Goal: Information Seeking & Learning: Check status

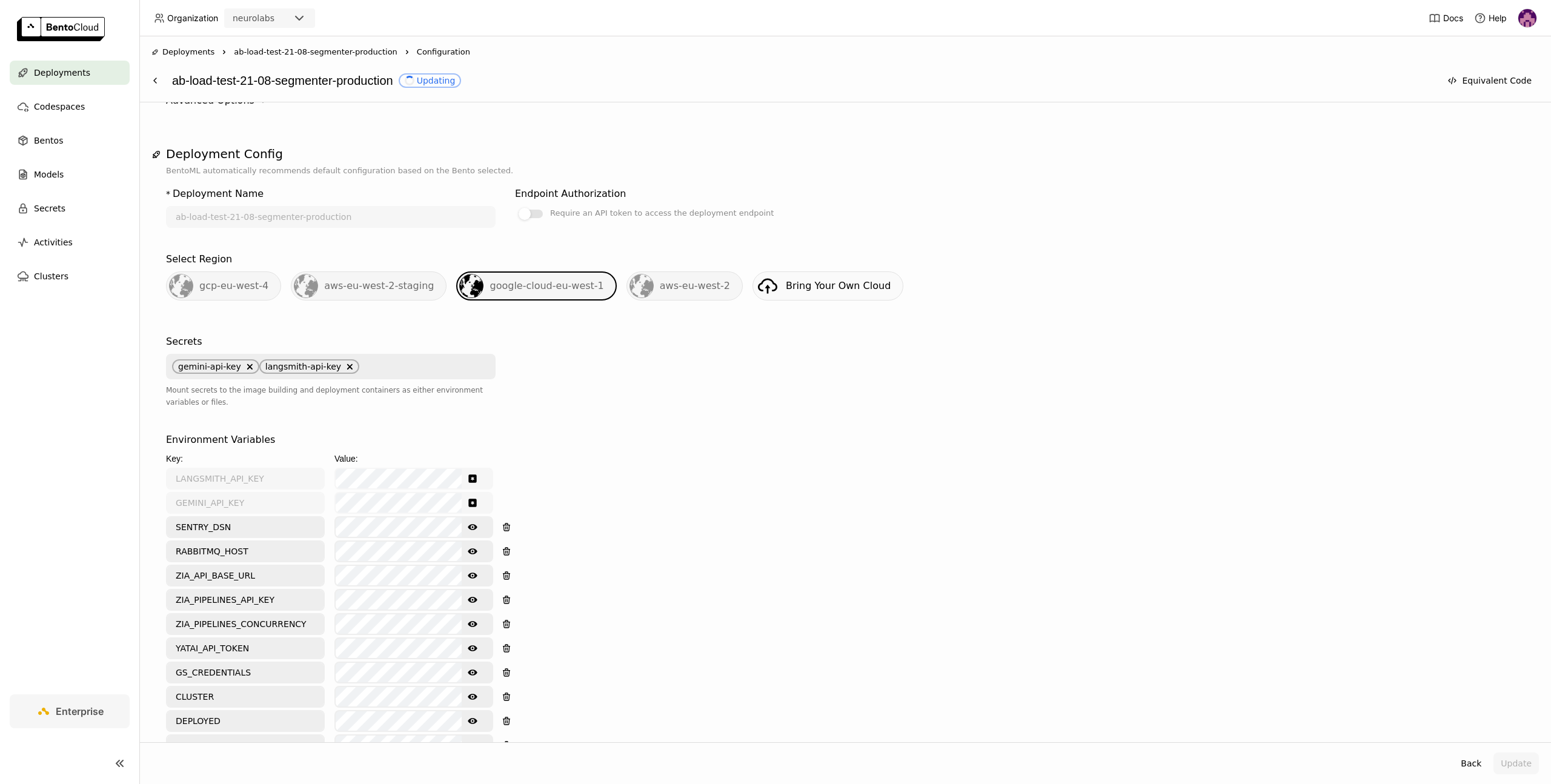
scroll to position [400, 0]
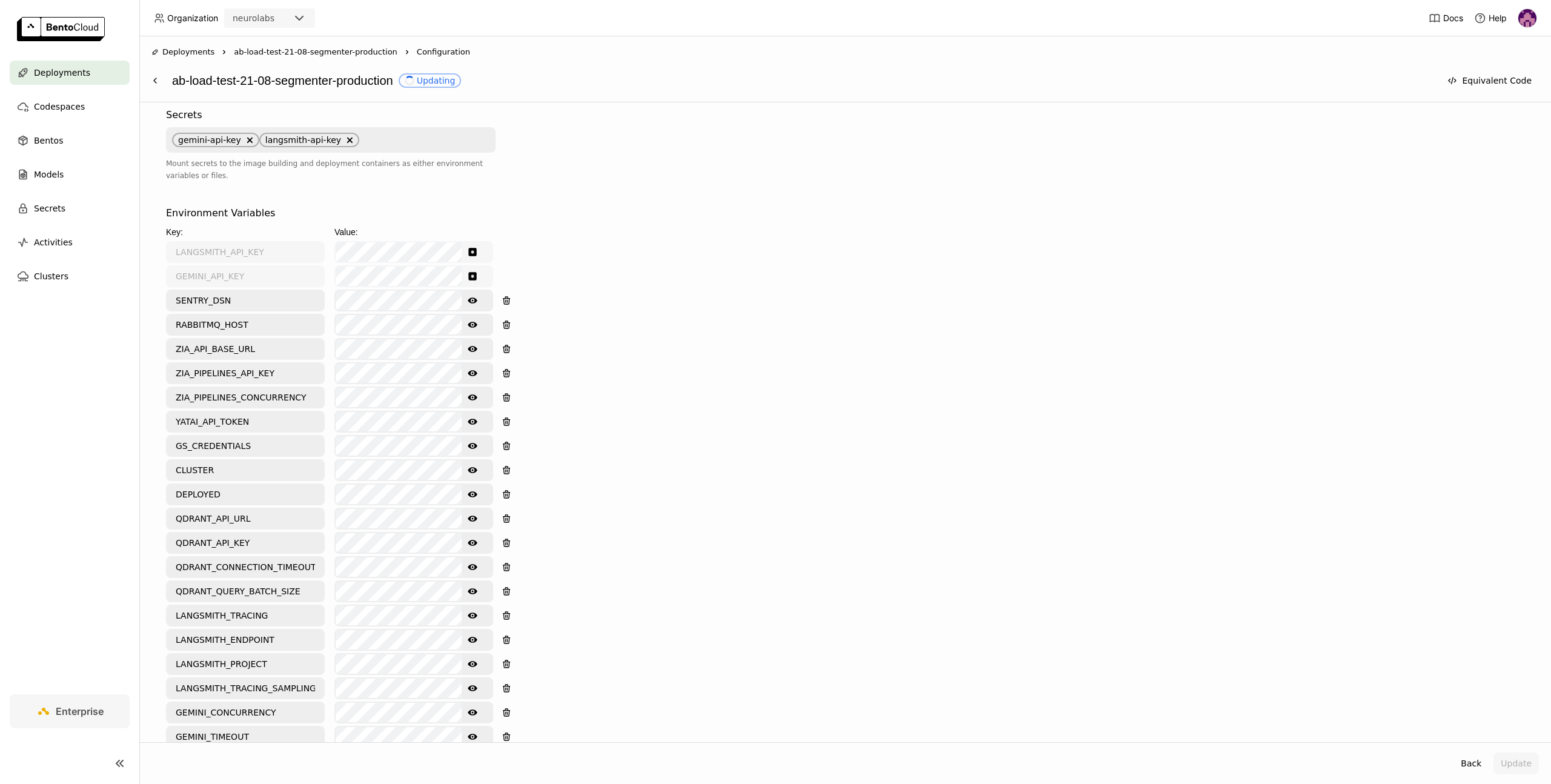
click at [475, 324] on icon "Show password text" at bounding box center [472, 325] width 9 height 6
click at [953, 365] on div "Environment Variables Key: Value: LANGSMITH_API_KEY GEMINI_API_KEY SENTRY_DSN S…" at bounding box center [845, 488] width 1358 height 566
click at [1514, 758] on button "Update" at bounding box center [1516, 763] width 45 height 22
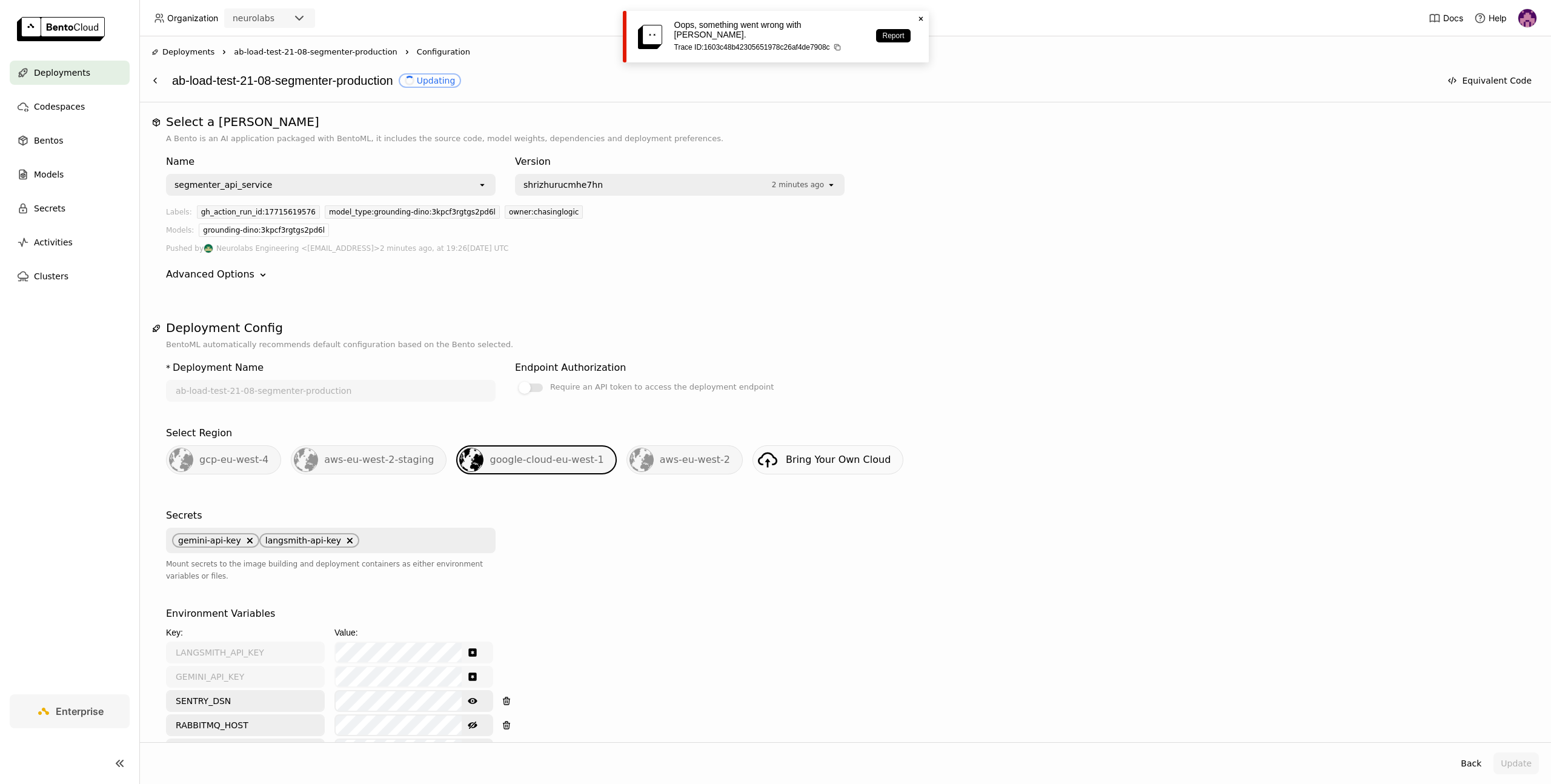
click at [921, 20] on icon "Close" at bounding box center [921, 19] width 9 height 9
click at [341, 47] on span "ab-load-test-21-08-segmenter-production" at bounding box center [316, 52] width 164 height 12
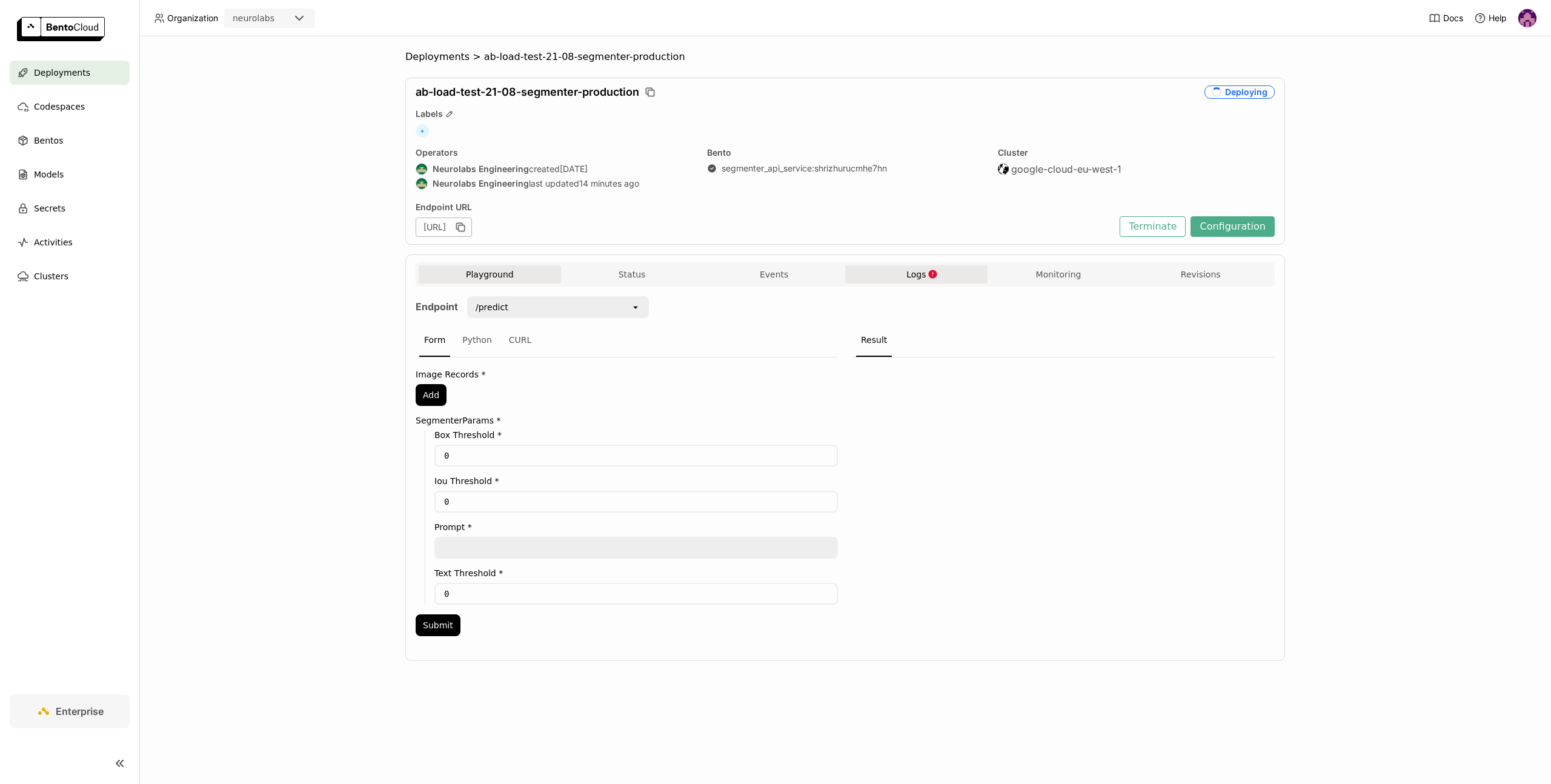
click at [915, 271] on span "Logs" at bounding box center [915, 275] width 20 height 11
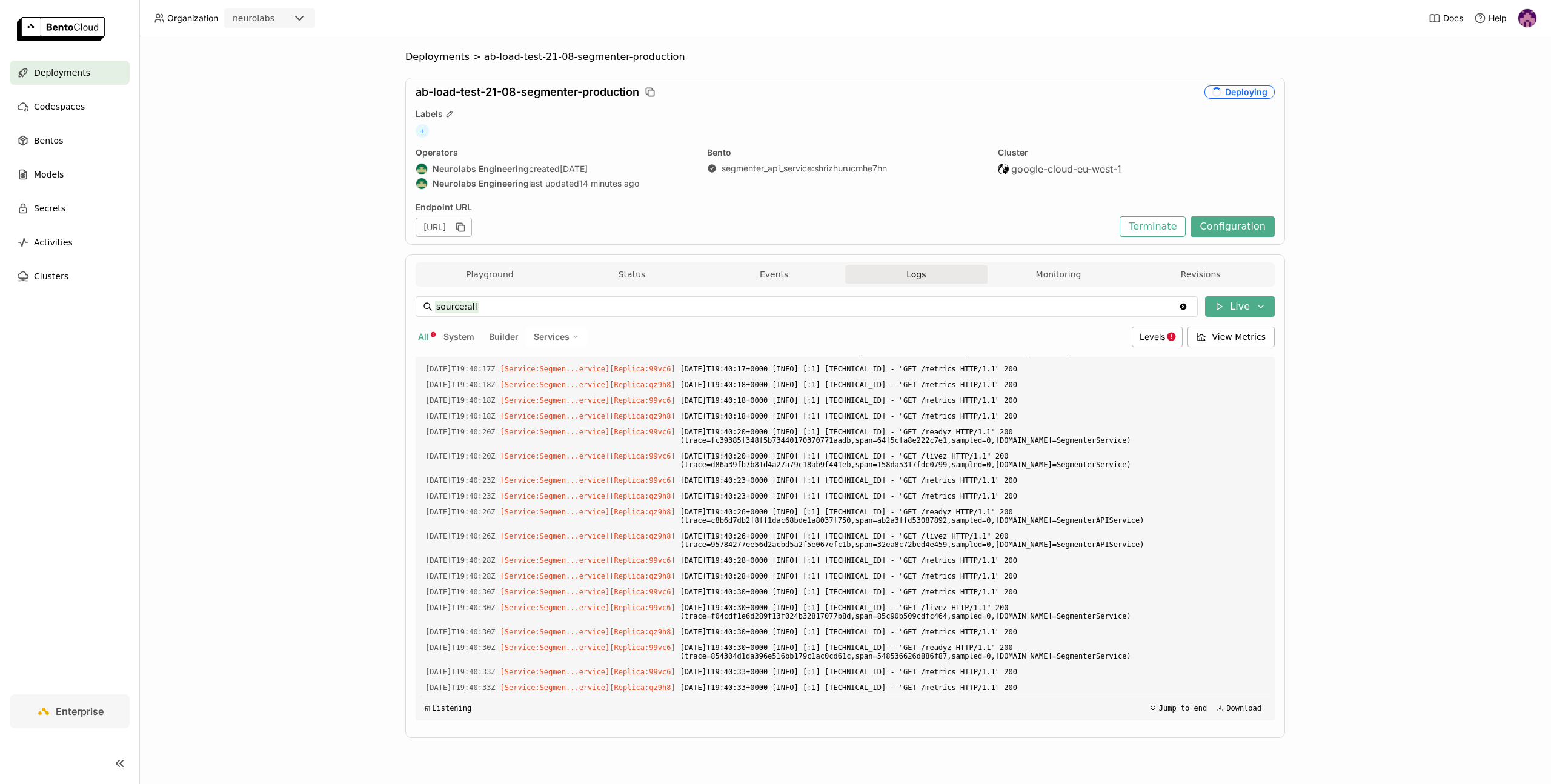
scroll to position [1888, 0]
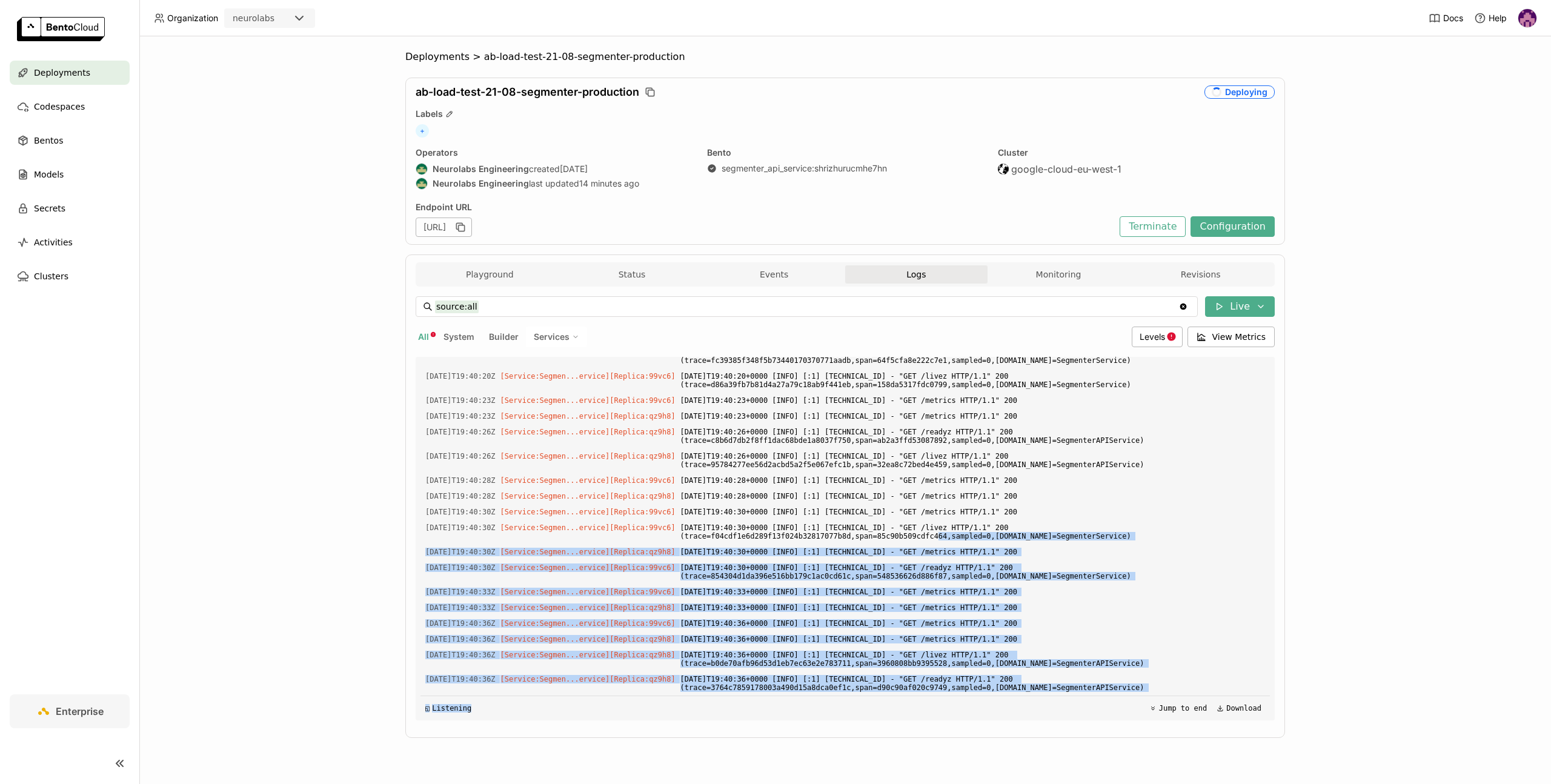
drag, startPoint x: 934, startPoint y: 532, endPoint x: 1049, endPoint y: 697, distance: 201.1
click at [1049, 697] on div "Load older logs 2025-09-14T19:38:38Z [Service:Segmen...ervice] [Replica: 99vc6 …" at bounding box center [845, 538] width 849 height 364
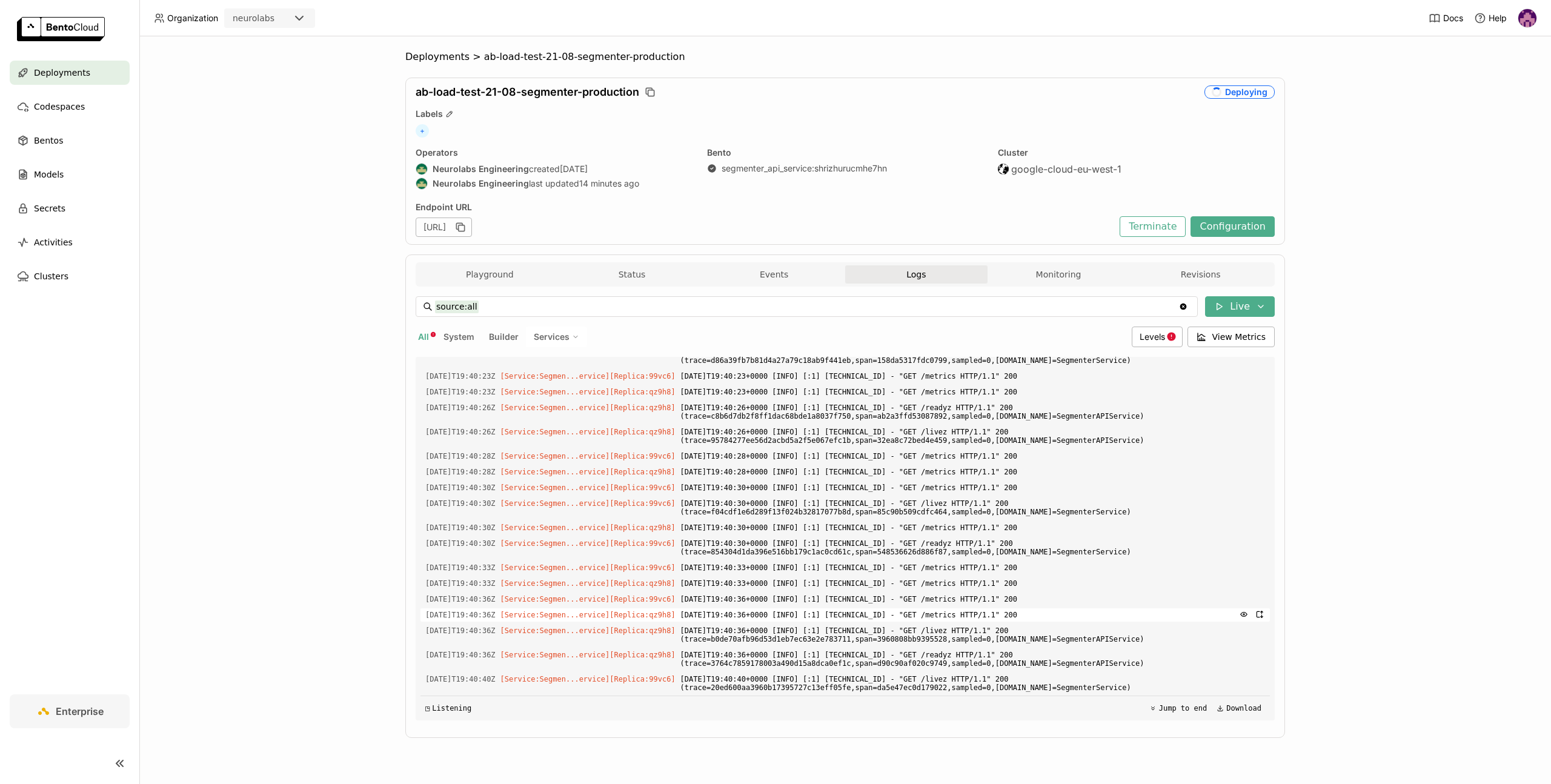
click at [1058, 615] on span "2025-09-14T19:40:36+0000 [INFO] [:1] 127.0.0.1:48150 - "GET /metrics HTTP/1.1" …" at bounding box center [972, 614] width 584 height 13
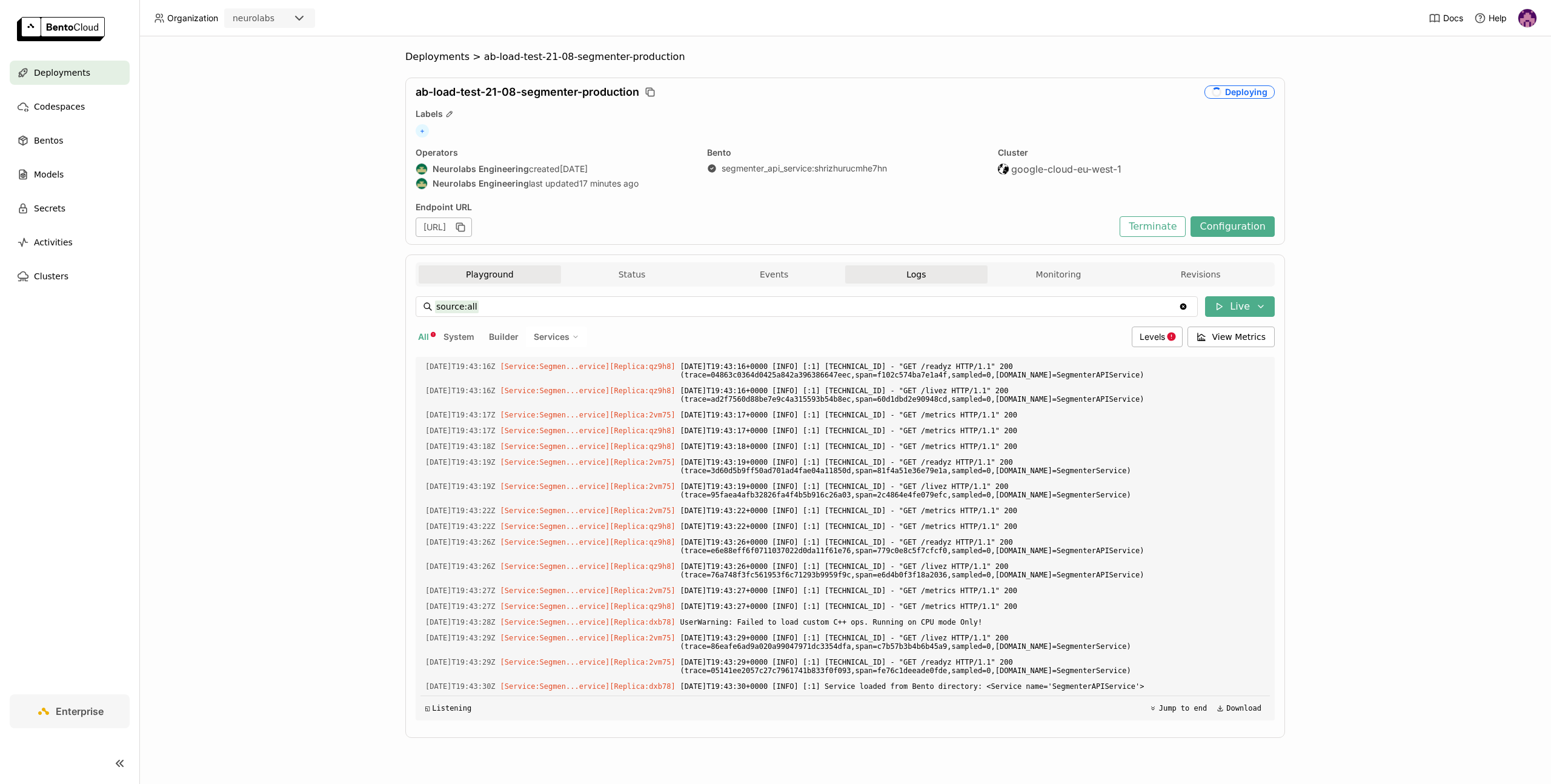
scroll to position [6292, 0]
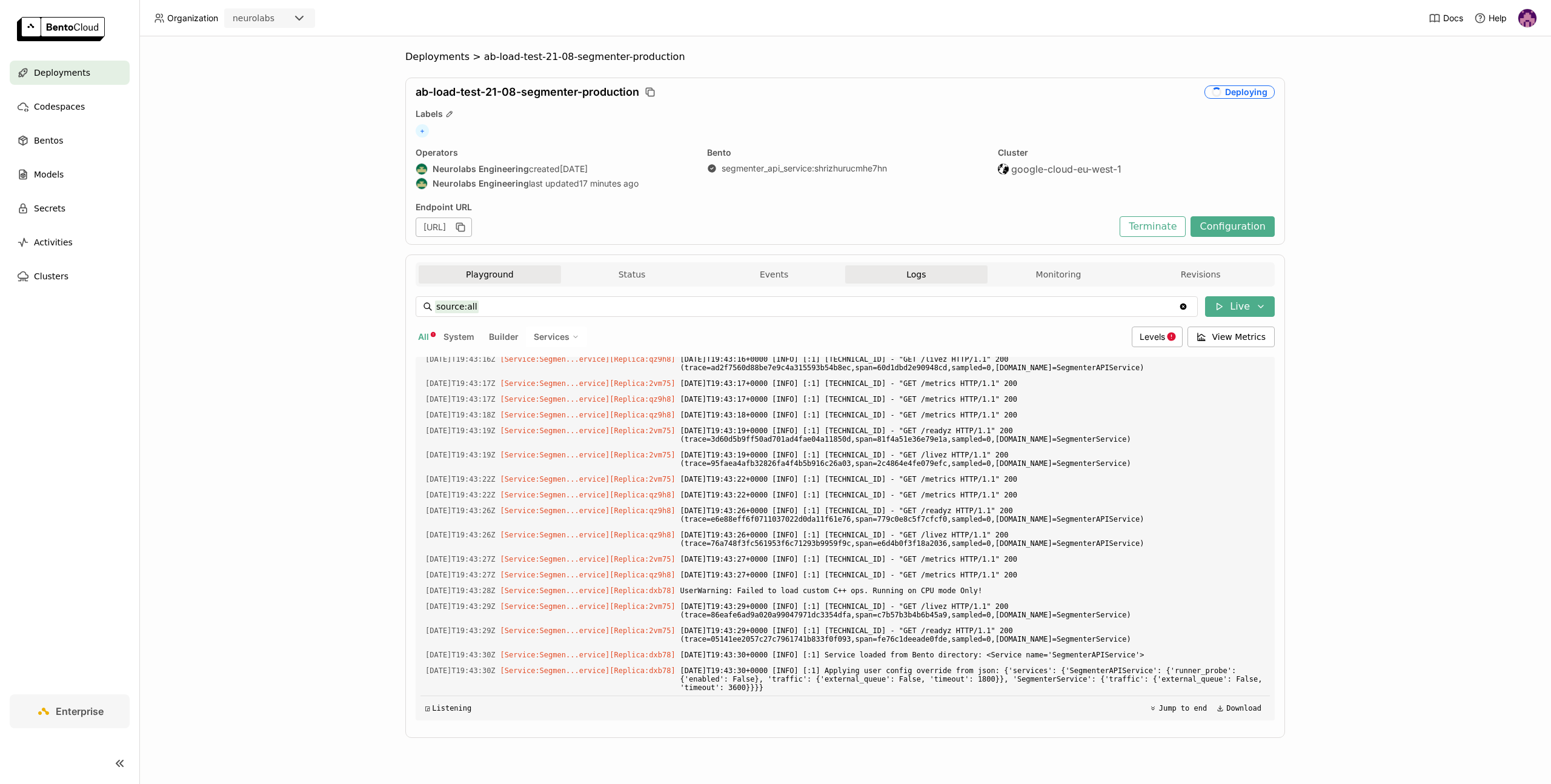
click at [486, 272] on button "Playground" at bounding box center [489, 274] width 142 height 18
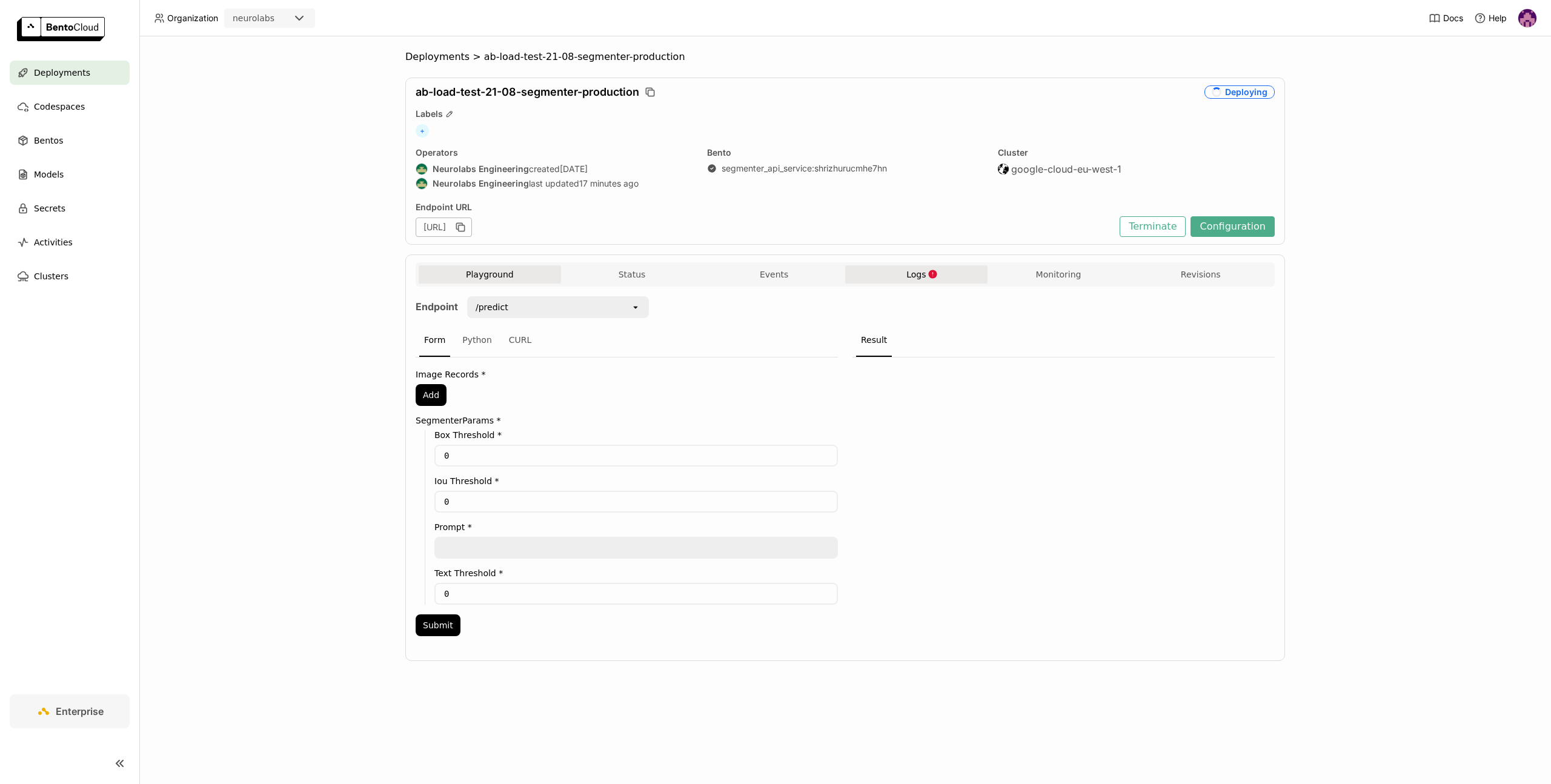
click at [917, 274] on span "Logs" at bounding box center [915, 275] width 20 height 11
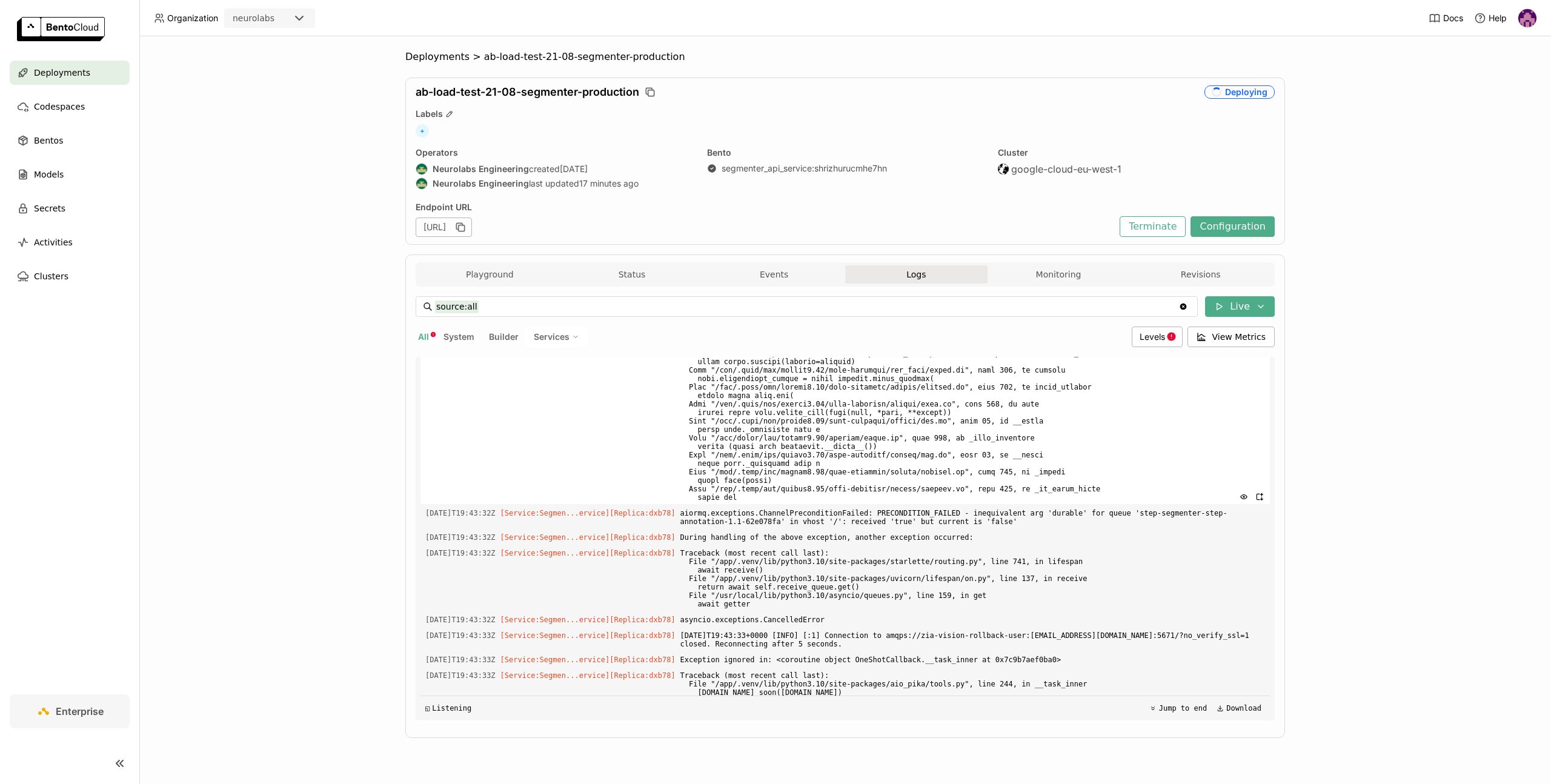
scroll to position [8304, 0]
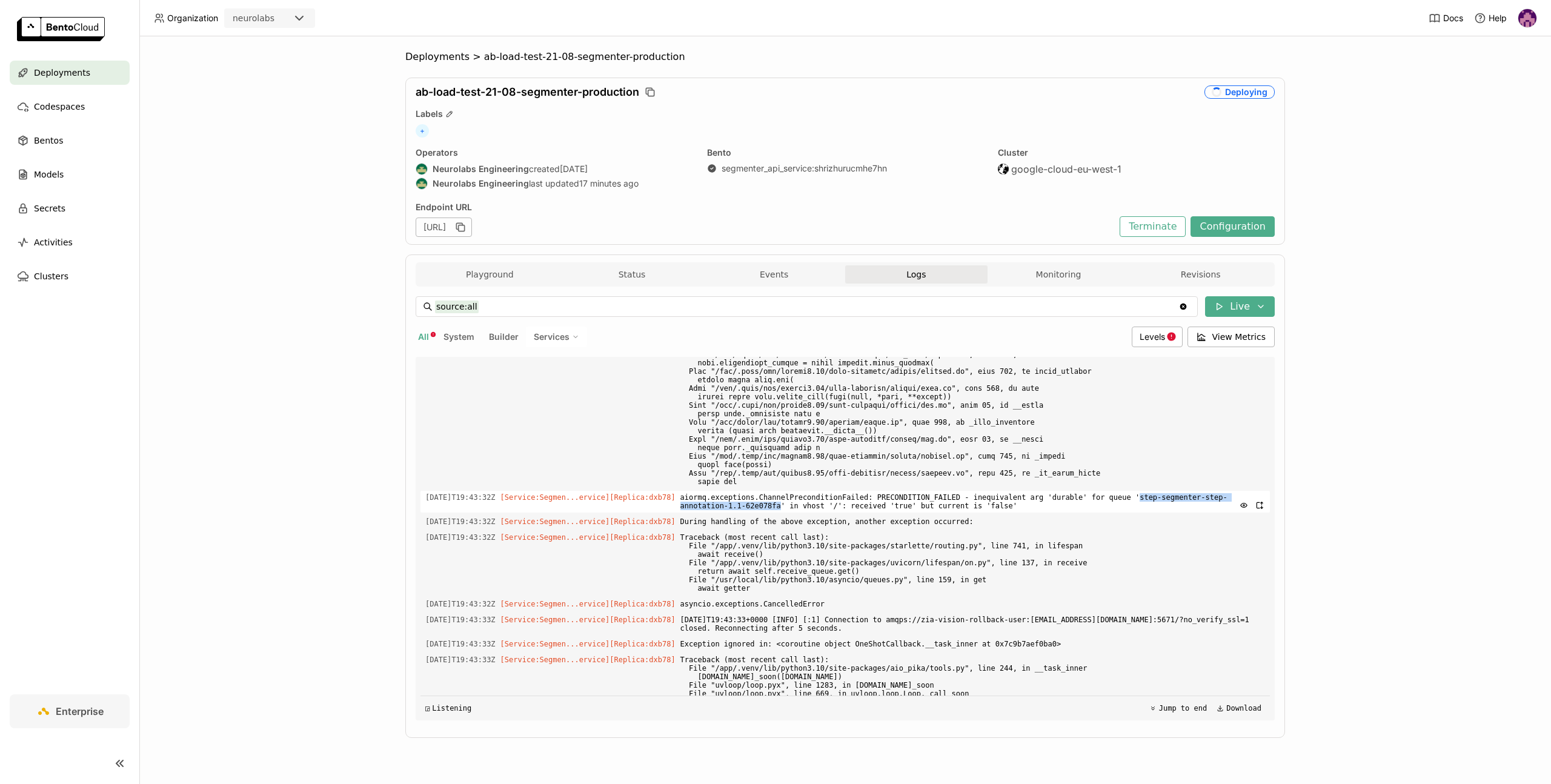
drag, startPoint x: 1158, startPoint y: 523, endPoint x: 798, endPoint y: 534, distance: 360.2
click at [798, 513] on span "aiormq.exceptions.ChannelPreconditionFailed: PRECONDITION_FAILED - inequivalent…" at bounding box center [972, 502] width 584 height 22
copy span "step-segmenter-step-annotation-1.1-62e078fa"
click at [1233, 219] on button "Configuration" at bounding box center [1233, 226] width 84 height 20
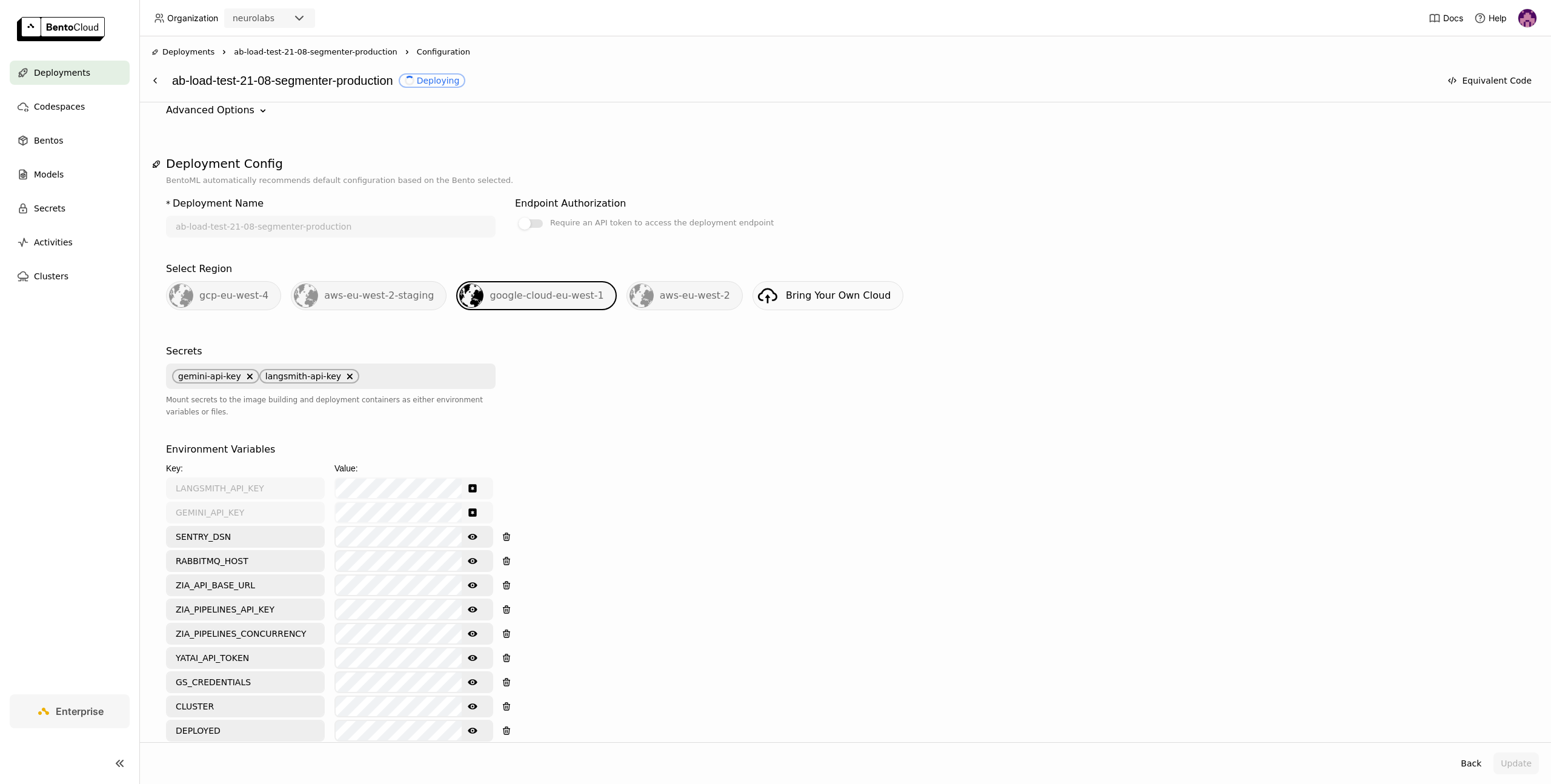
scroll to position [186, 0]
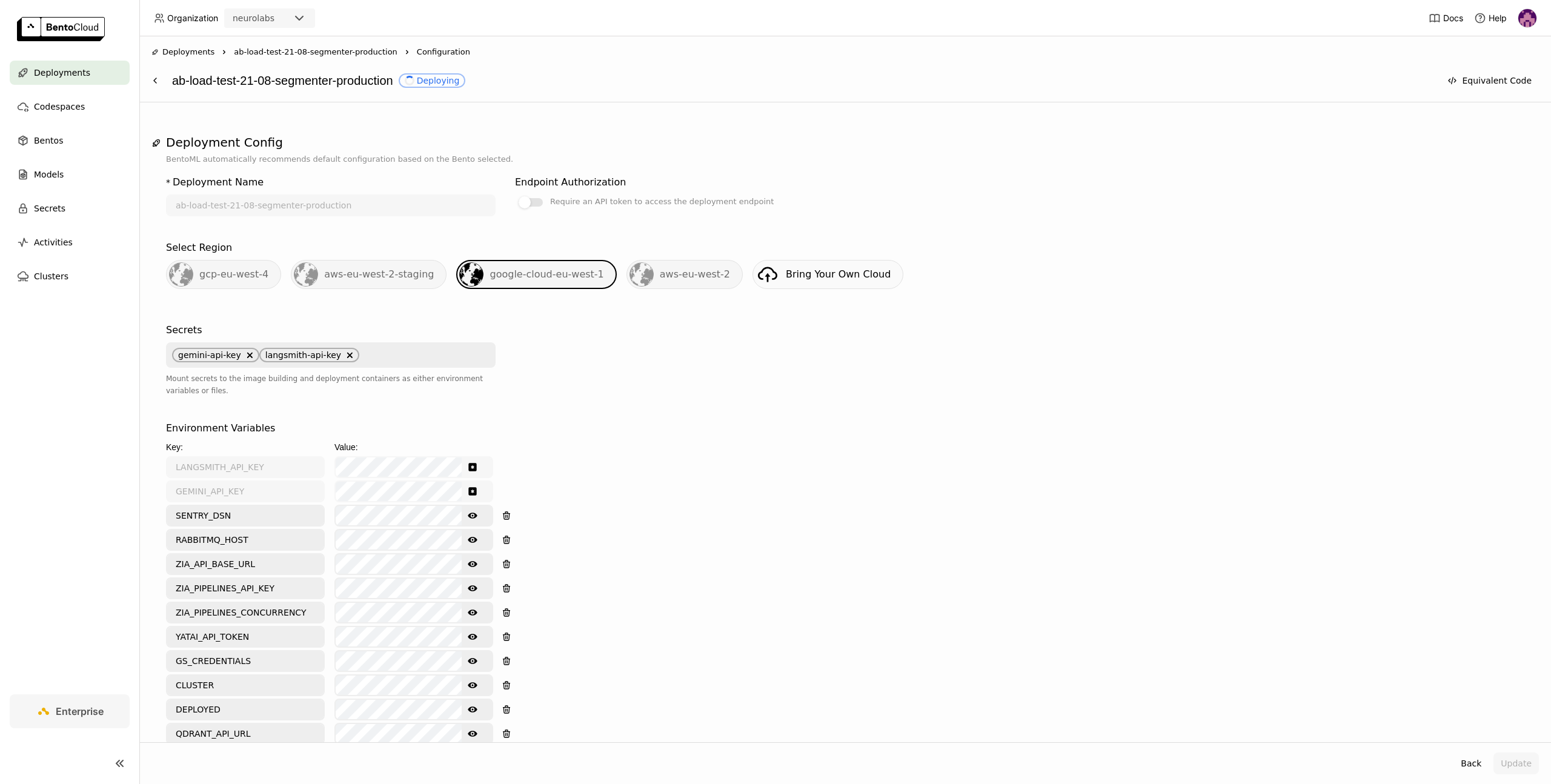
click at [812, 499] on div "Environment Variables Key: Value: LANGSMITH_API_KEY GEMINI_API_KEY SENTRY_DSN S…" at bounding box center [845, 704] width 1358 height 566
click at [473, 537] on icon "Show password text" at bounding box center [472, 540] width 9 height 9
click at [1504, 765] on button "Update" at bounding box center [1516, 763] width 45 height 22
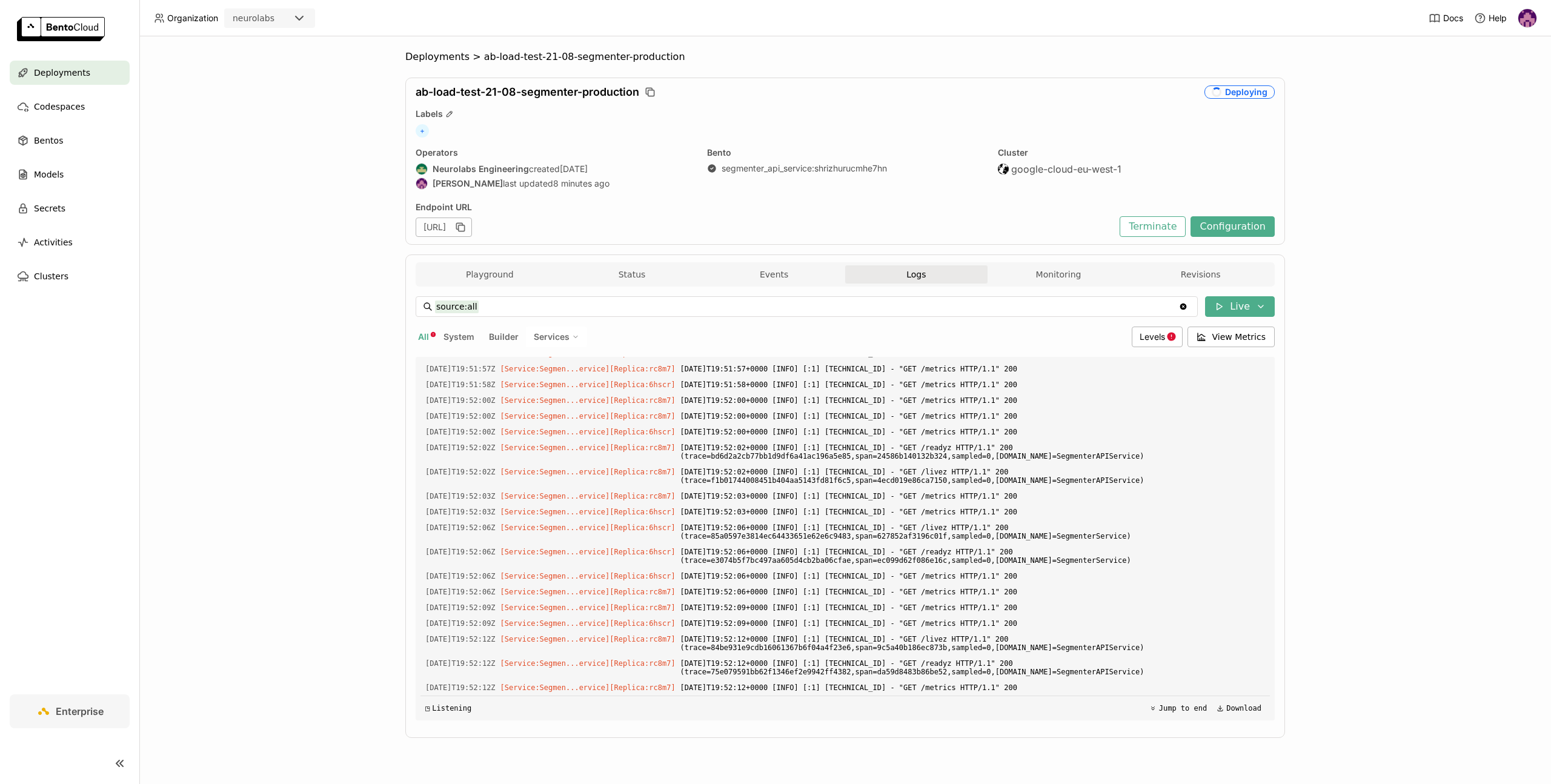
scroll to position [20780, 0]
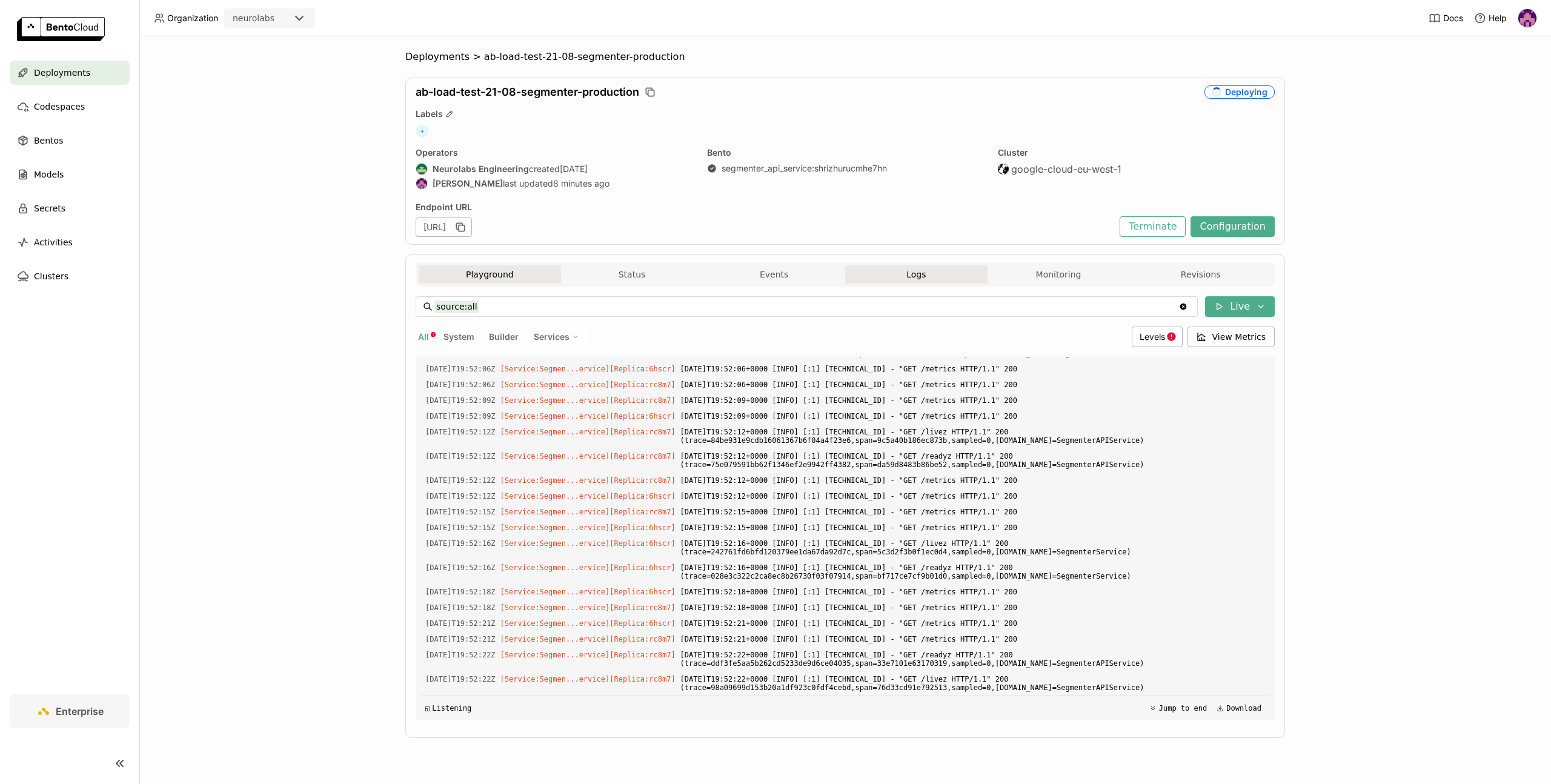
click at [505, 271] on button "Playground" at bounding box center [489, 274] width 142 height 18
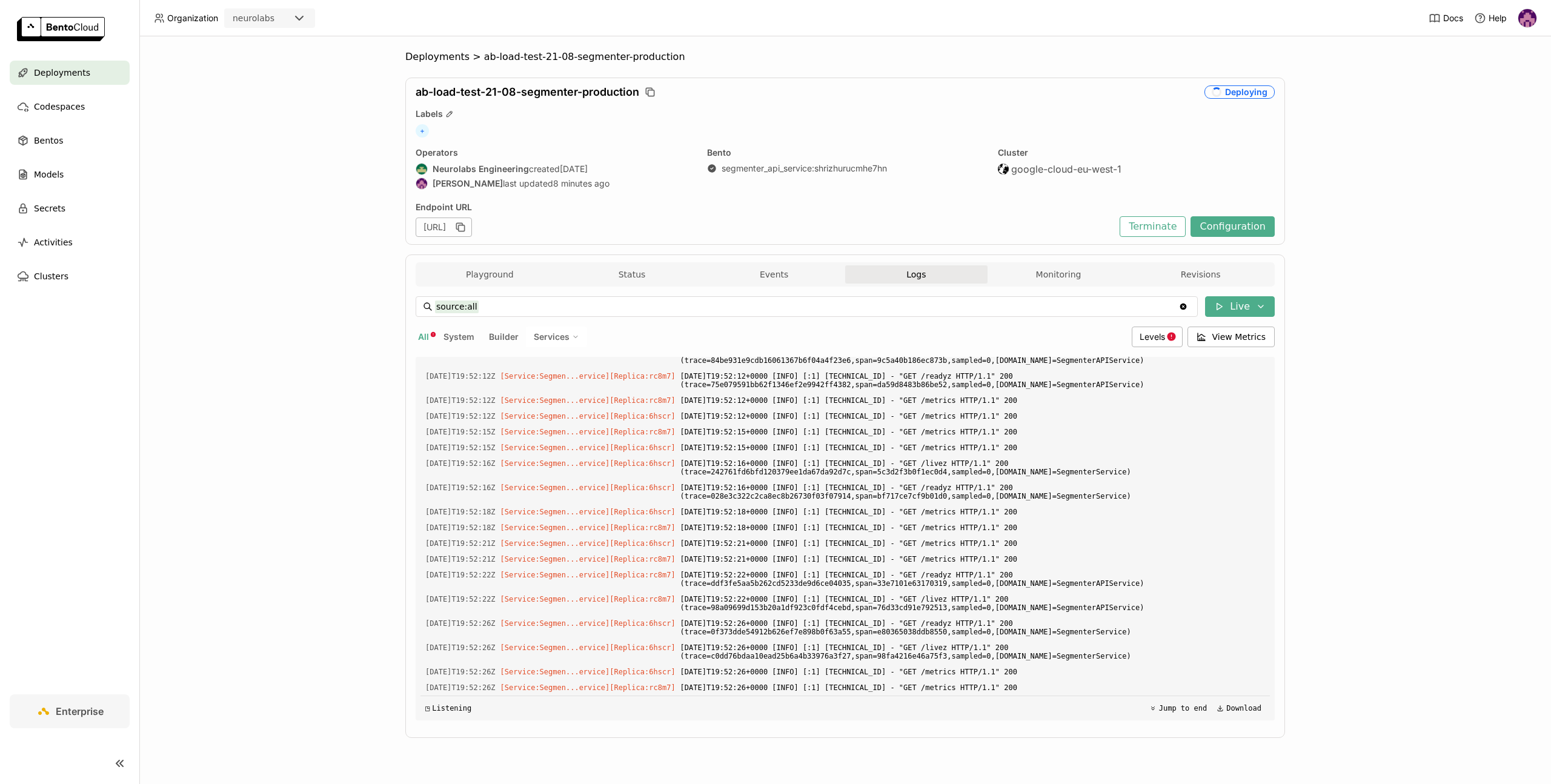
scroll to position [21067, 0]
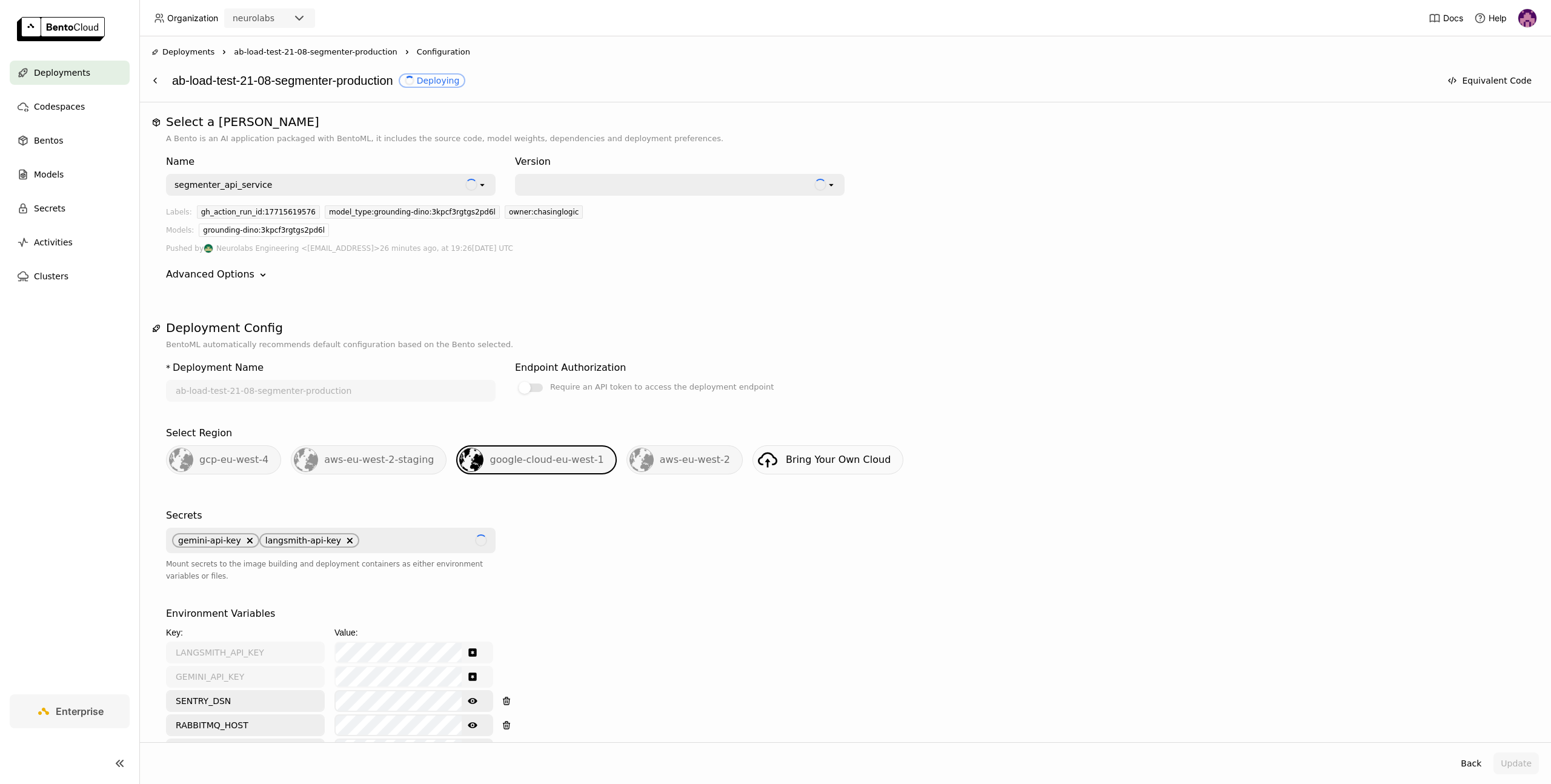
click at [197, 48] on span "Deployments" at bounding box center [188, 52] width 52 height 12
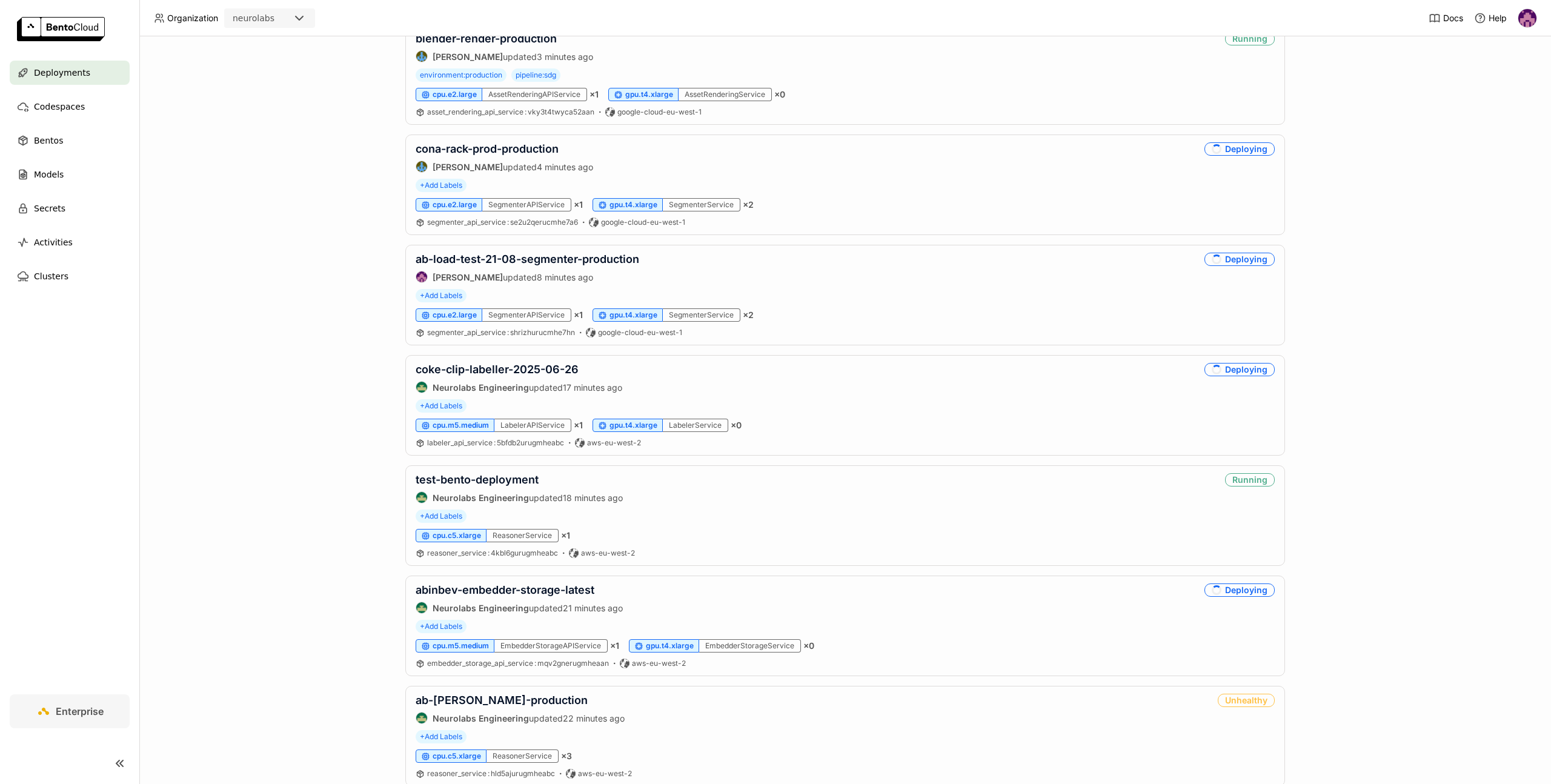
scroll to position [129, 0]
click at [463, 364] on link "coke-clip-labeller-2025-06-26" at bounding box center [497, 368] width 163 height 12
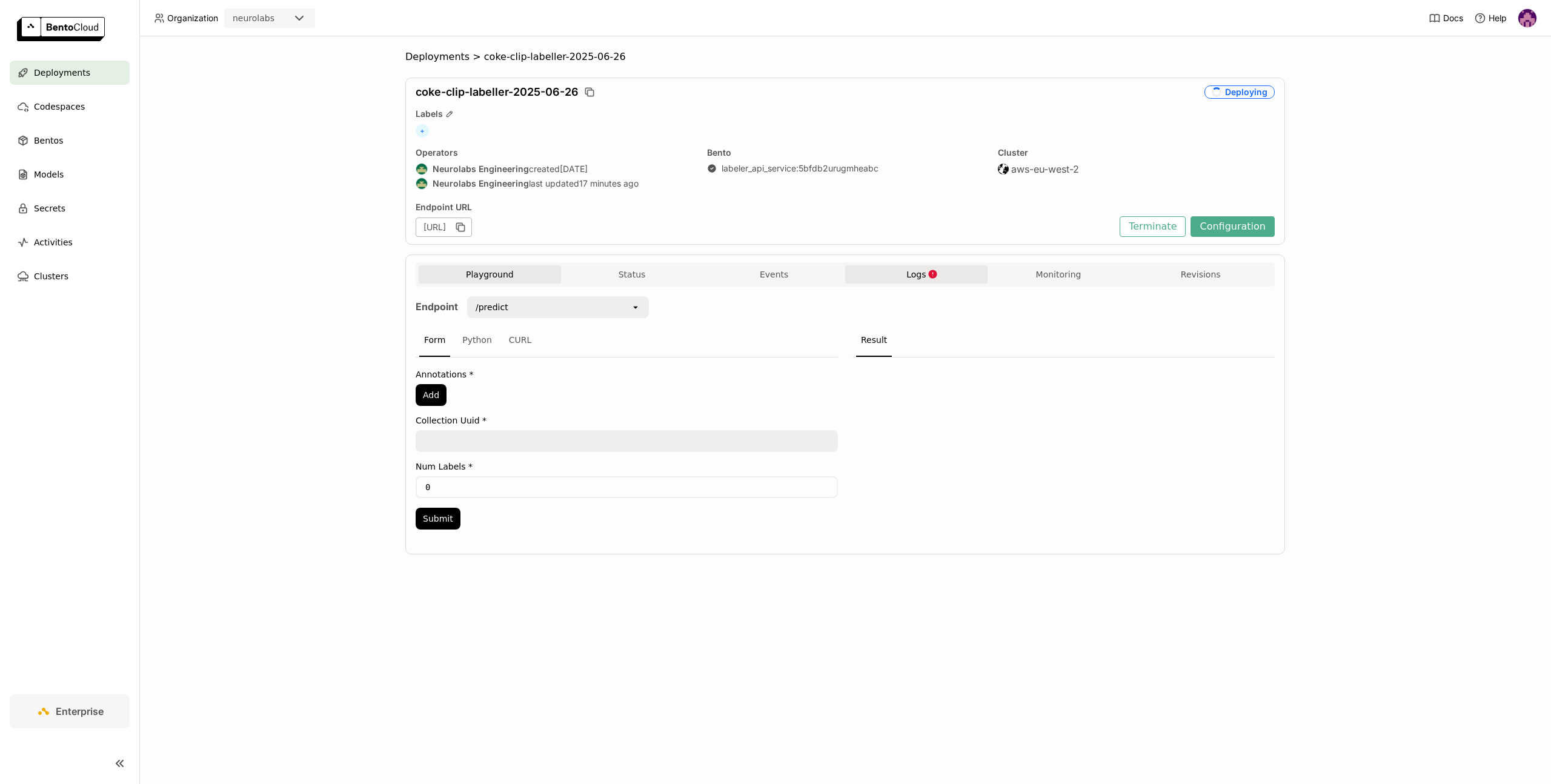
click at [896, 271] on button "Logs" at bounding box center [916, 274] width 142 height 18
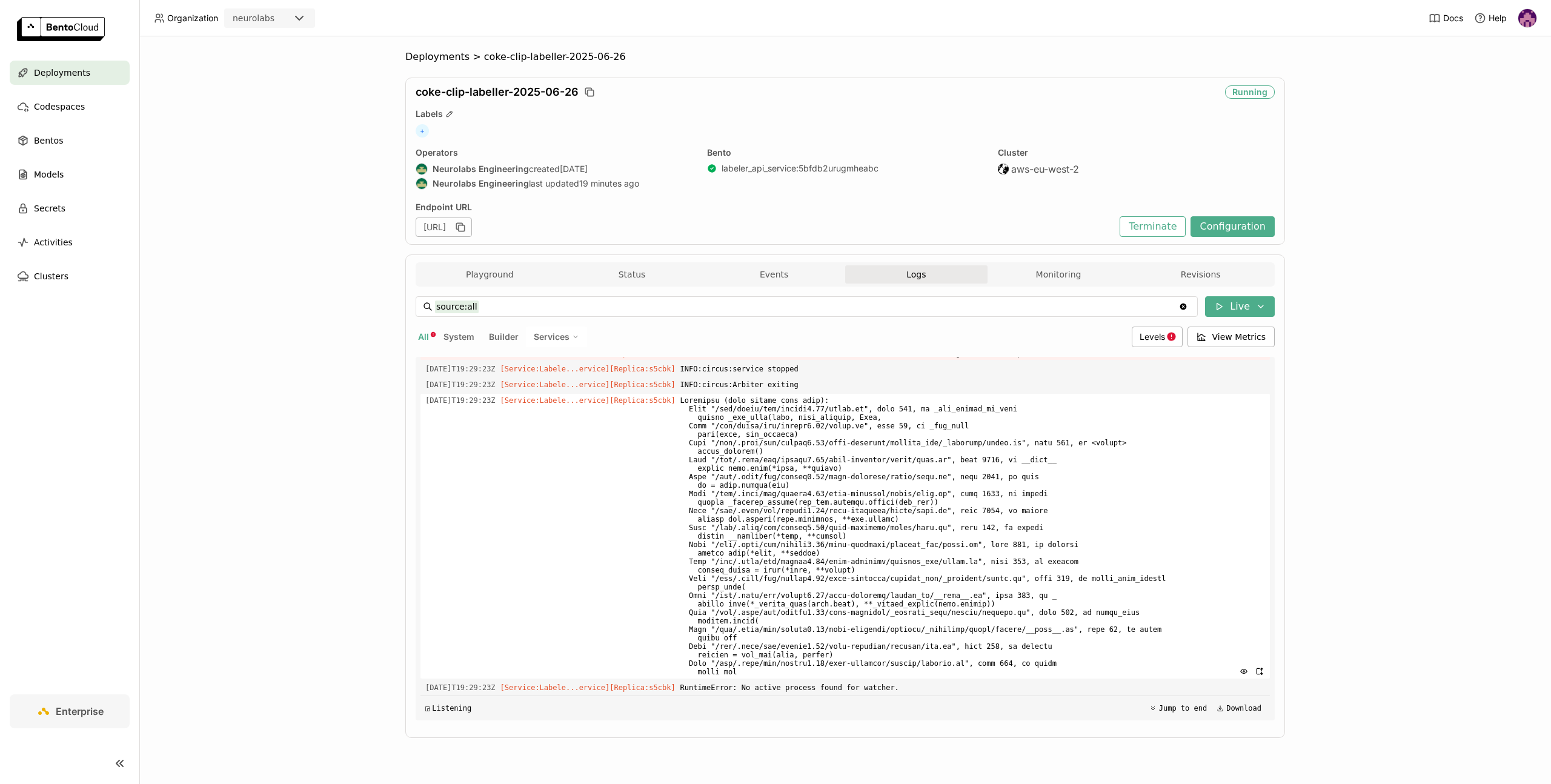
scroll to position [2329, 0]
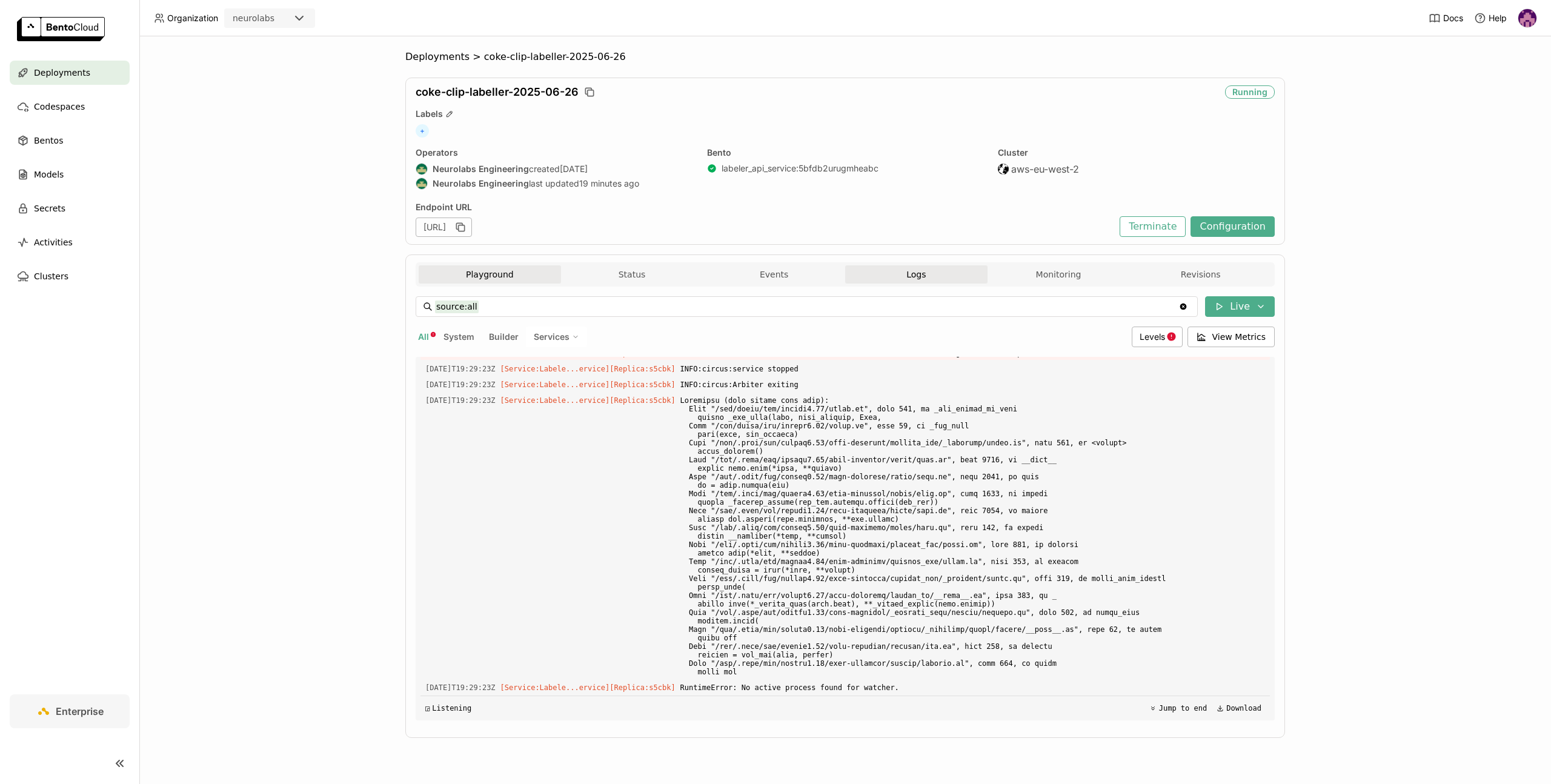
click at [490, 272] on button "Playground" at bounding box center [489, 274] width 142 height 18
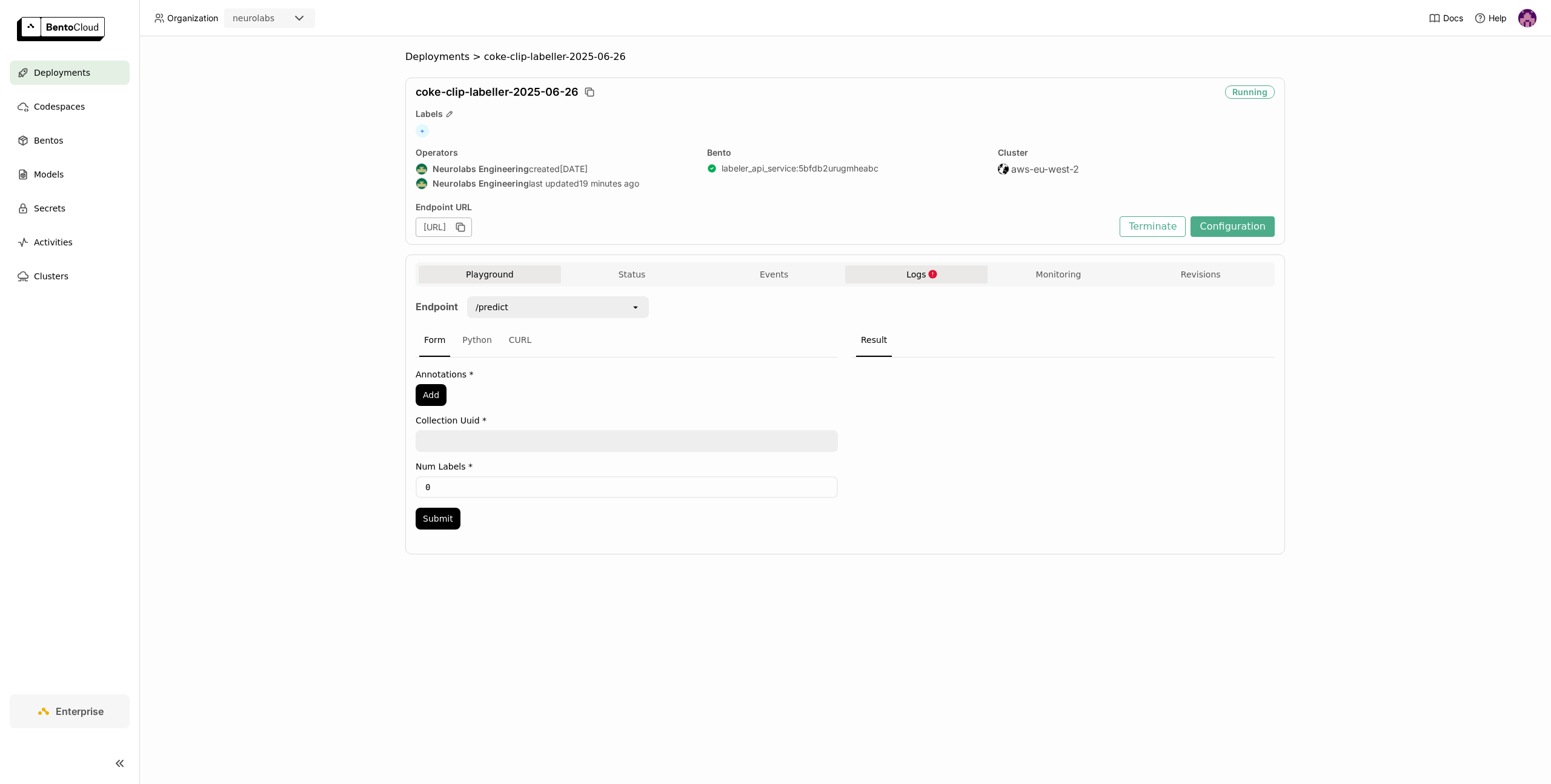
click at [933, 269] on icon "button" at bounding box center [932, 274] width 10 height 10
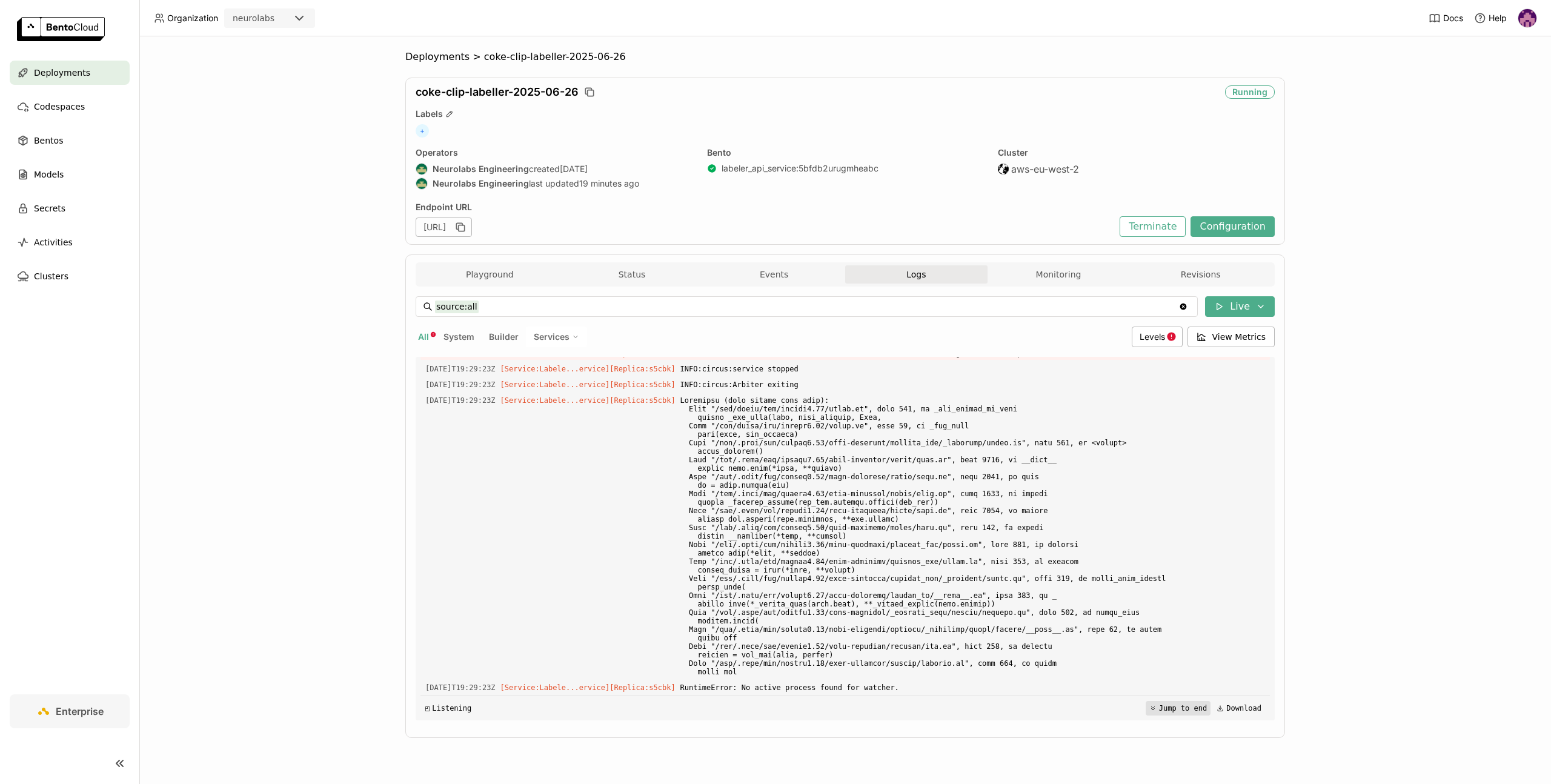
click at [1171, 706] on button "Jump to end" at bounding box center [1177, 708] width 65 height 15
drag, startPoint x: 421, startPoint y: 87, endPoint x: 579, endPoint y: 97, distance: 158.3
click at [579, 97] on div "coke-clip-labeller-2025-06-26" at bounding box center [813, 92] width 795 height 13
copy span "coke-clip-labeller-2025-06-26"
click at [294, 203] on div "Deployments > coke-clip-labeller-2025-06-26 coke-clip-labeller-2025-06-26 Faile…" at bounding box center [845, 410] width 1411 height 747
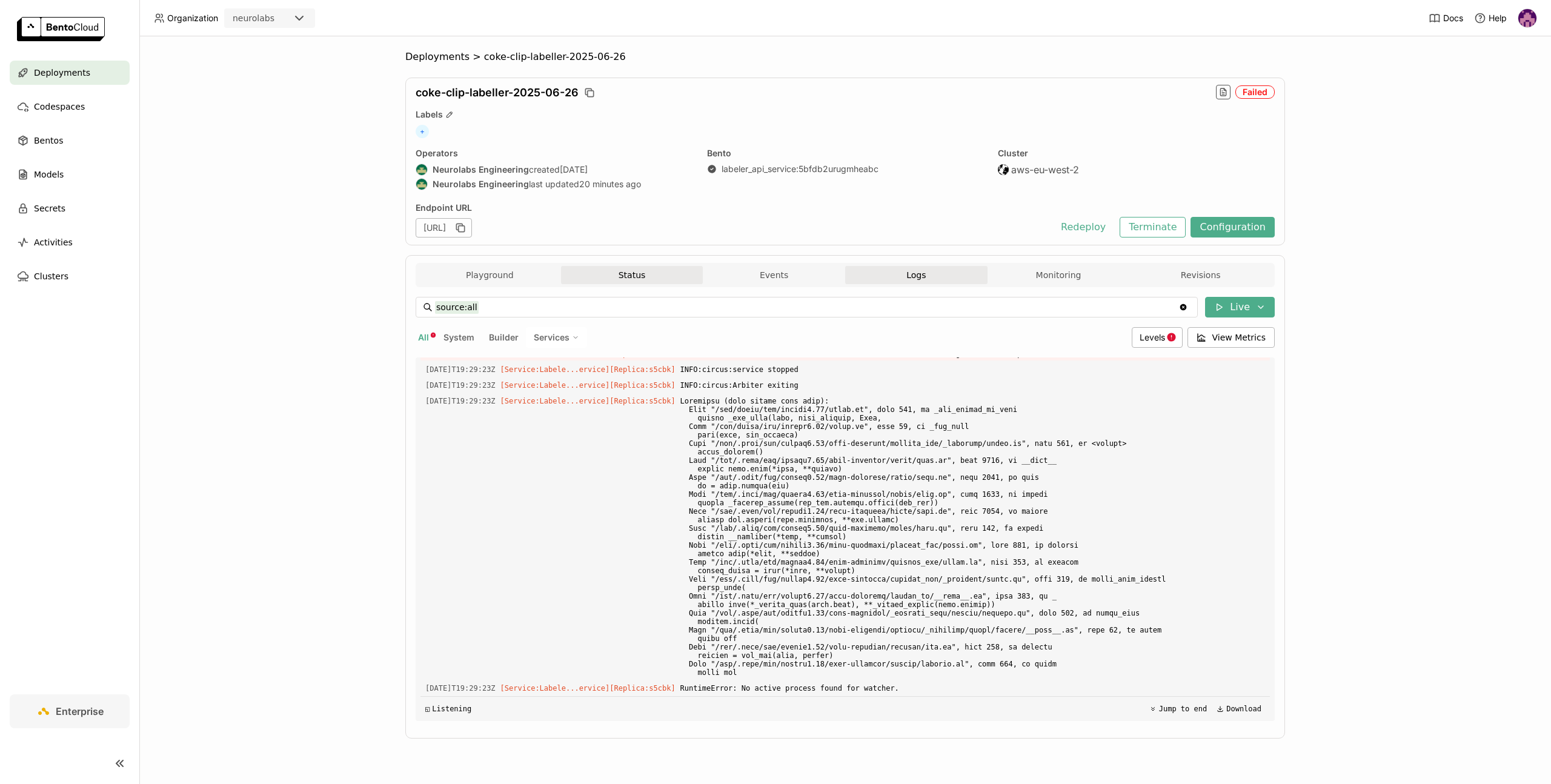
click at [608, 275] on button "Status" at bounding box center [632, 275] width 142 height 18
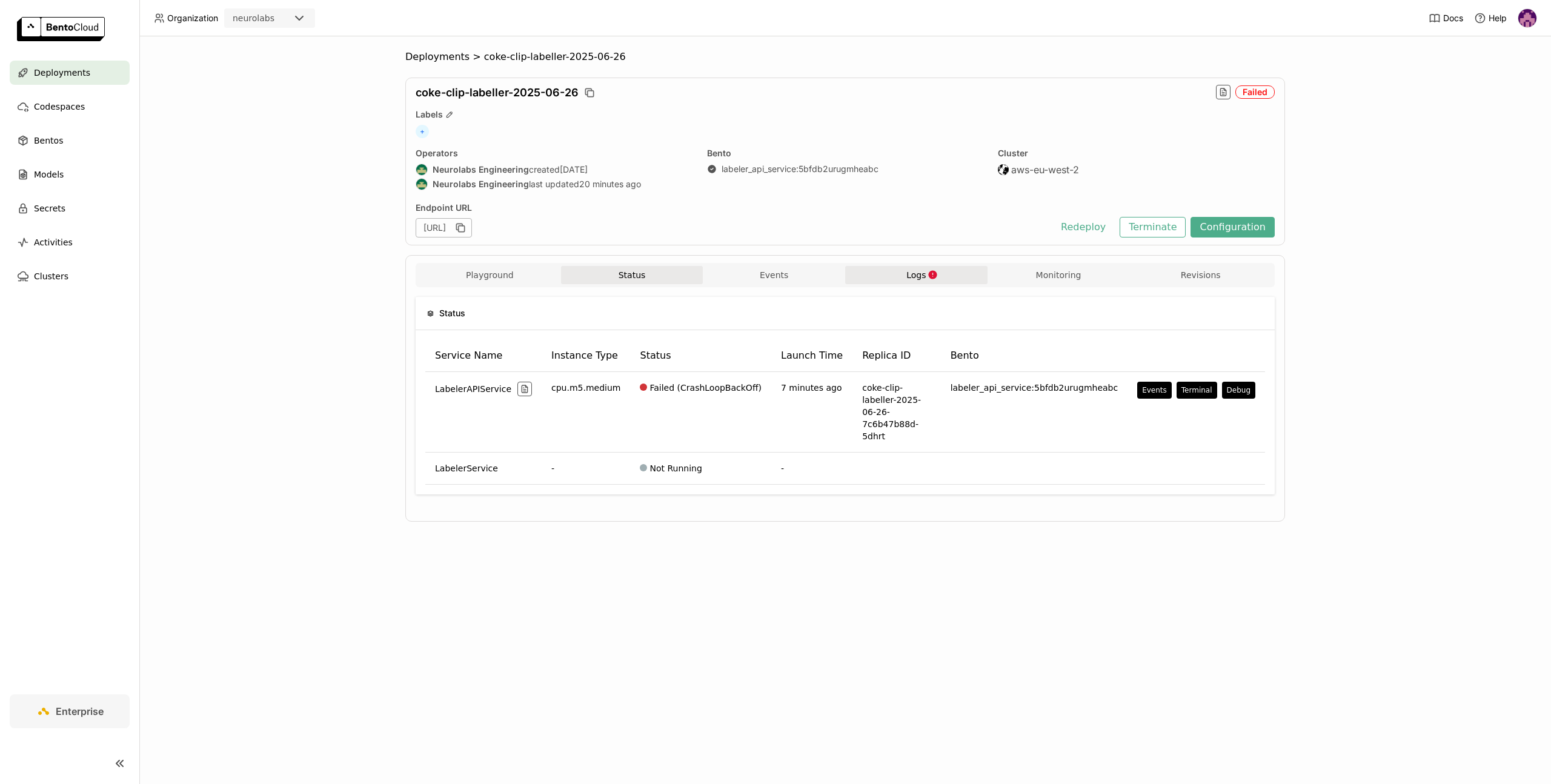
click at [888, 270] on button "Logs" at bounding box center [916, 275] width 142 height 18
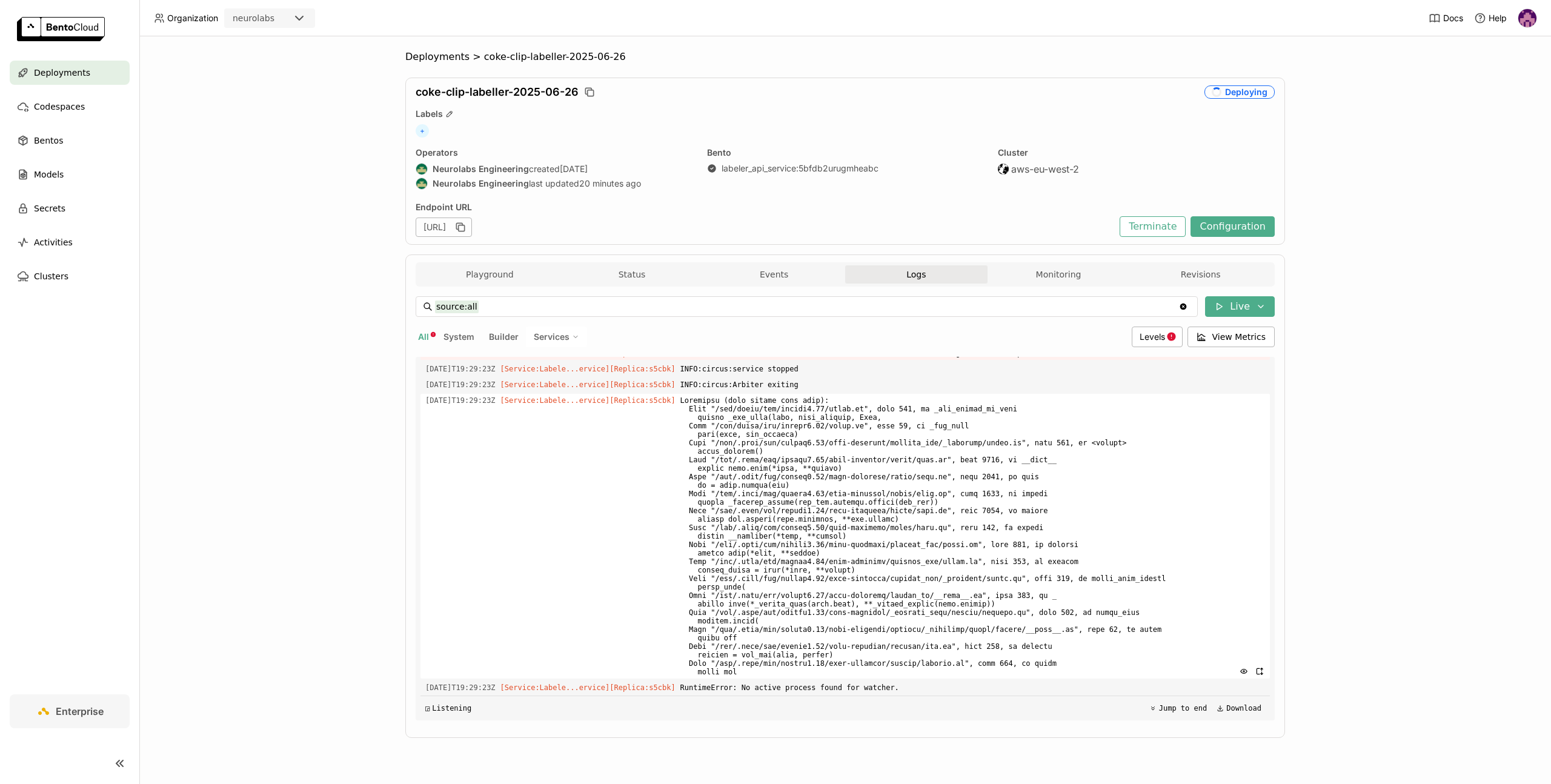
scroll to position [2329, 0]
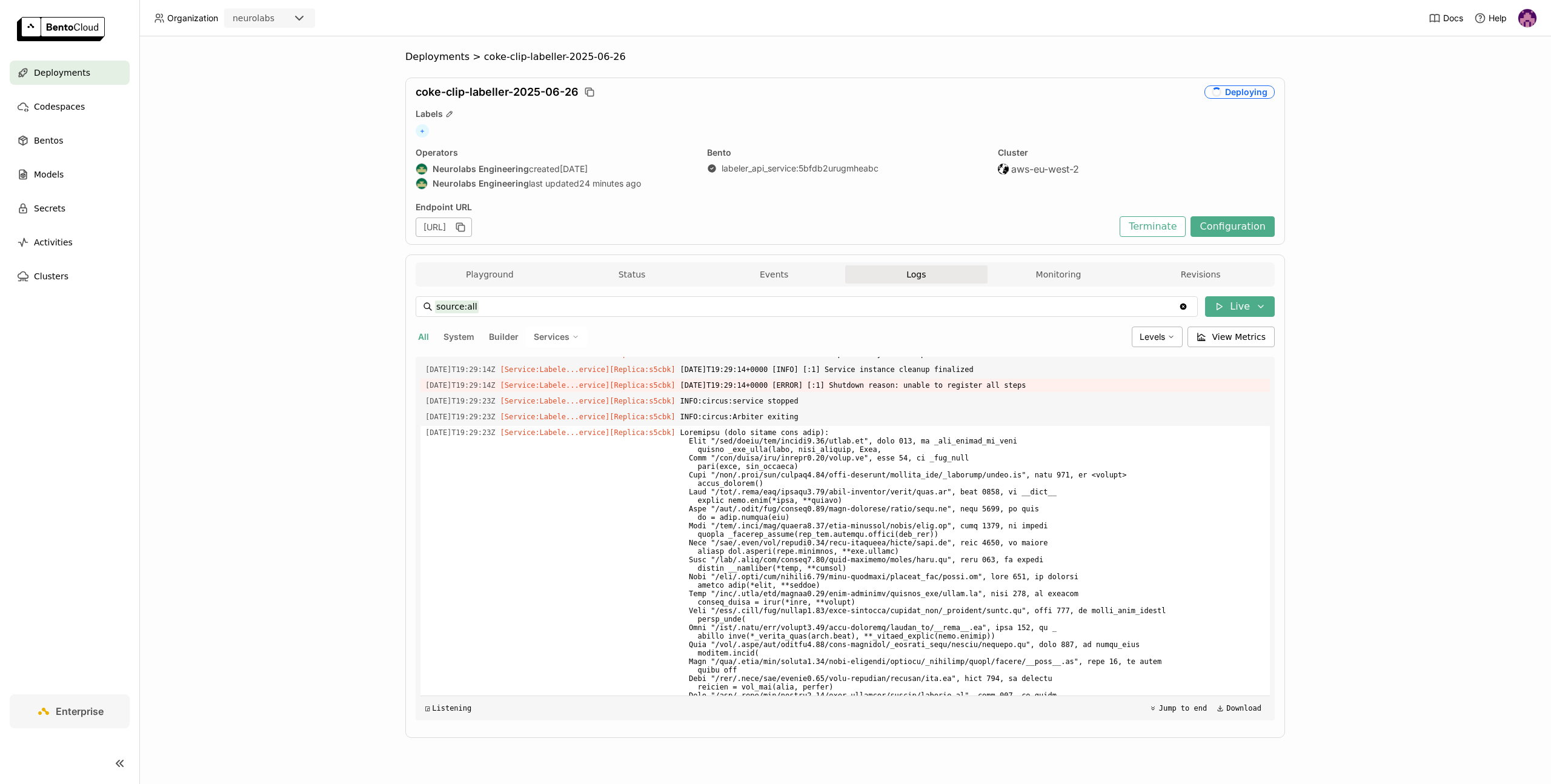
scroll to position [2329, 0]
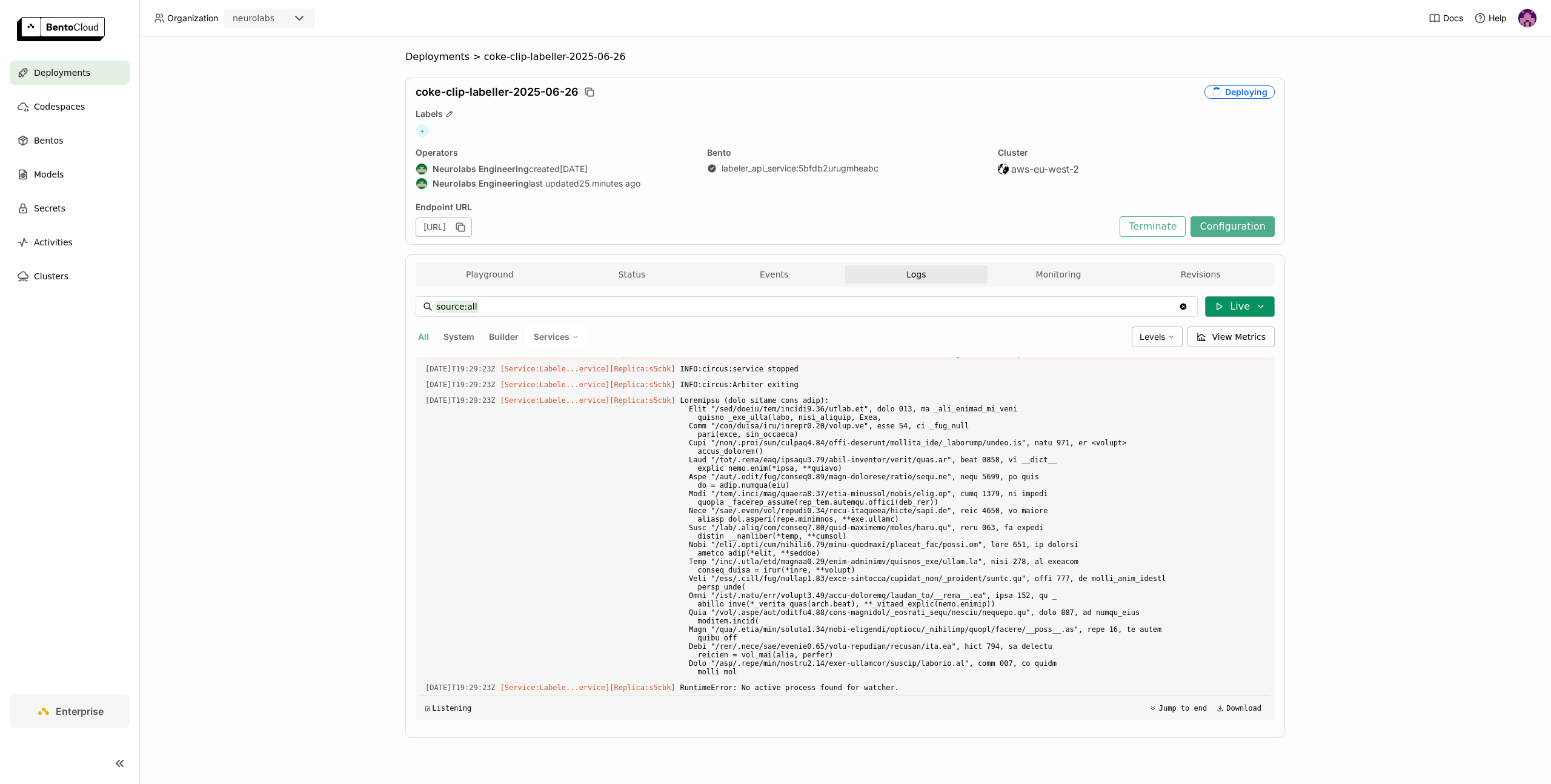
click at [1226, 310] on button "Live" at bounding box center [1239, 307] width 69 height 20
click at [1125, 335] on button "Live" at bounding box center [1173, 332] width 204 height 20
click at [492, 278] on button "Playground" at bounding box center [489, 275] width 142 height 18
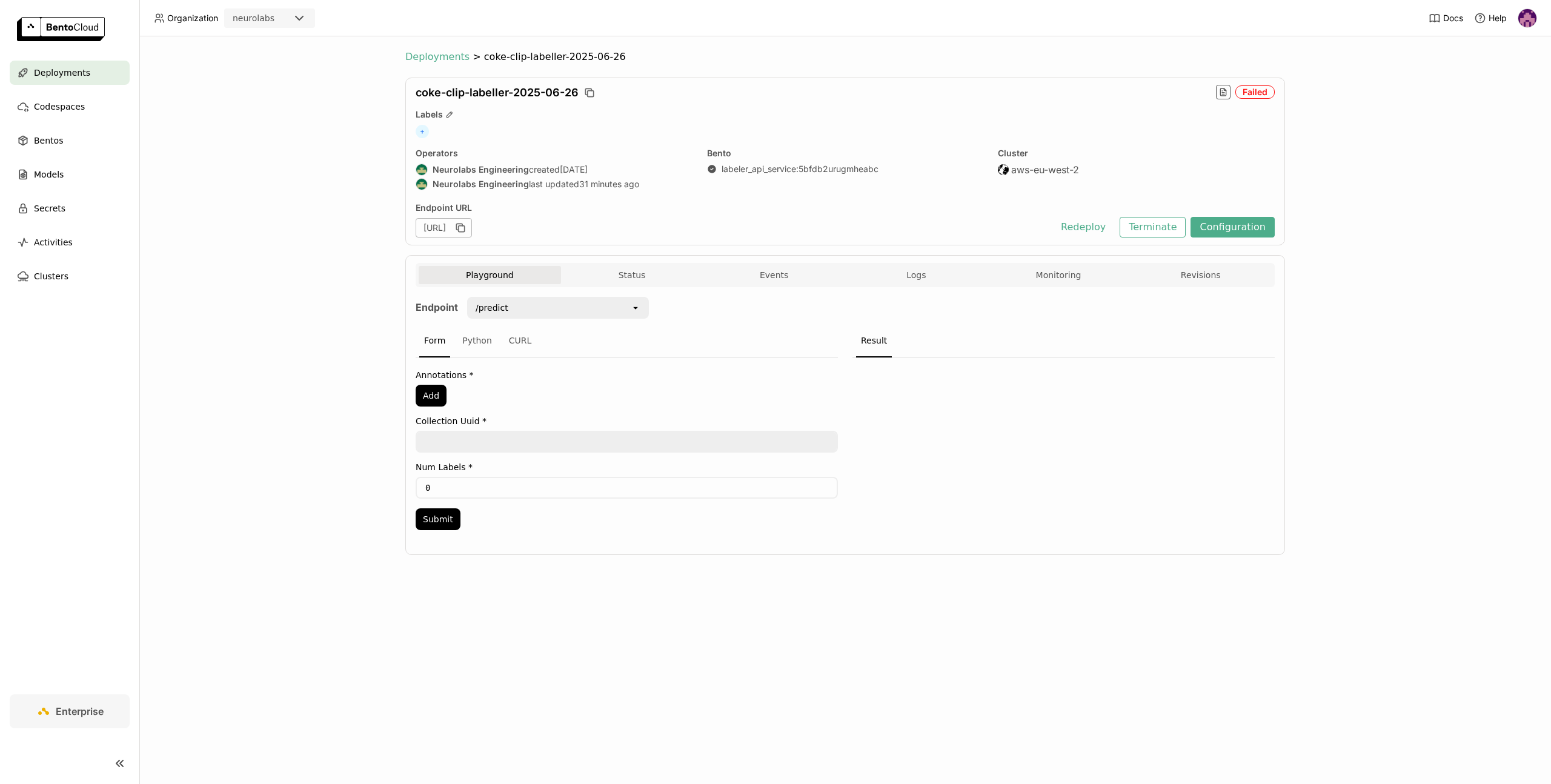
click at [424, 51] on span "Deployments" at bounding box center [437, 57] width 64 height 12
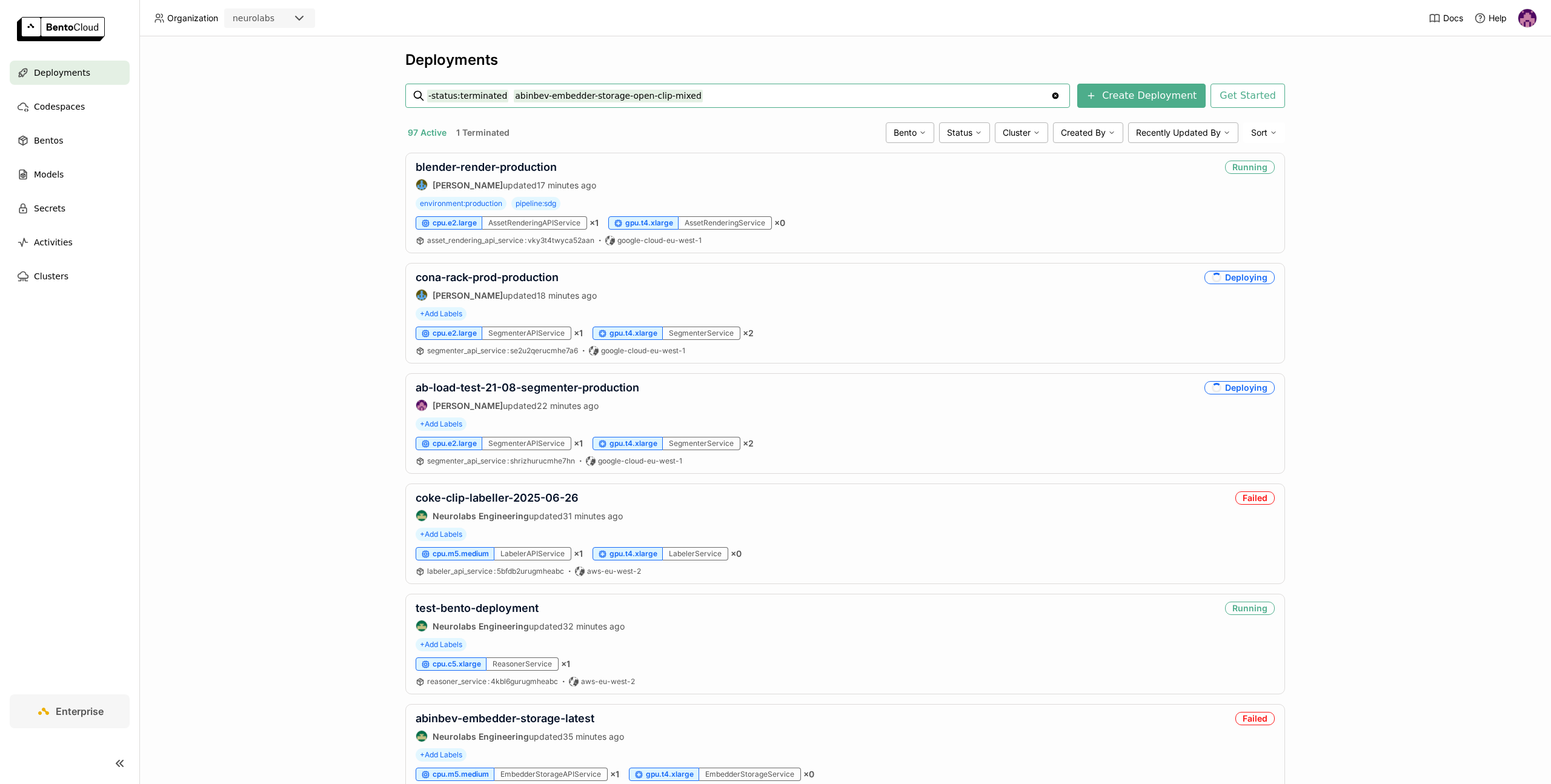
type input "-status:terminated abinbev-embedder-storage-open-clip-mixed"
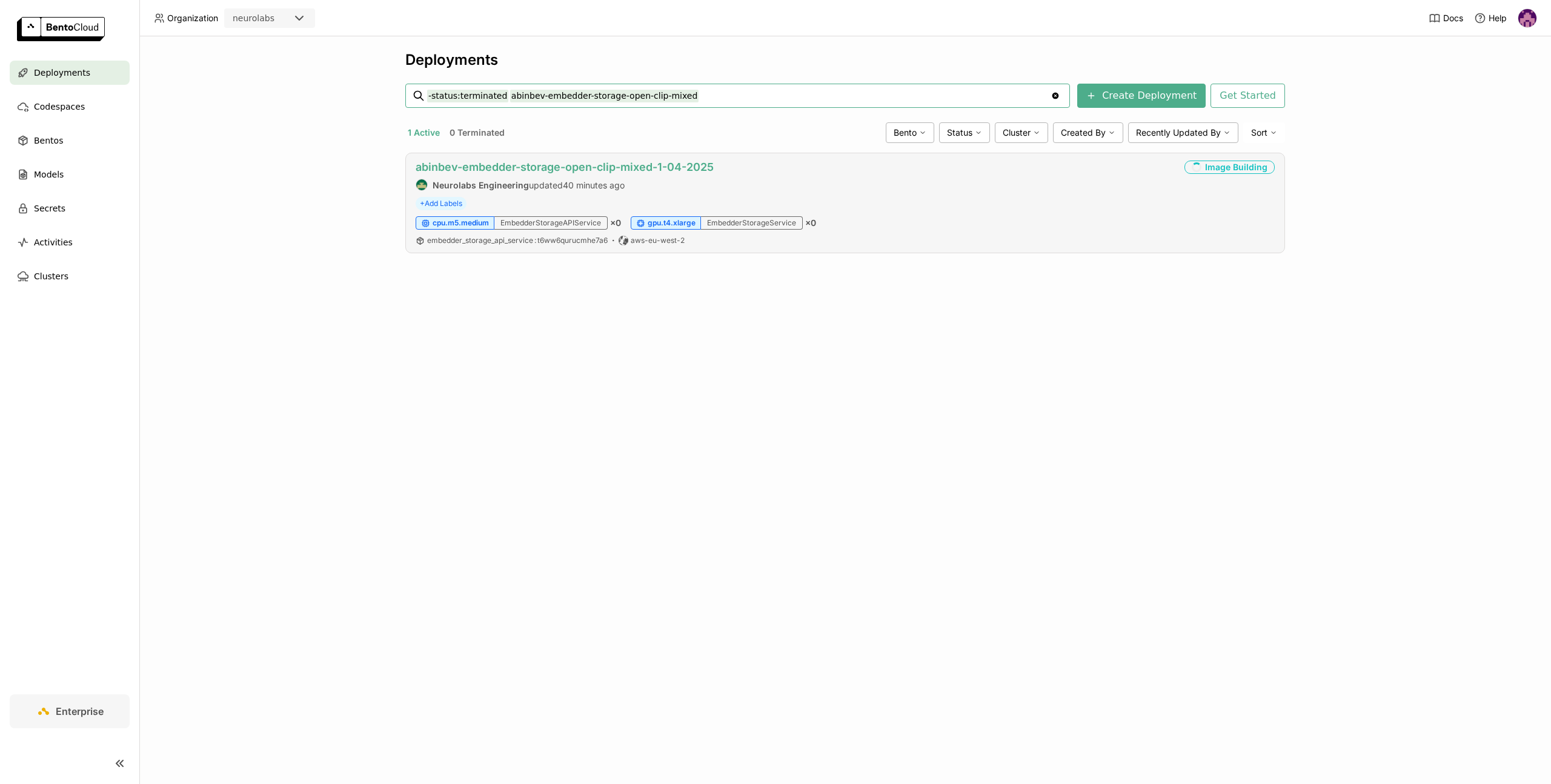
click at [517, 161] on link "abinbev-embedder-storage-open-clip-mixed-1-04-2025" at bounding box center [565, 167] width 298 height 12
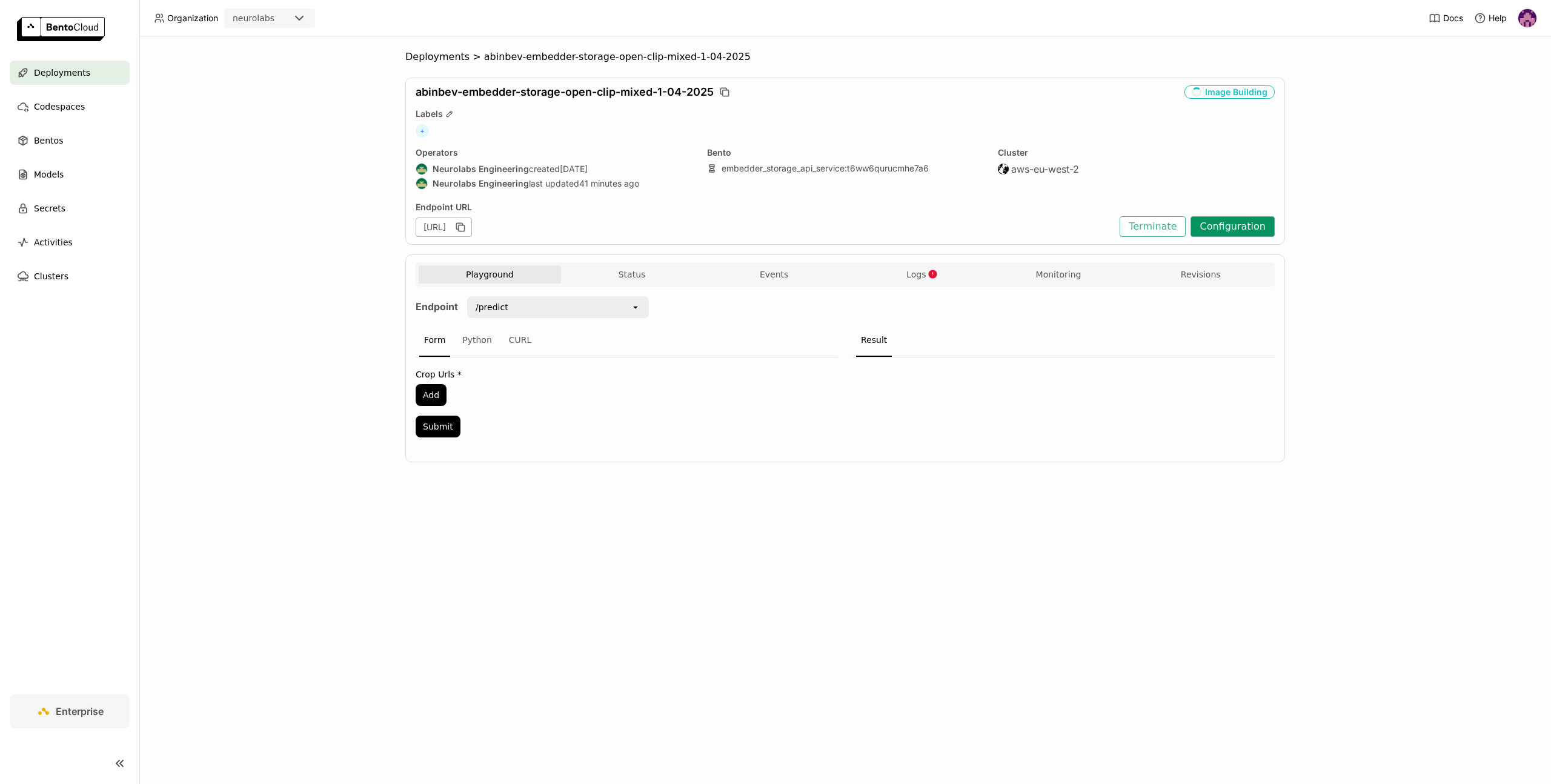
click at [1244, 222] on button "Configuration" at bounding box center [1233, 226] width 84 height 20
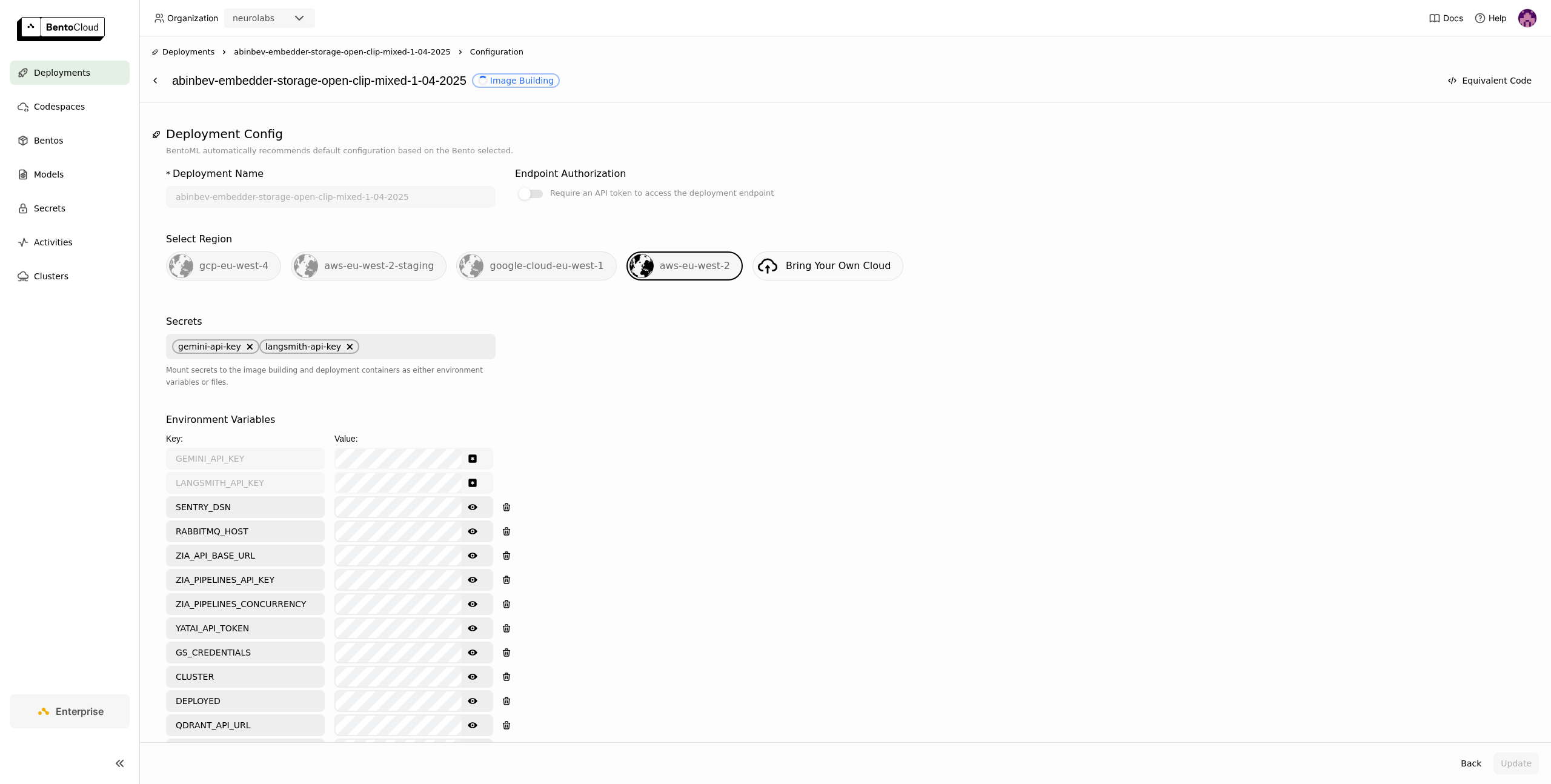
scroll to position [411, 0]
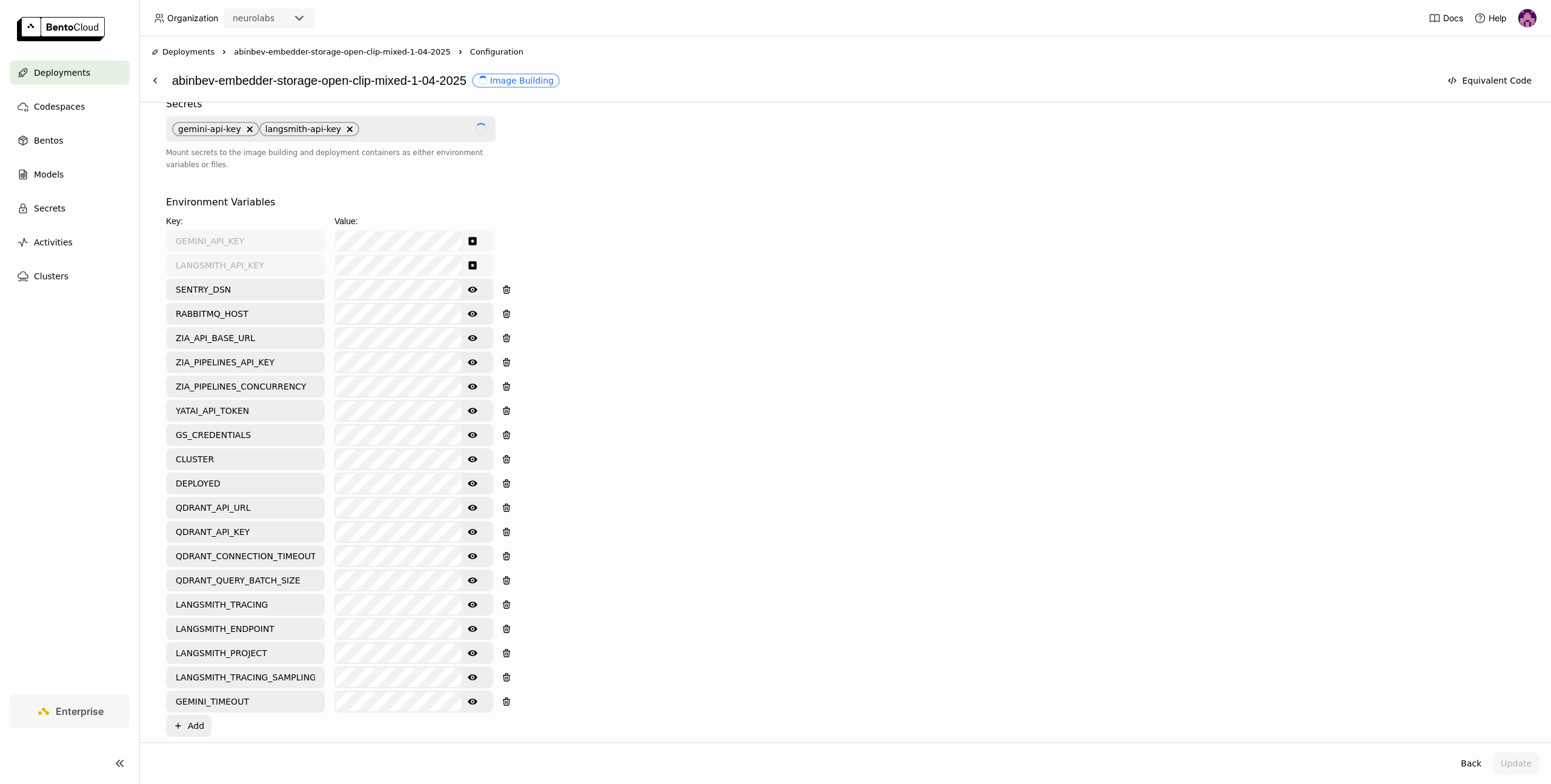
click at [468, 313] on icon "Show password text" at bounding box center [472, 314] width 9 height 6
click at [1475, 762] on button "Back" at bounding box center [1471, 763] width 35 height 22
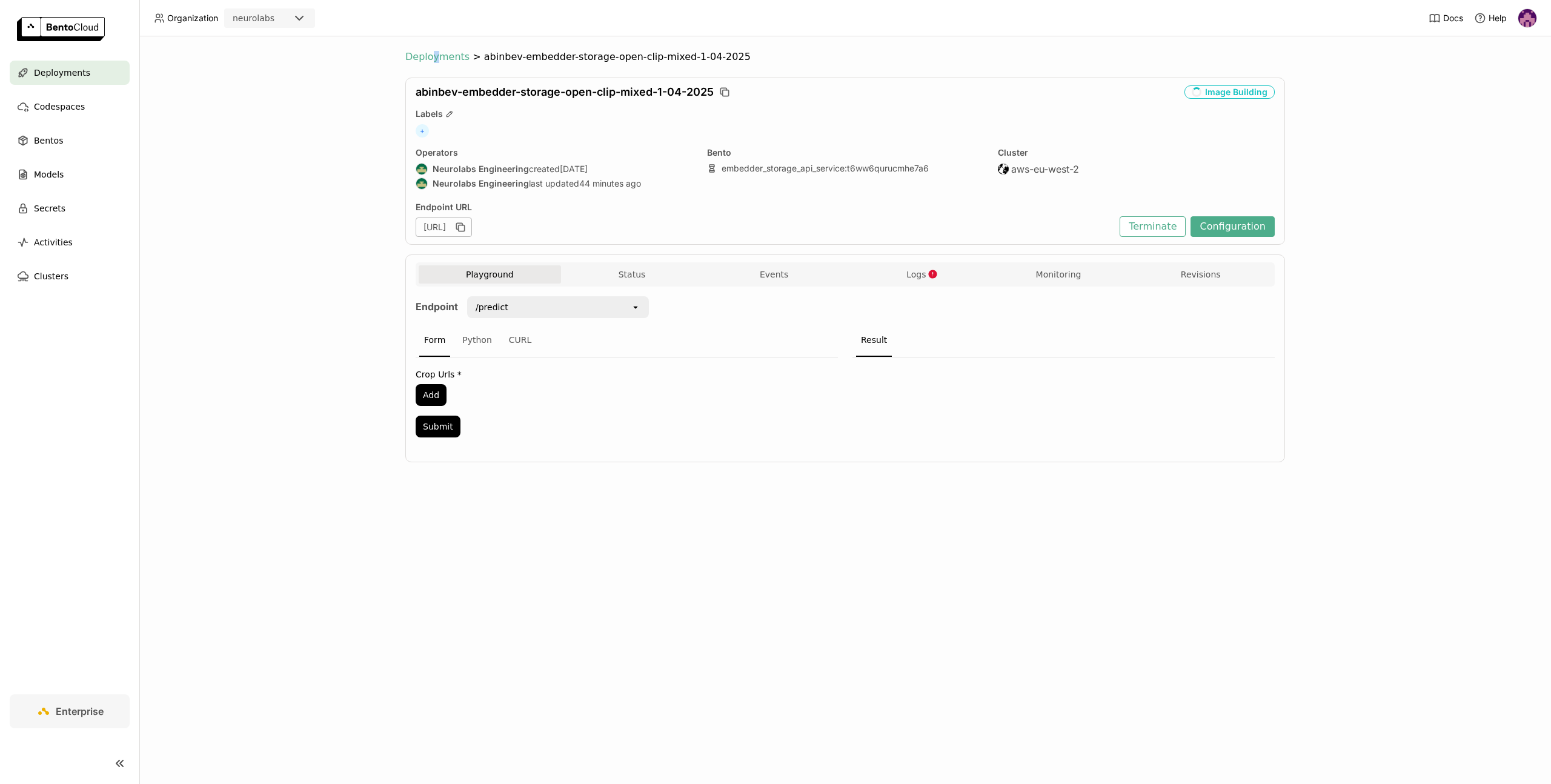
click at [435, 56] on span "Deployments" at bounding box center [437, 57] width 64 height 12
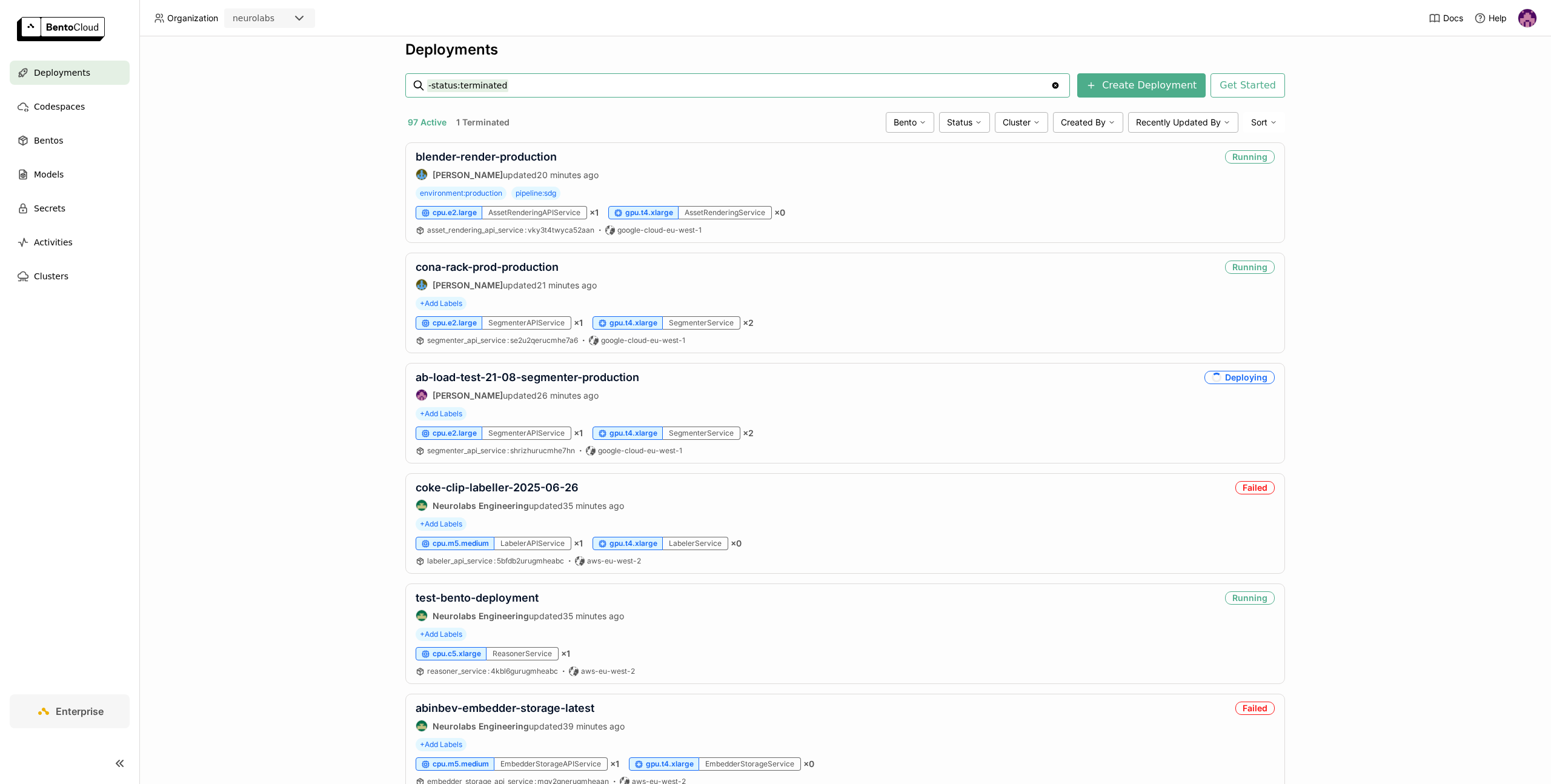
scroll to position [75, 0]
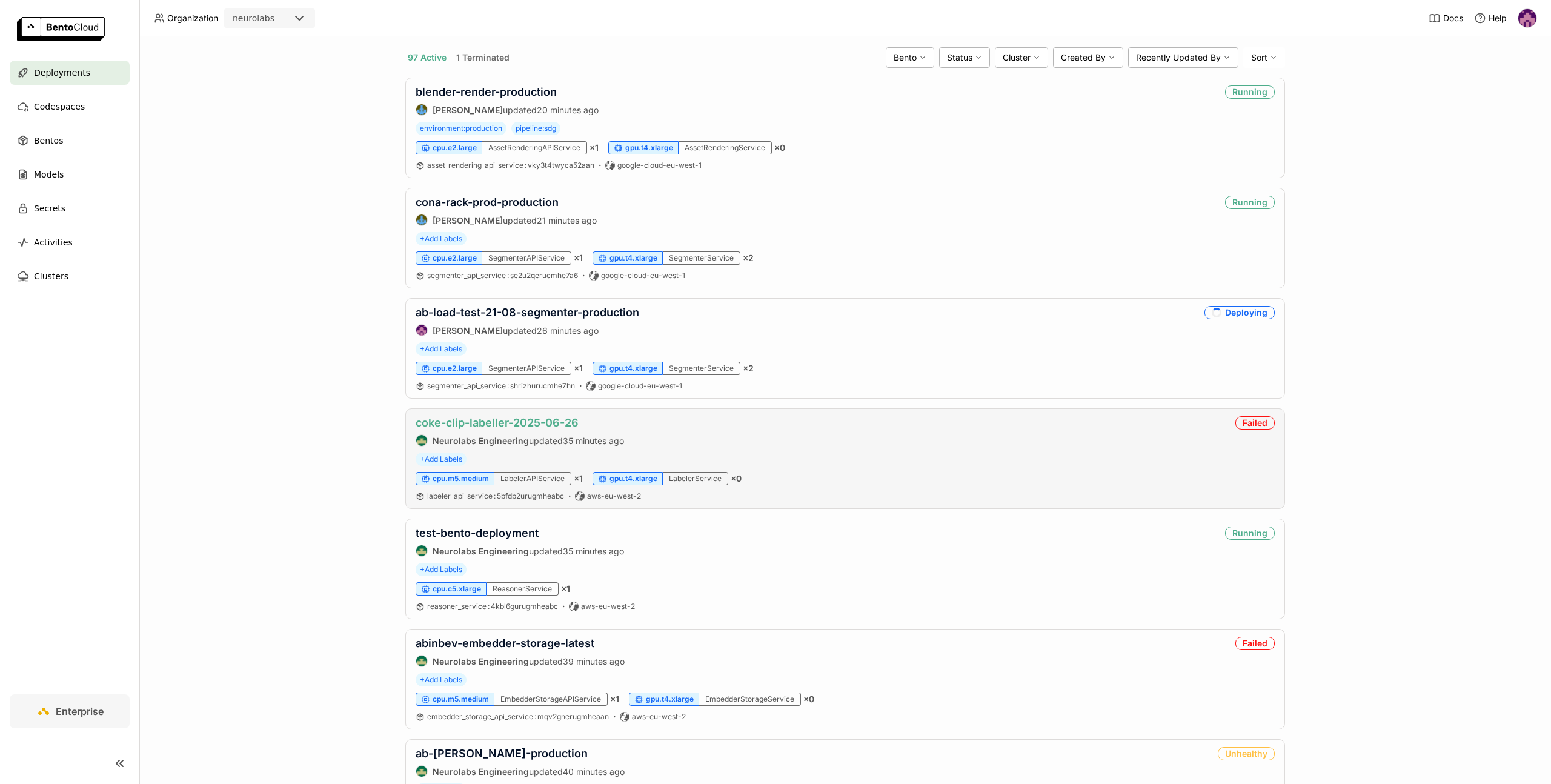
click at [485, 420] on link "coke-clip-labeller-2025-06-26" at bounding box center [497, 422] width 163 height 12
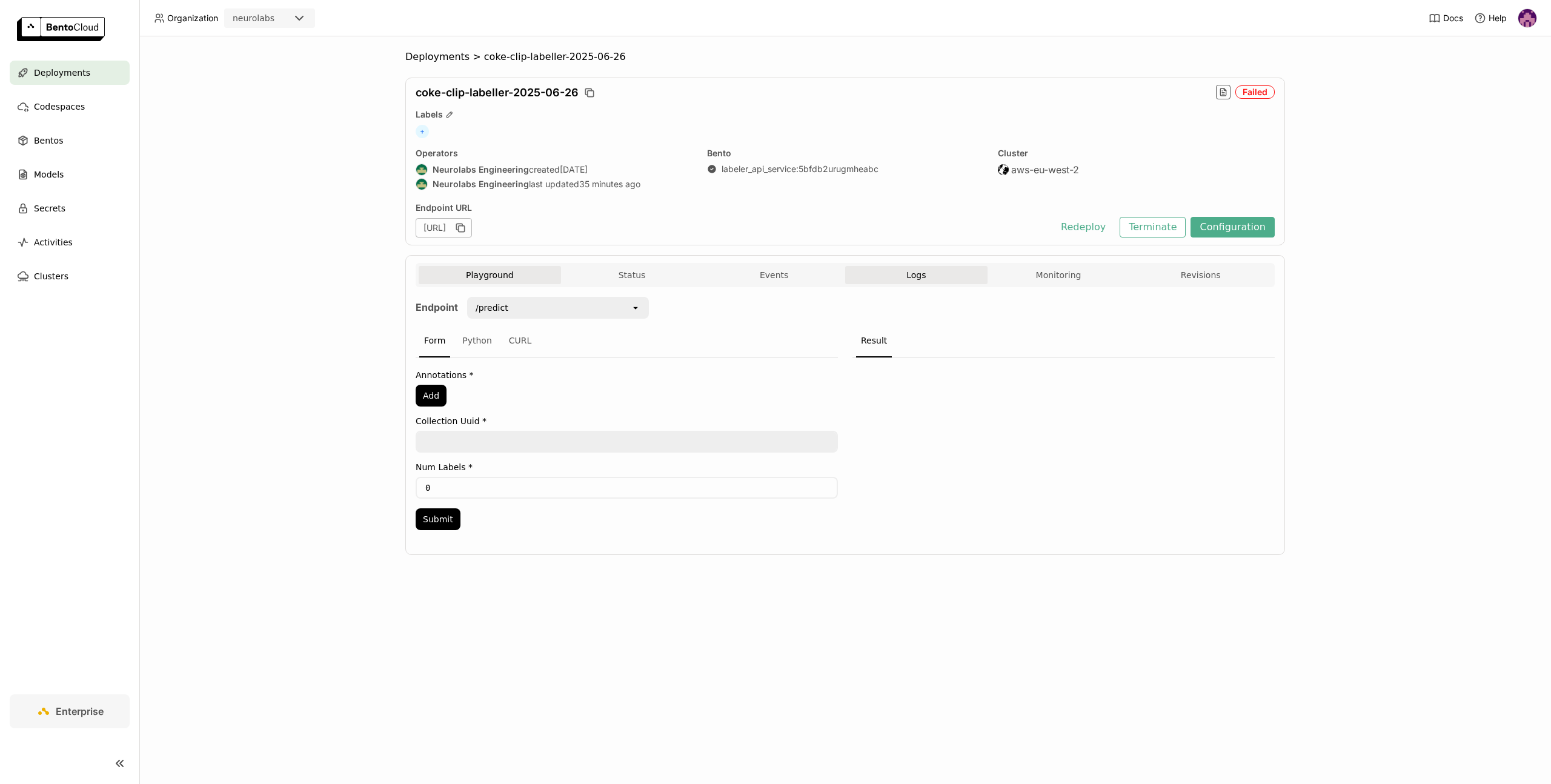
click at [907, 280] on span "Logs" at bounding box center [915, 275] width 20 height 11
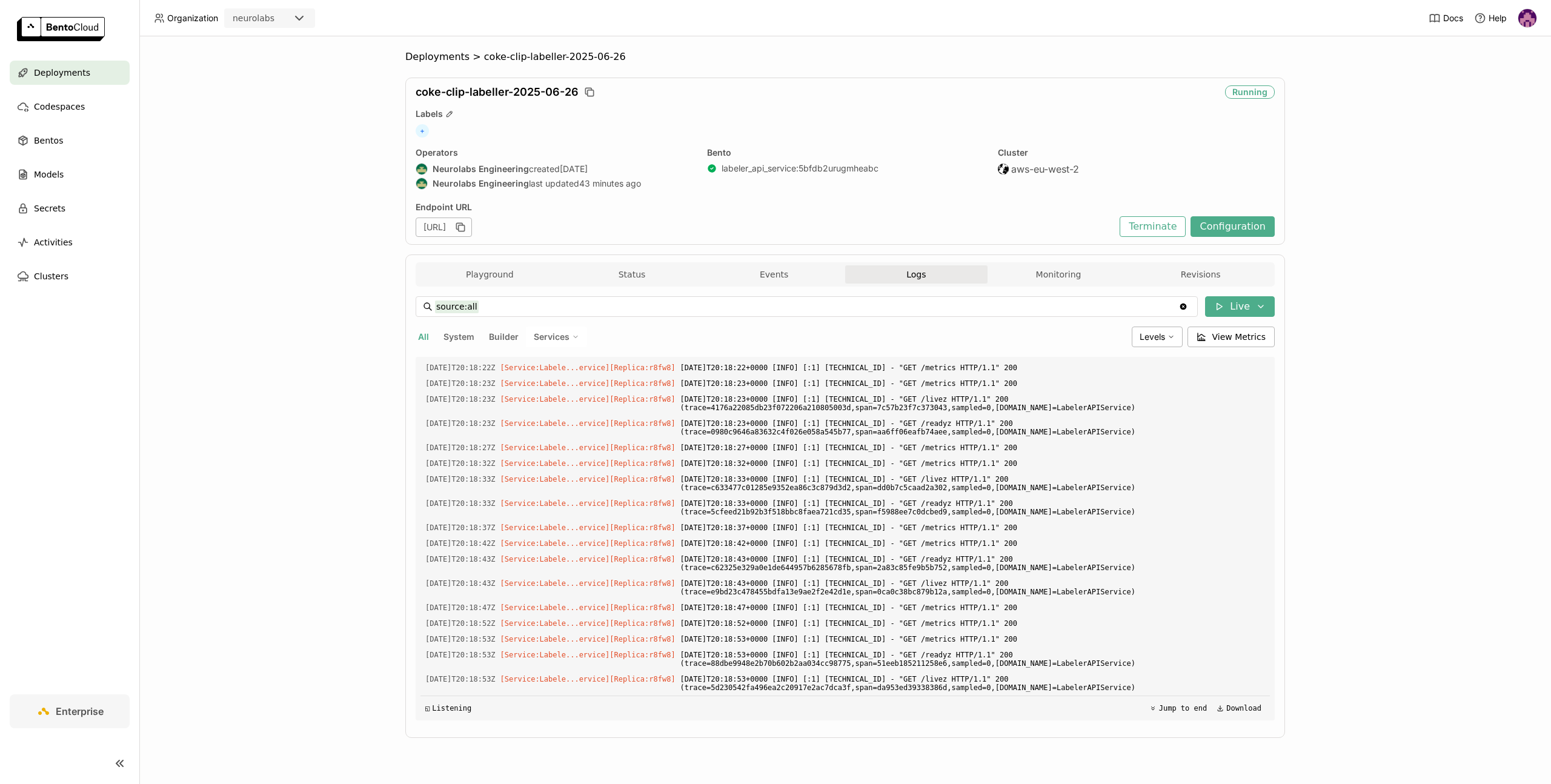
scroll to position [5930, 0]
click at [421, 54] on span "Deployments" at bounding box center [437, 57] width 64 height 12
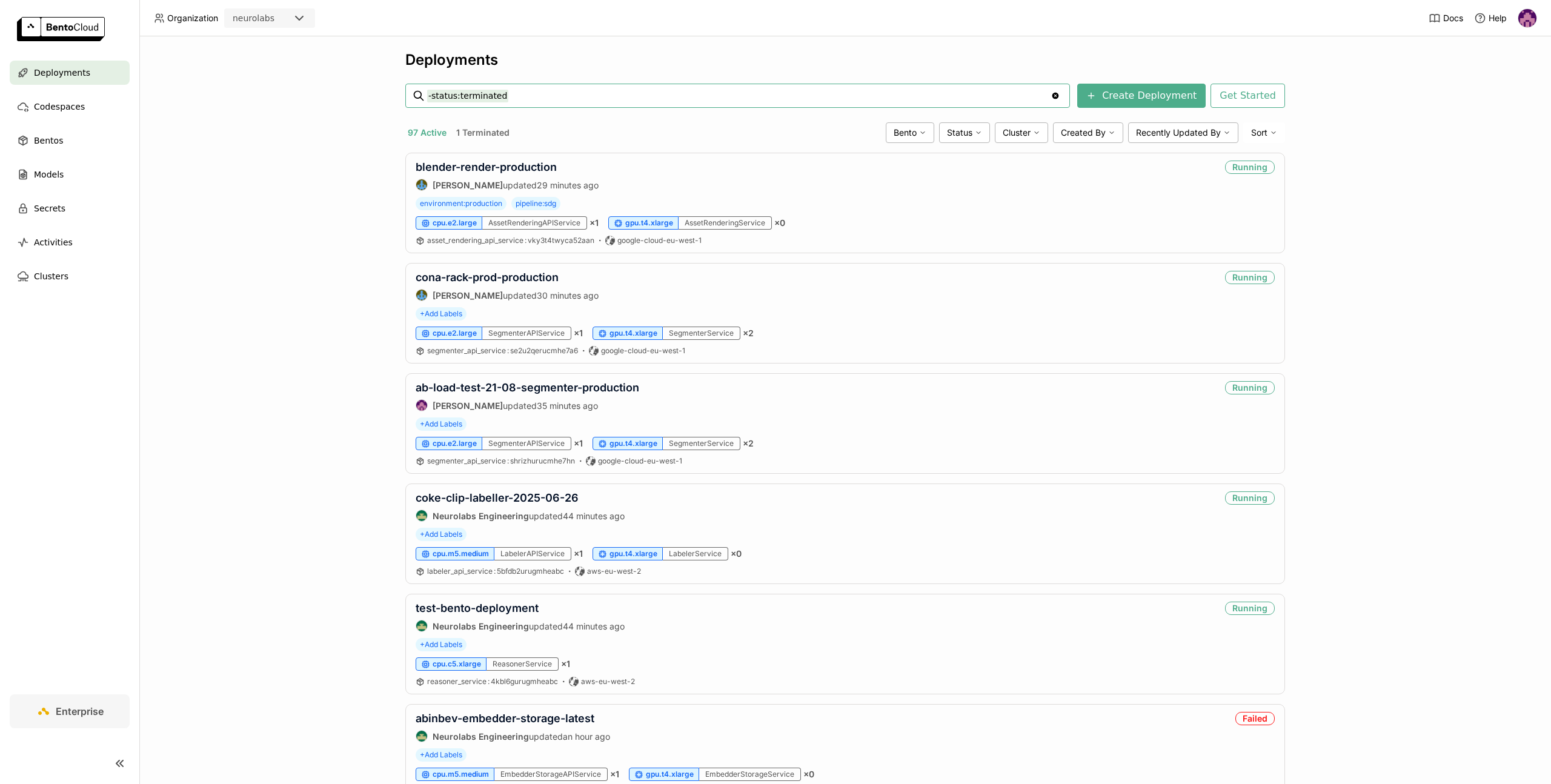
click at [557, 97] on input "-status:terminated" at bounding box center [738, 95] width 623 height 20
type input "-status:terminated generic-reasoner-prod-4"
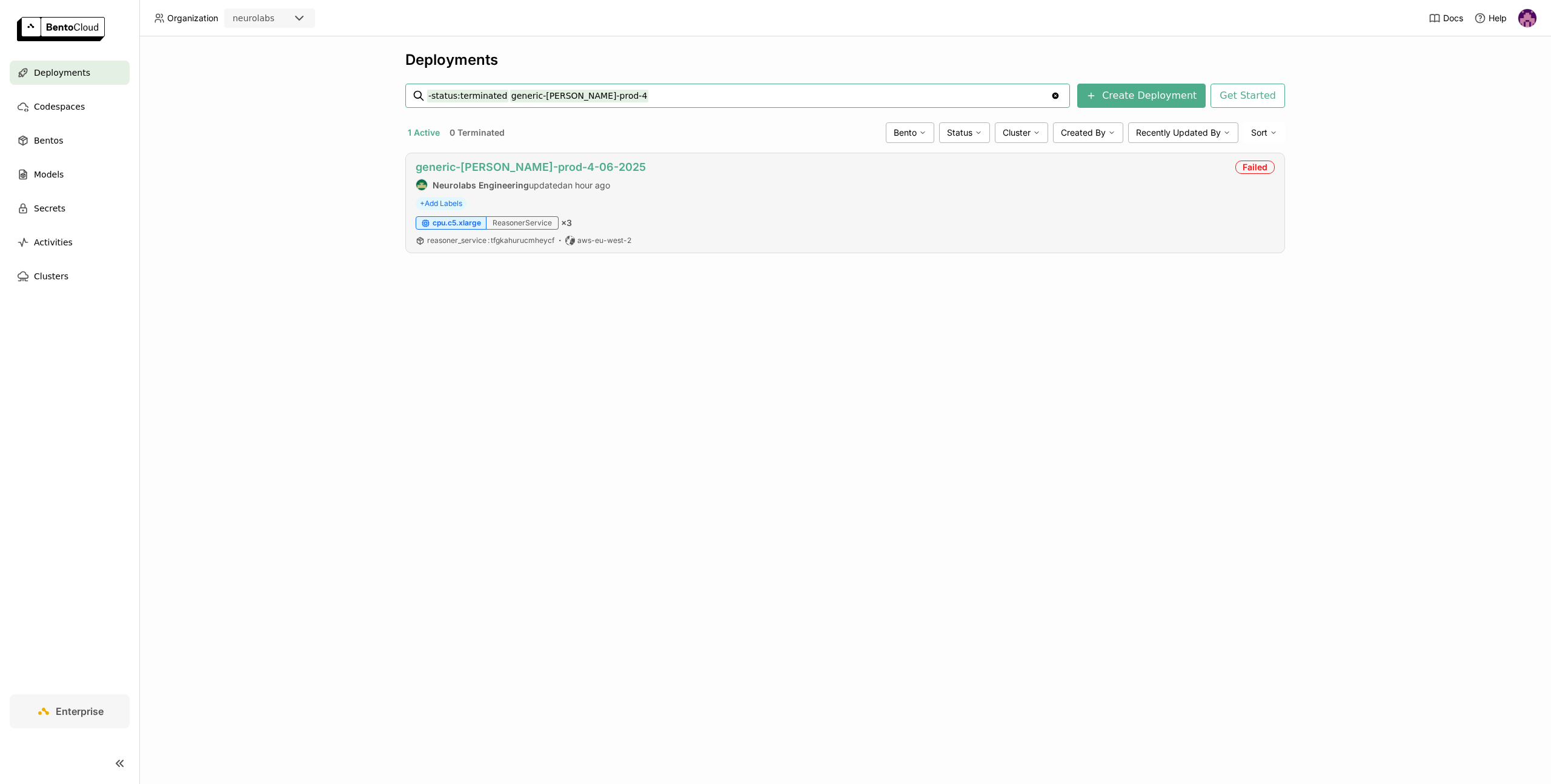
click at [496, 164] on link "generic-reasoner-prod-4-06-2025" at bounding box center [531, 167] width 230 height 12
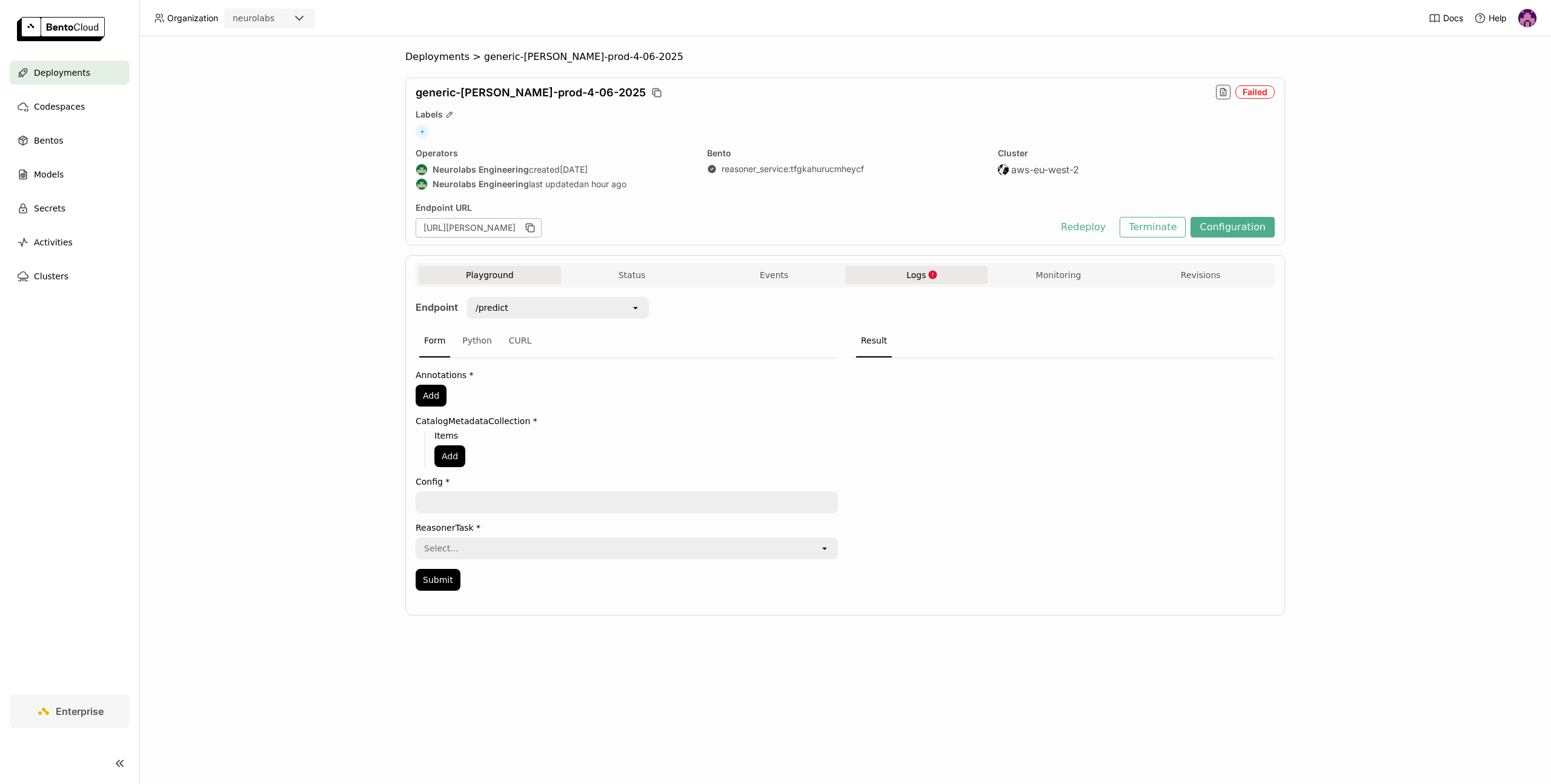
click at [943, 272] on button "Logs" at bounding box center [916, 275] width 142 height 18
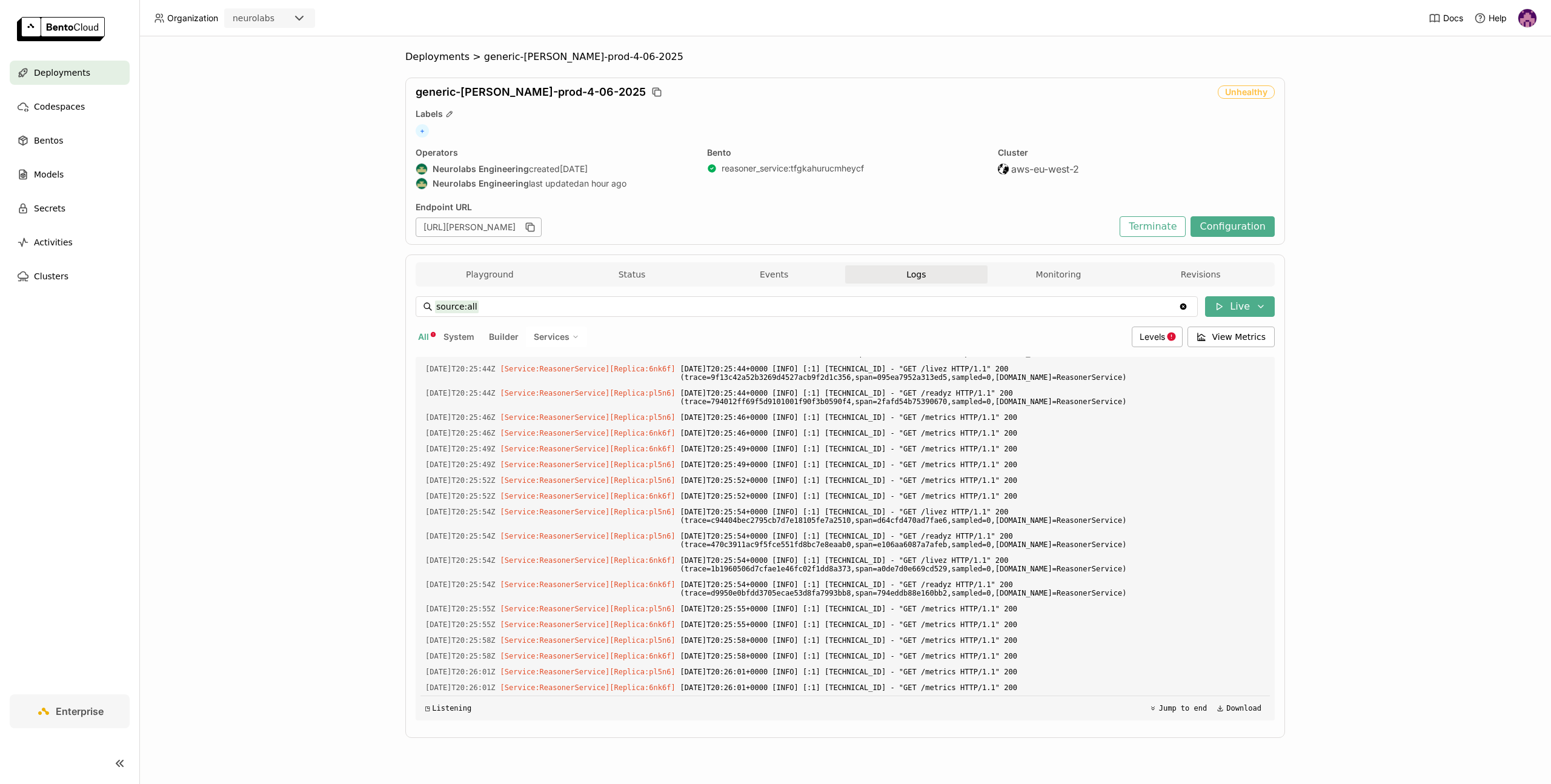
scroll to position [33548, 0]
click at [91, 69] on div "Deployments" at bounding box center [69, 73] width 120 height 24
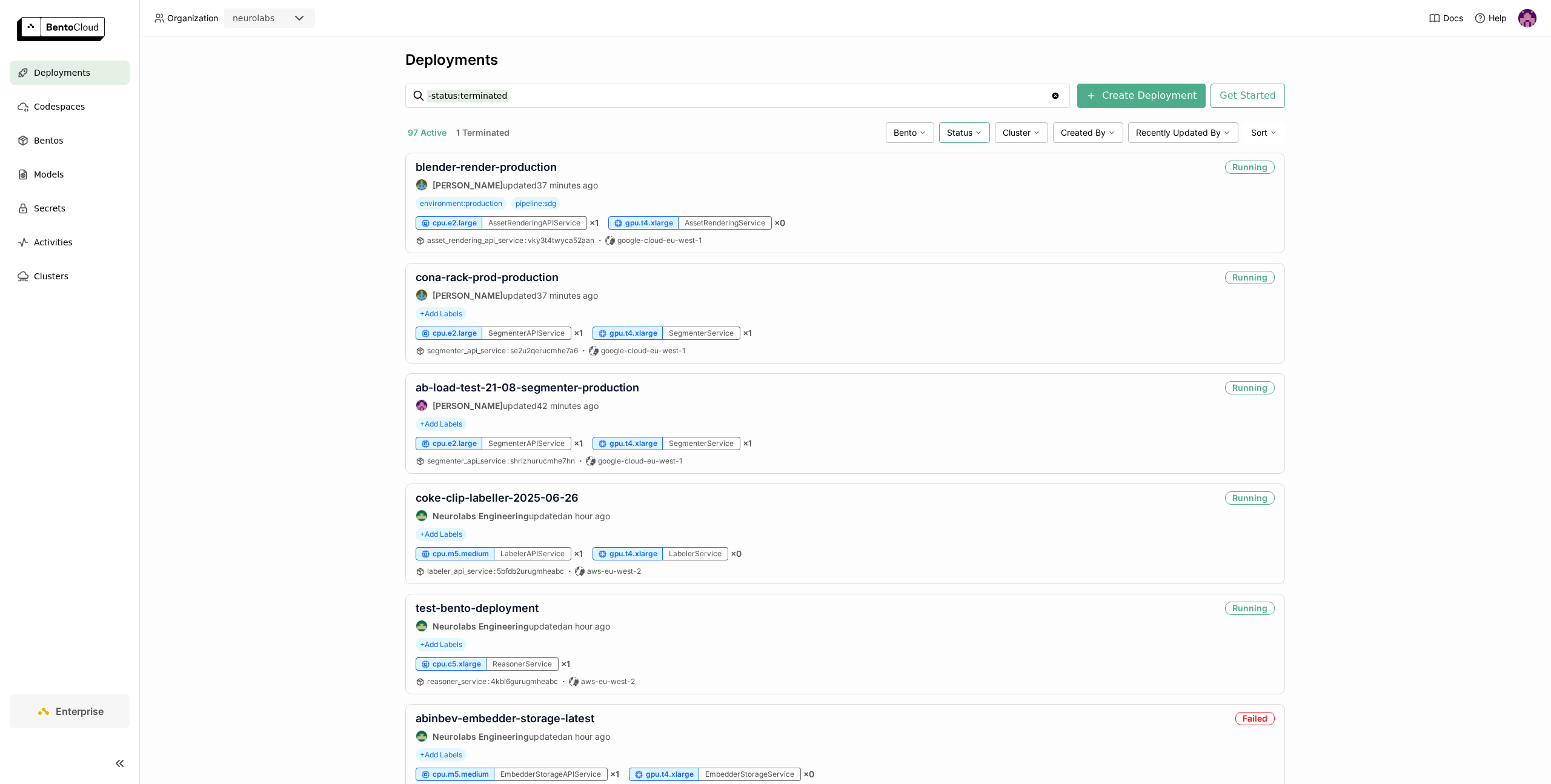
click at [964, 124] on div "Status" at bounding box center [964, 133] width 51 height 20
click at [867, 232] on div "Failed" at bounding box center [917, 232] width 131 height 15
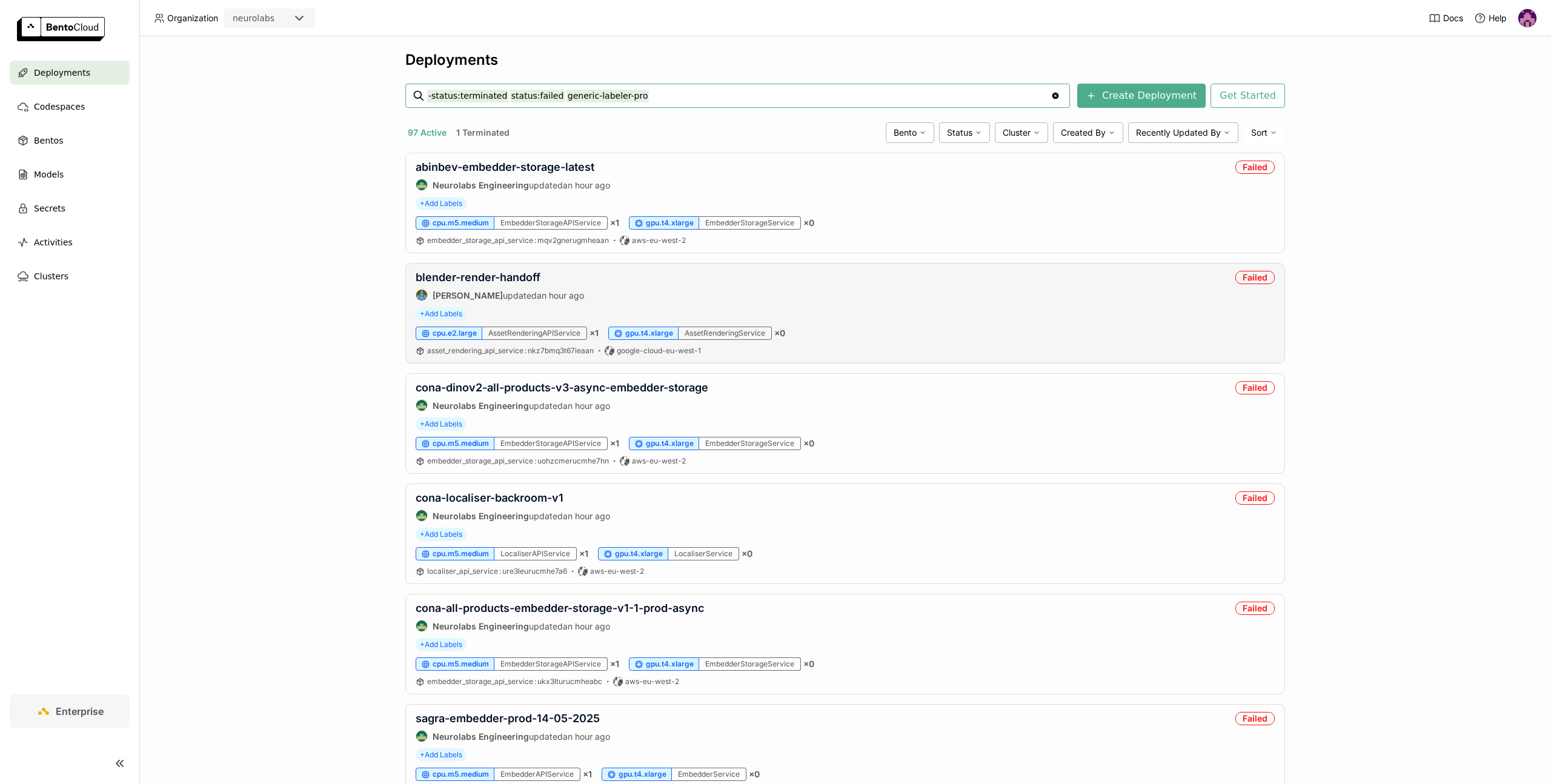
type input "-status:terminated status:failed generic-labeler-prod"
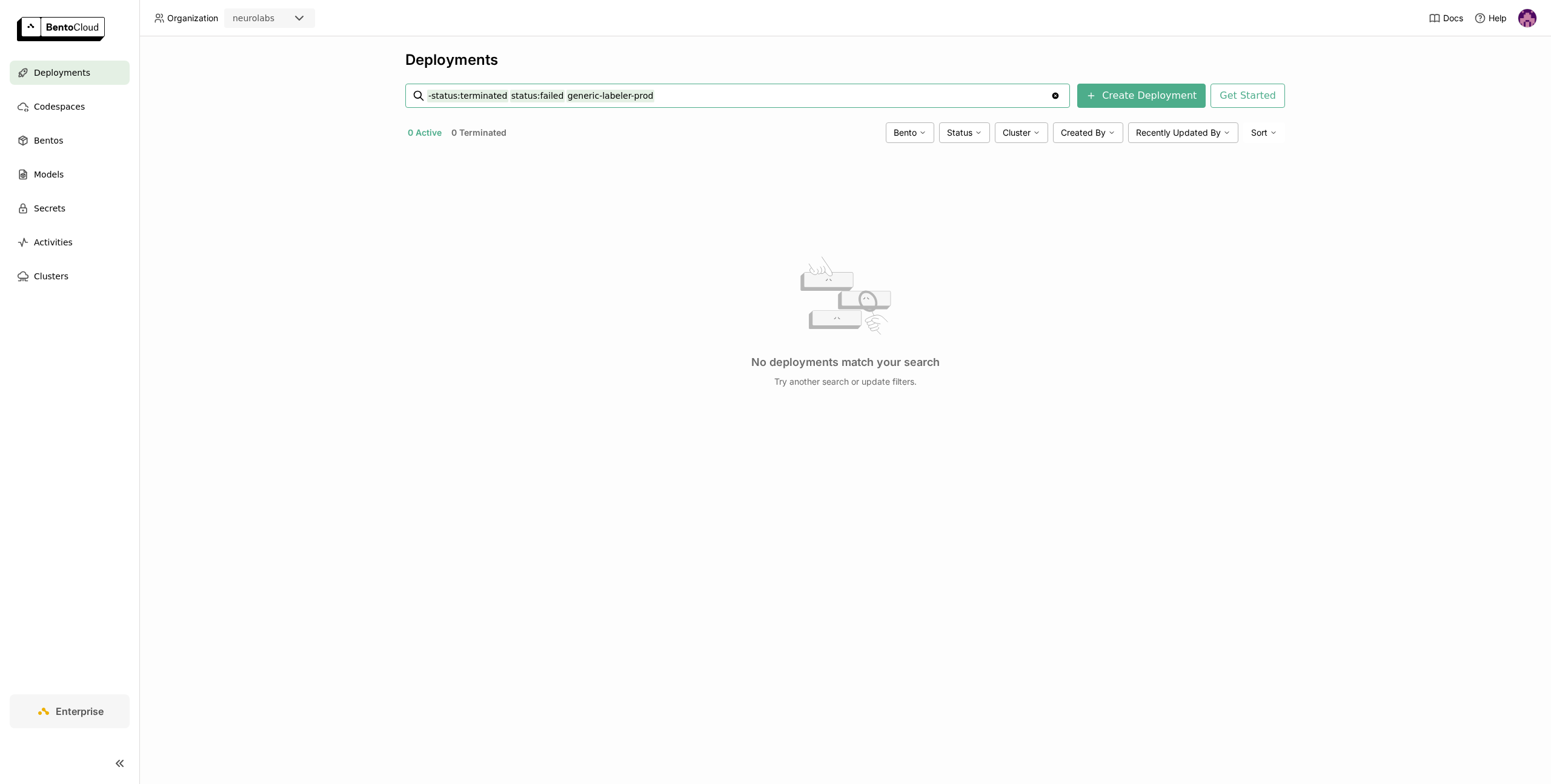
click at [532, 96] on input "-status:terminated status:failed generic-labeler-prod" at bounding box center [738, 95] width 623 height 20
type input "-status:terminated generic-labeler-prod"
click at [560, 94] on input "-status:terminated generic-labeler-prod" at bounding box center [738, 95] width 623 height 20
type input "-status:terminated generic-labeller"
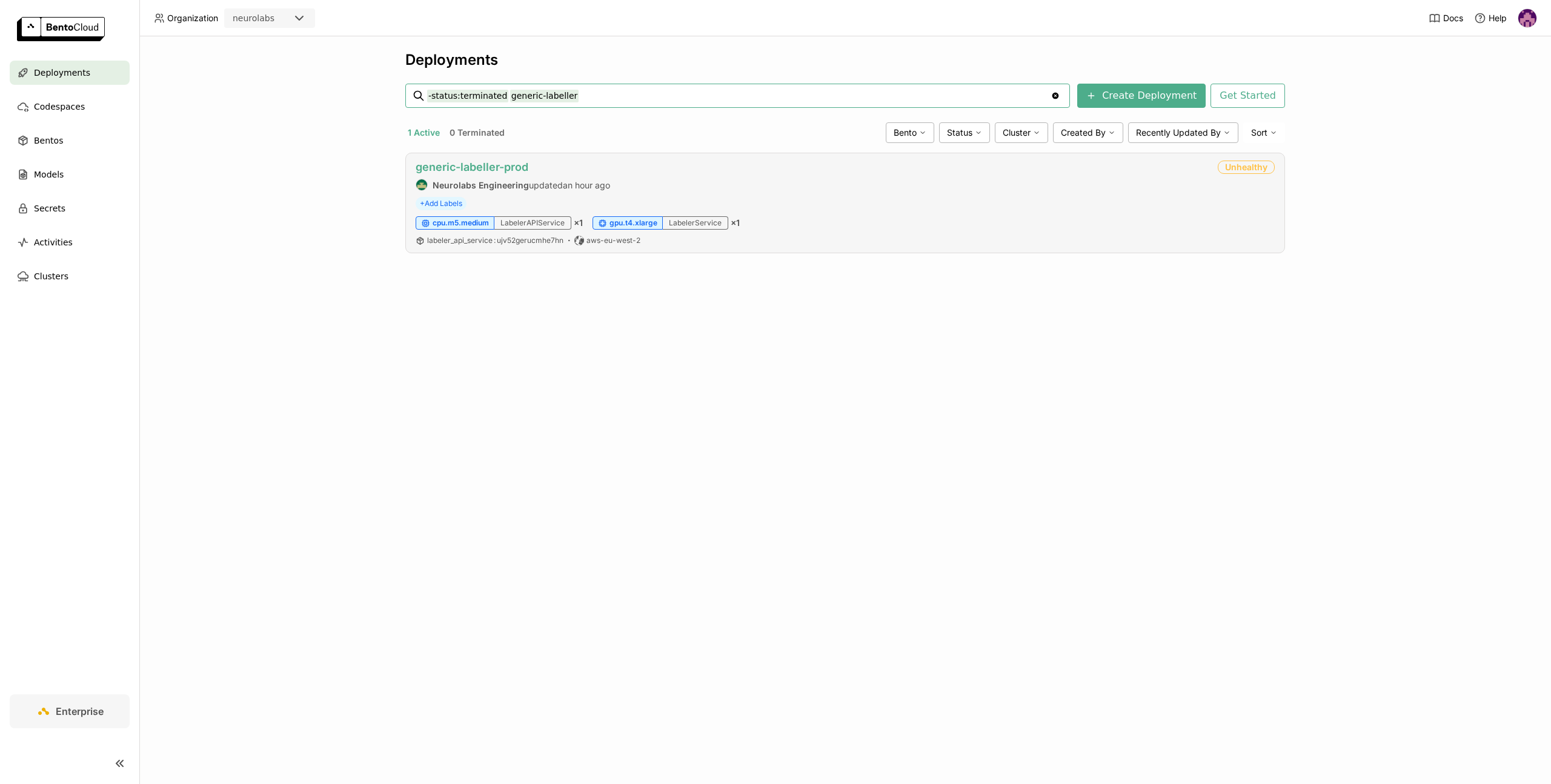
click at [507, 169] on link "generic-labeller-prod" at bounding box center [472, 167] width 112 height 12
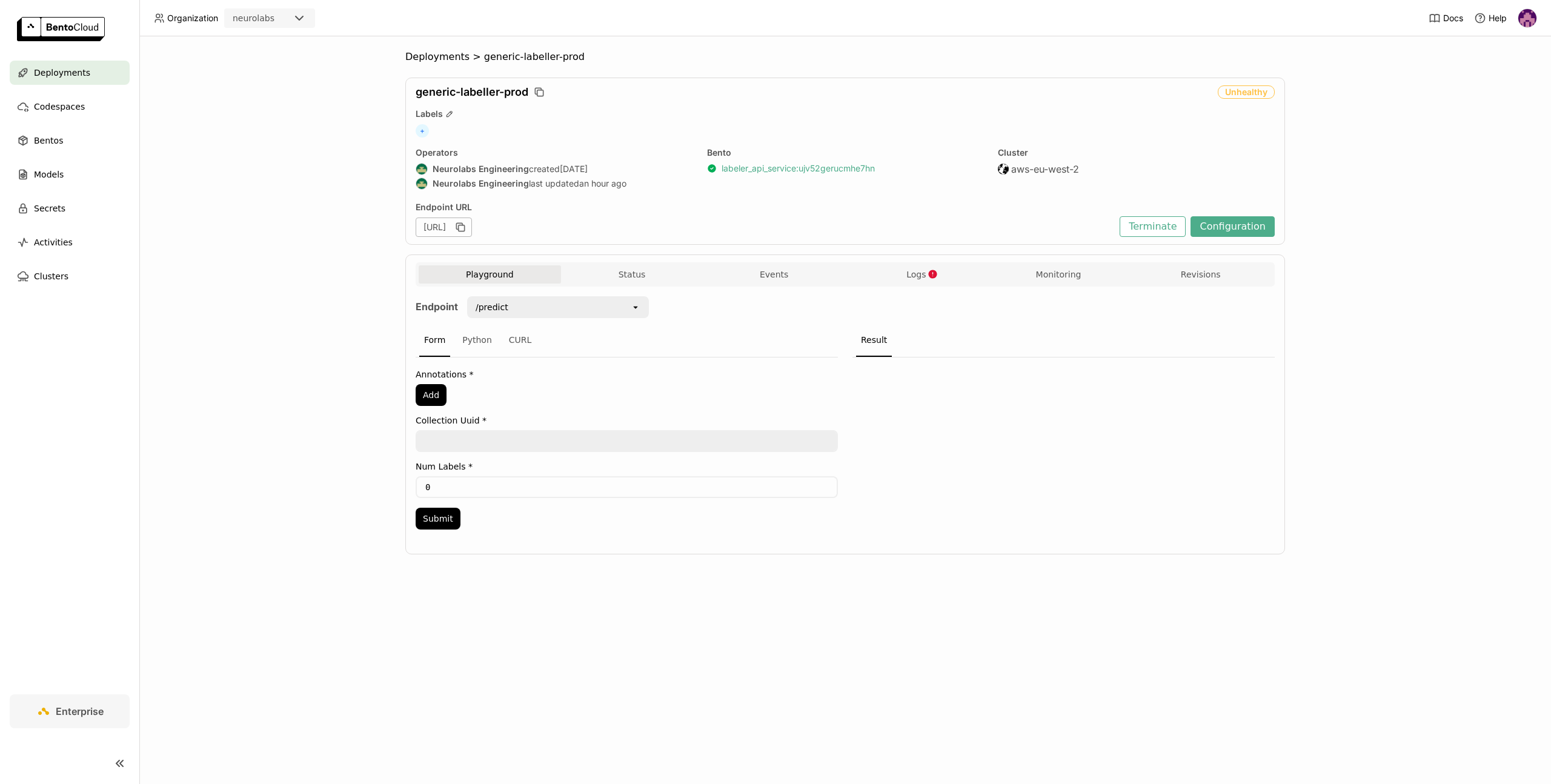
click at [747, 192] on div "generic-labeller-prod Unhealthy Labels + Operators Neurolabs Engineering create…" at bounding box center [844, 161] width 879 height 167
click at [911, 261] on div "Playground Status Events Logs Monitoring Revisions Endpoint /predict open Form …" at bounding box center [844, 404] width 879 height 300
click at [917, 275] on span "Logs" at bounding box center [915, 275] width 20 height 11
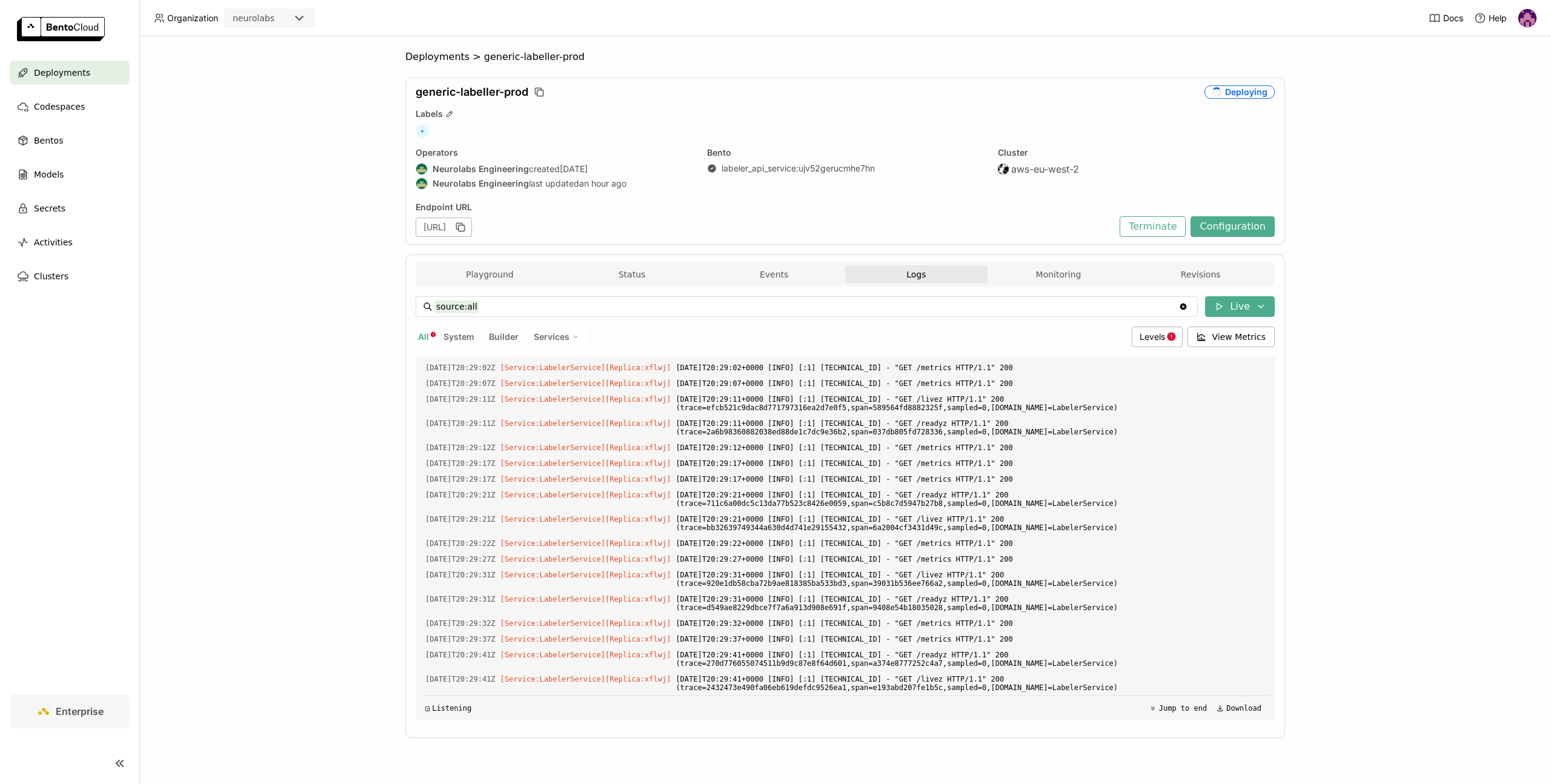
scroll to position [3038, 0]
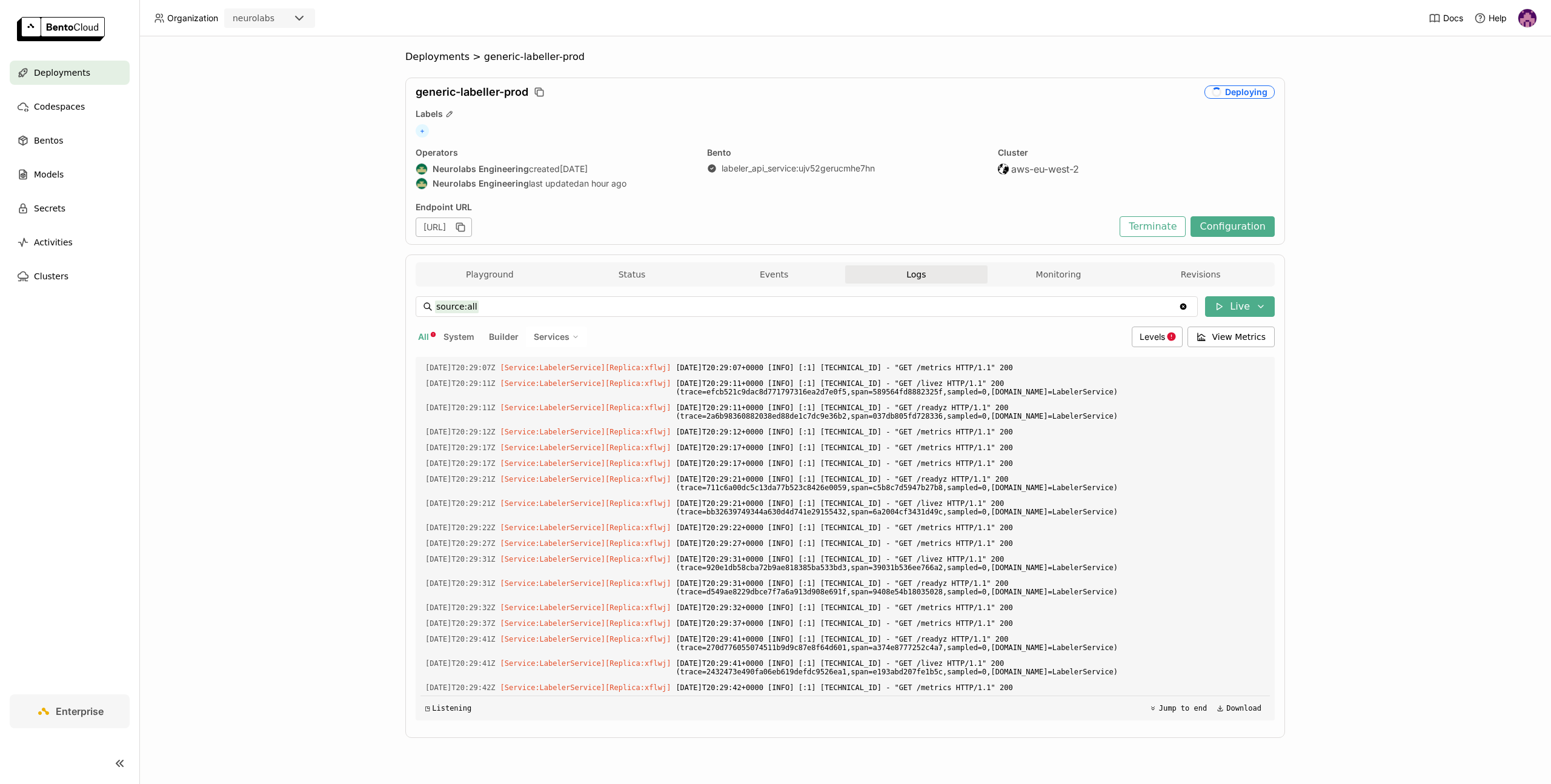
click at [413, 50] on div "Deployments > generic-labeller-prod generic-labeller-prod Deploying Labels + Op…" at bounding box center [845, 410] width 1411 height 747
click at [417, 55] on span "Deployments" at bounding box center [437, 57] width 64 height 12
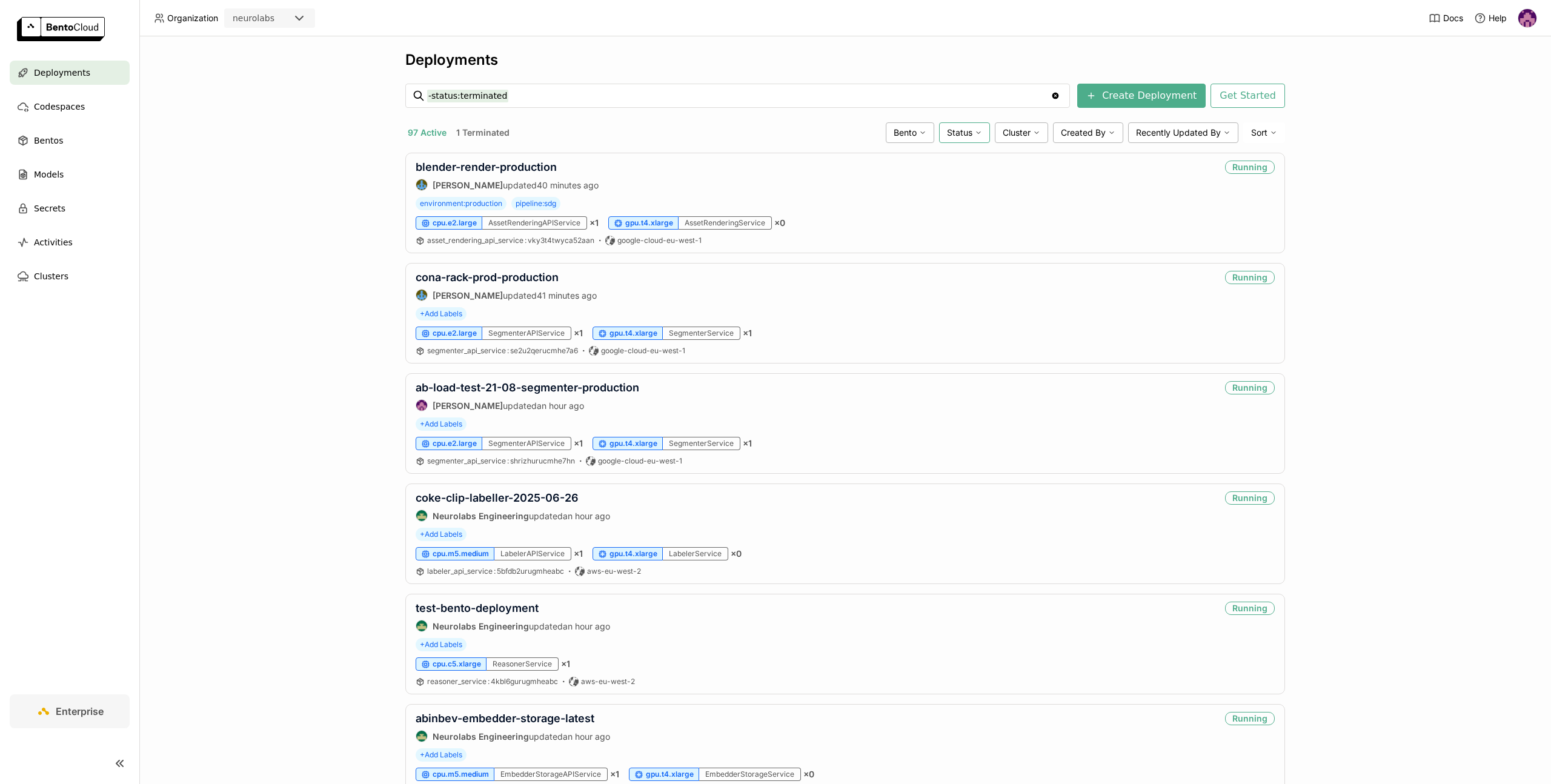
click at [961, 135] on span "Status" at bounding box center [959, 133] width 26 height 11
click at [900, 191] on li "Failed" at bounding box center [917, 181] width 145 height 29
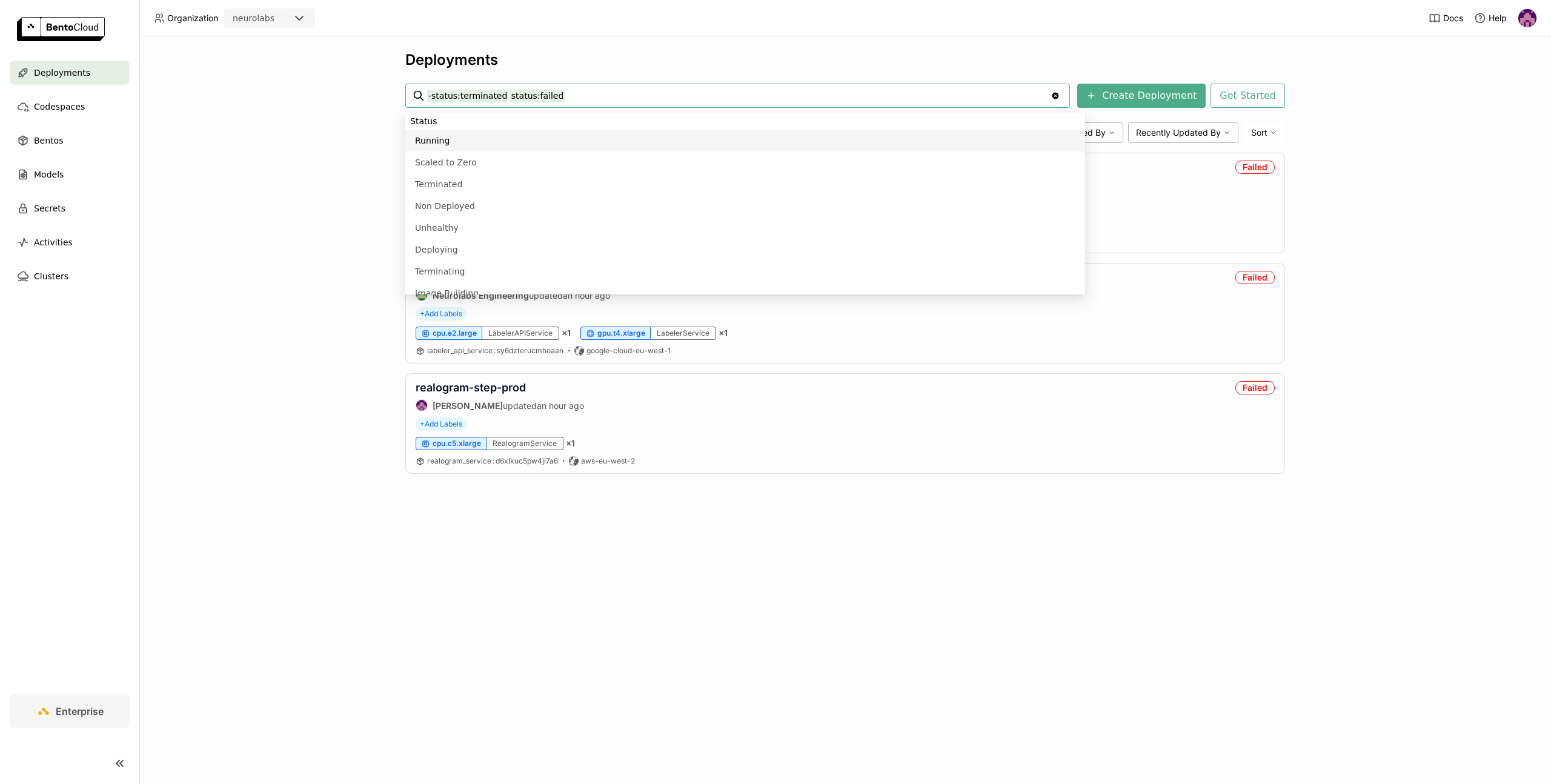
click at [925, 548] on div "Deployments -status:terminated status:failed -status:terminated status:failed C…" at bounding box center [845, 410] width 1411 height 747
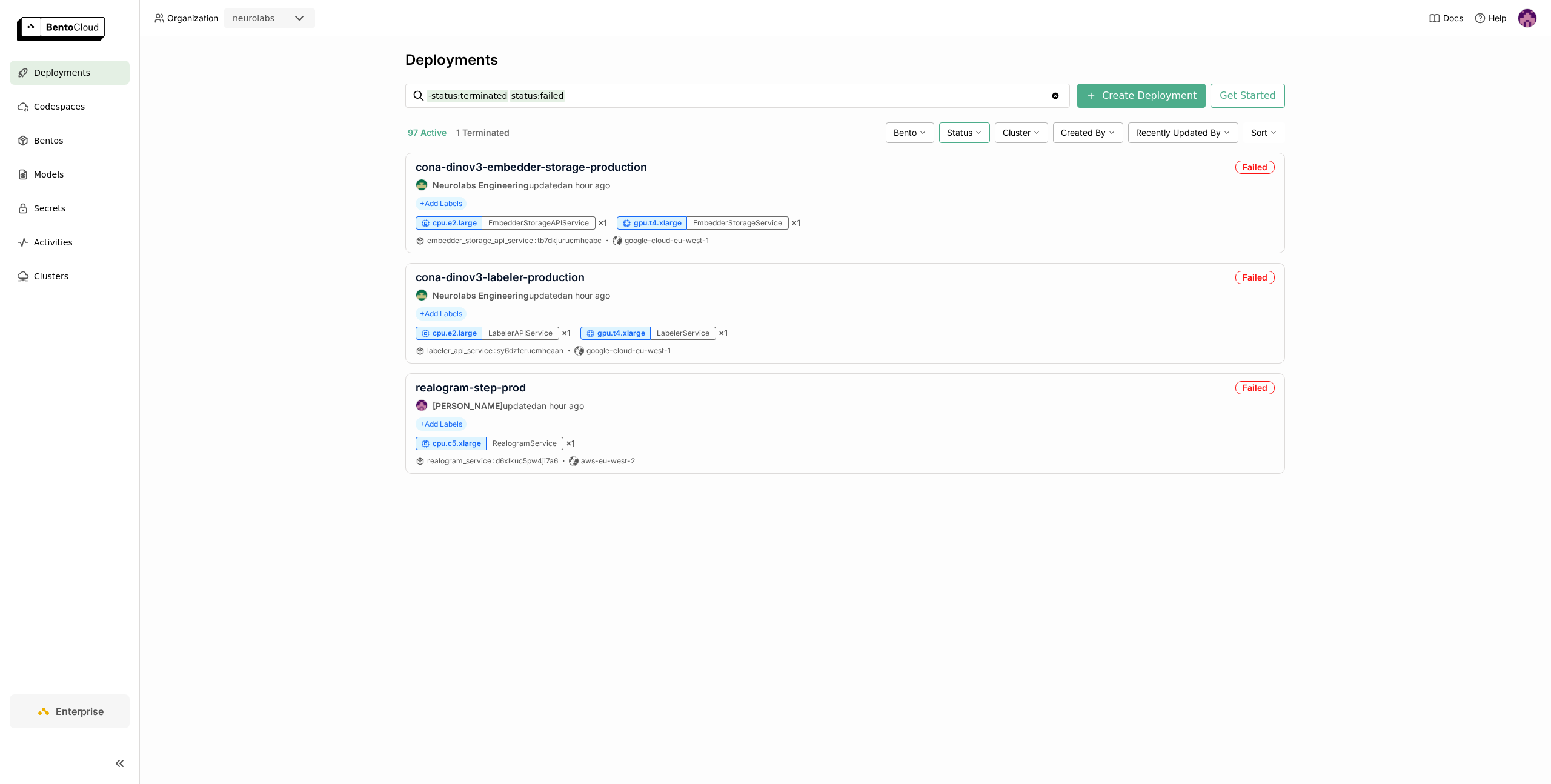
click at [974, 133] on icon at bounding box center [978, 132] width 7 height 7
click at [924, 275] on div "Unhealthy" at bounding box center [917, 278] width 131 height 15
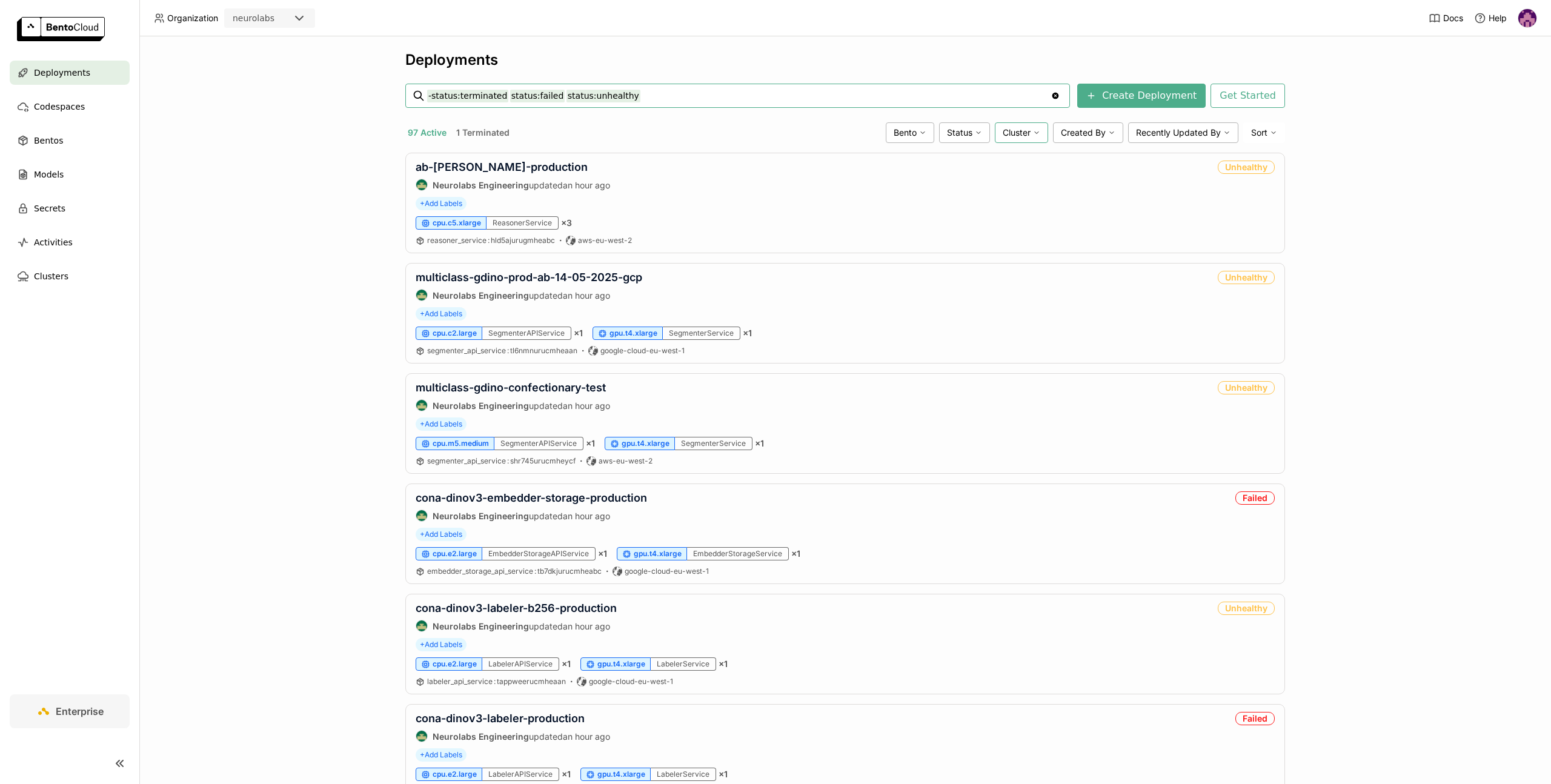
click at [1027, 128] on div "Cluster" at bounding box center [1021, 133] width 53 height 20
click at [955, 248] on div "google-cloud-eu-west-1" at bounding box center [975, 247] width 131 height 15
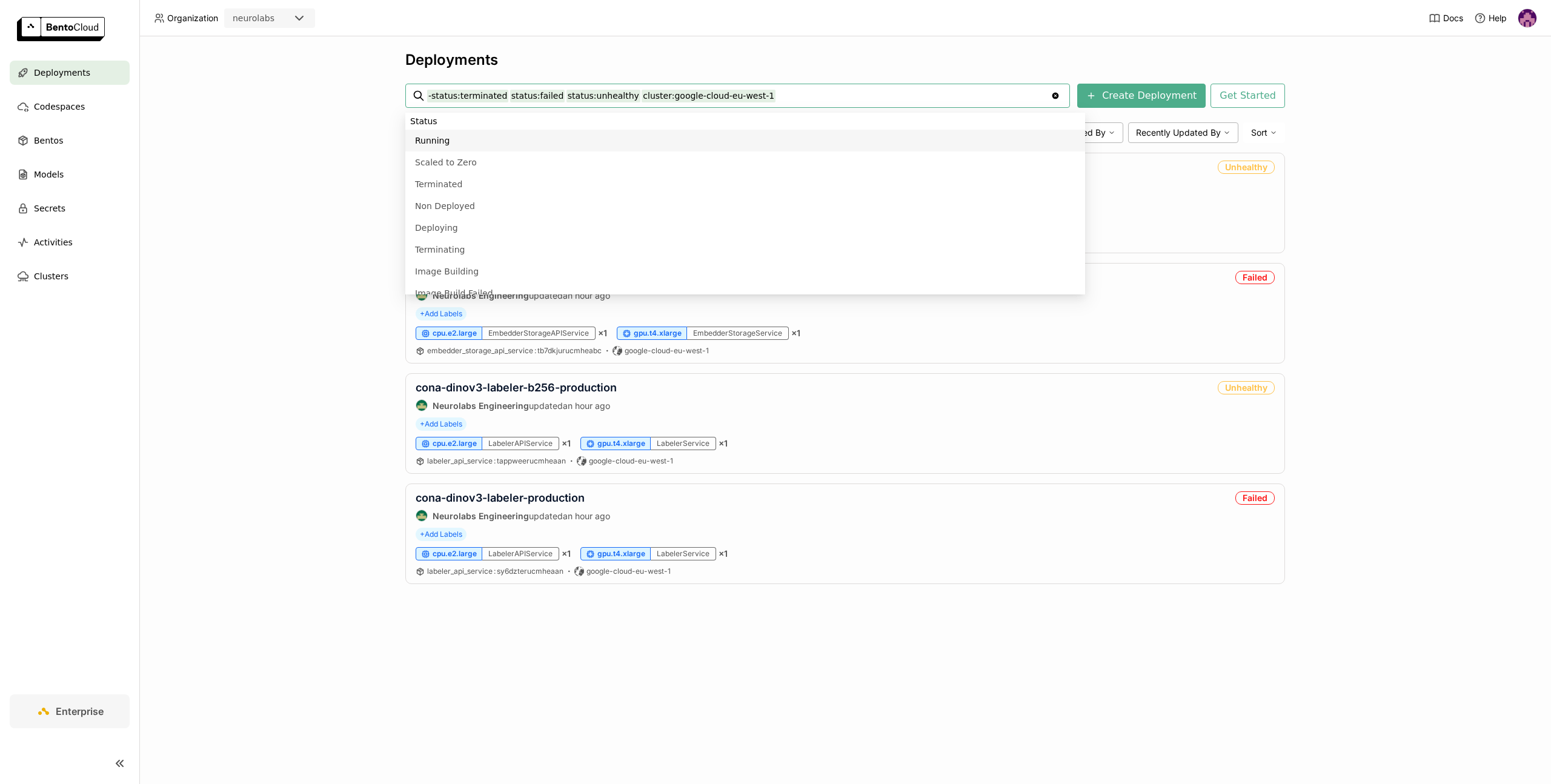
click at [1084, 709] on div "Deployments -status:terminated status:failed status:unhealthy cluster:google-cl…" at bounding box center [845, 410] width 1411 height 747
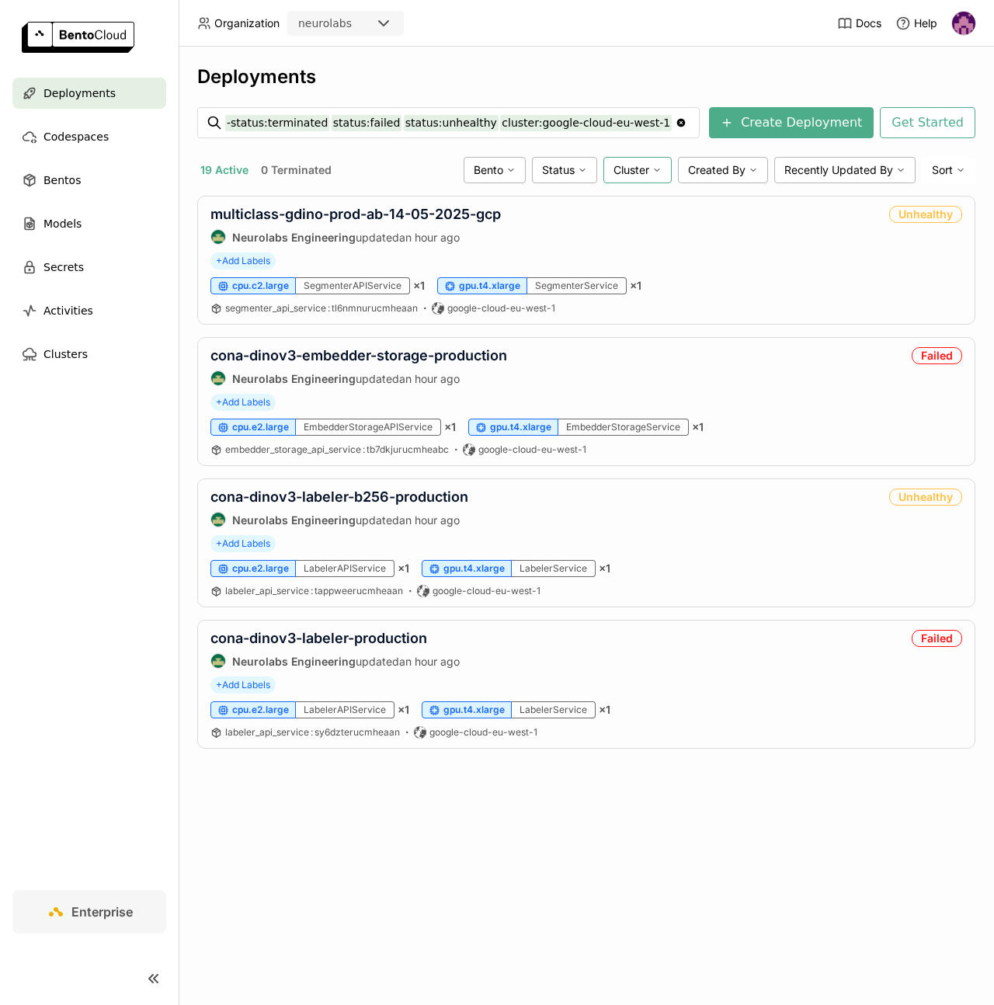
click at [641, 167] on span "Cluster" at bounding box center [631, 170] width 36 height 14
click at [641, 168] on span "Cluster" at bounding box center [631, 170] width 36 height 14
drag, startPoint x: 639, startPoint y: 121, endPoint x: 480, endPoint y: 125, distance: 159.2
click at [480, 125] on input "-status:terminated status:failed status:unhealthy cluster:google-cloud-eu-west-1" at bounding box center [450, 122] width 450 height 25
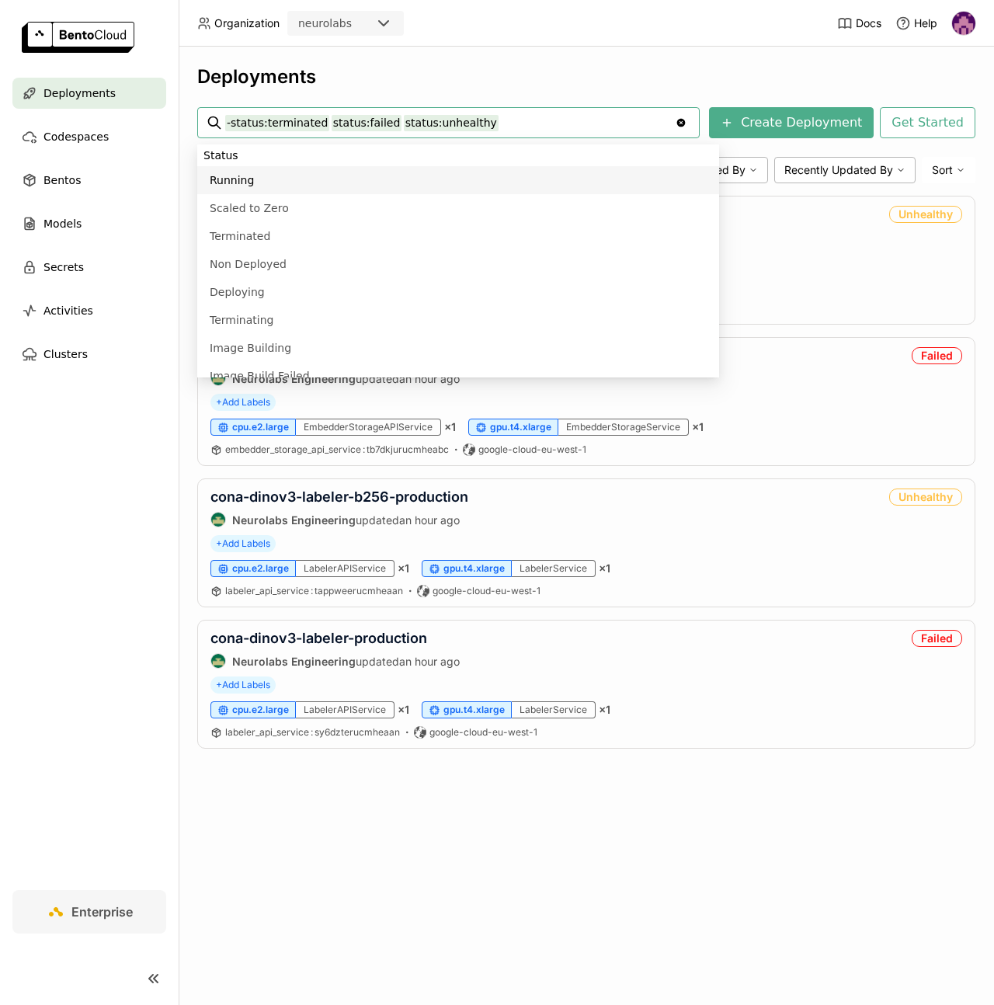
type input "-status:terminated status:failed status:unhealthy"
click at [686, 40] on header "Organization neurolabs Docs Help" at bounding box center [497, 23] width 994 height 47
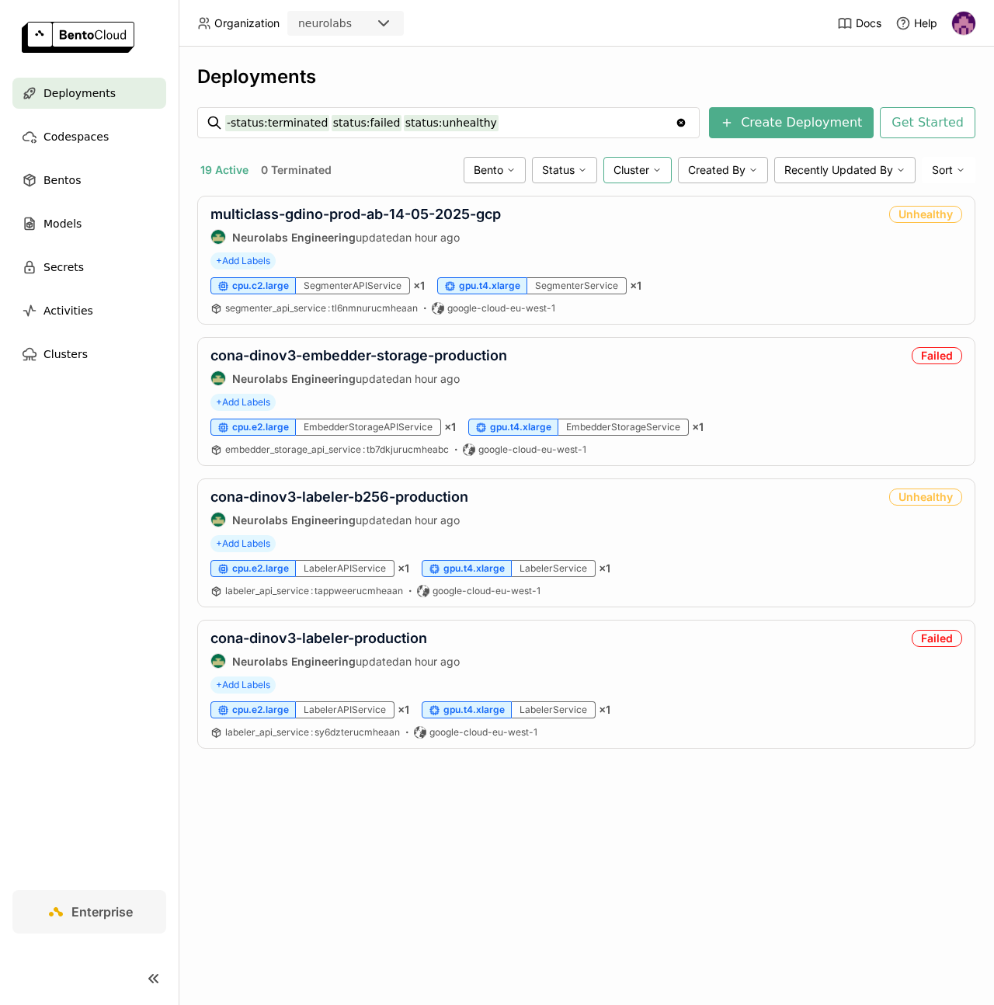
click at [653, 160] on div "Cluster" at bounding box center [637, 170] width 68 height 26
click at [582, 344] on div "aws-eu-west-2" at bounding box center [579, 353] width 168 height 19
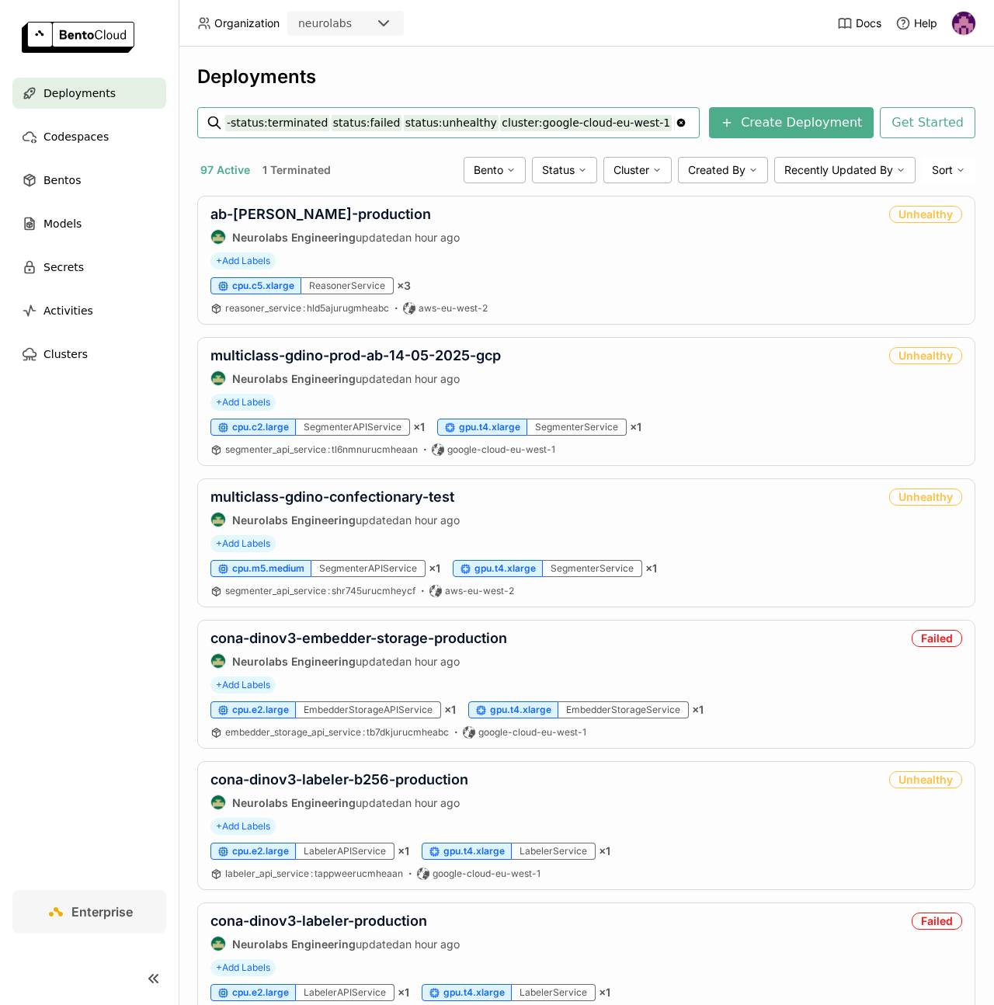
drag, startPoint x: 479, startPoint y: 125, endPoint x: 639, endPoint y: 126, distance: 159.9
click at [639, 126] on input "-status:terminated status:failed status:unhealthy cluster:google-cloud-eu-west-…" at bounding box center [450, 122] width 450 height 25
type input "-status:terminated status:failed status:unhealthy cluster:aws-eu-west-2"
click at [645, 167] on span "Cluster" at bounding box center [631, 170] width 36 height 14
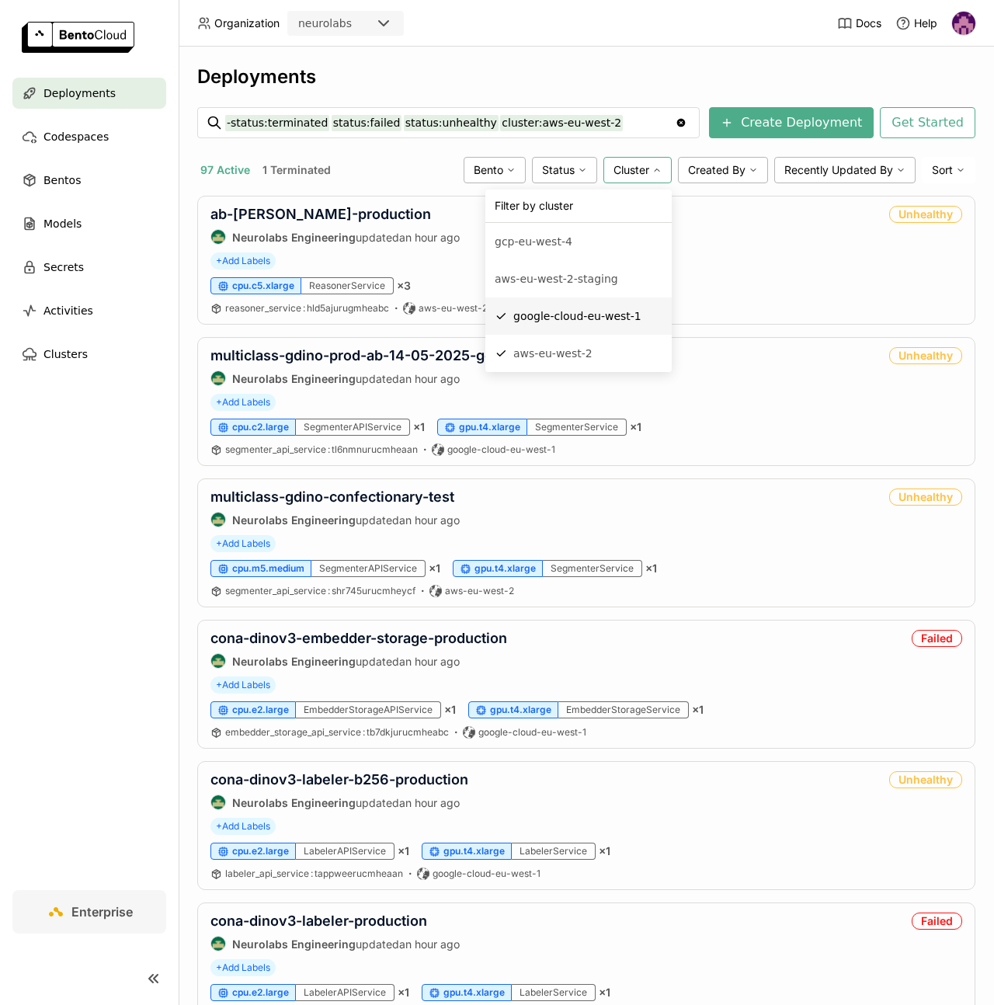
click at [575, 312] on div "google-cloud-eu-west-1" at bounding box center [587, 316] width 149 height 19
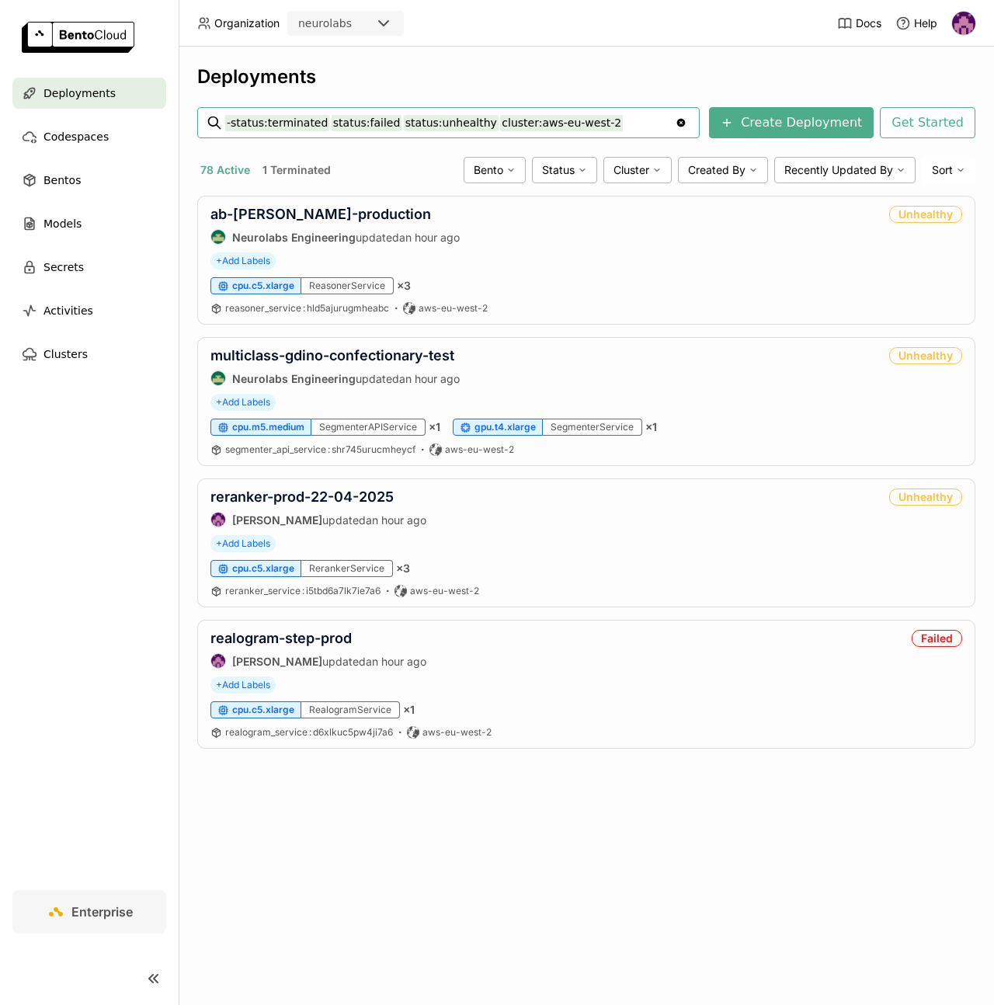
click at [649, 58] on div "Deployments -status:terminated status:failed status:unhealthy cluster:aws-eu-we…" at bounding box center [586, 526] width 815 height 958
click at [638, 169] on span "Cluster" at bounding box center [631, 170] width 36 height 14
click at [514, 859] on div "Deployments -status:terminated status:failed status:unhealthy cluster:aws-eu-we…" at bounding box center [586, 526] width 815 height 958
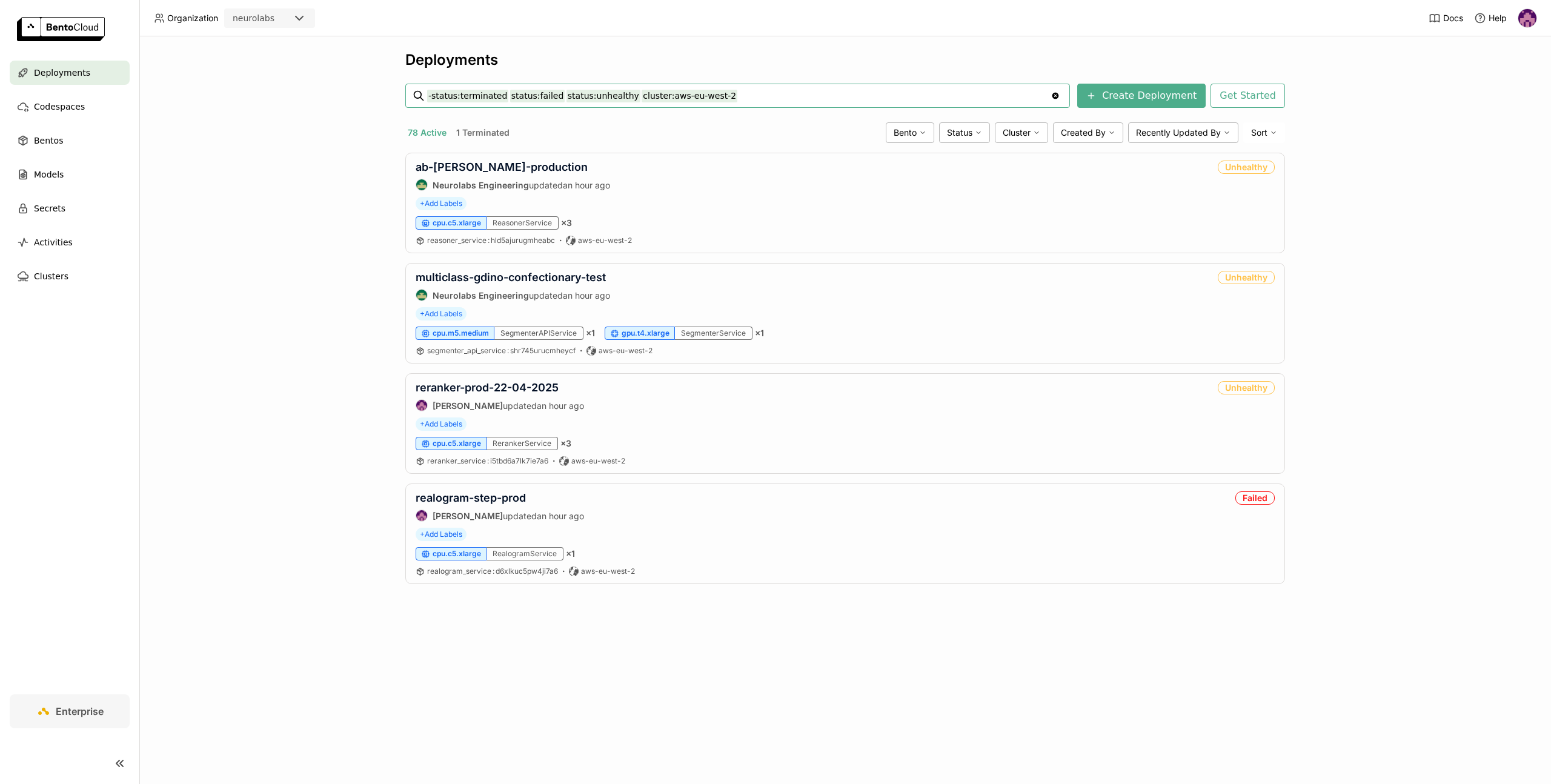
drag, startPoint x: 626, startPoint y: 94, endPoint x: 836, endPoint y: 99, distance: 210.1
click at [836, 99] on input "-status:terminated status:failed status:unhealthy cluster:aws-eu-west-2" at bounding box center [738, 95] width 623 height 20
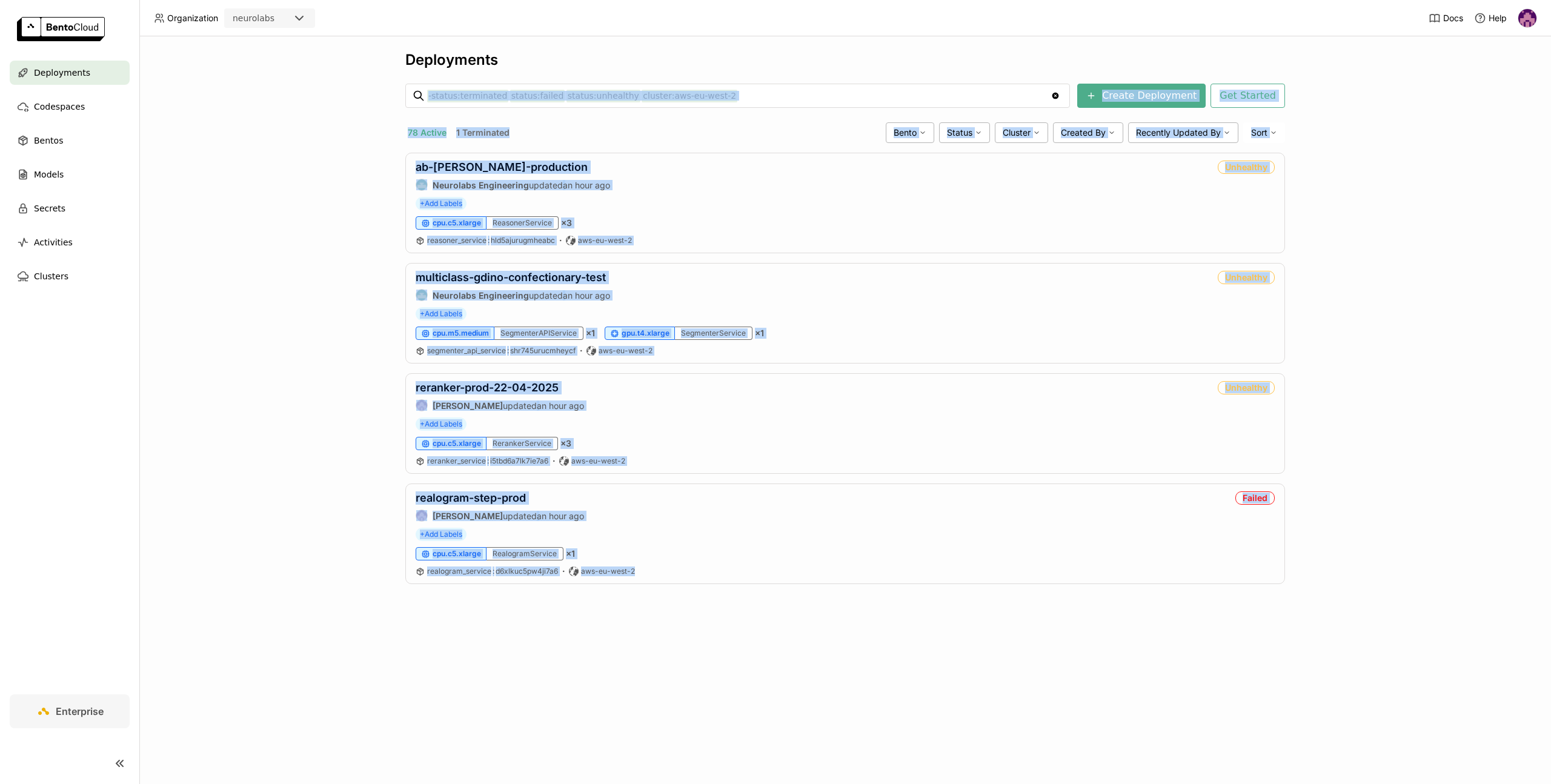
drag, startPoint x: 780, startPoint y: 108, endPoint x: 741, endPoint y: 101, distance: 39.6
click at [741, 101] on div "Deployments -status:terminated status:failed status:unhealthy cluster:aws-eu-we…" at bounding box center [844, 326] width 879 height 551
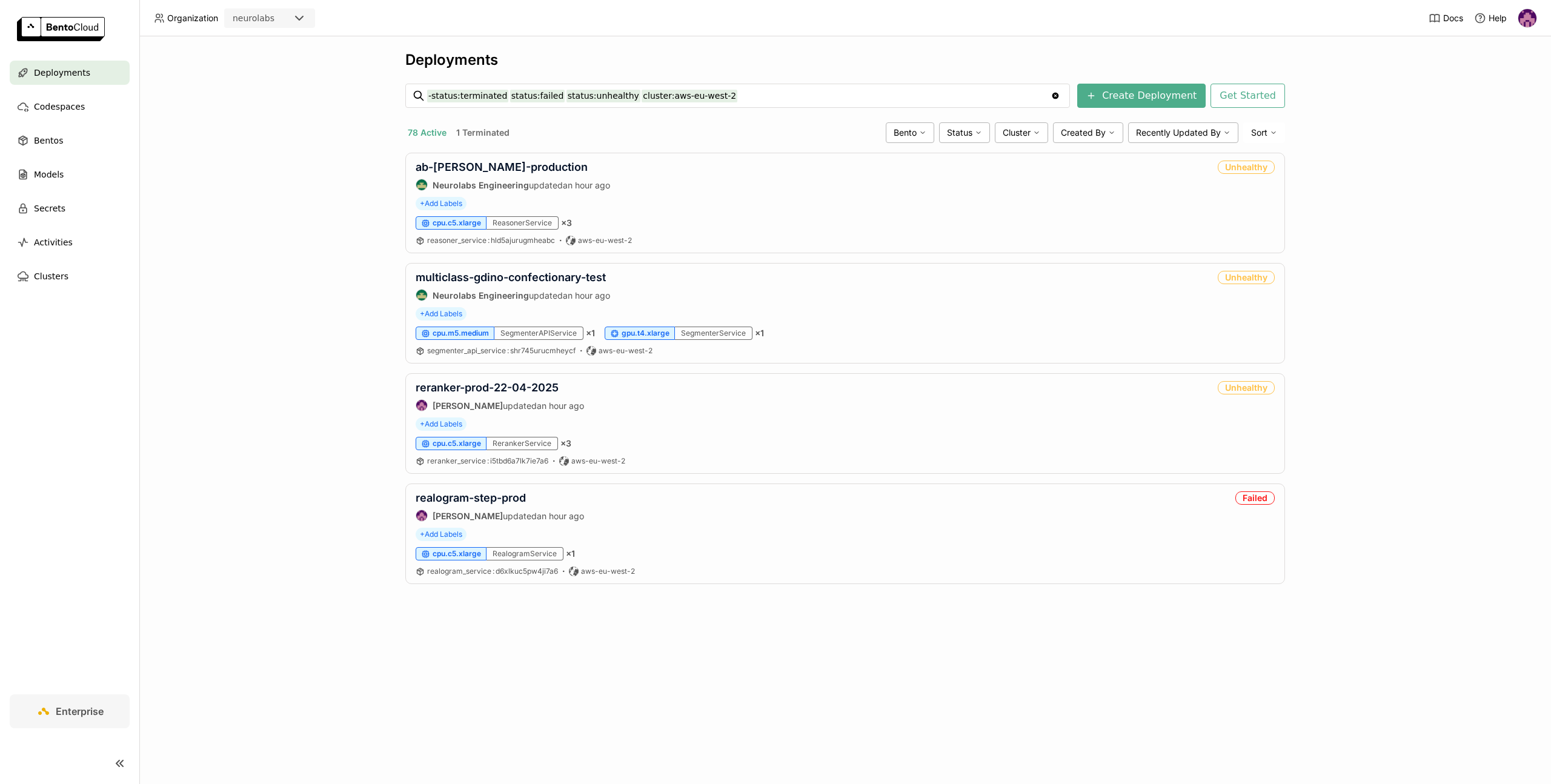
click at [736, 99] on input "-status:terminated status:failed status:unhealthy cluster:aws-eu-west-2" at bounding box center [738, 95] width 623 height 20
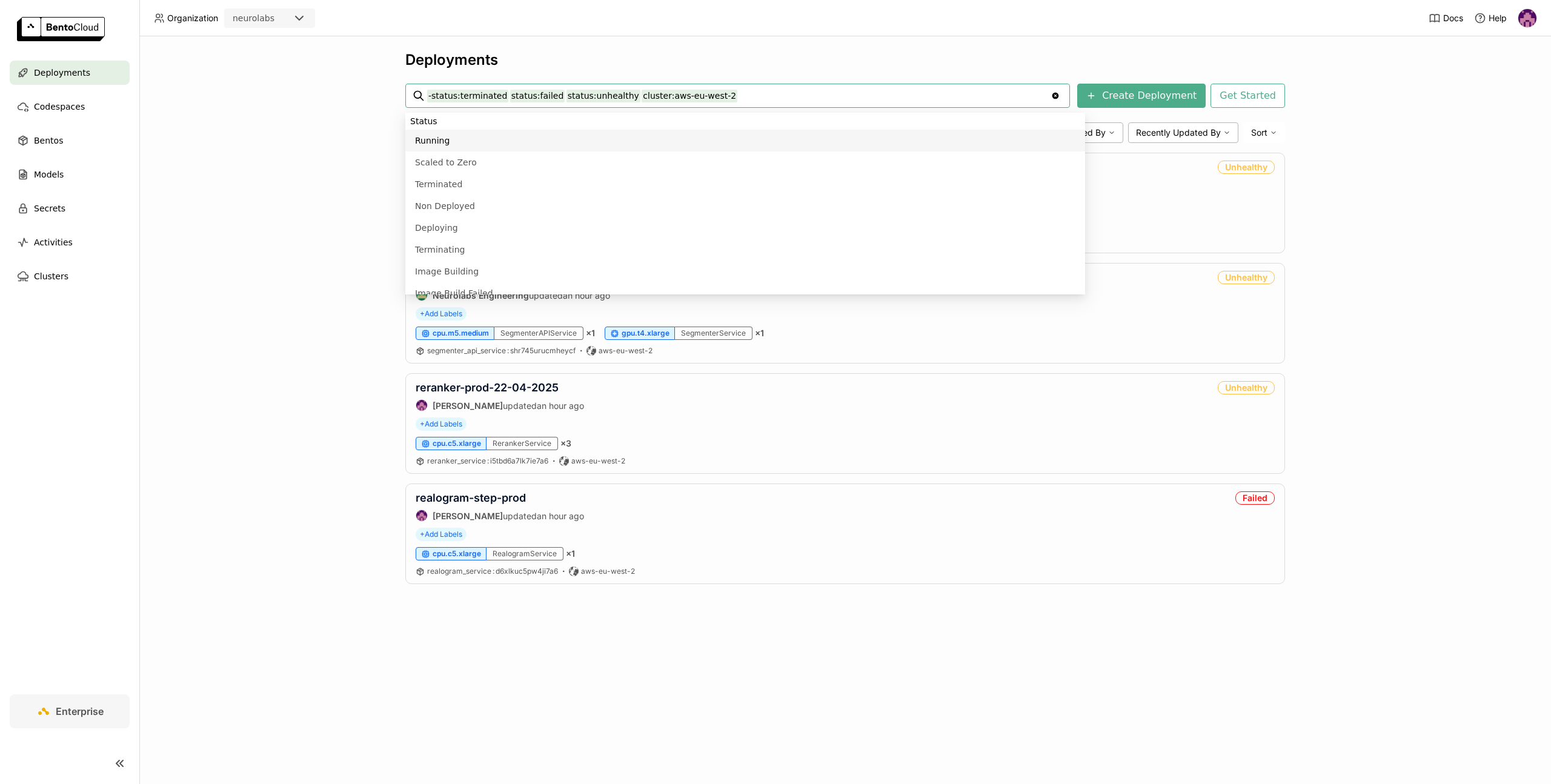
click at [1039, 59] on div "Deployments" at bounding box center [844, 59] width 879 height 18
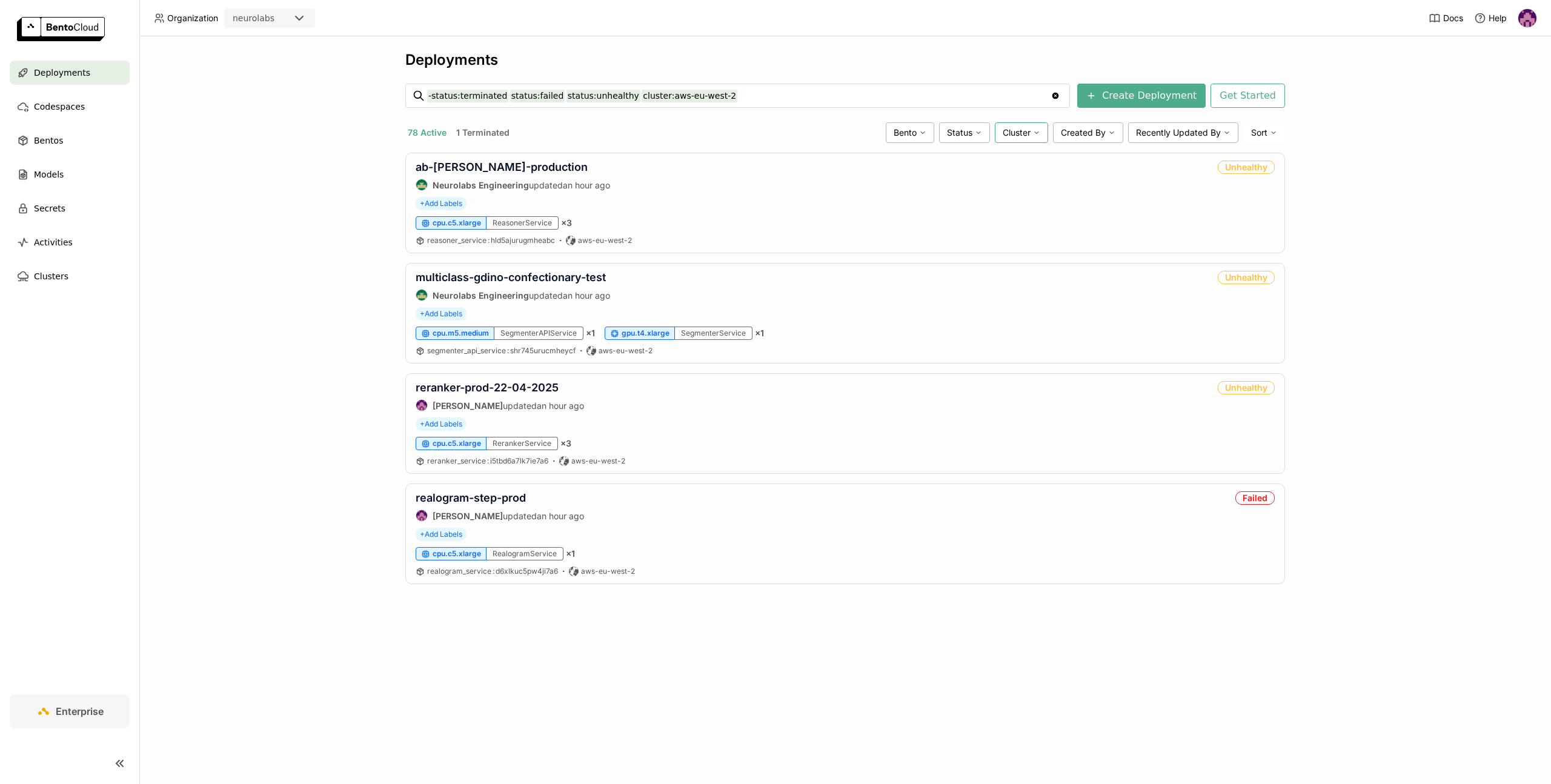
click at [1019, 130] on span "Cluster" at bounding box center [1017, 133] width 28 height 11
click at [955, 271] on div "aws-eu-west-2" at bounding box center [982, 275] width 116 height 15
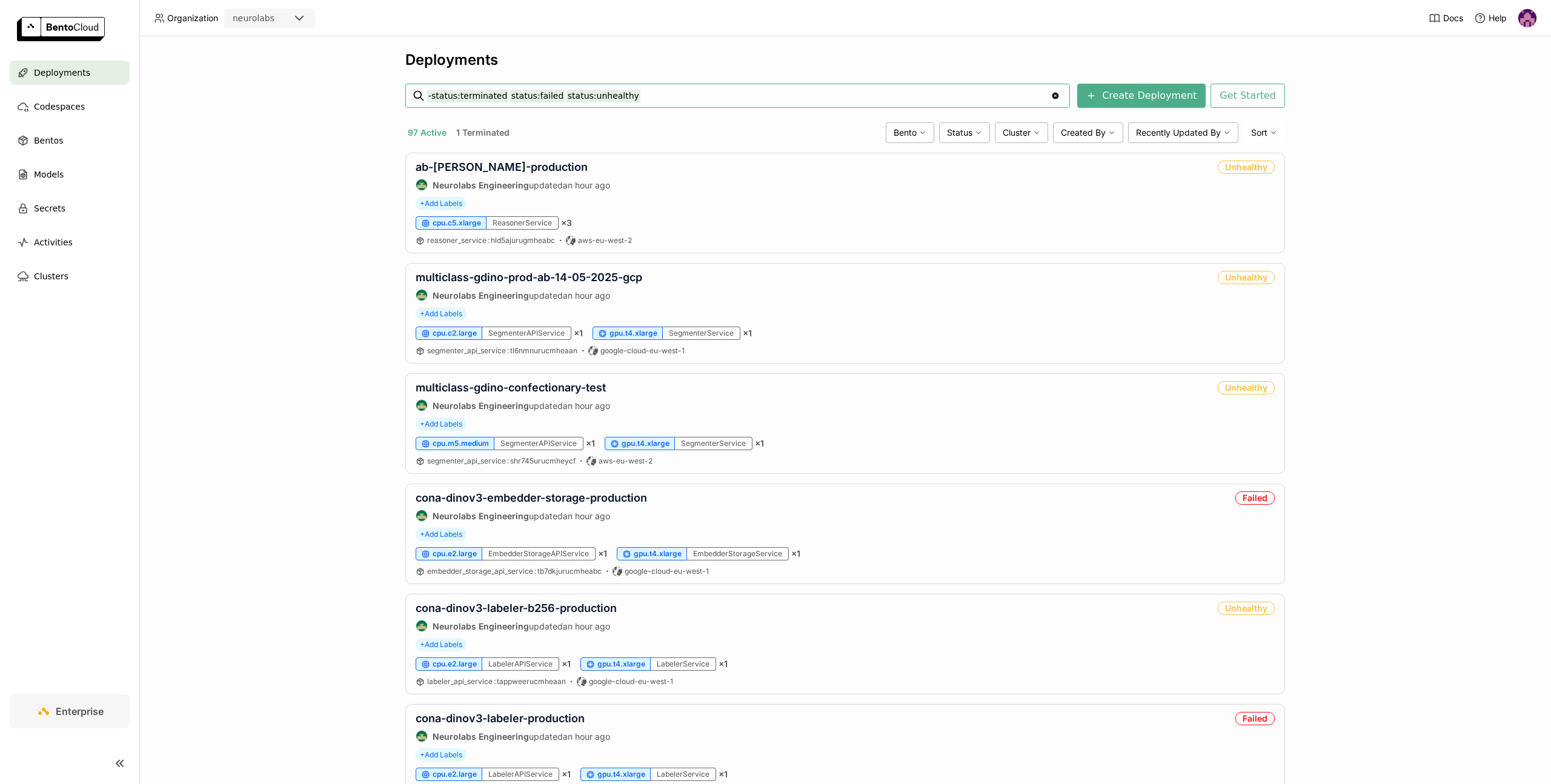
click at [1364, 242] on div "Deployments -status:terminated status:failed status:unhealthy -status:terminate…" at bounding box center [845, 410] width 1411 height 747
click at [1269, 128] on div "Sort" at bounding box center [1264, 133] width 42 height 20
click at [488, 168] on link "ab-[PERSON_NAME]-production" at bounding box center [502, 167] width 172 height 12
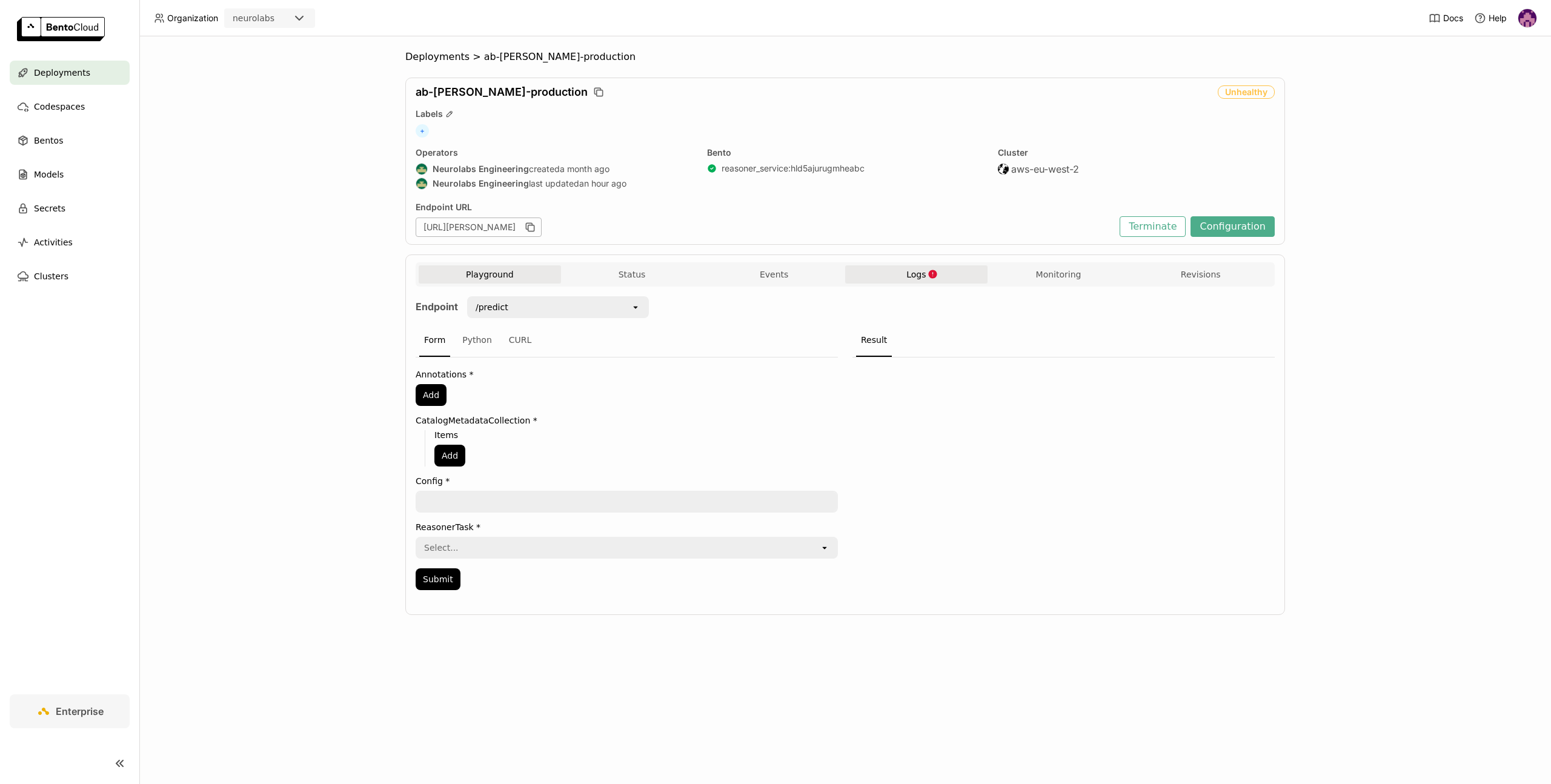
click at [895, 269] on button "Logs" at bounding box center [916, 274] width 142 height 18
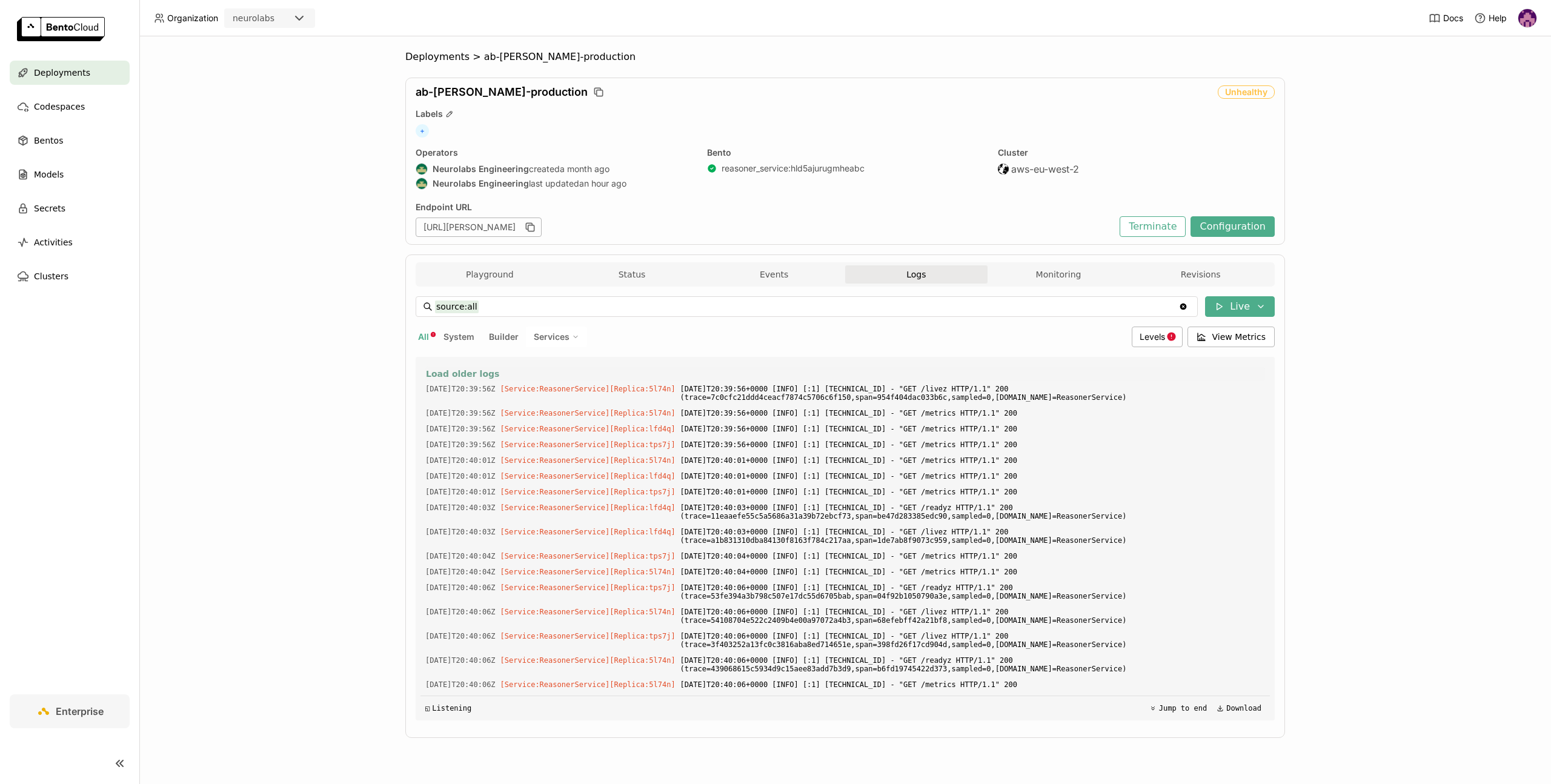
click at [470, 373] on span "Load older logs" at bounding box center [463, 374] width 73 height 11
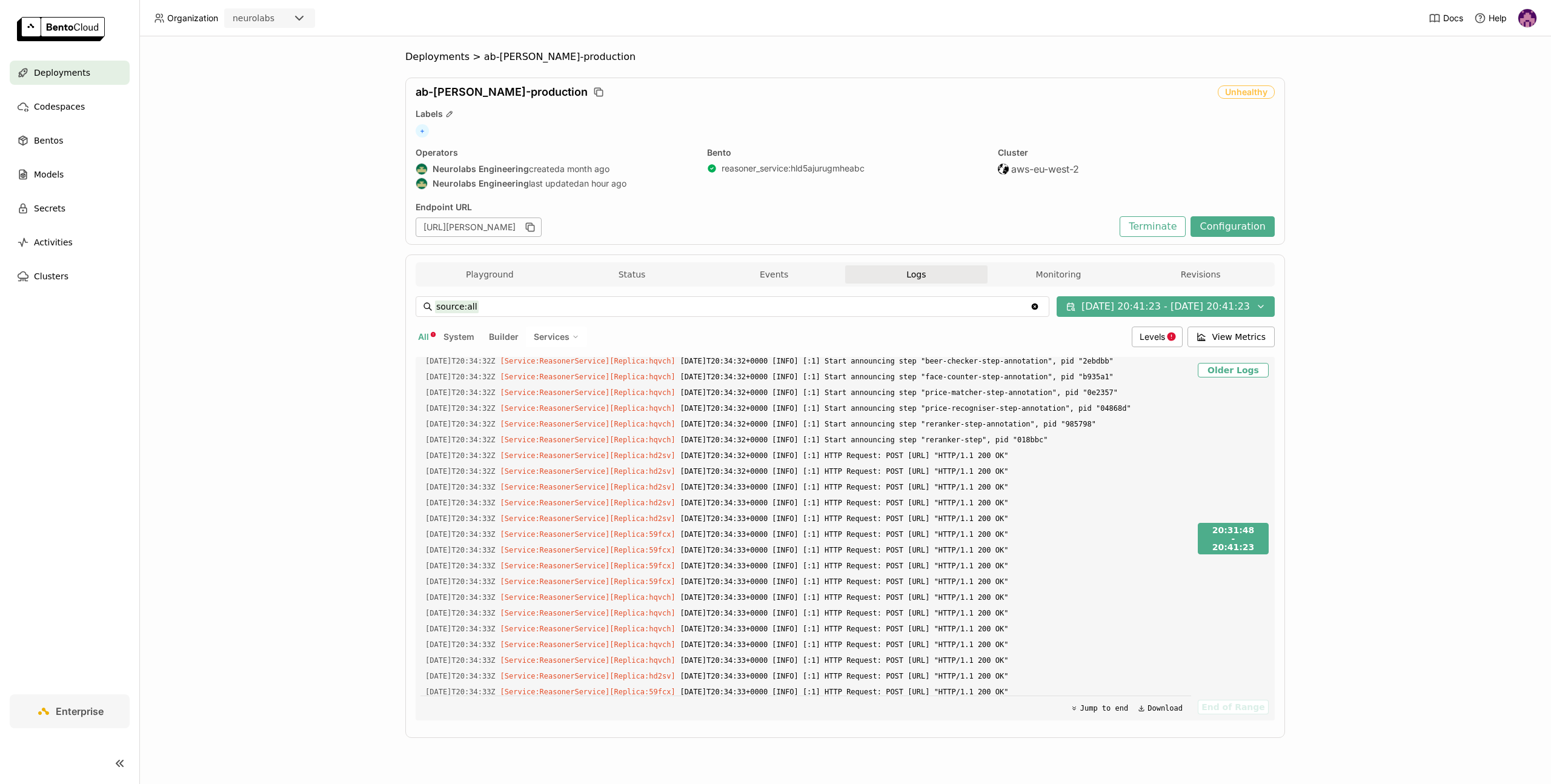
scroll to position [7131, 0]
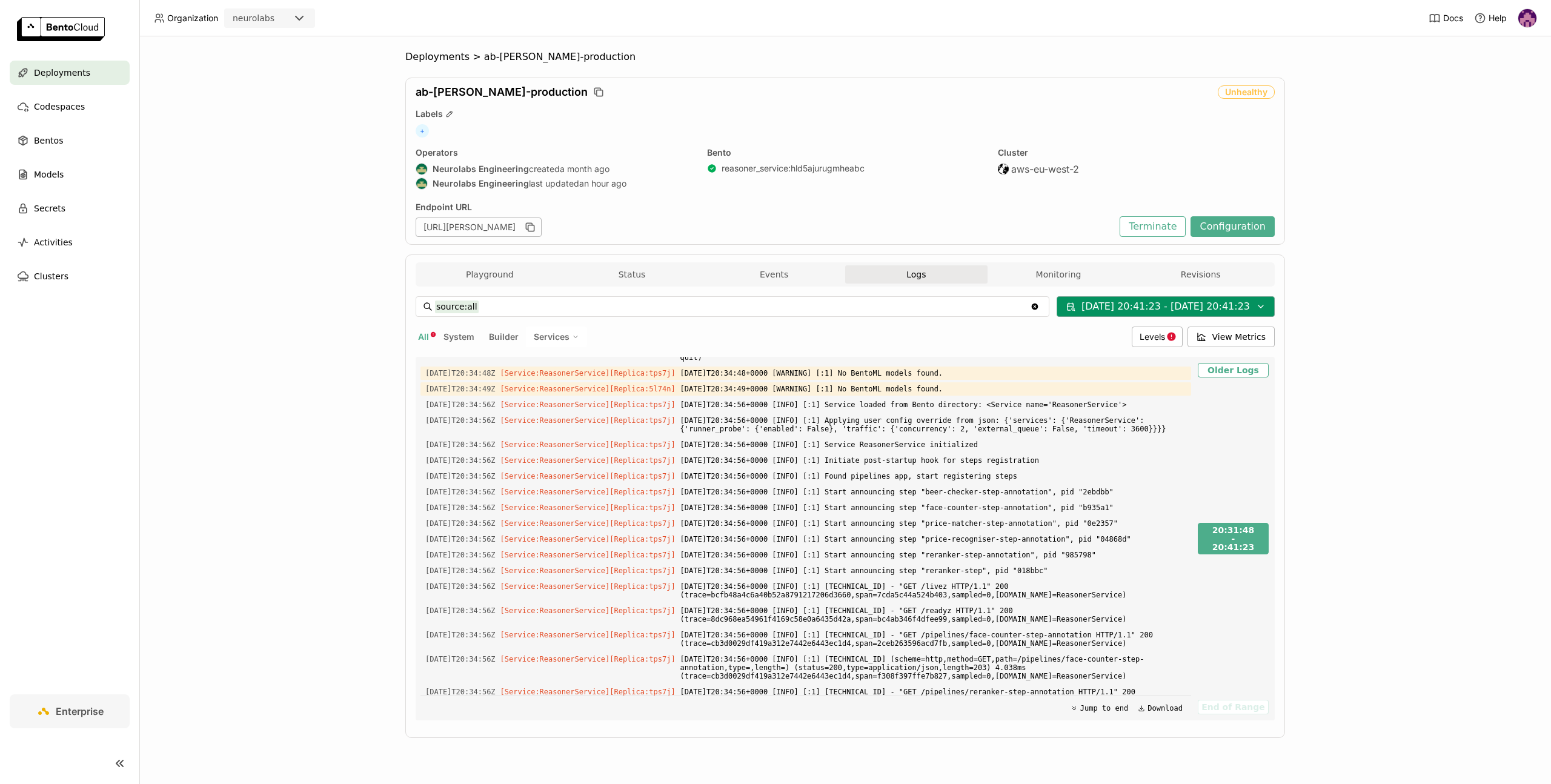
click at [1120, 305] on button "09/07/2025 20:41:23 - 09/14/2025 20:41:23" at bounding box center [1165, 307] width 218 height 20
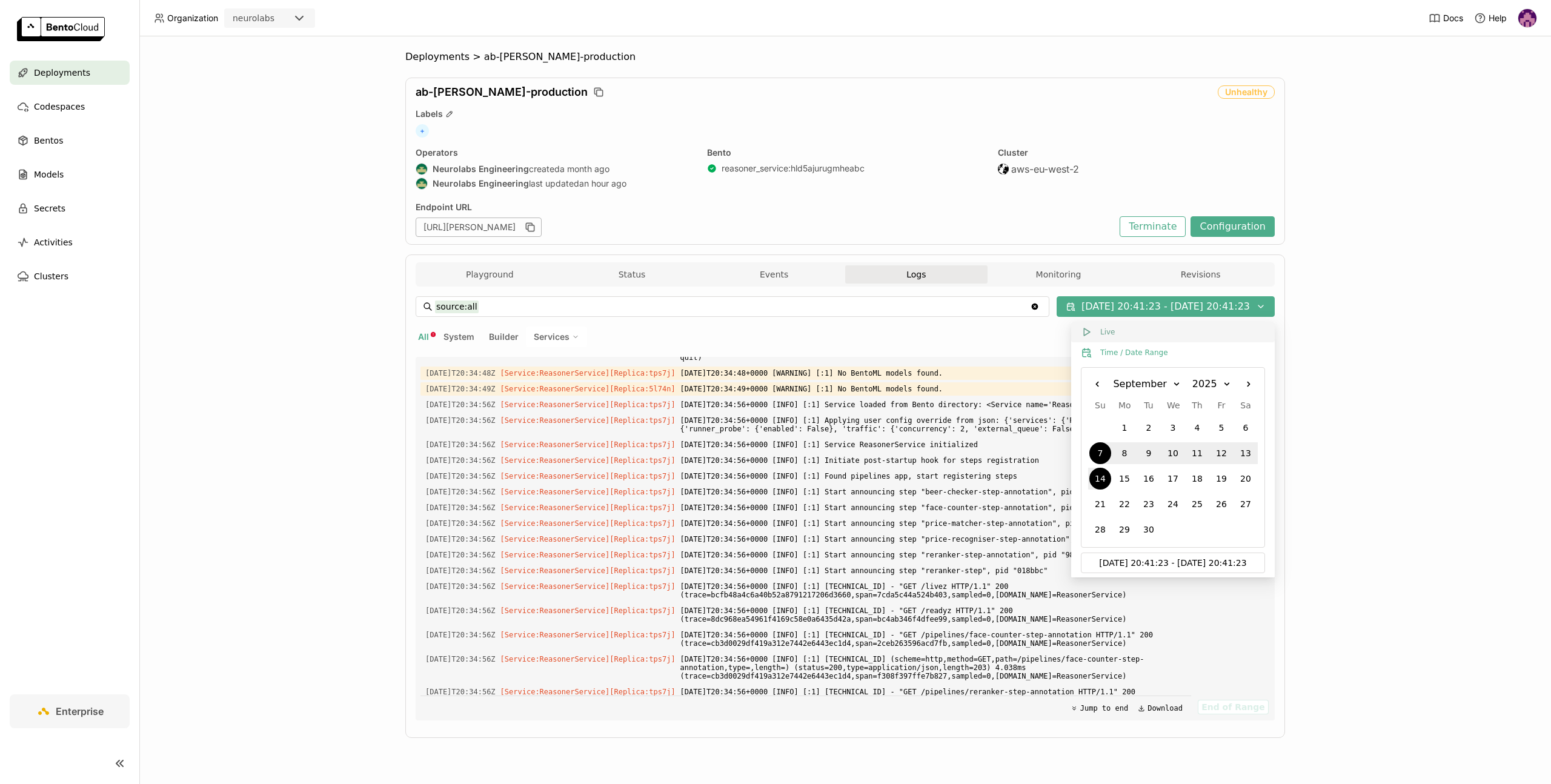
click at [1099, 335] on button "Live" at bounding box center [1173, 332] width 204 height 20
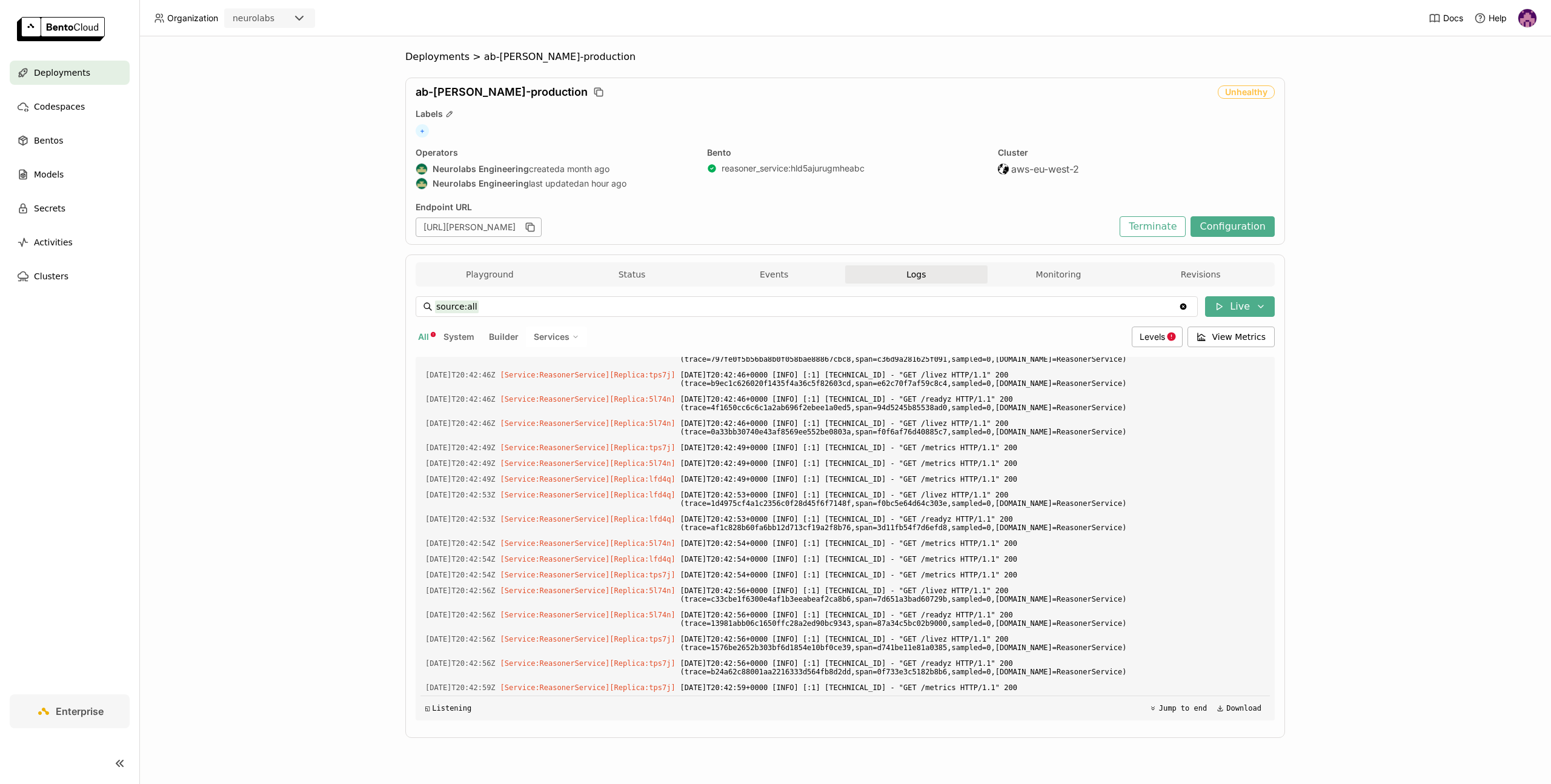
scroll to position [4034, 0]
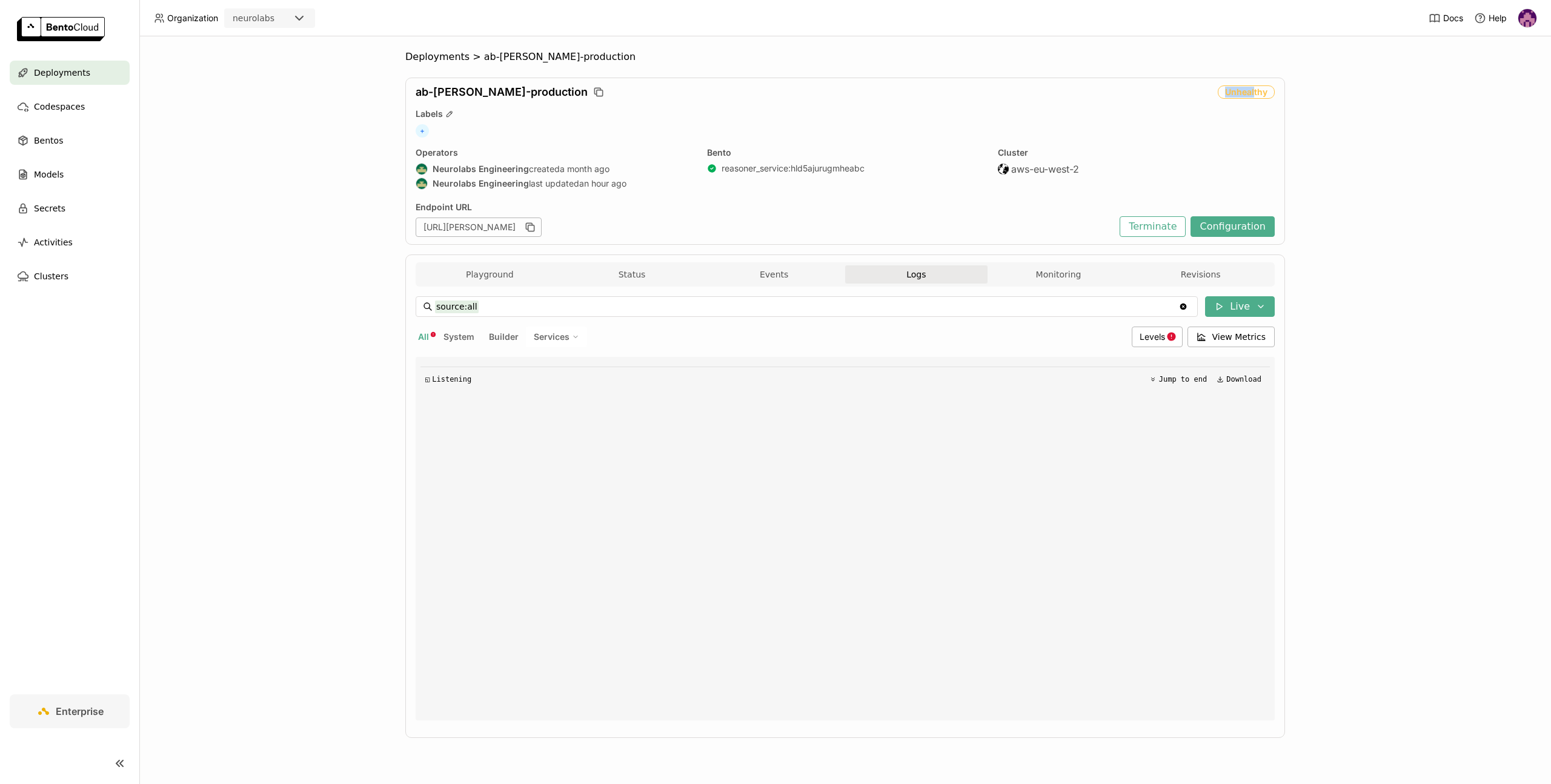
drag, startPoint x: 1218, startPoint y: 96, endPoint x: 1262, endPoint y: 90, distance: 44.4
click at [1253, 90] on div "ab-[PERSON_NAME]-production Unhealthy" at bounding box center [845, 91] width 859 height 13
drag, startPoint x: 1264, startPoint y: 90, endPoint x: 1224, endPoint y: 110, distance: 44.7
click at [1263, 90] on div "Unhealthy" at bounding box center [1246, 91] width 57 height 13
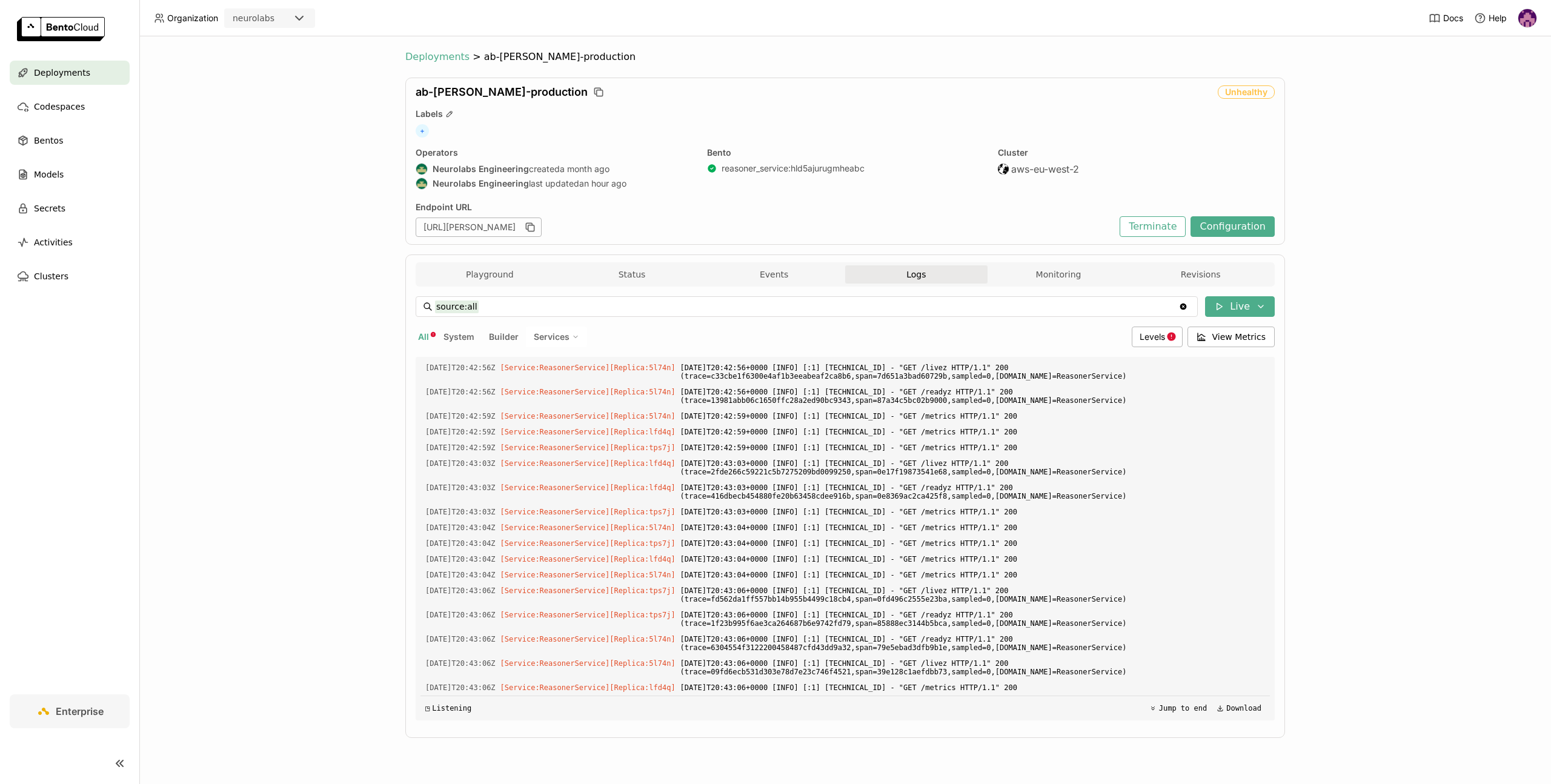
scroll to position [1792, 0]
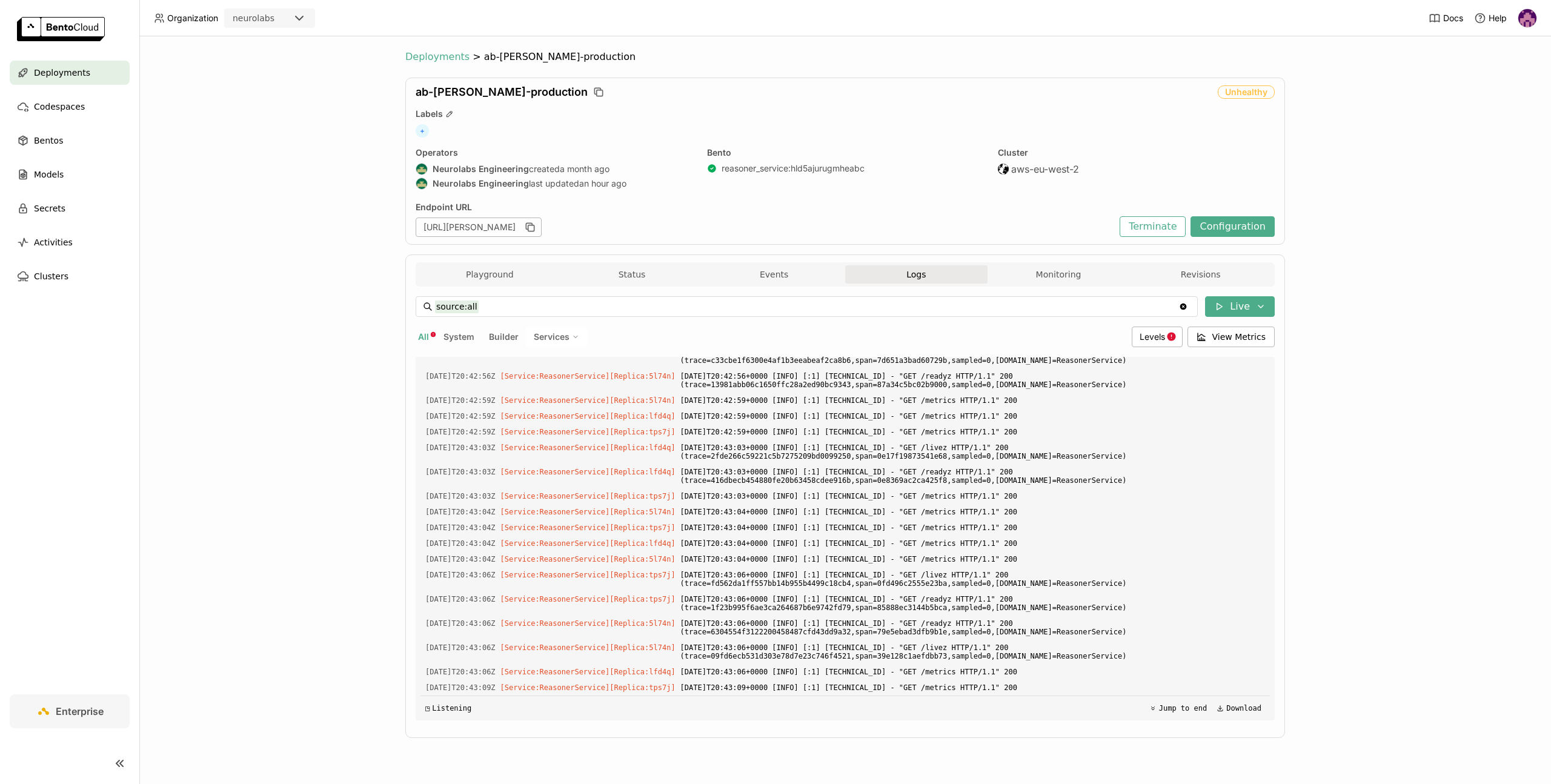
click at [424, 62] on span "Deployments" at bounding box center [437, 57] width 64 height 12
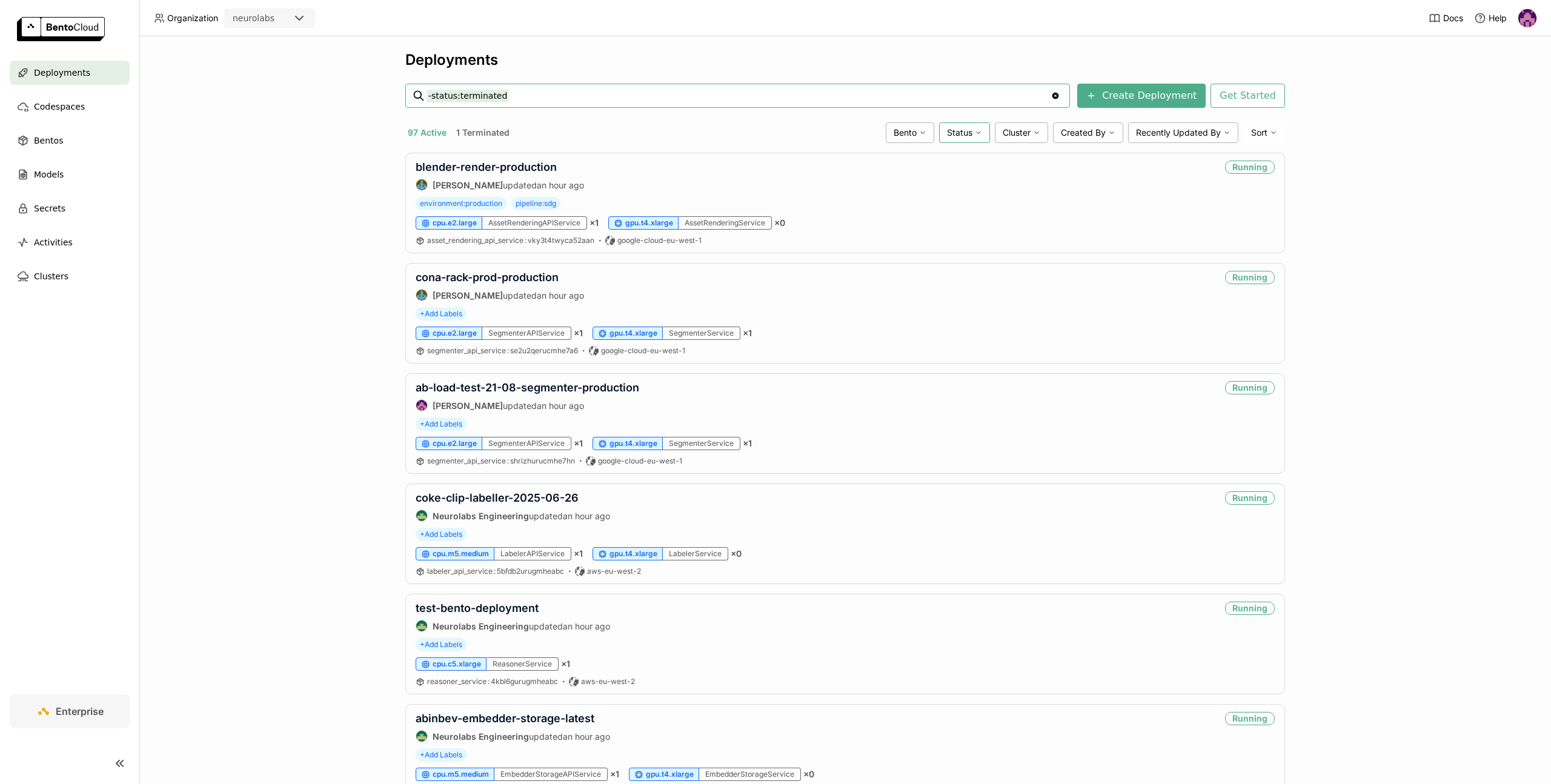
click at [974, 133] on icon at bounding box center [978, 132] width 7 height 7
click at [899, 256] on div "Unhealthy" at bounding box center [917, 261] width 131 height 15
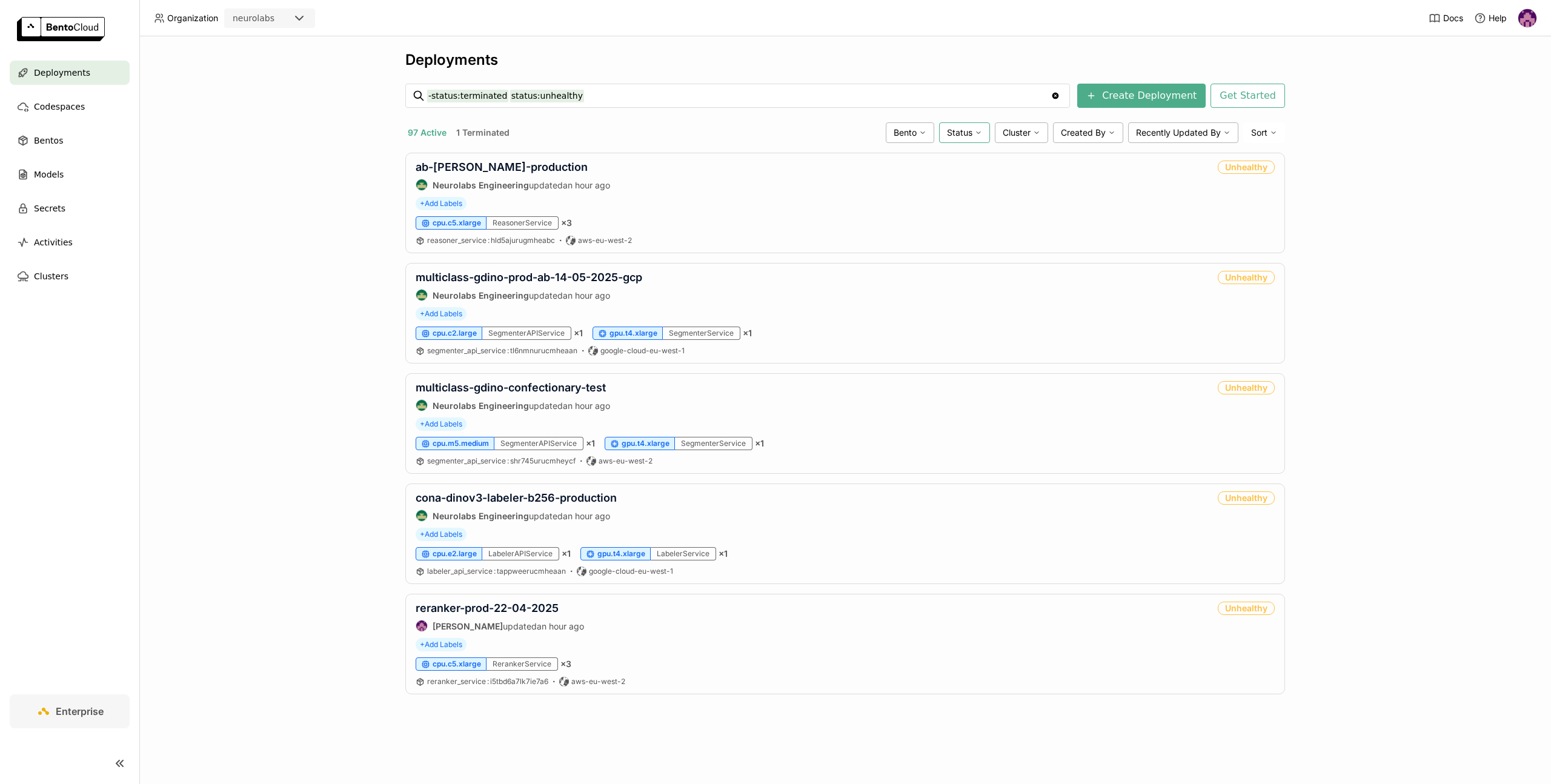
click at [958, 134] on span "Status" at bounding box center [959, 133] width 26 height 11
click at [896, 299] on li "Failed" at bounding box center [917, 307] width 145 height 29
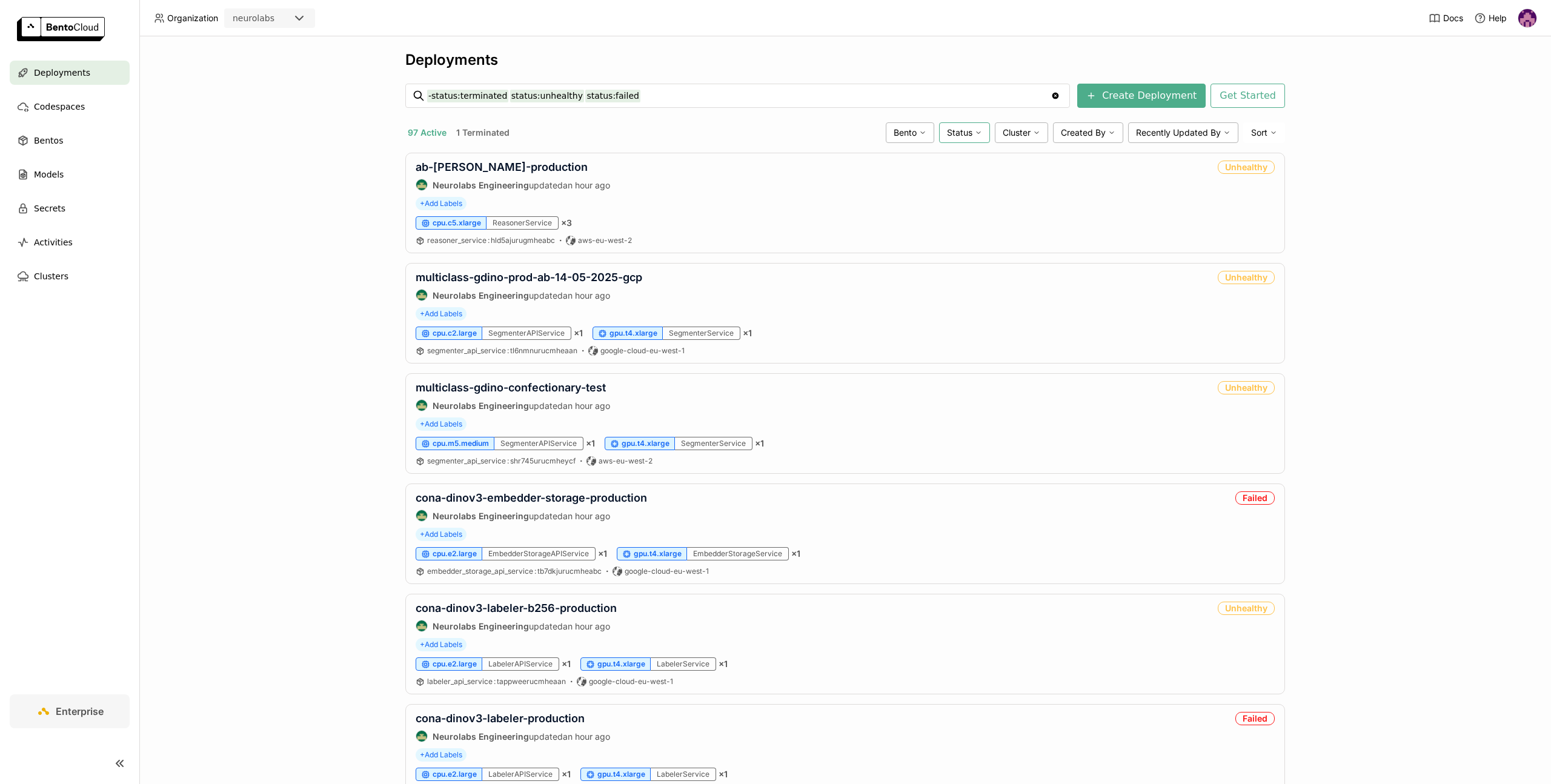
click at [957, 134] on span "Status" at bounding box center [959, 133] width 26 height 11
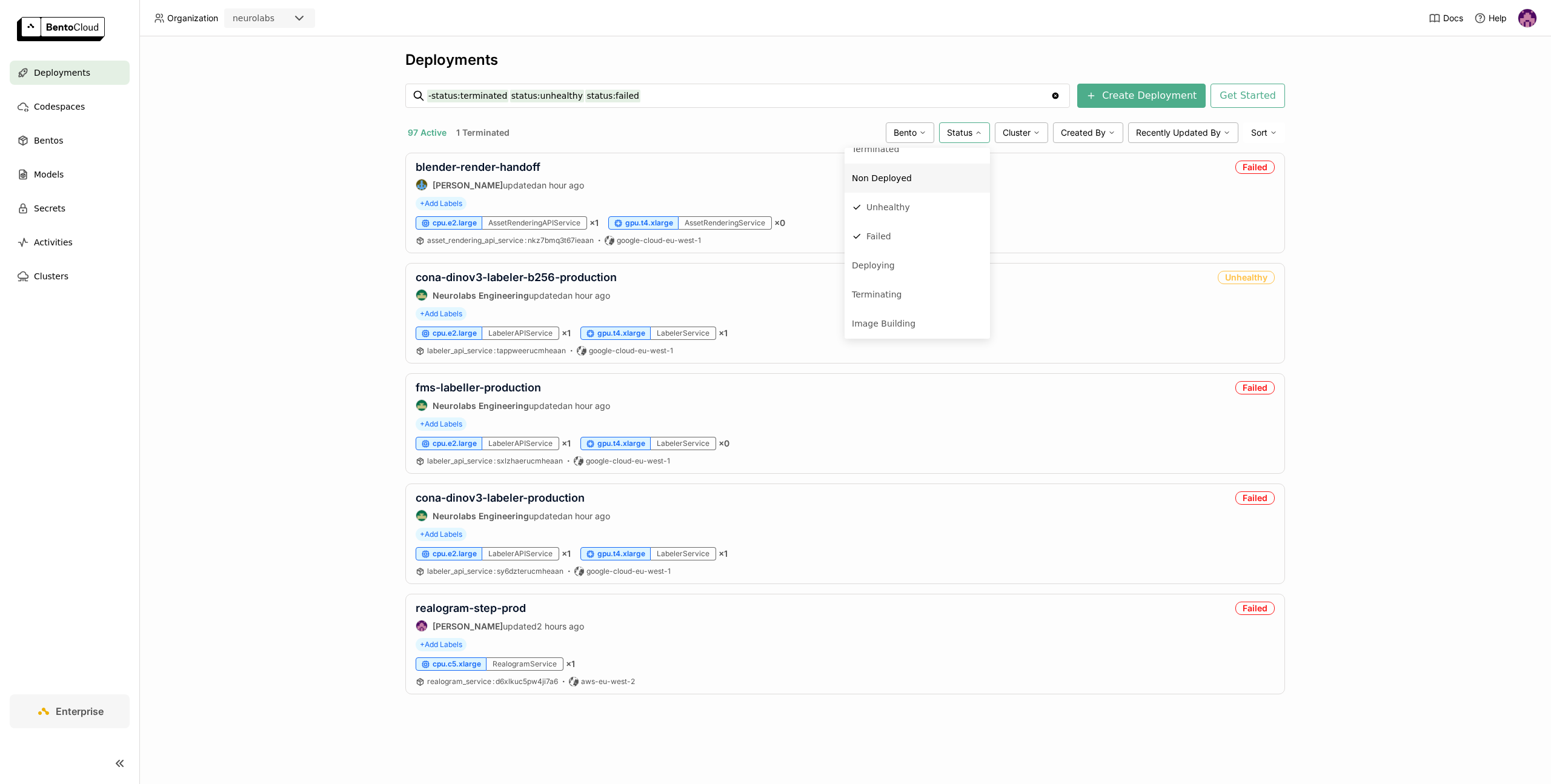
scroll to position [100, 0]
click at [293, 303] on div "Deployments -status:terminated status:unhealthy status:failed -status:terminate…" at bounding box center [845, 410] width 1411 height 747
click at [1025, 132] on span "Cluster" at bounding box center [1017, 133] width 28 height 11
click at [977, 134] on icon at bounding box center [978, 132] width 7 height 7
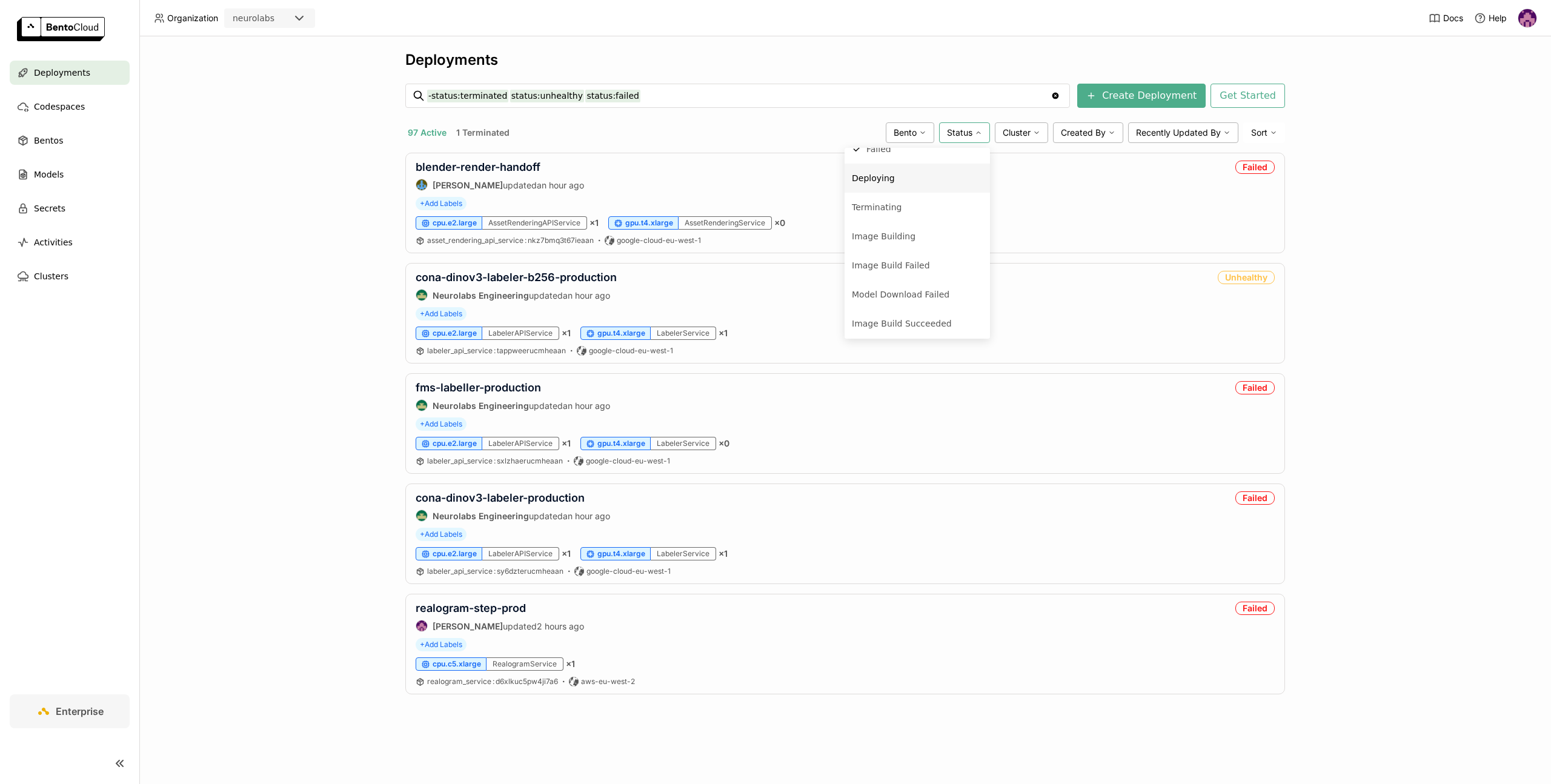
click at [893, 183] on div "Deploying" at bounding box center [917, 178] width 131 height 15
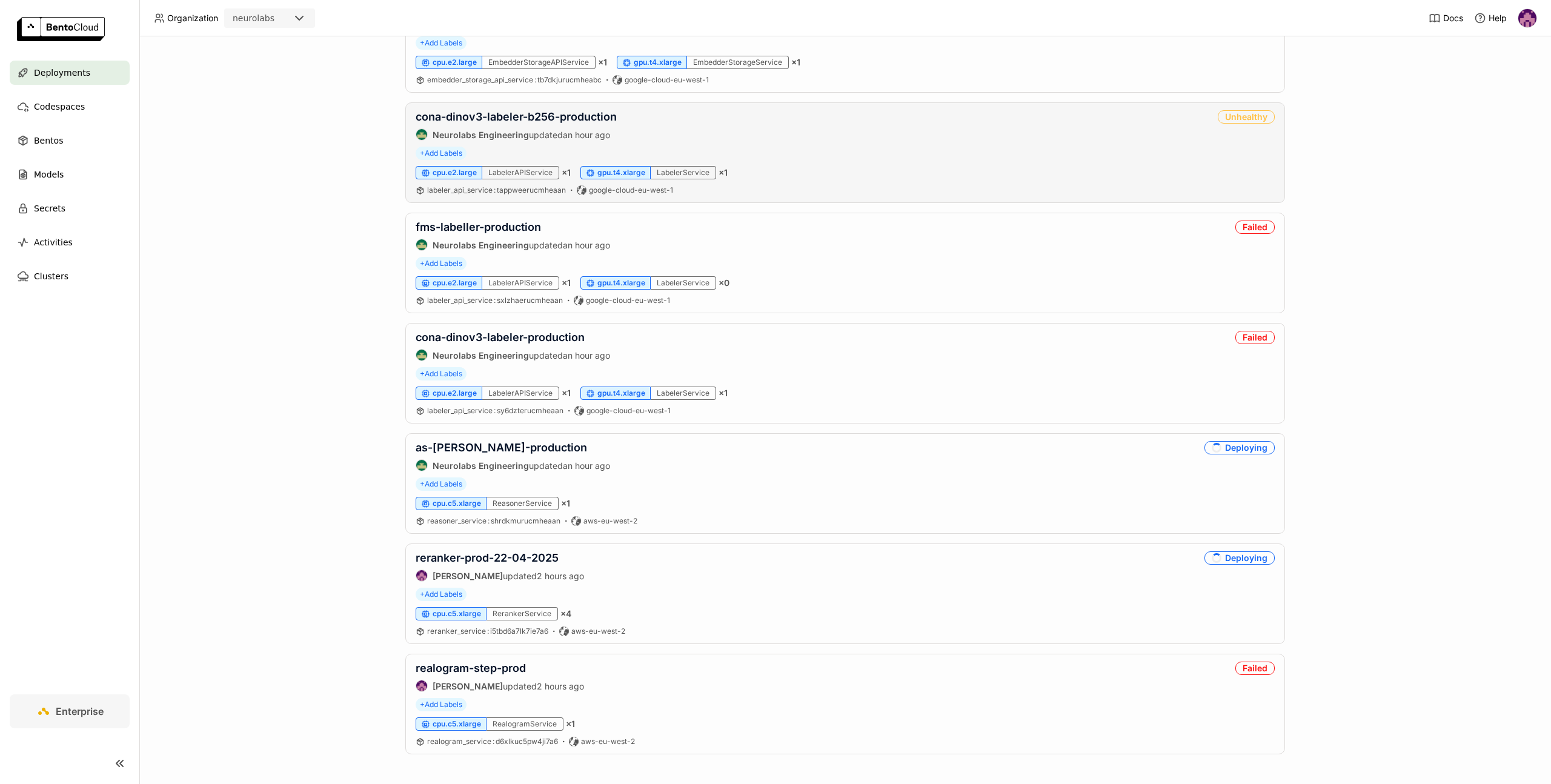
scroll to position [384, 0]
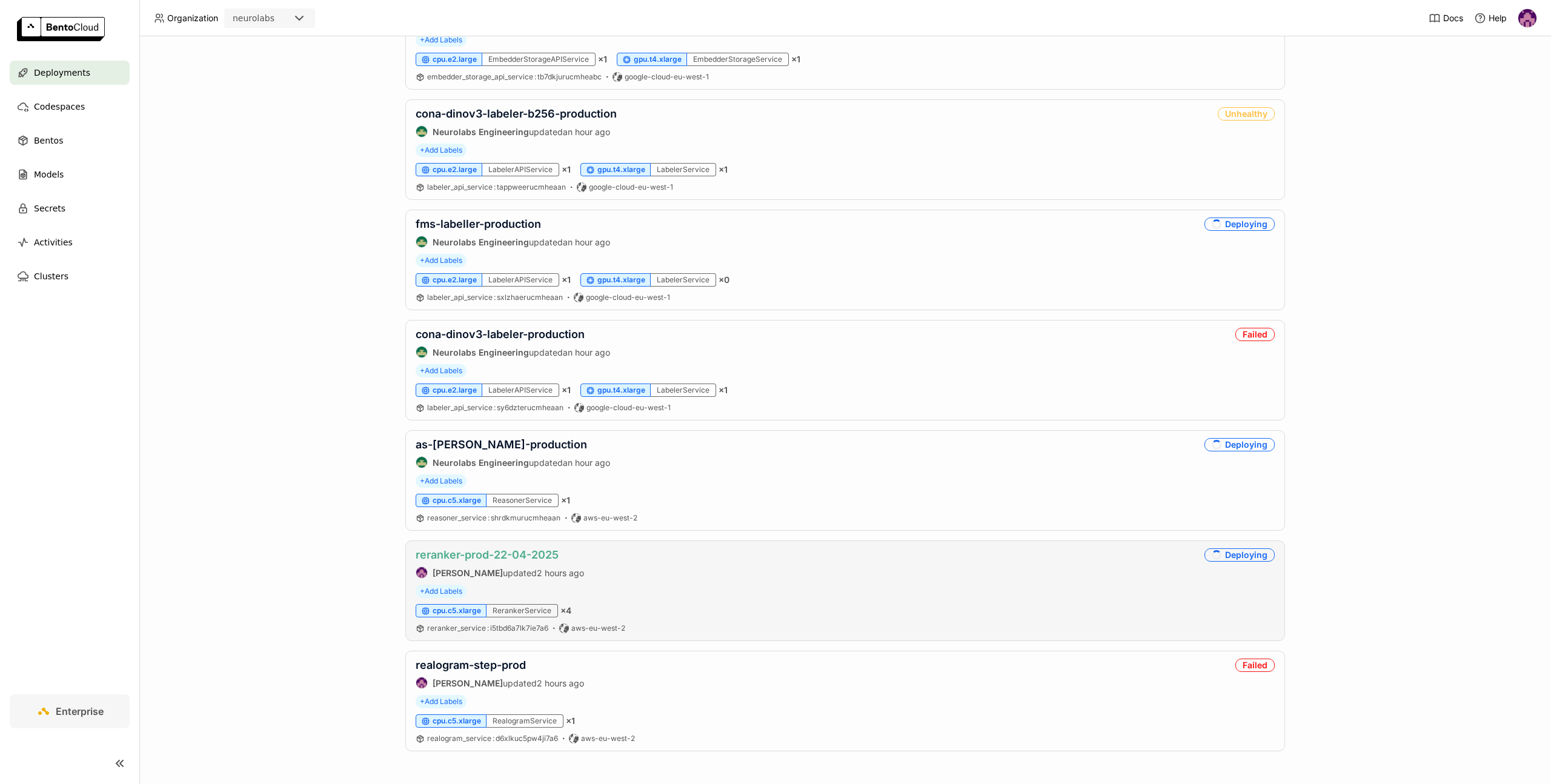
click at [532, 550] on link "reranker-prod-22-04-2025" at bounding box center [487, 555] width 143 height 12
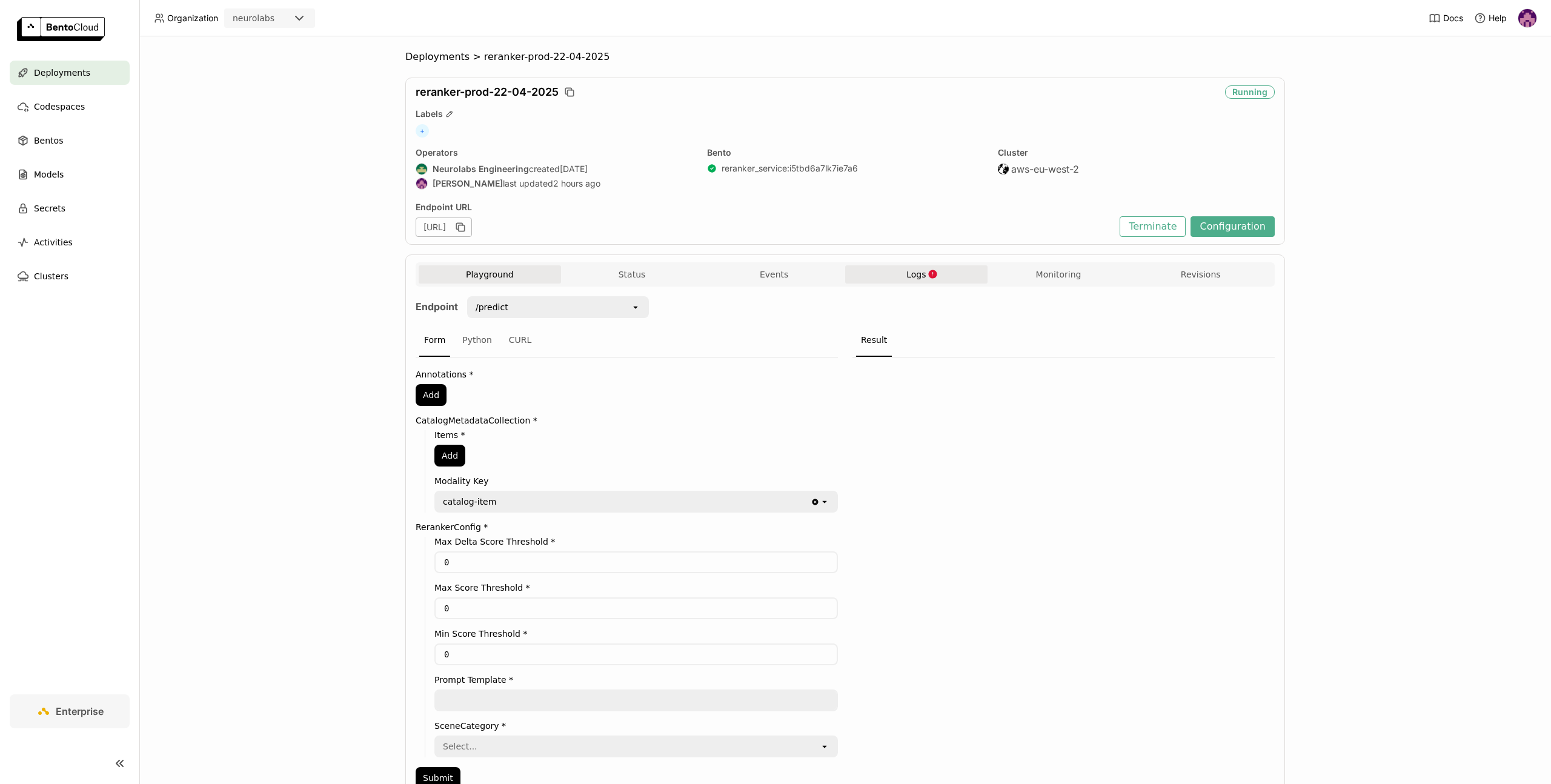
click at [940, 275] on button "Logs" at bounding box center [916, 274] width 142 height 18
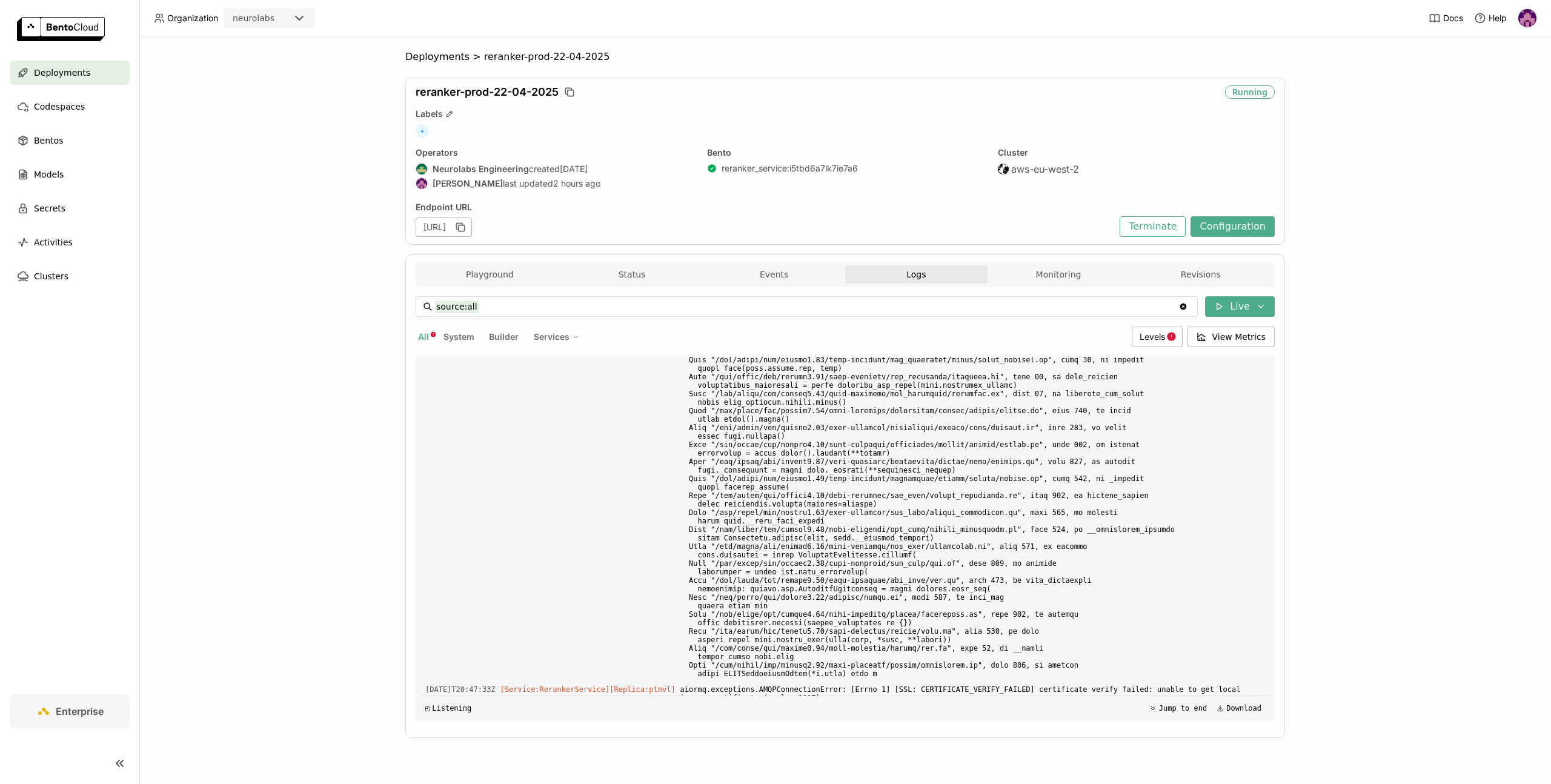
scroll to position [4592, 0]
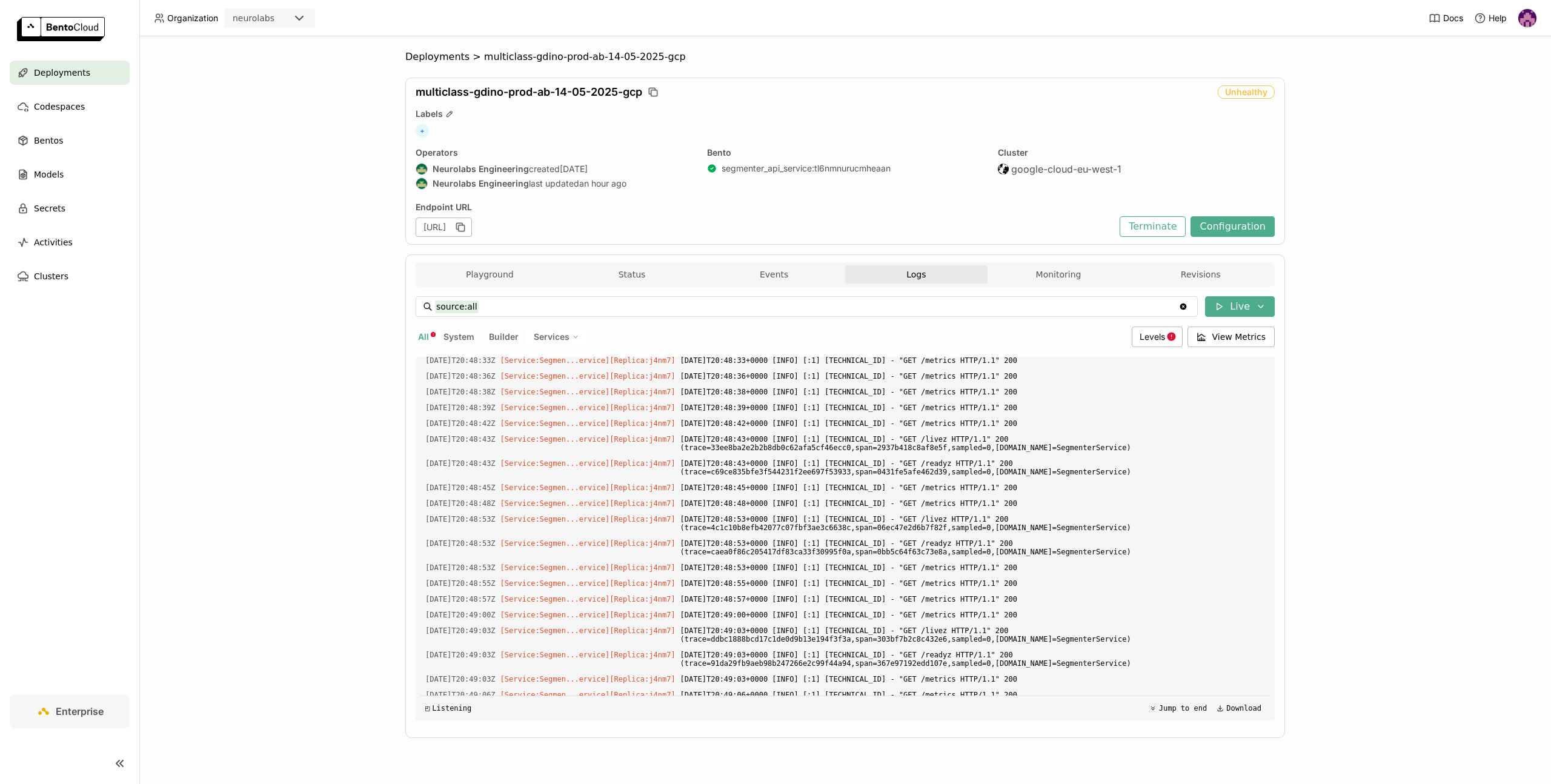
scroll to position [3723, 0]
click at [1215, 218] on button "Configuration" at bounding box center [1233, 226] width 84 height 20
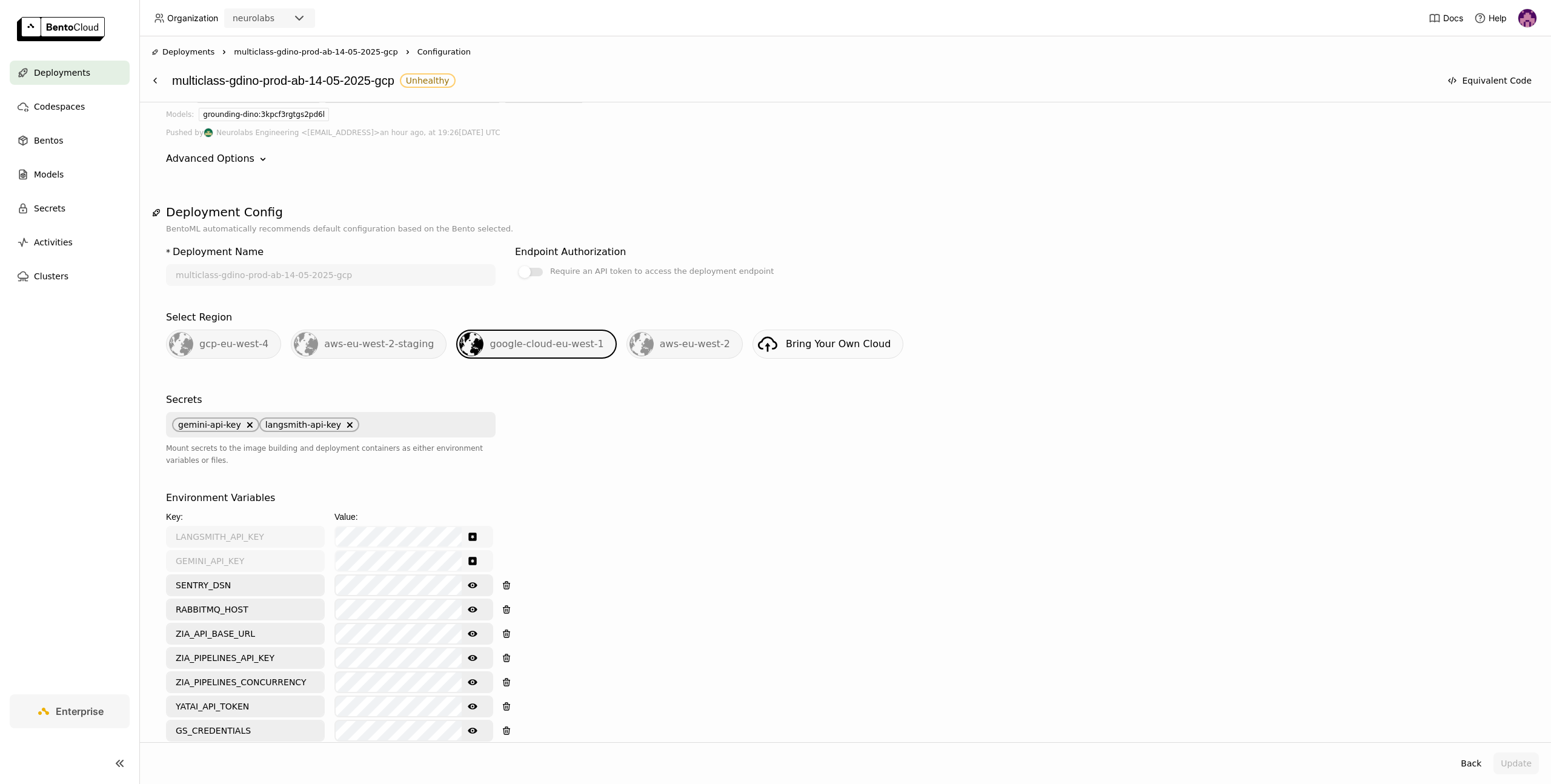
scroll to position [232, 0]
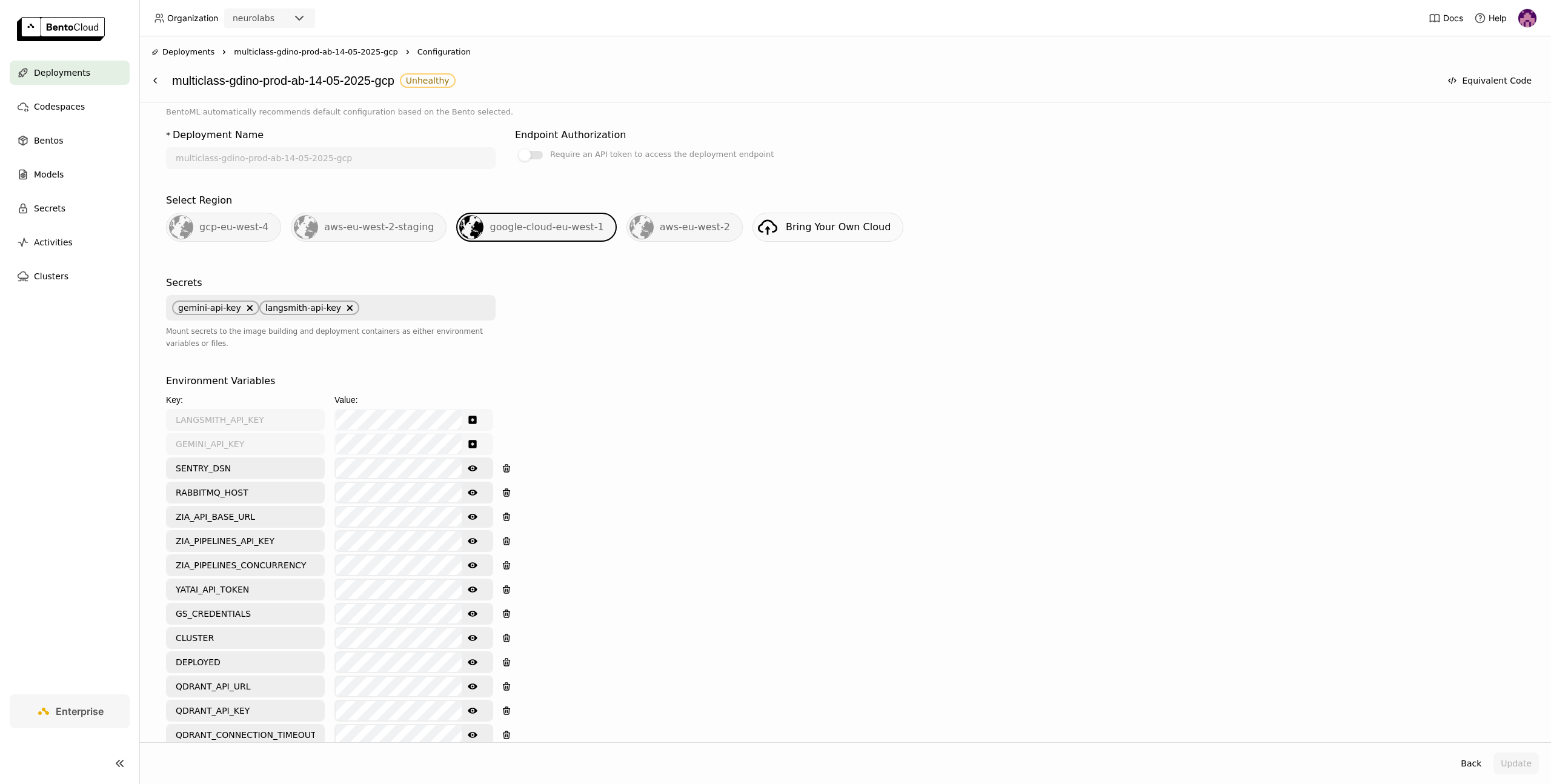
click at [467, 491] on icon "Show password text" at bounding box center [472, 492] width 9 height 9
click at [1518, 759] on button "Update" at bounding box center [1516, 763] width 45 height 22
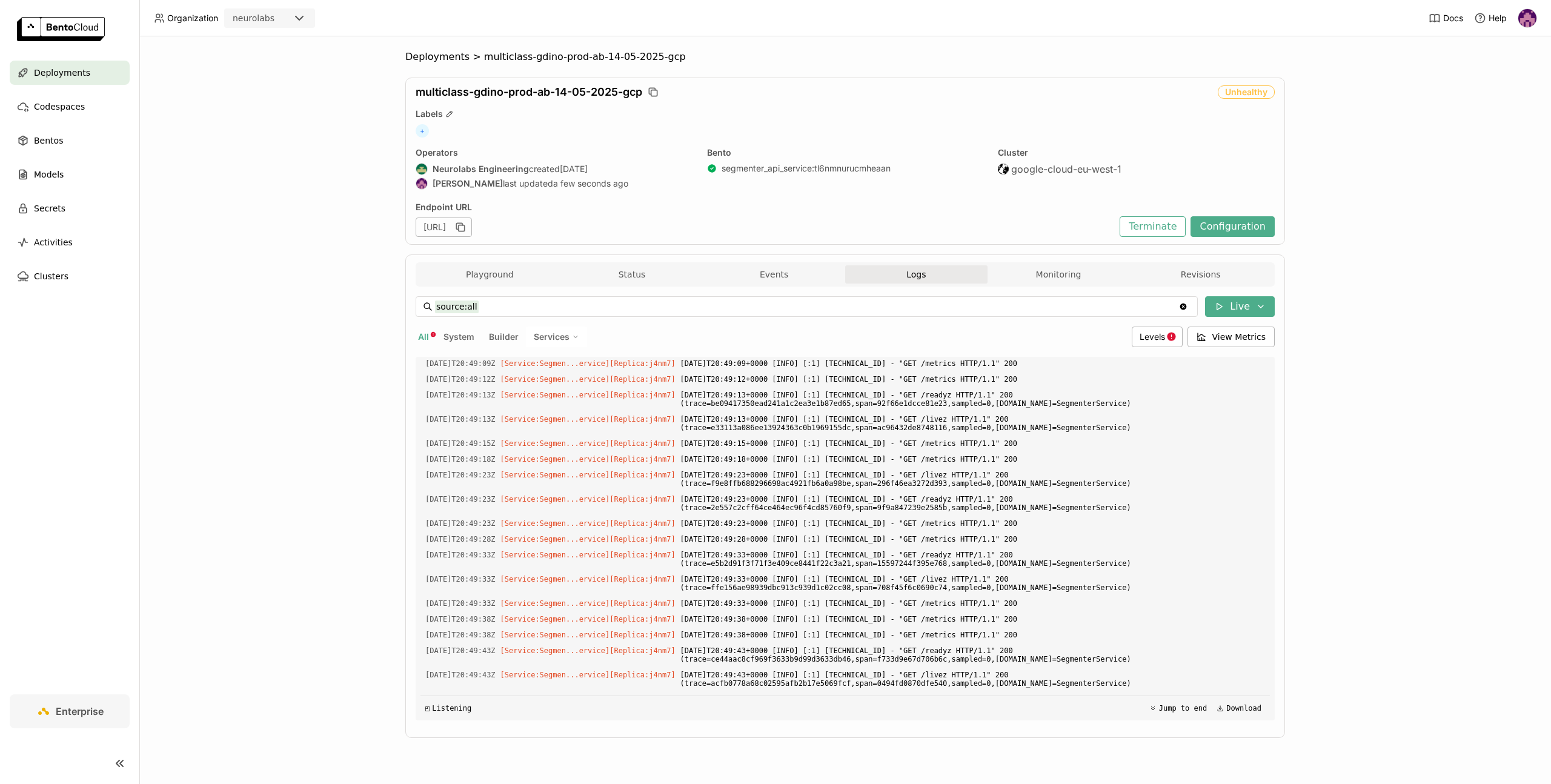
scroll to position [2329, 0]
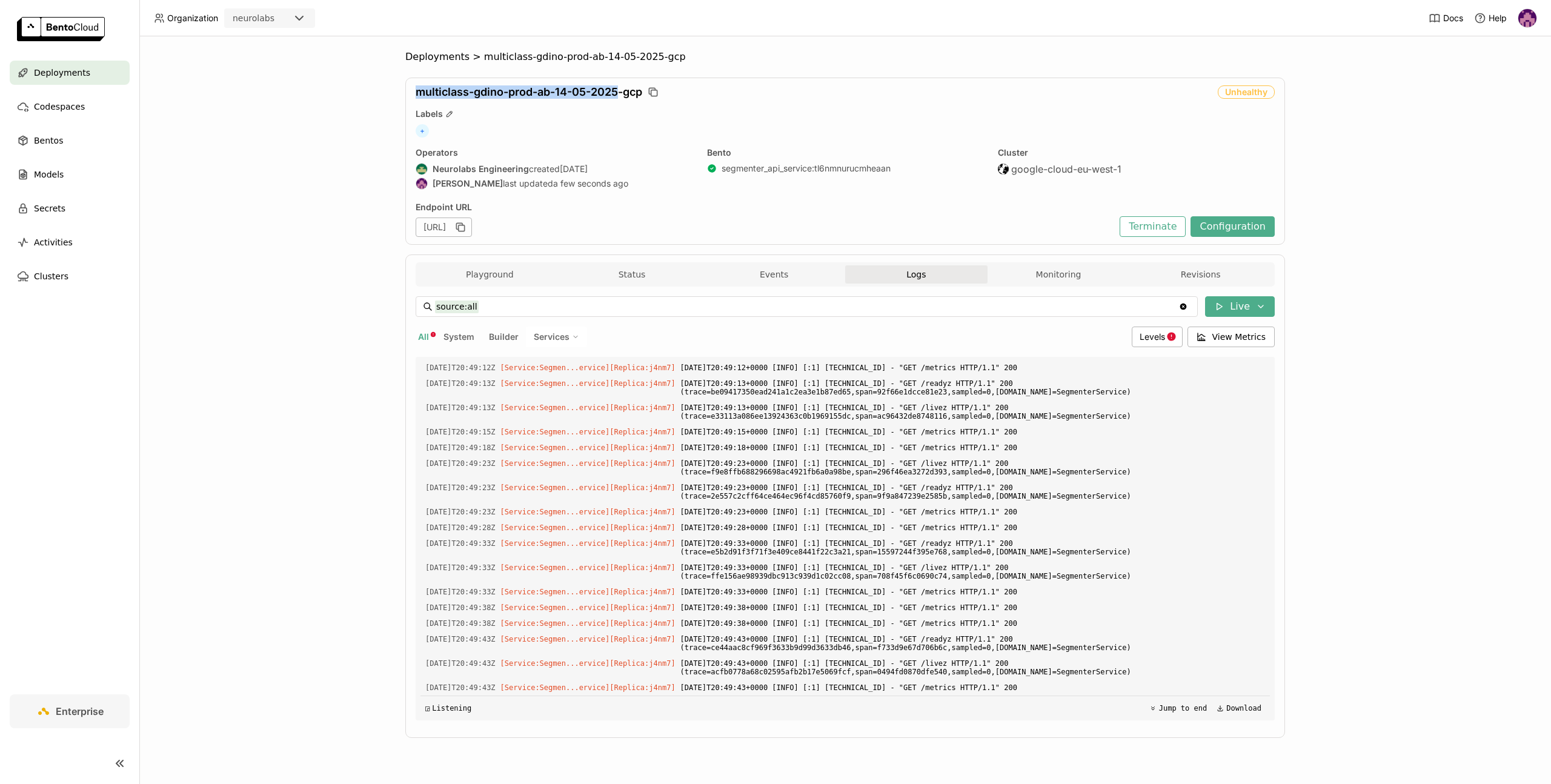
drag, startPoint x: 413, startPoint y: 91, endPoint x: 618, endPoint y: 88, distance: 205.0
click at [618, 88] on div "multiclass-gdino-prod-ab-14-05-2025-gcp Unhealthy Labels + Operators Neurolabs …" at bounding box center [844, 161] width 879 height 167
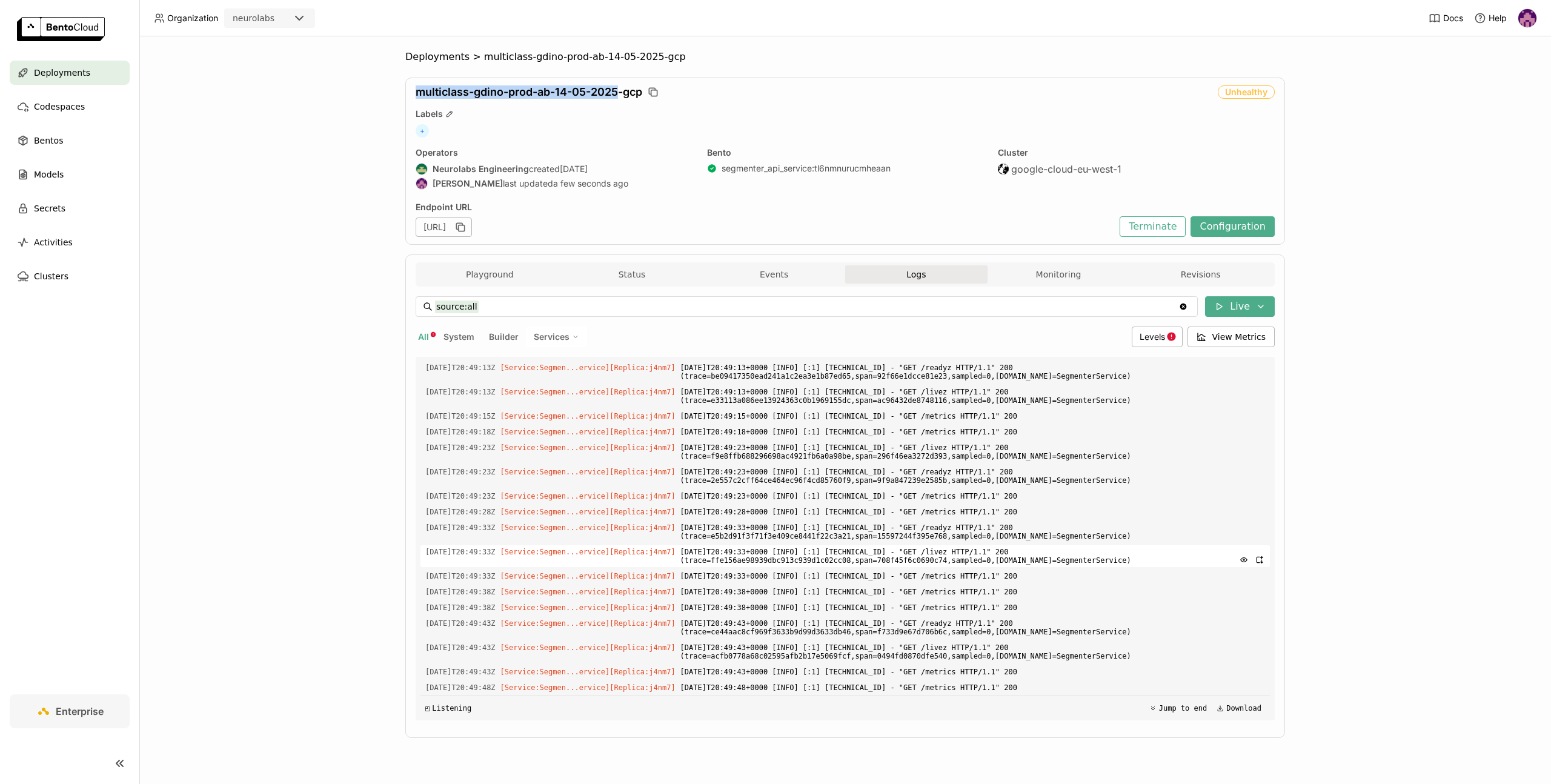
copy span "multiclass-gdino-prod-ab-14-05-2025"
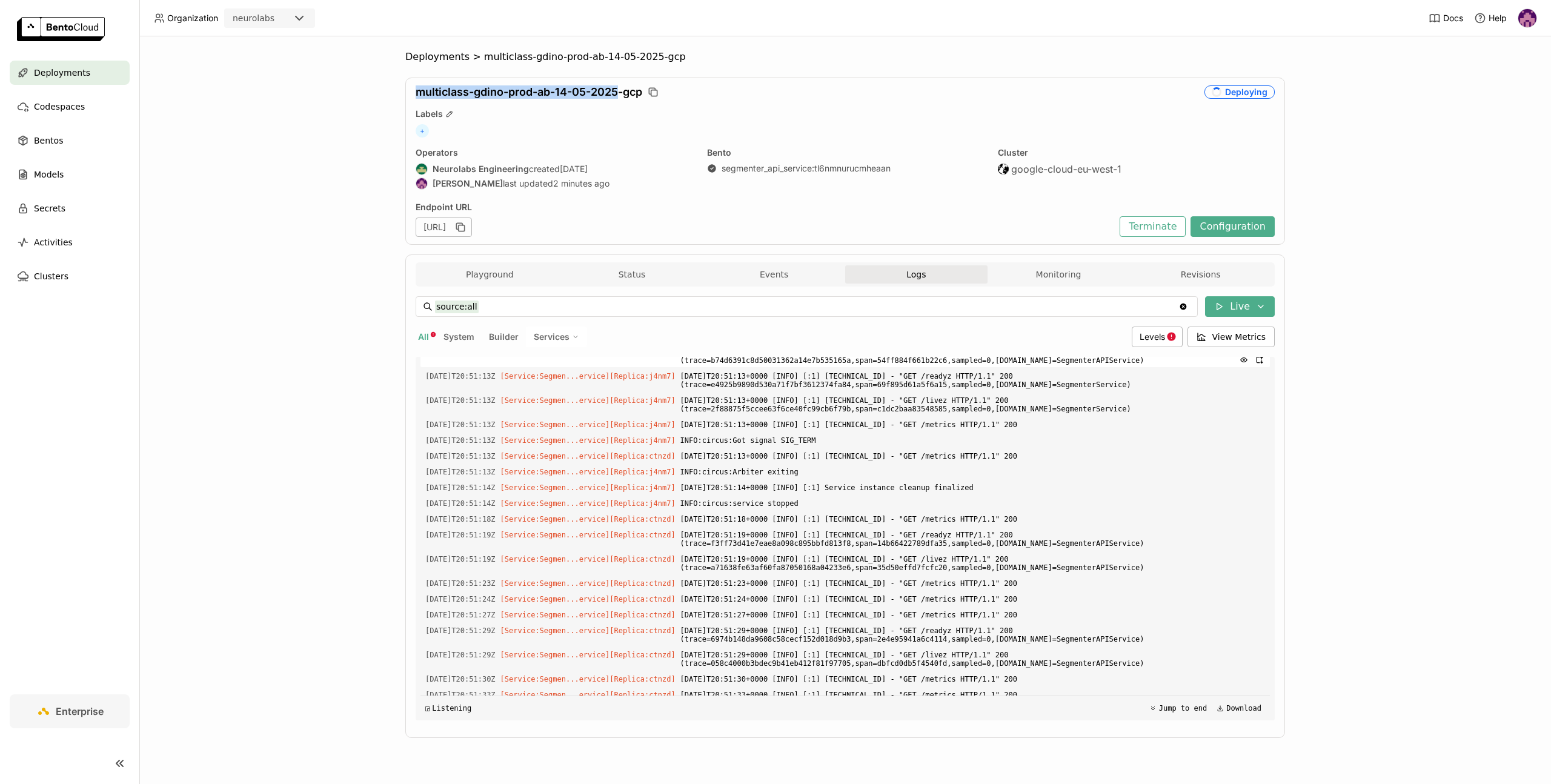
scroll to position [4692, 0]
click at [426, 56] on span "Deployments" at bounding box center [437, 57] width 64 height 12
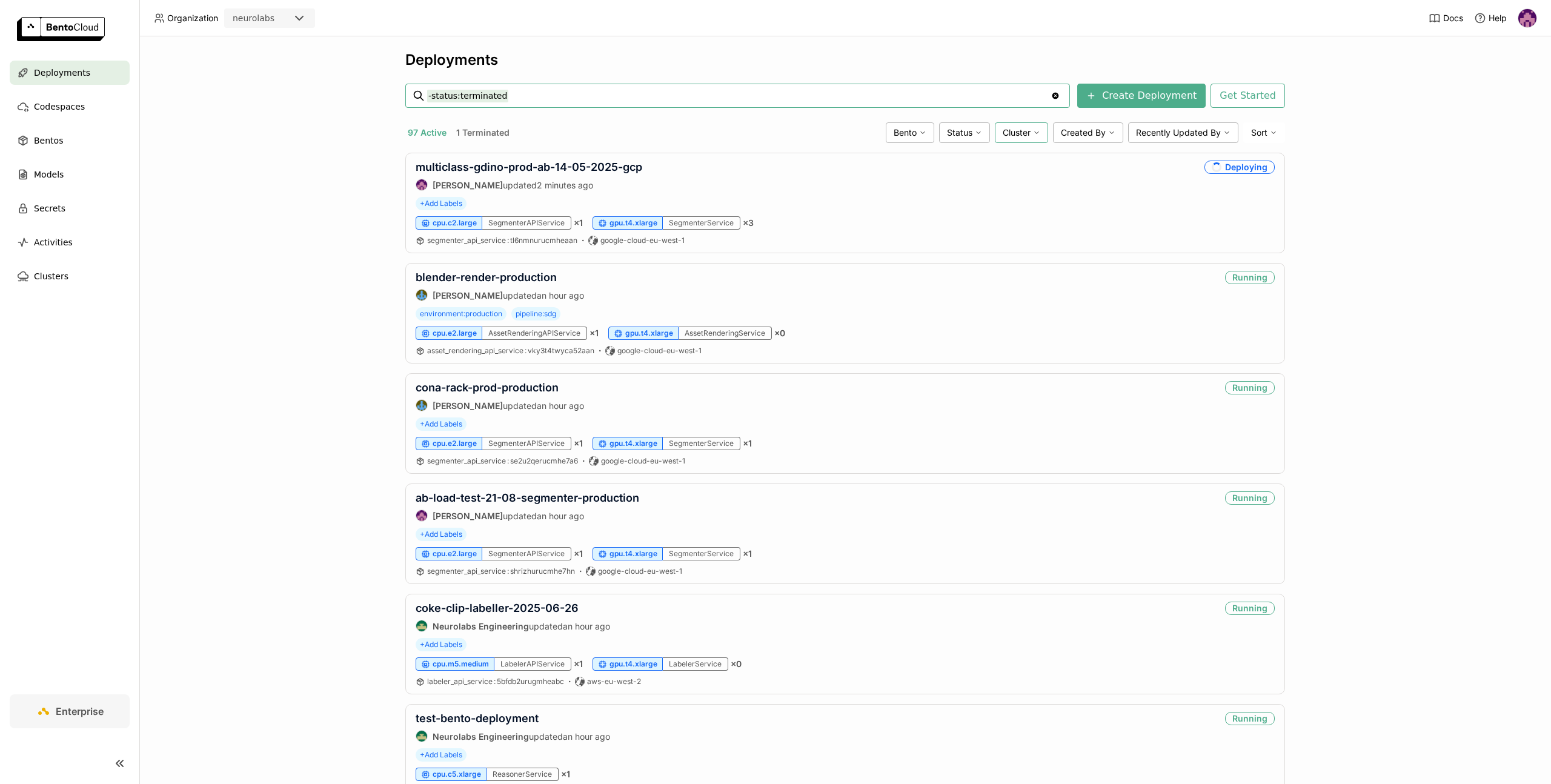
click at [1012, 135] on span "Cluster" at bounding box center [1017, 133] width 28 height 11
click at [974, 133] on icon at bounding box center [978, 132] width 7 height 7
click at [699, 137] on div "97 Active 1 Terminated" at bounding box center [642, 133] width 475 height 16
click at [944, 126] on div "Status" at bounding box center [964, 133] width 51 height 20
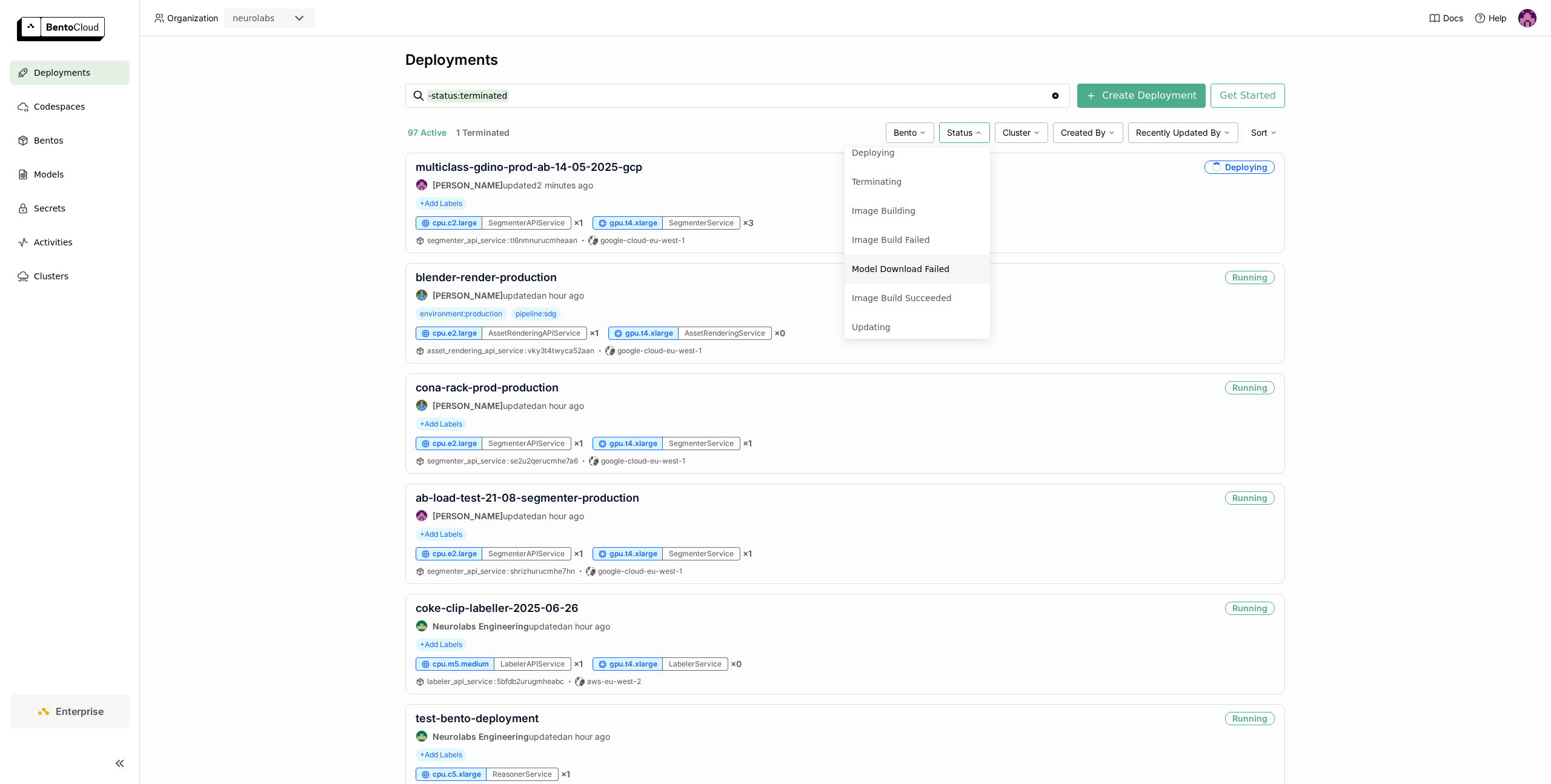
scroll to position [107, 0]
click at [893, 202] on div "Failed" at bounding box center [917, 200] width 131 height 15
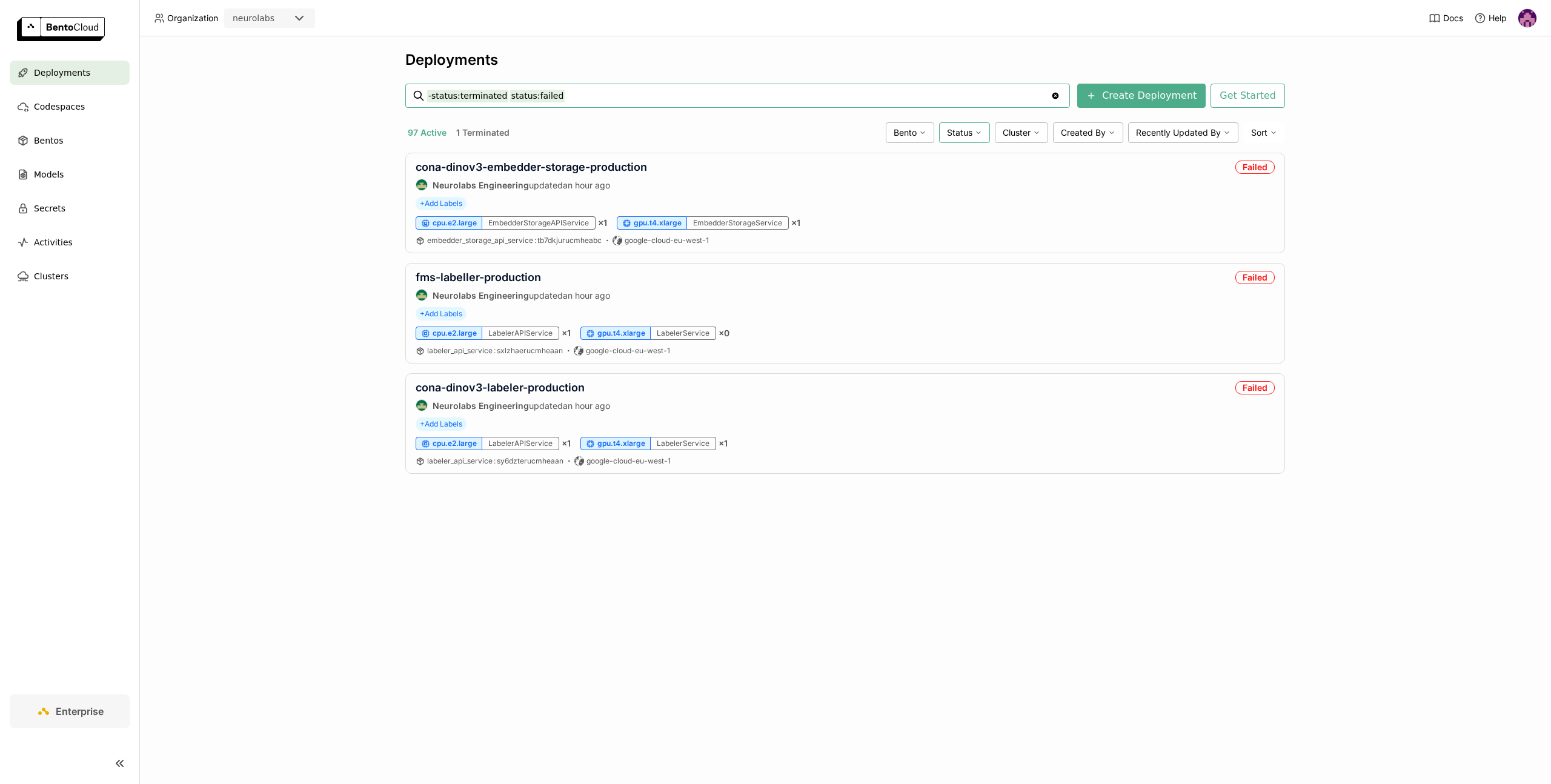
click at [964, 133] on span "Status" at bounding box center [959, 133] width 26 height 11
click at [896, 270] on li "Unhealthy" at bounding box center [917, 278] width 145 height 29
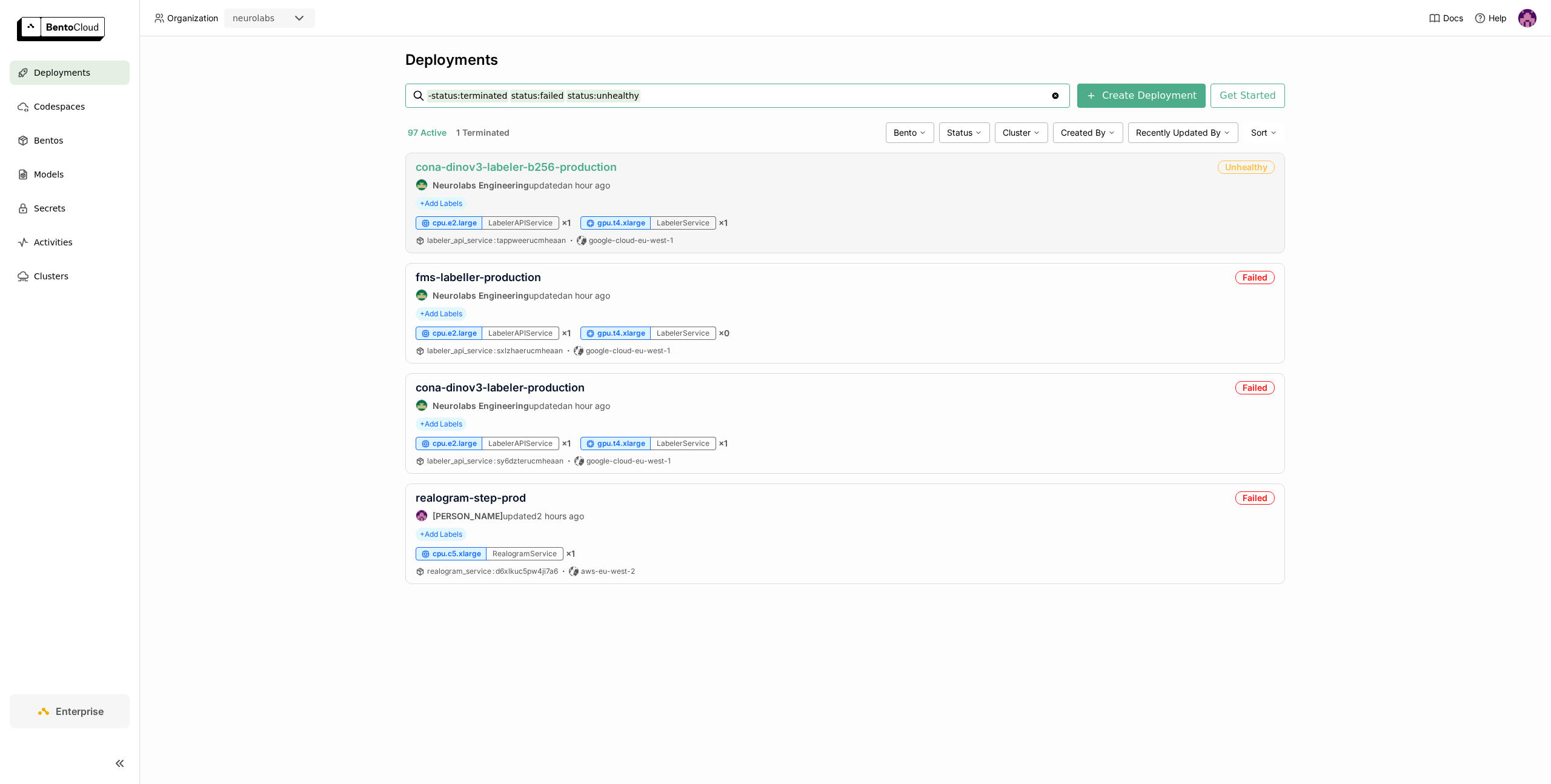
click at [556, 169] on link "cona-dinov3-labeler-b256-production" at bounding box center [516, 167] width 201 height 12
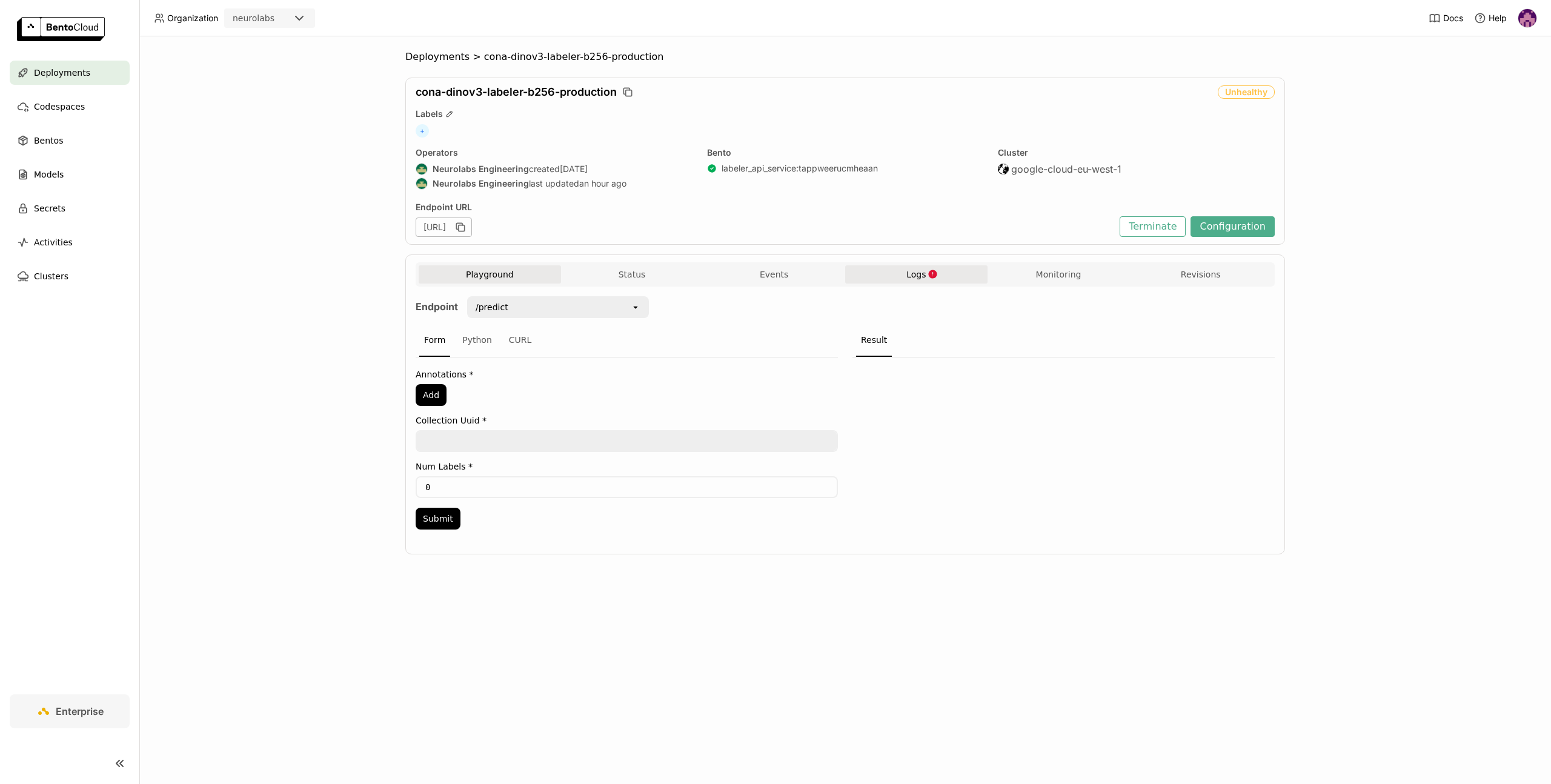
drag, startPoint x: 890, startPoint y: 284, endPoint x: 902, endPoint y: 272, distance: 17.0
click at [891, 284] on div "Playground Status Events Logs Monitoring Revisions" at bounding box center [844, 275] width 853 height 21
click at [902, 272] on button "Logs" at bounding box center [916, 274] width 142 height 18
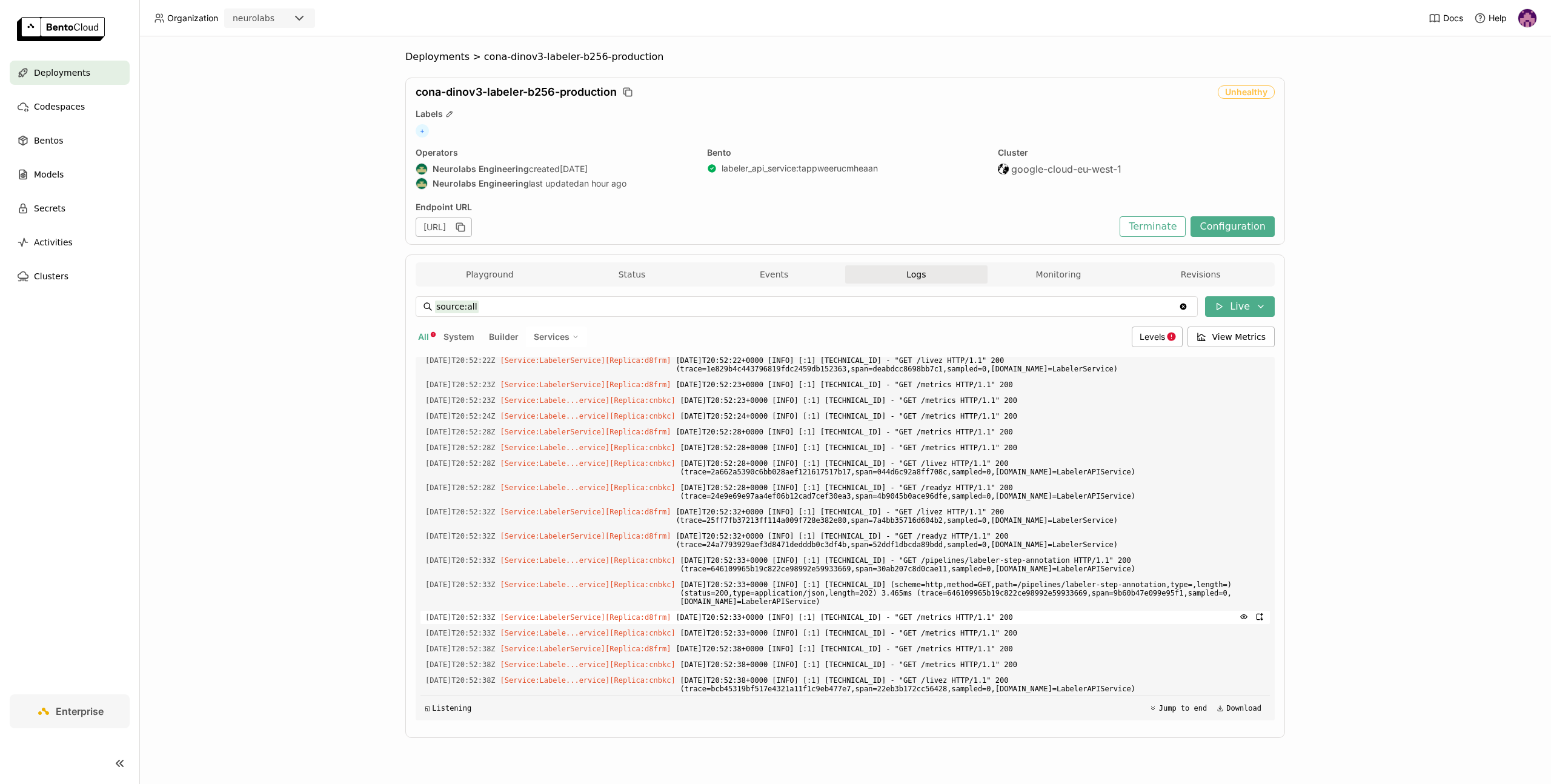
scroll to position [1467, 0]
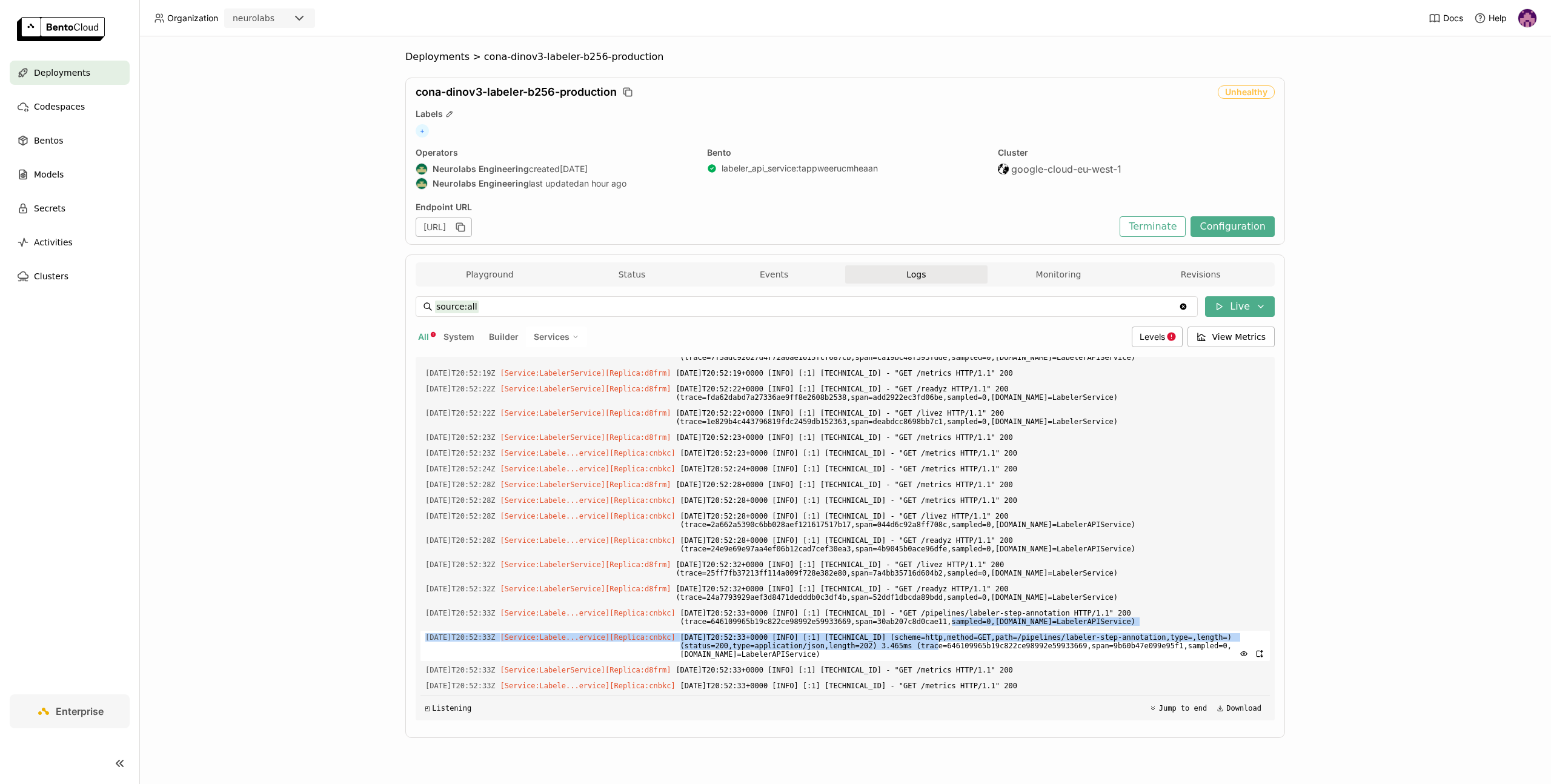
drag, startPoint x: 947, startPoint y: 623, endPoint x: 1049, endPoint y: 646, distance: 104.6
click at [1049, 646] on div "Load older logs [DATE]T20:51:08Z [Service:LabelerService] [Replica: d8frm ] [DA…" at bounding box center [845, 538] width 849 height 364
click at [1048, 644] on span "[DATE]T20:52:33+0000 [INFO] [:1] [TECHNICAL_ID] (scheme=http,method=GET,path=/p…" at bounding box center [972, 645] width 584 height 30
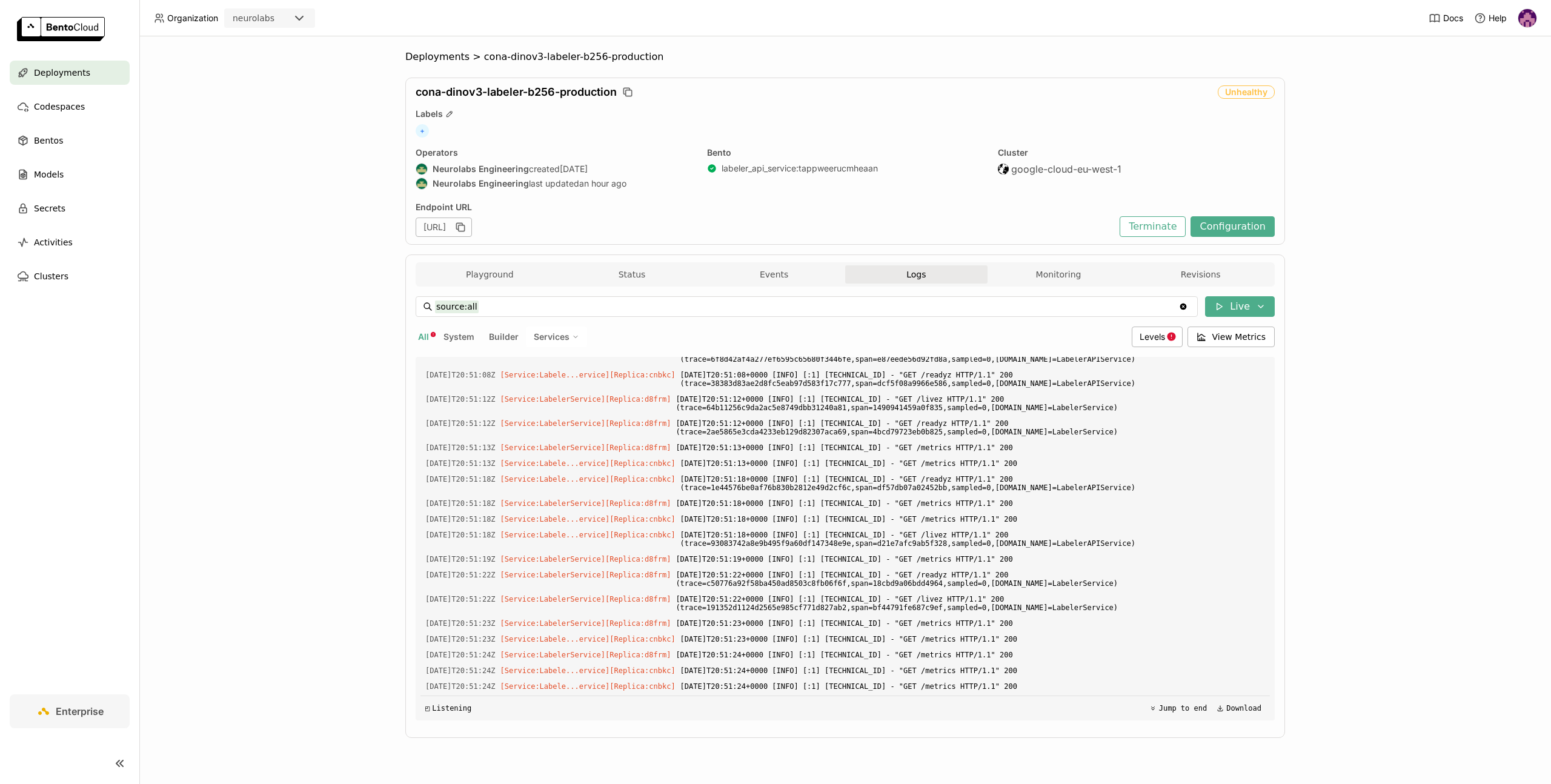
scroll to position [0, 0]
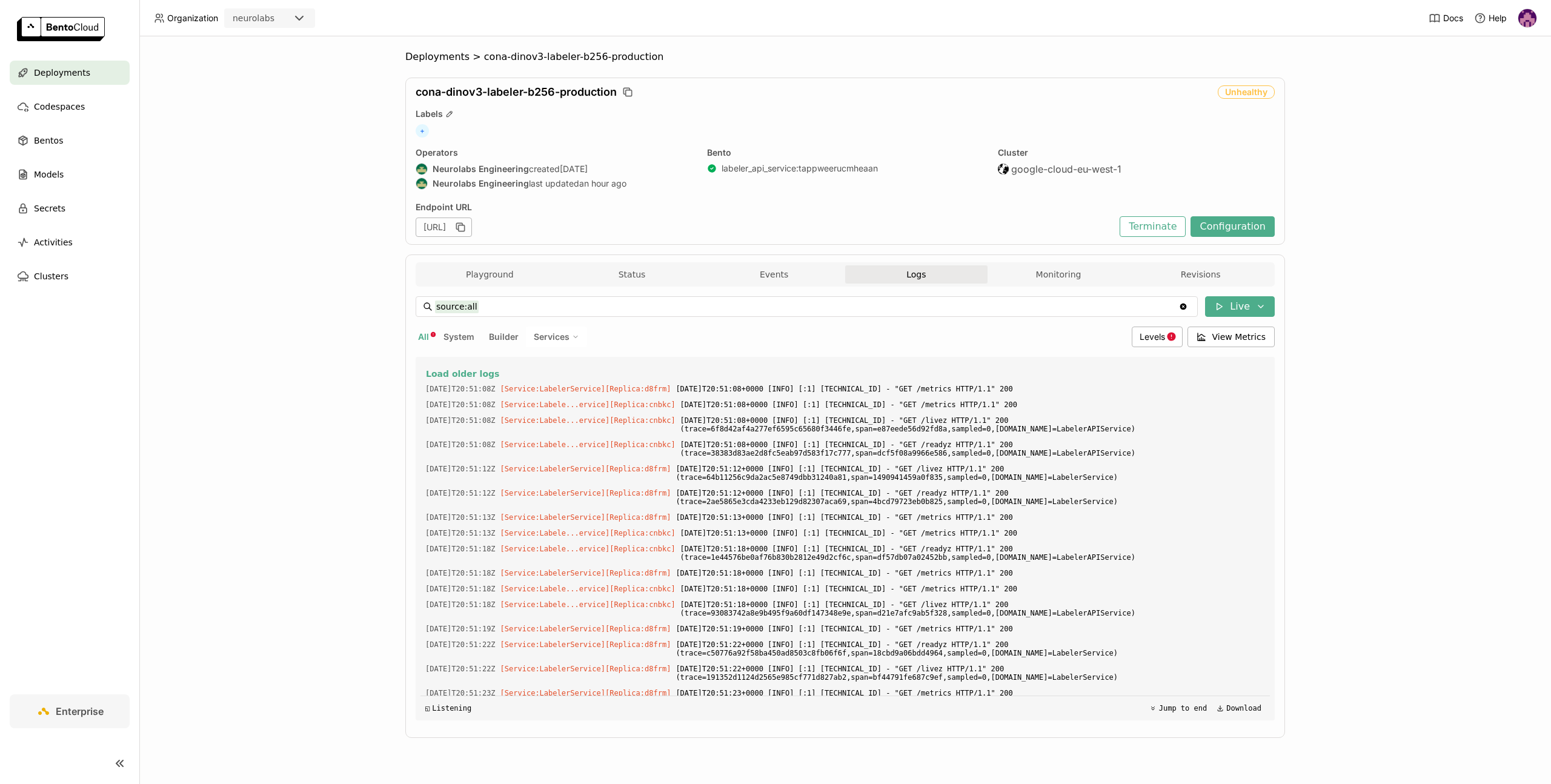
click at [627, 98] on div "cona-dinov3-labeler-b256-production" at bounding box center [815, 91] width 797 height 13
click at [630, 87] on icon "button" at bounding box center [628, 92] width 12 height 12
click at [633, 278] on button "Status" at bounding box center [632, 274] width 142 height 18
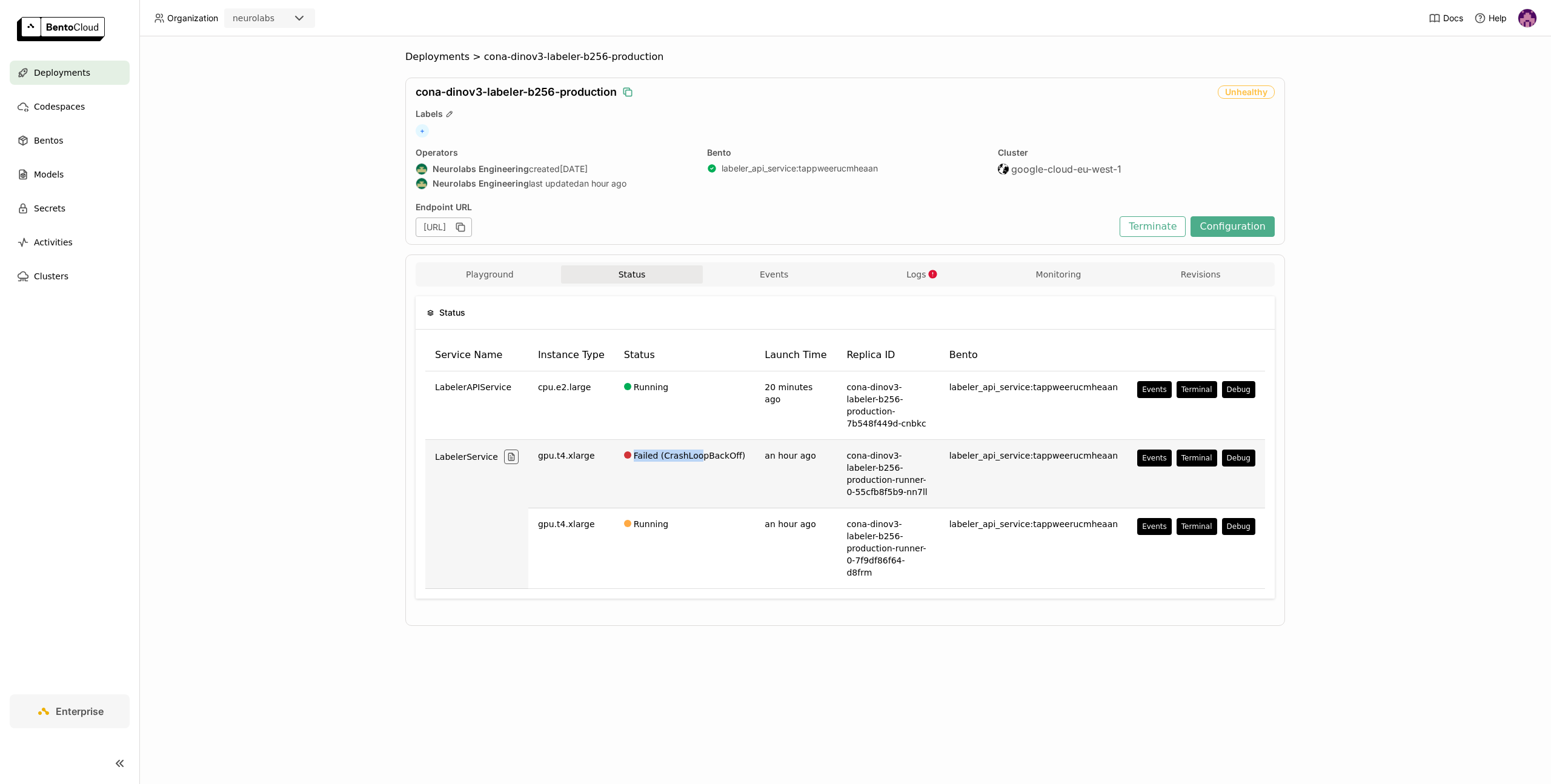
drag, startPoint x: 609, startPoint y: 443, endPoint x: 692, endPoint y: 445, distance: 83.0
click at [692, 445] on td "Failed (CrashLoopBackOff)" at bounding box center [684, 474] width 141 height 69
click at [701, 448] on td "Failed (CrashLoopBackOff)" at bounding box center [684, 474] width 141 height 69
drag, startPoint x: 828, startPoint y: 438, endPoint x: 909, endPoint y: 470, distance: 87.1
click at [909, 470] on td "cona-dinov3-labeler-b256-production-runner-0-55cfb8f5b9-nn7ll" at bounding box center [887, 474] width 102 height 69
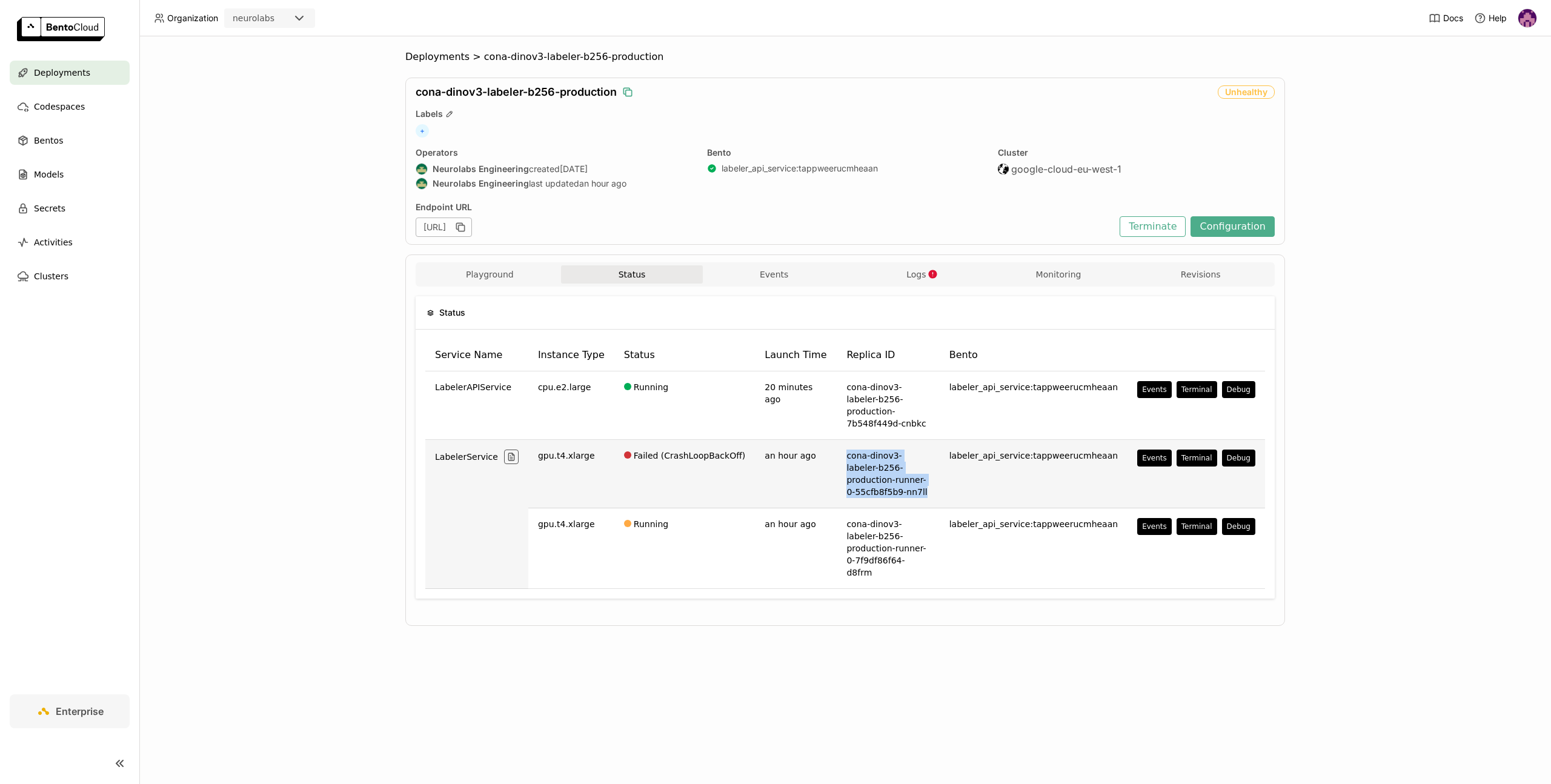
click at [909, 470] on td "cona-dinov3-labeler-b256-production-runner-0-55cfb8f5b9-nn7ll" at bounding box center [887, 474] width 102 height 69
drag, startPoint x: 909, startPoint y: 470, endPoint x: 820, endPoint y: 438, distance: 94.6
click at [836, 440] on td "cona-dinov3-labeler-b256-production-runner-0-55cfb8f5b9-nn7ll" at bounding box center [887, 474] width 102 height 69
drag, startPoint x: 467, startPoint y: 441, endPoint x: 479, endPoint y: 449, distance: 14.4
click at [479, 451] on span "LabelerService" at bounding box center [466, 457] width 63 height 12
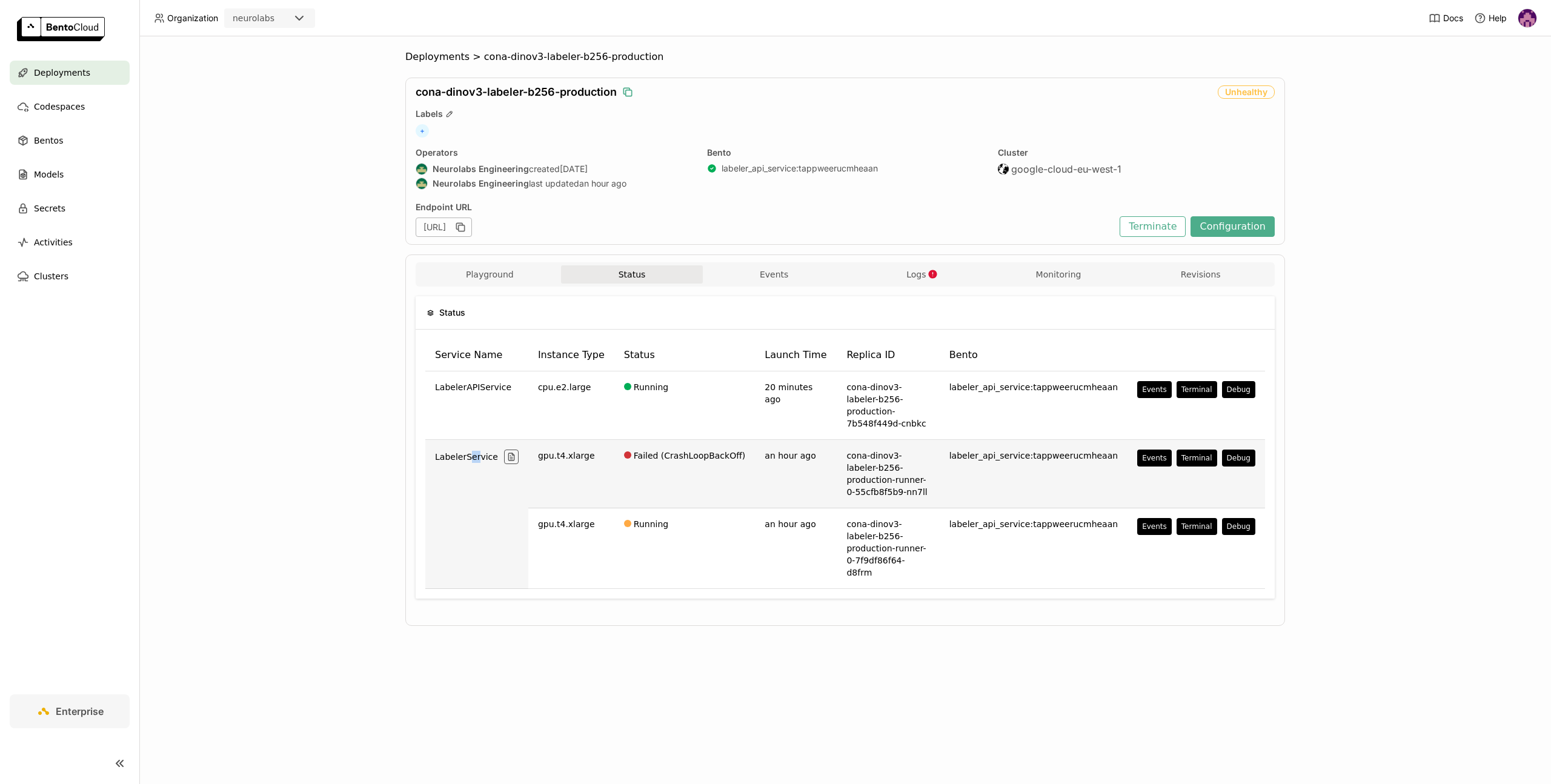
click at [479, 451] on span "LabelerService" at bounding box center [466, 457] width 63 height 12
click at [461, 466] on td "LabelerService" at bounding box center [477, 514] width 103 height 149
drag, startPoint x: 823, startPoint y: 442, endPoint x: 903, endPoint y: 473, distance: 85.8
click at [903, 473] on td "cona-dinov3-labeler-b256-production-runner-0-55cfb8f5b9-nn7ll" at bounding box center [887, 474] width 102 height 69
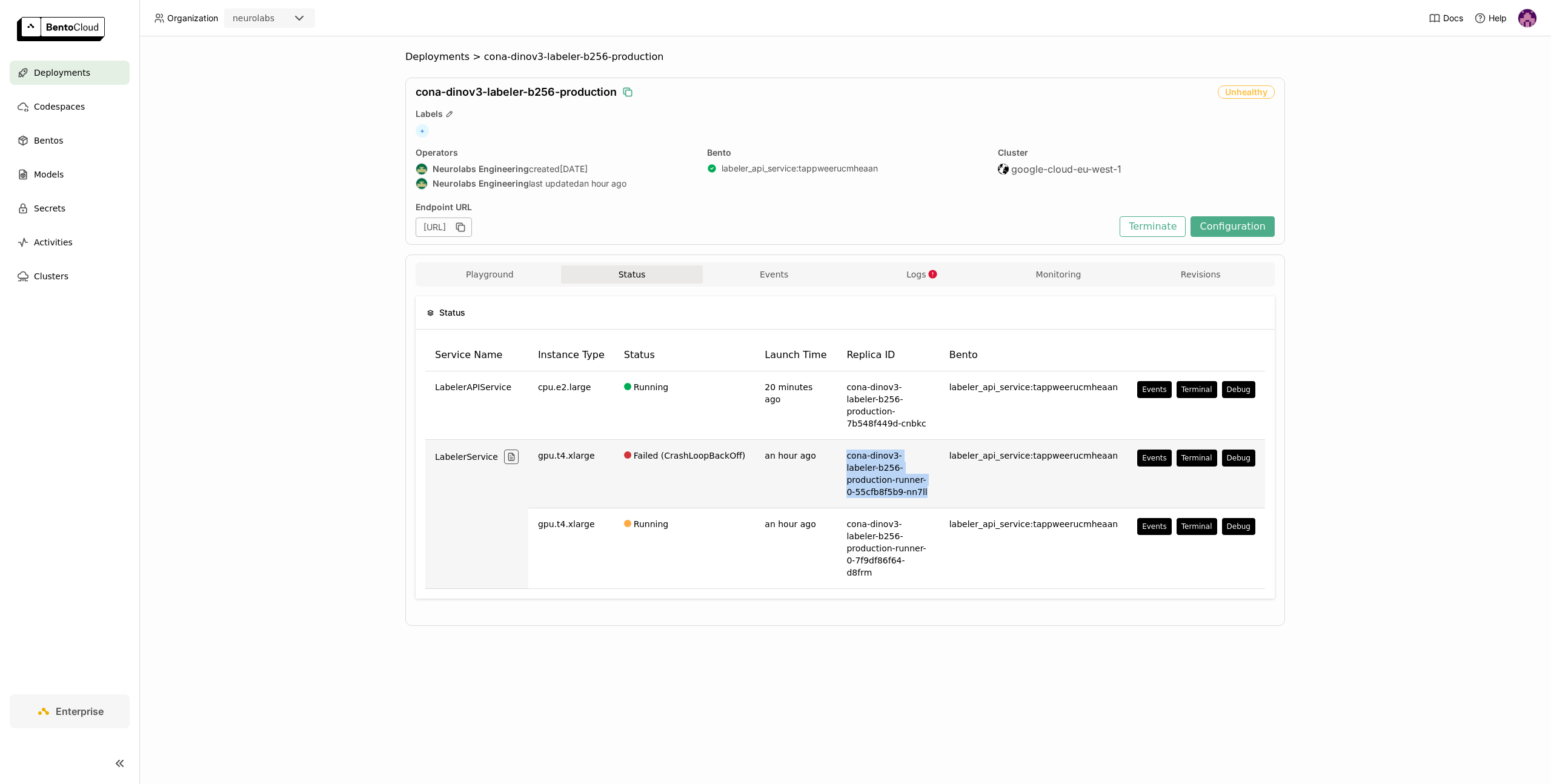
copy td "cona-dinov3-labeler-b256-production-runner-0-55cfb8f5b9-nn7ll"
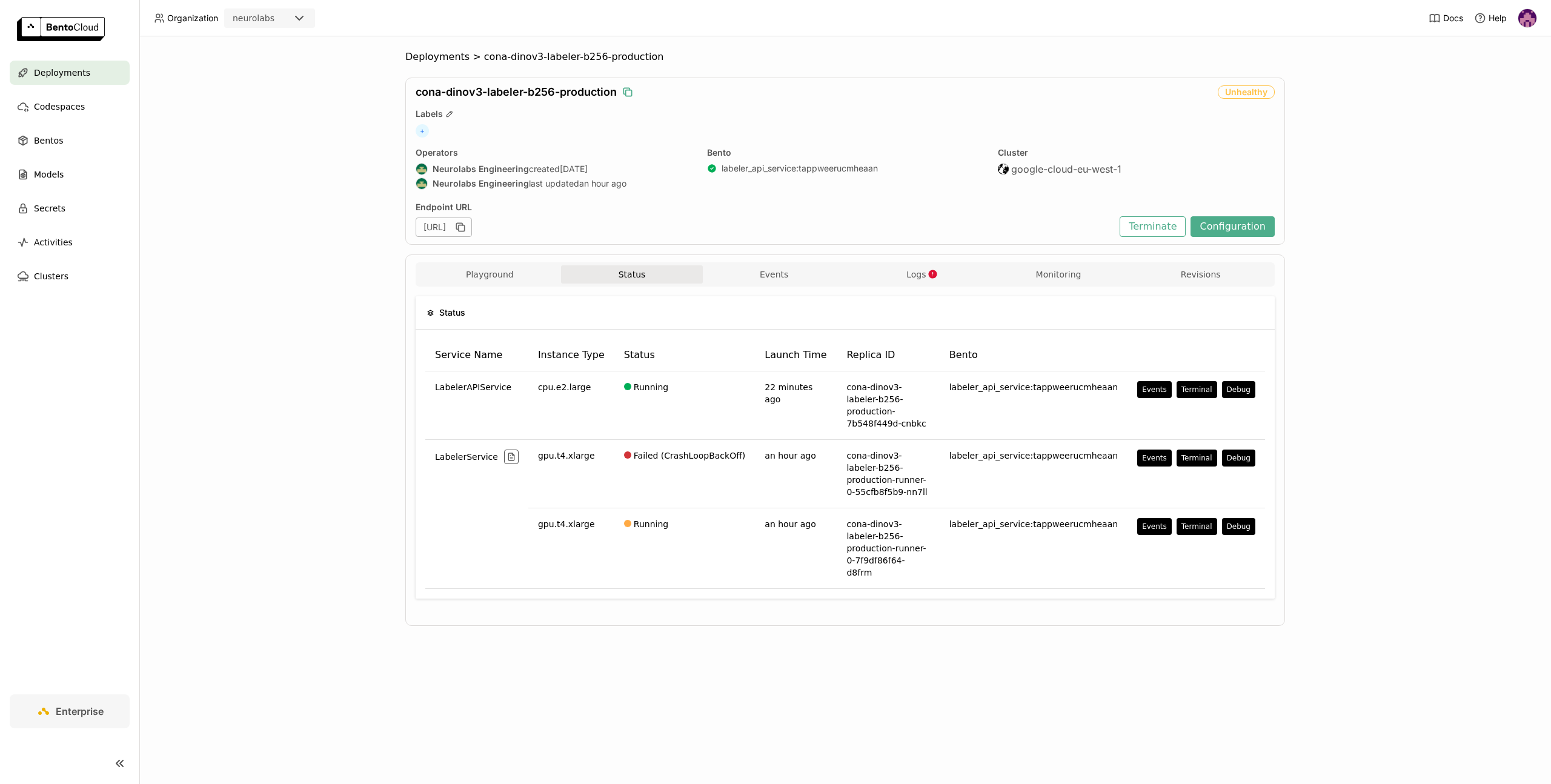
click at [1385, 348] on div "Deployments > cona-dinov3-labeler-b256-production cona-dinov3-labeler-b256-prod…" at bounding box center [845, 410] width 1411 height 747
click at [445, 57] on span "Deployments" at bounding box center [437, 57] width 64 height 12
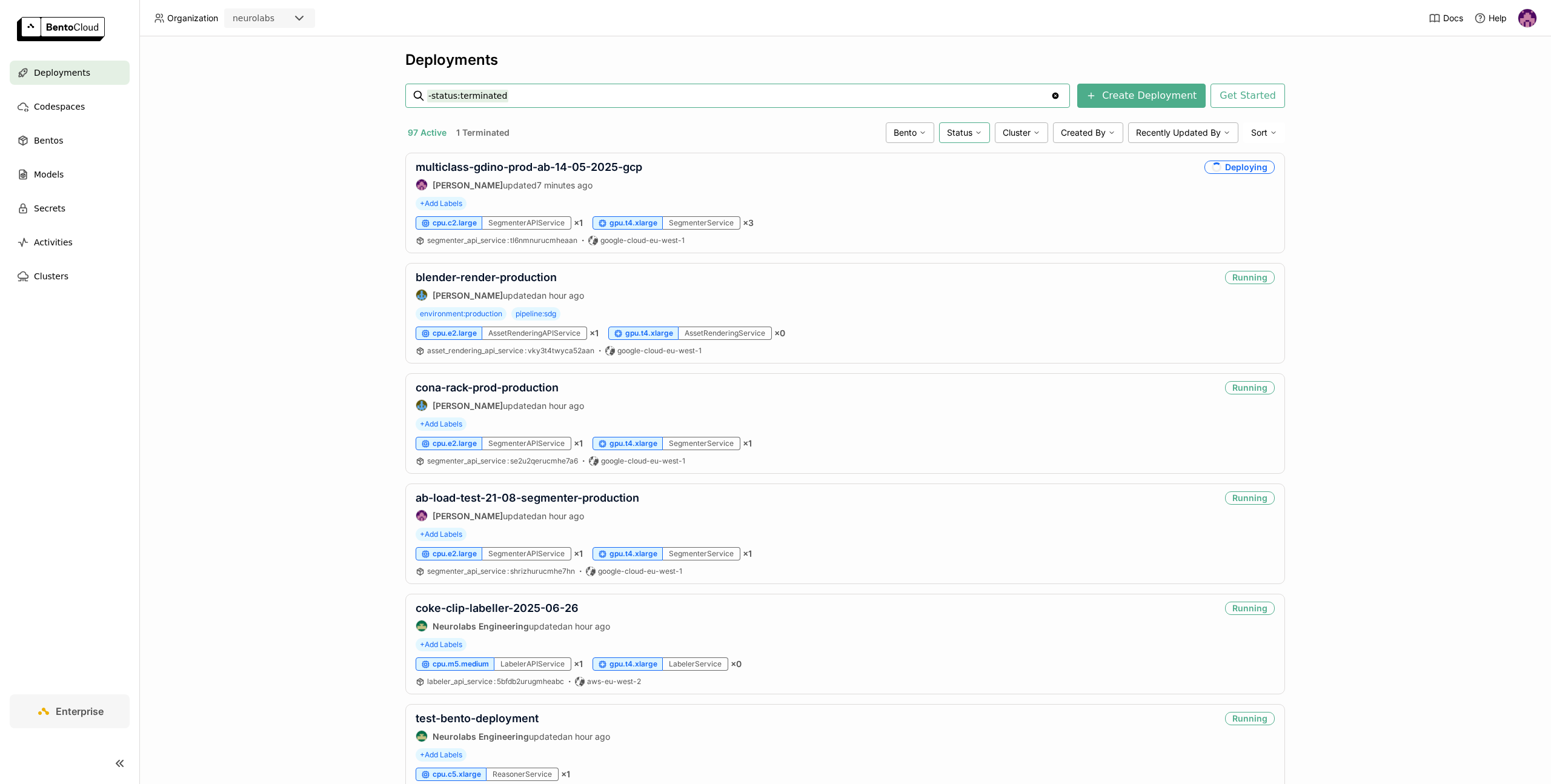
click at [955, 130] on span "Status" at bounding box center [959, 133] width 26 height 11
click at [889, 278] on div "Unhealthy" at bounding box center [917, 278] width 131 height 15
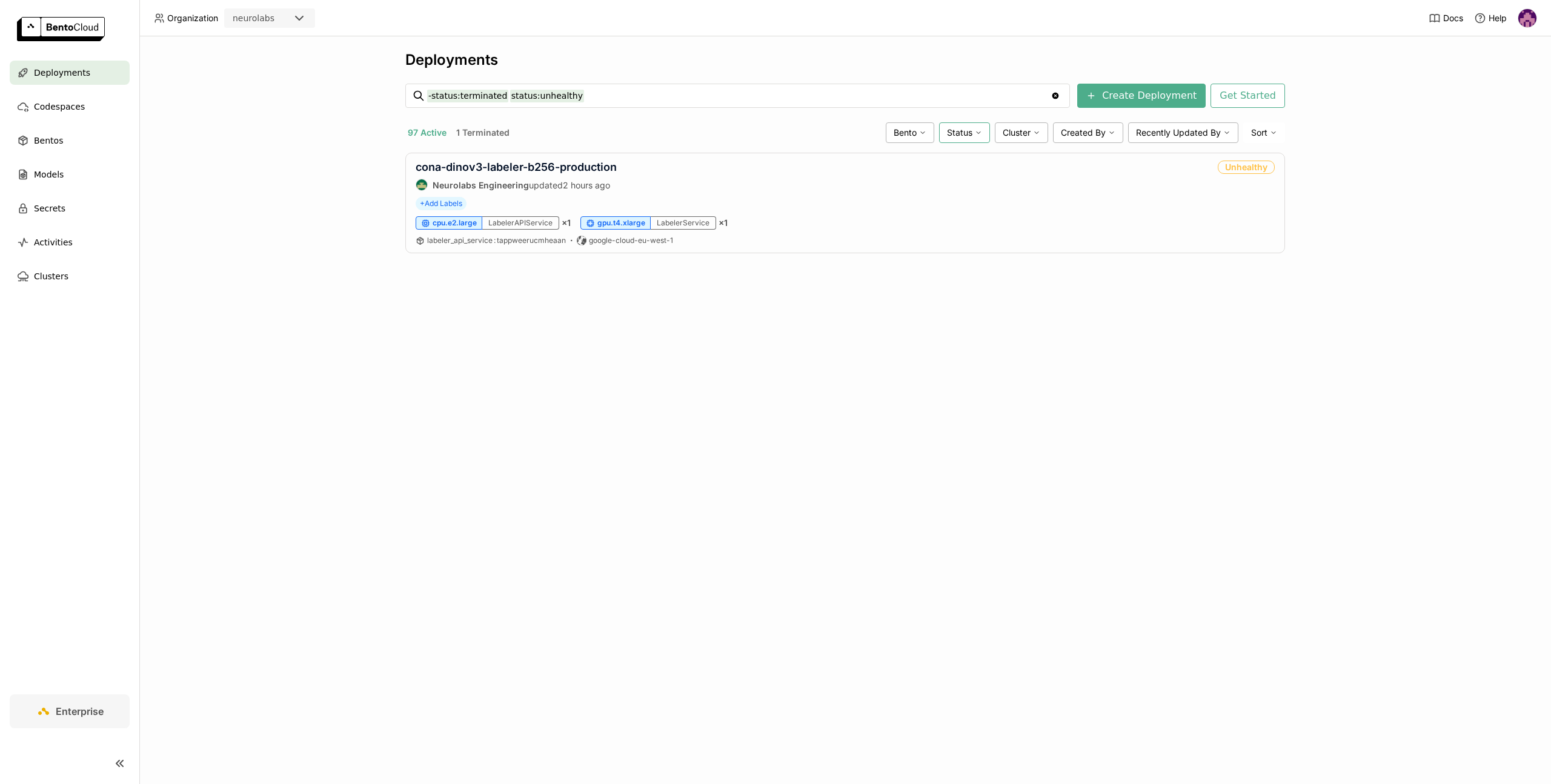
click at [964, 130] on span "Status" at bounding box center [959, 133] width 26 height 11
click at [898, 304] on div "Failed" at bounding box center [917, 307] width 131 height 15
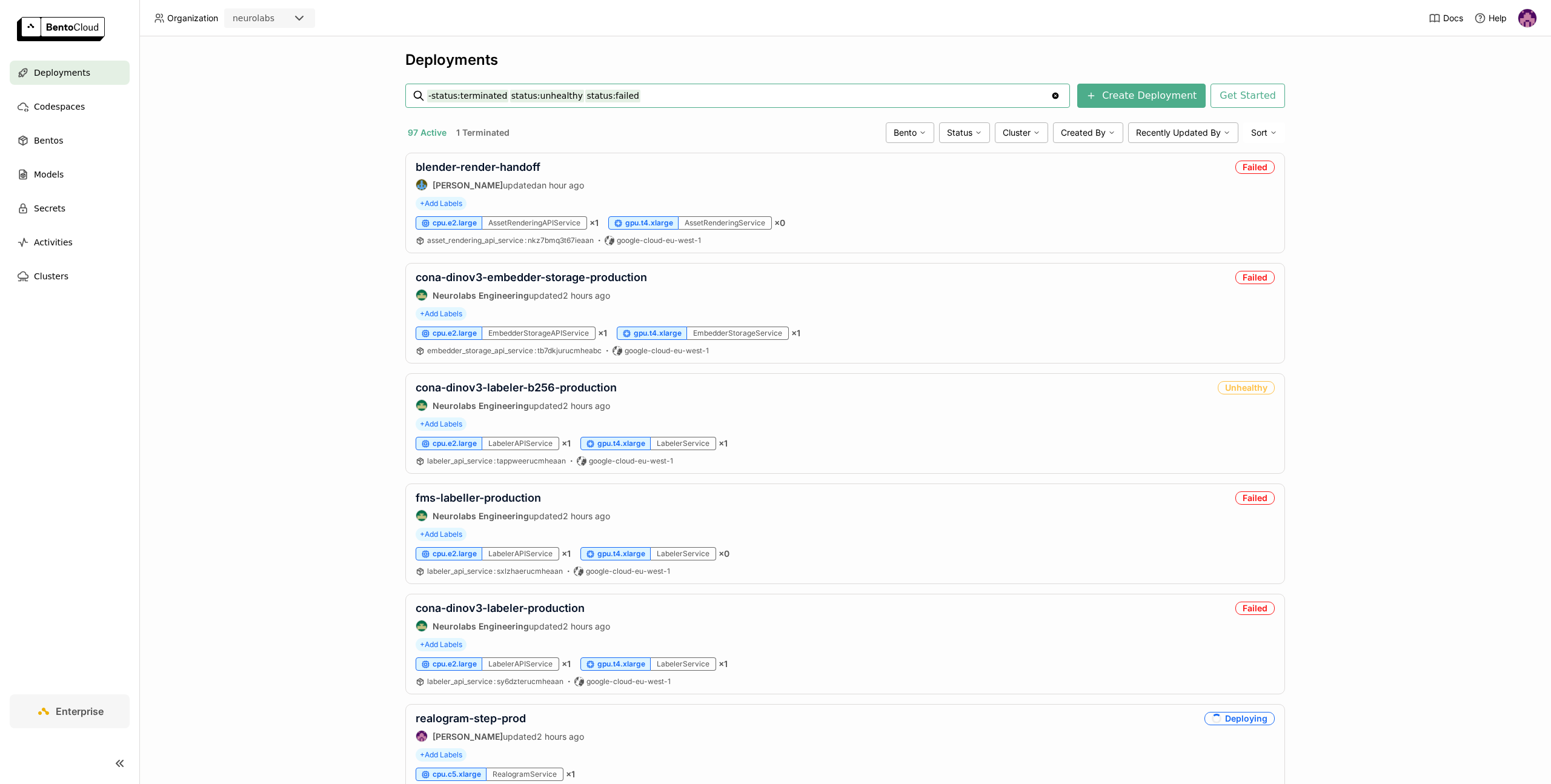
scroll to position [53, 0]
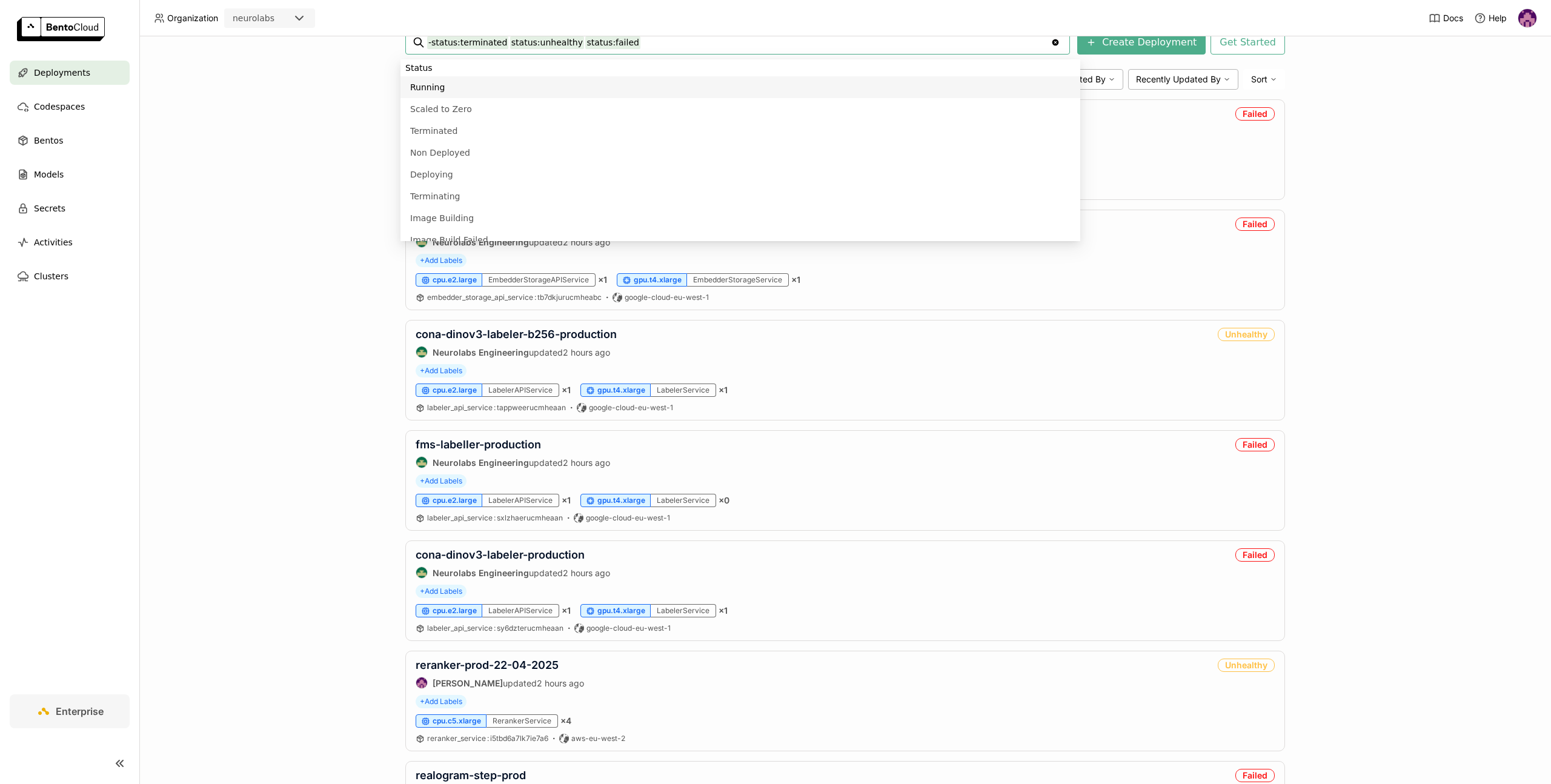
drag, startPoint x: 105, startPoint y: 346, endPoint x: 188, endPoint y: 367, distance: 85.6
click at [107, 346] on nav "Deployments Codespaces Bentos Models Secrets Activities Clusters" at bounding box center [69, 378] width 140 height 633
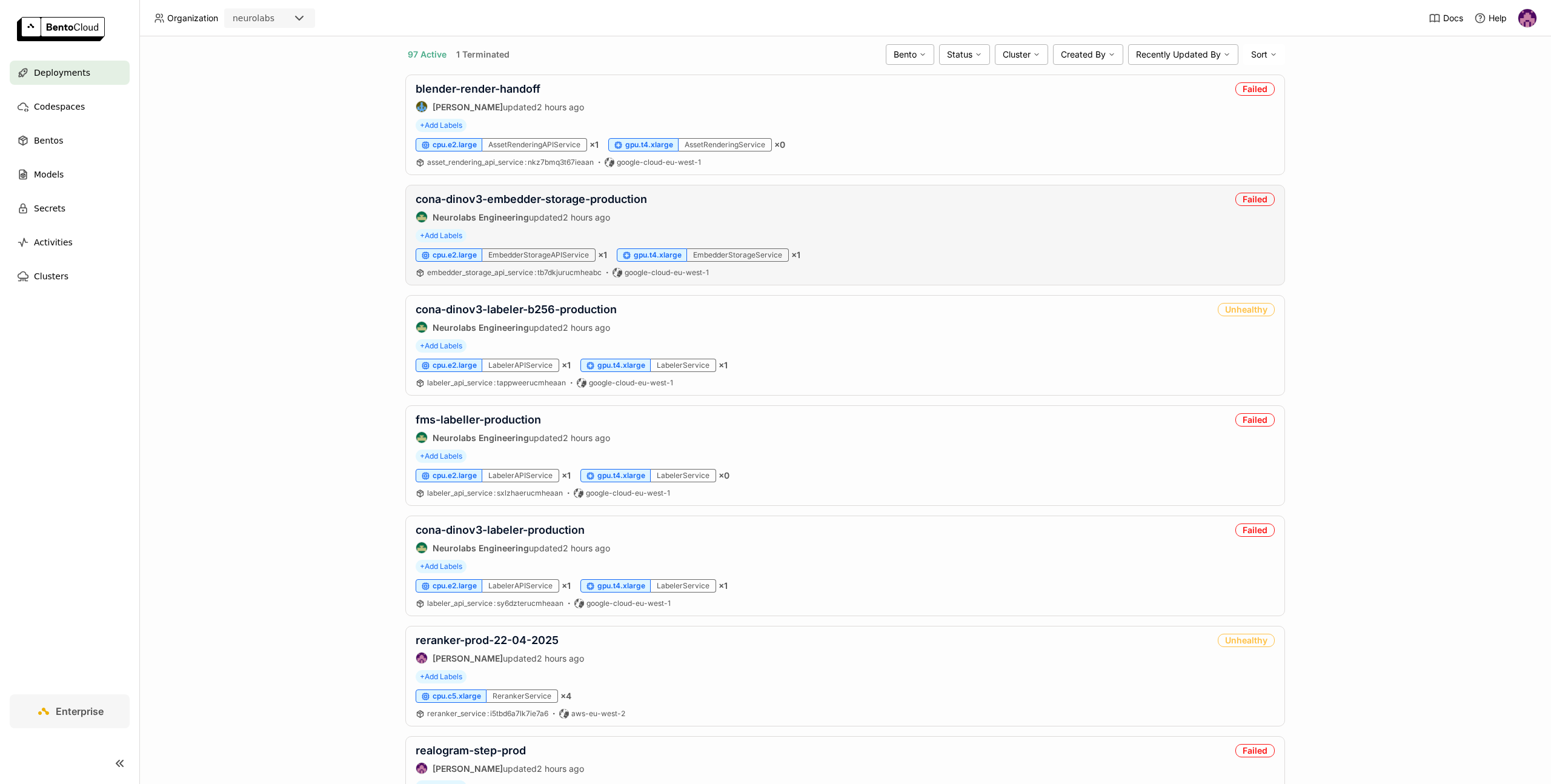
scroll to position [0, 0]
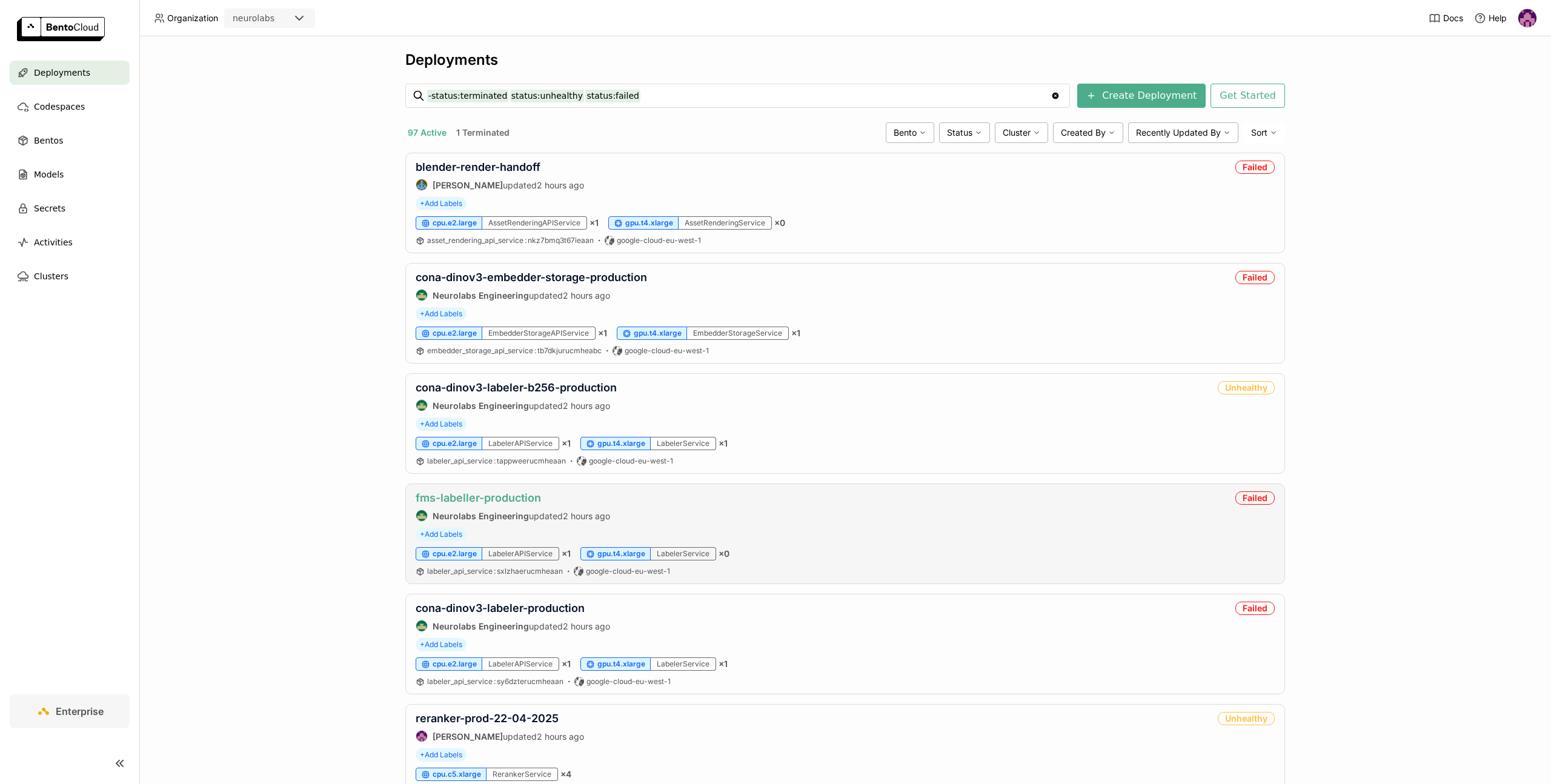
click at [473, 501] on link "fms-labeller-production" at bounding box center [478, 498] width 126 height 12
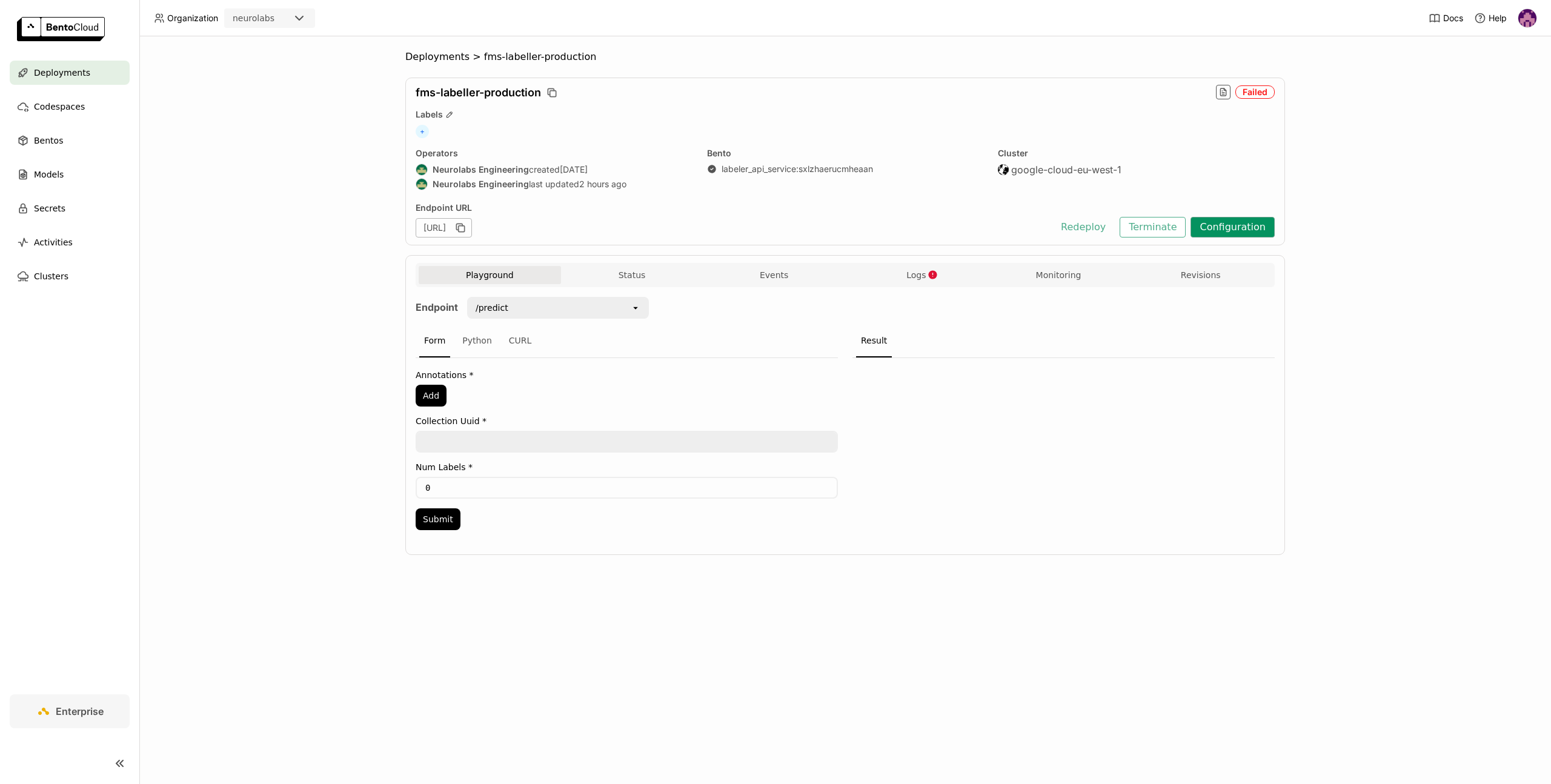
click at [1257, 223] on button "Configuration" at bounding box center [1233, 227] width 84 height 20
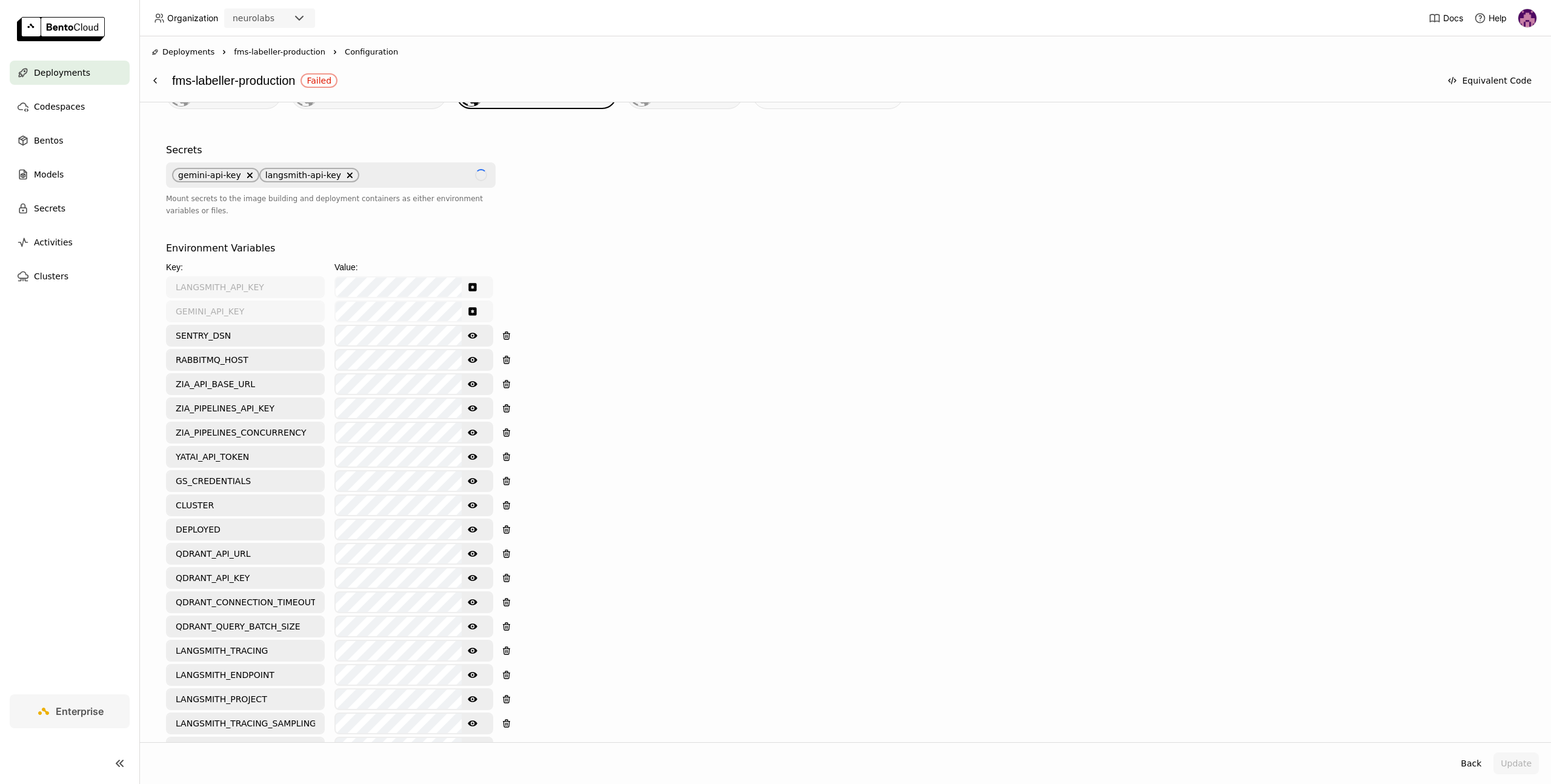
scroll to position [367, 0]
click at [473, 356] on icon "Show password text" at bounding box center [472, 359] width 9 height 6
click at [1230, 312] on div "Environment Variables Key: Value: LANGSMITH_API_KEY GEMINI_API_KEY SENTRY_DSN S…" at bounding box center [845, 522] width 1358 height 566
click at [1524, 770] on button "Update" at bounding box center [1516, 763] width 45 height 22
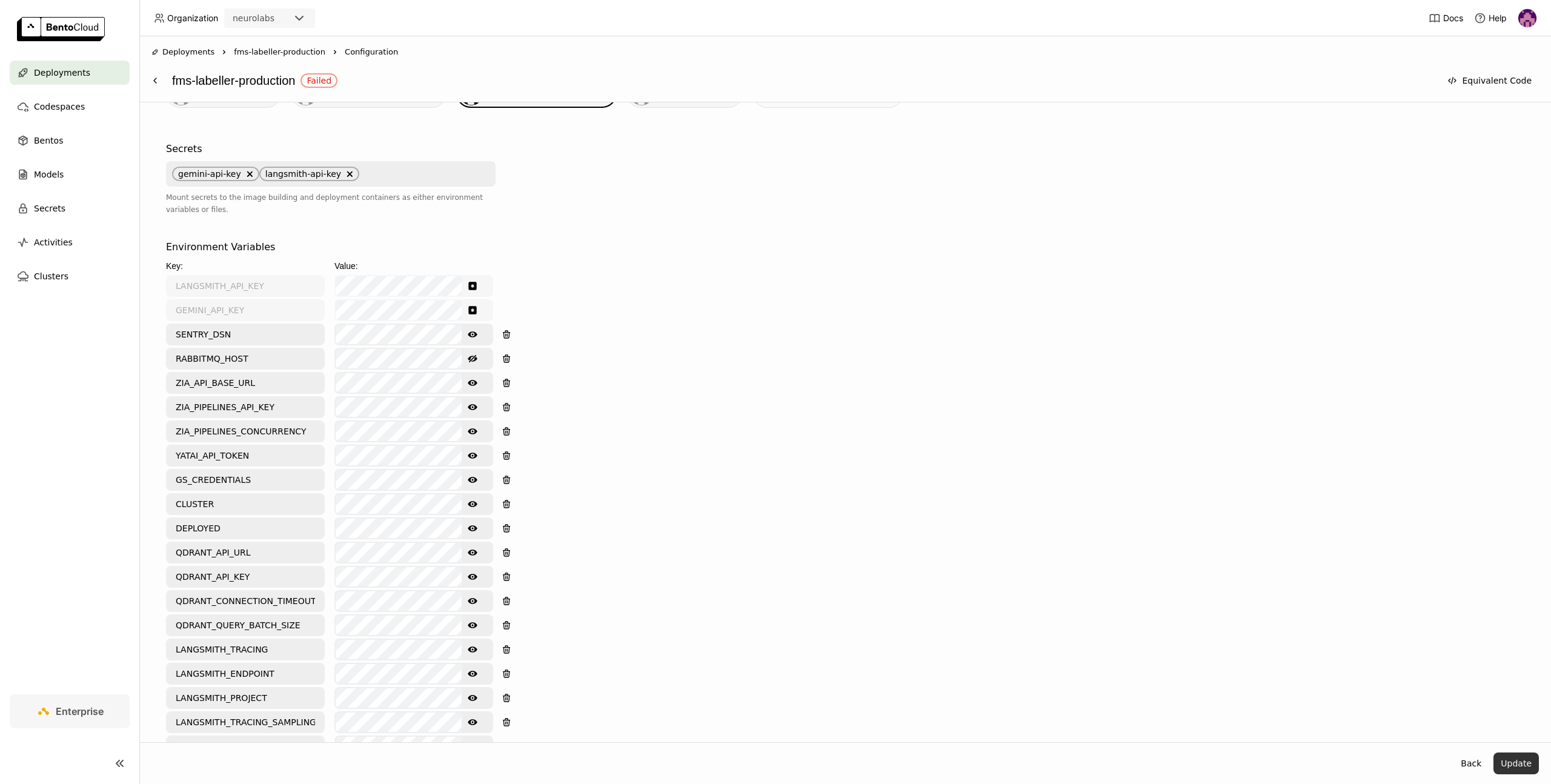
scroll to position [0, 0]
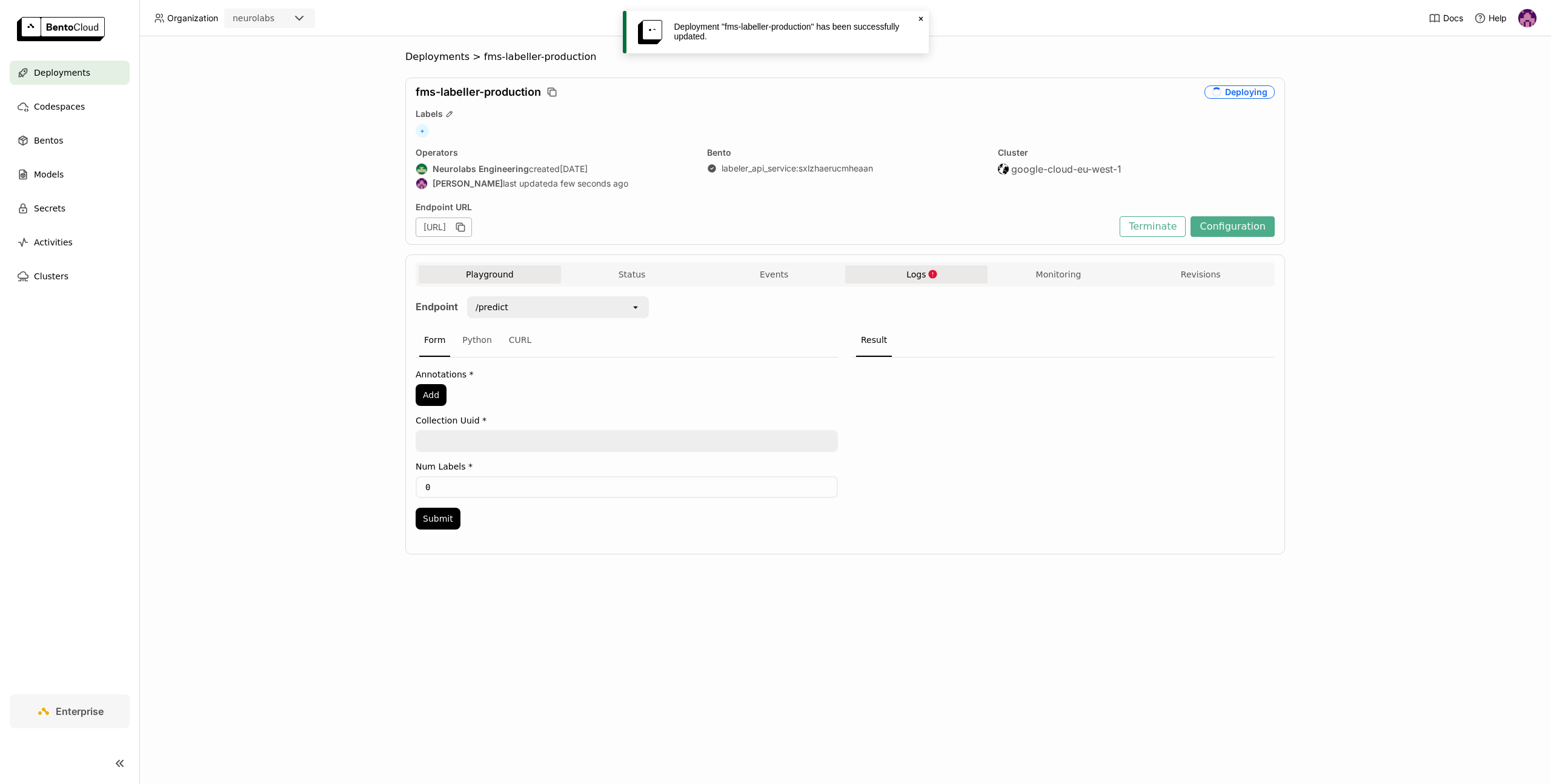
click at [903, 272] on button "Logs" at bounding box center [916, 274] width 142 height 18
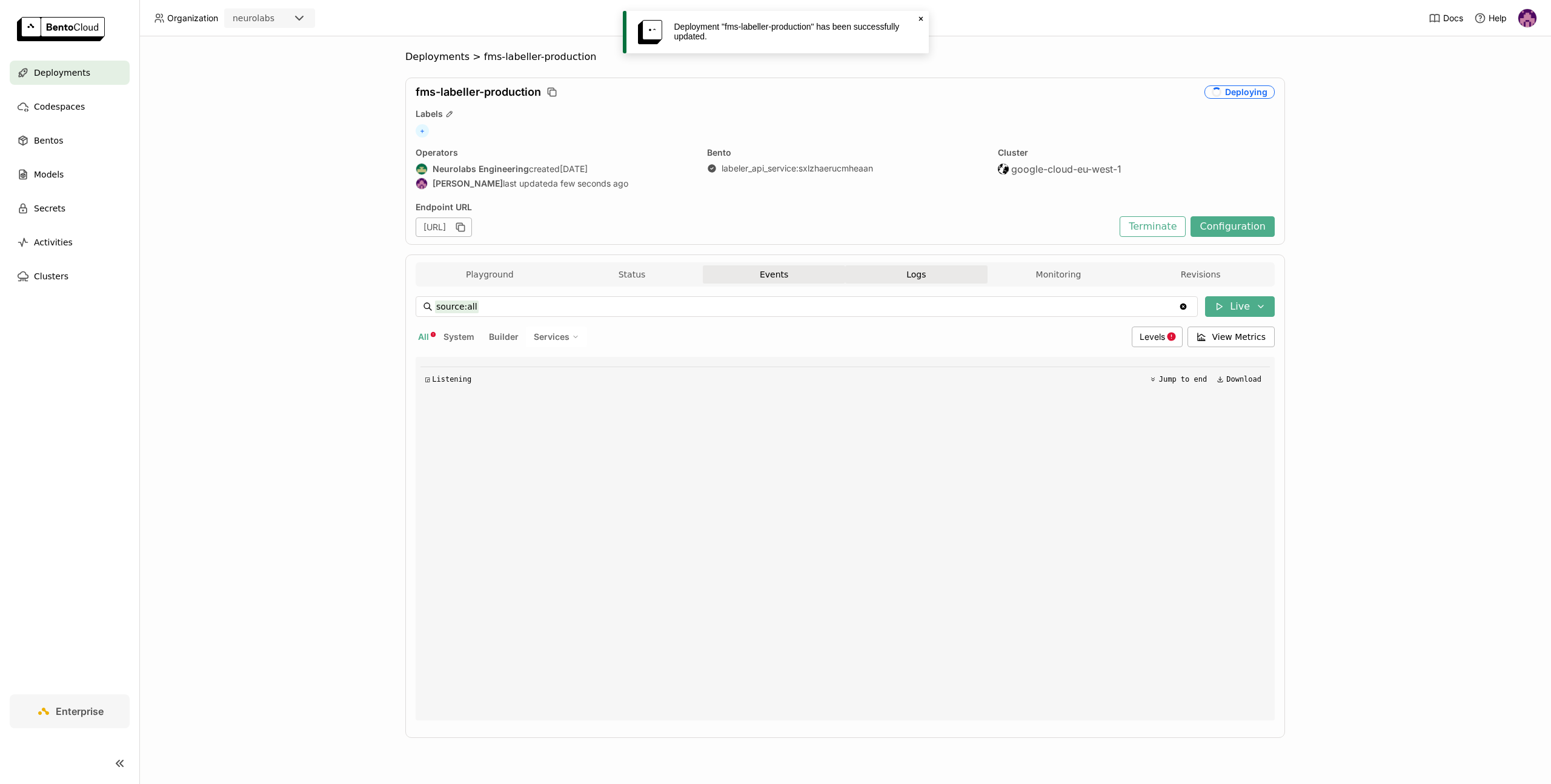
click at [751, 265] on button "Events" at bounding box center [774, 274] width 142 height 18
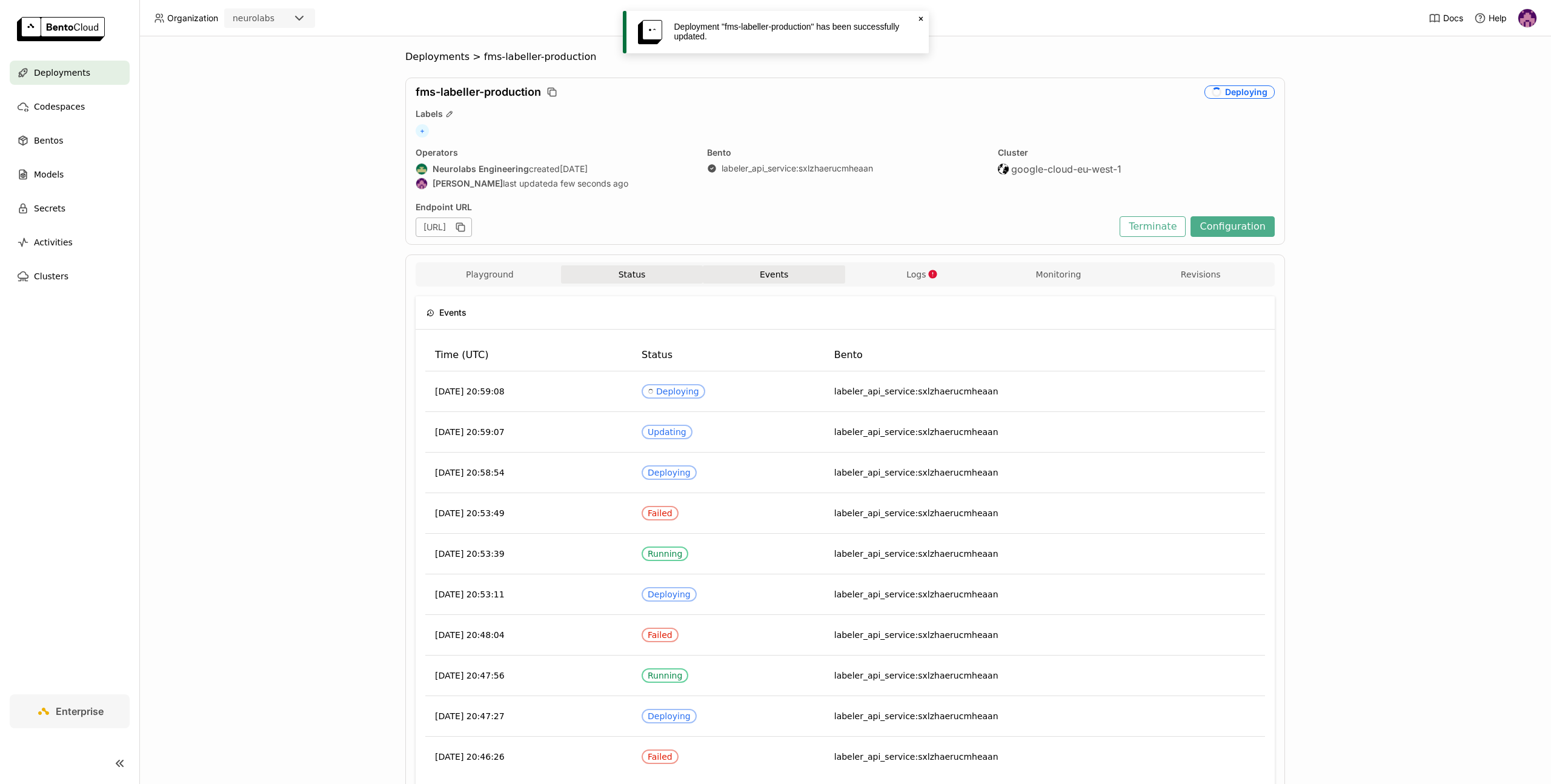
click at [631, 268] on button "Status" at bounding box center [632, 274] width 142 height 18
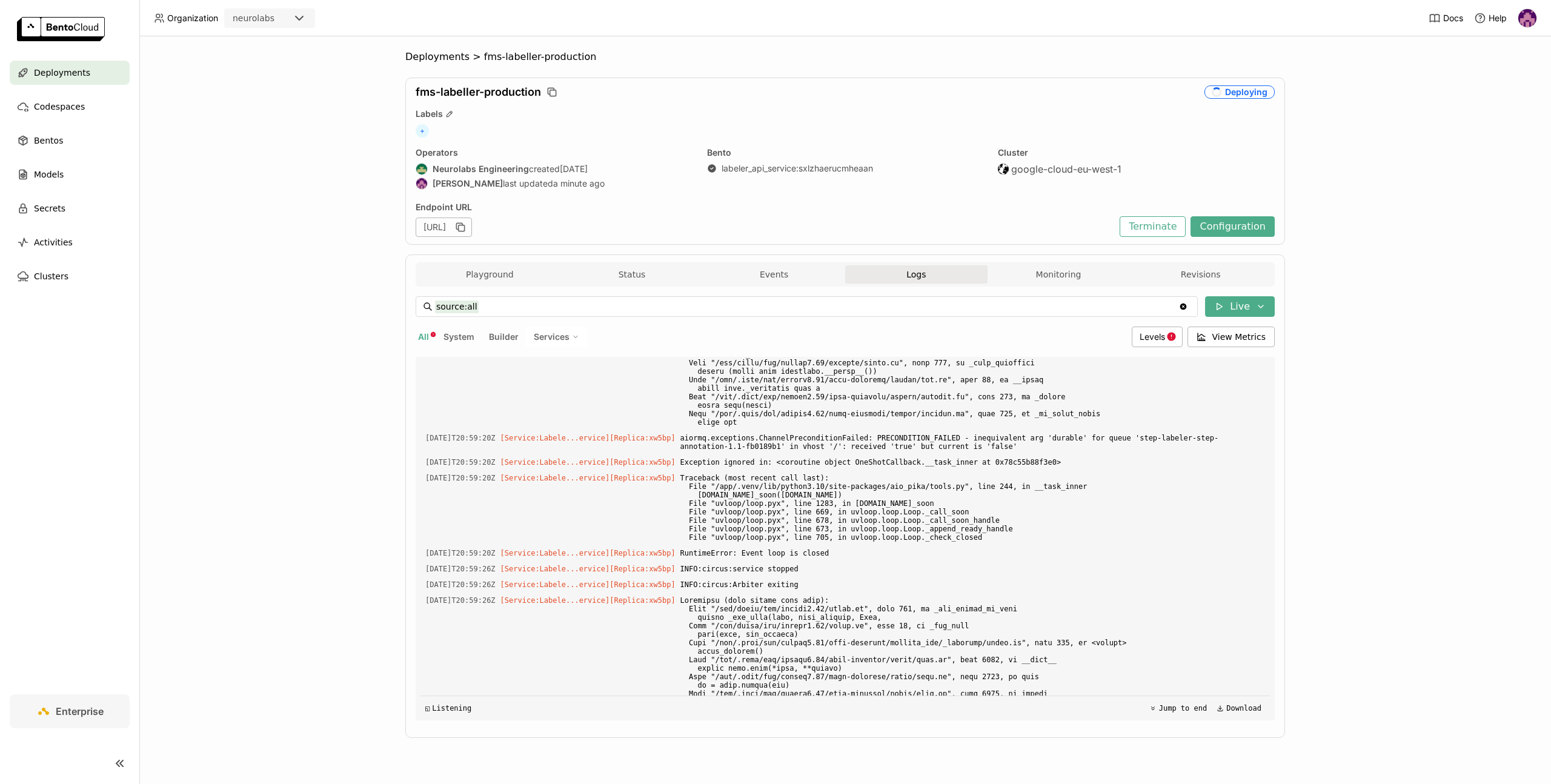
click at [435, 48] on div "Deployments > fms-labeller-production fms-labeller-production Deploying Labels …" at bounding box center [845, 410] width 1411 height 747
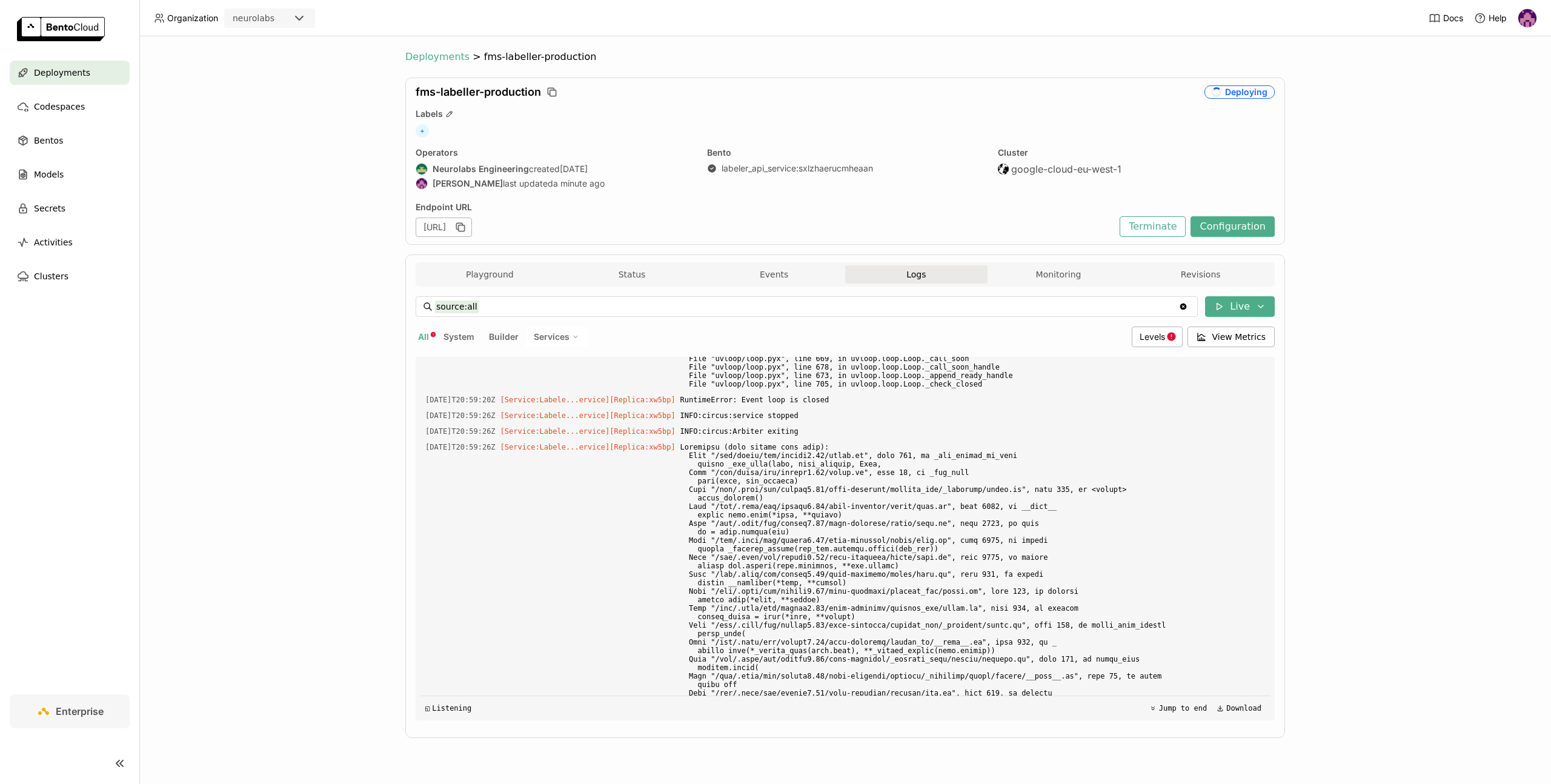
scroll to position [7577, 0]
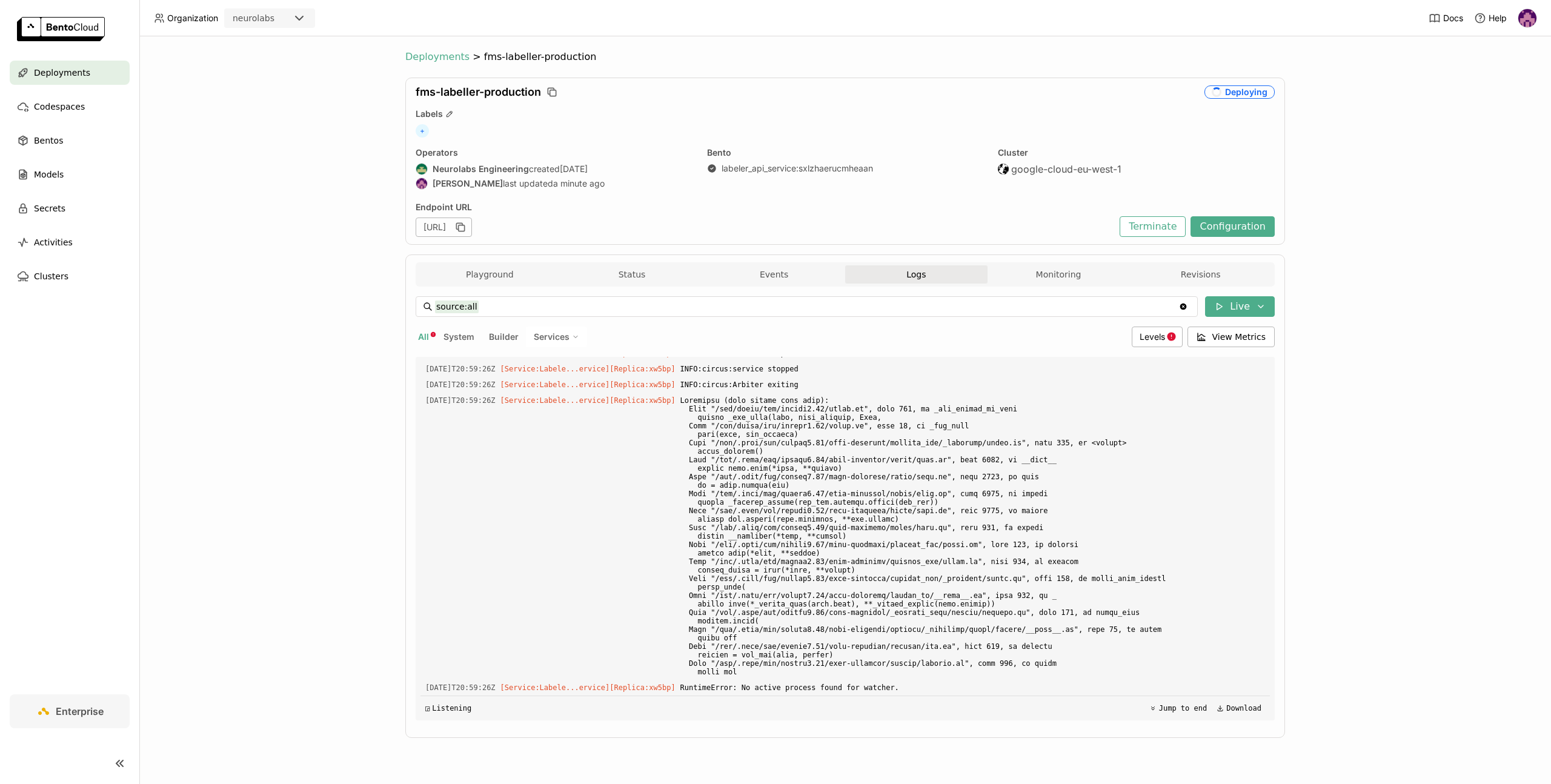
click at [435, 52] on span "Deployments" at bounding box center [437, 57] width 64 height 12
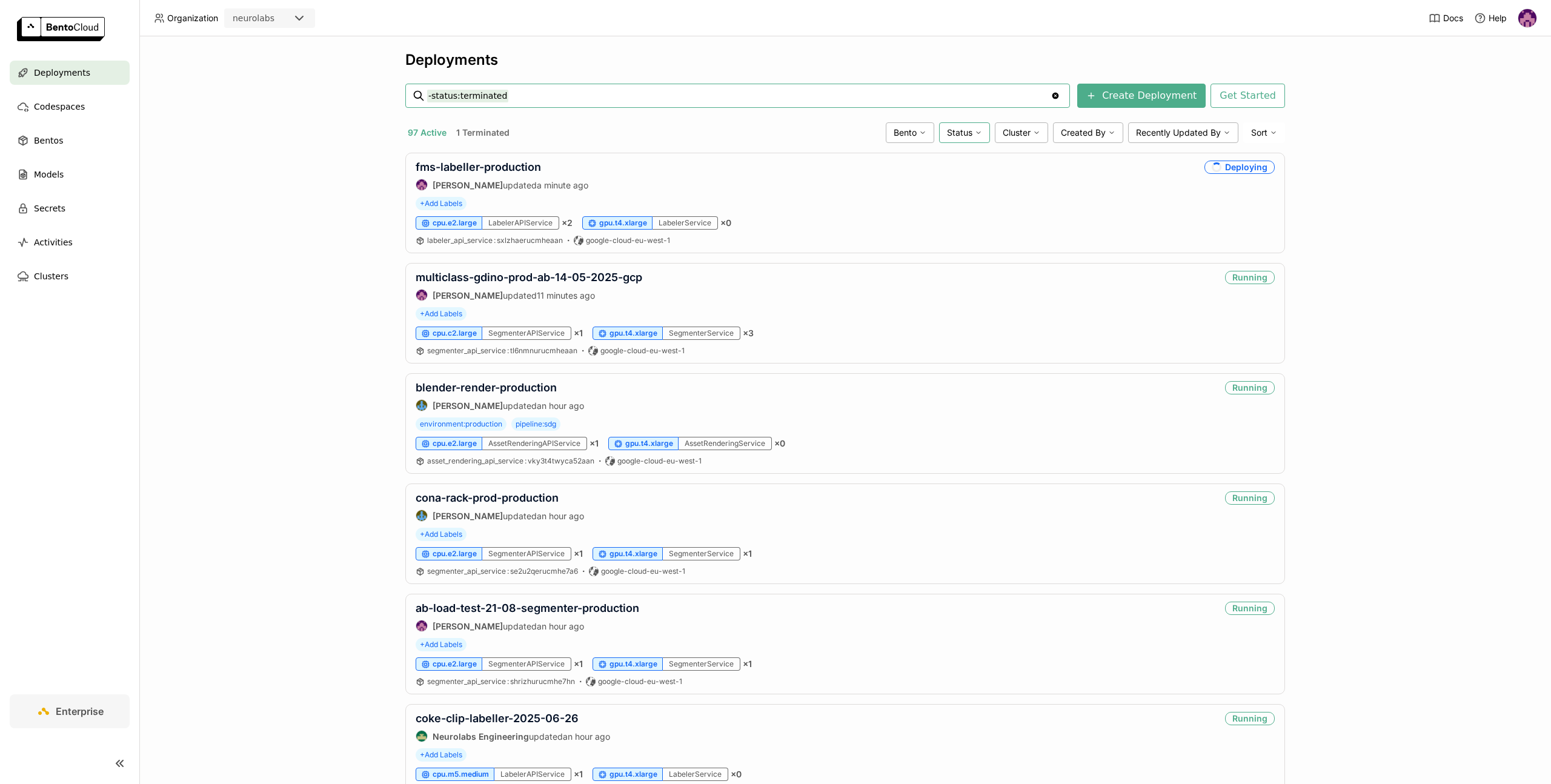
click at [968, 133] on div "Status" at bounding box center [964, 133] width 51 height 20
click at [891, 280] on div "Unhealthy" at bounding box center [917, 278] width 131 height 15
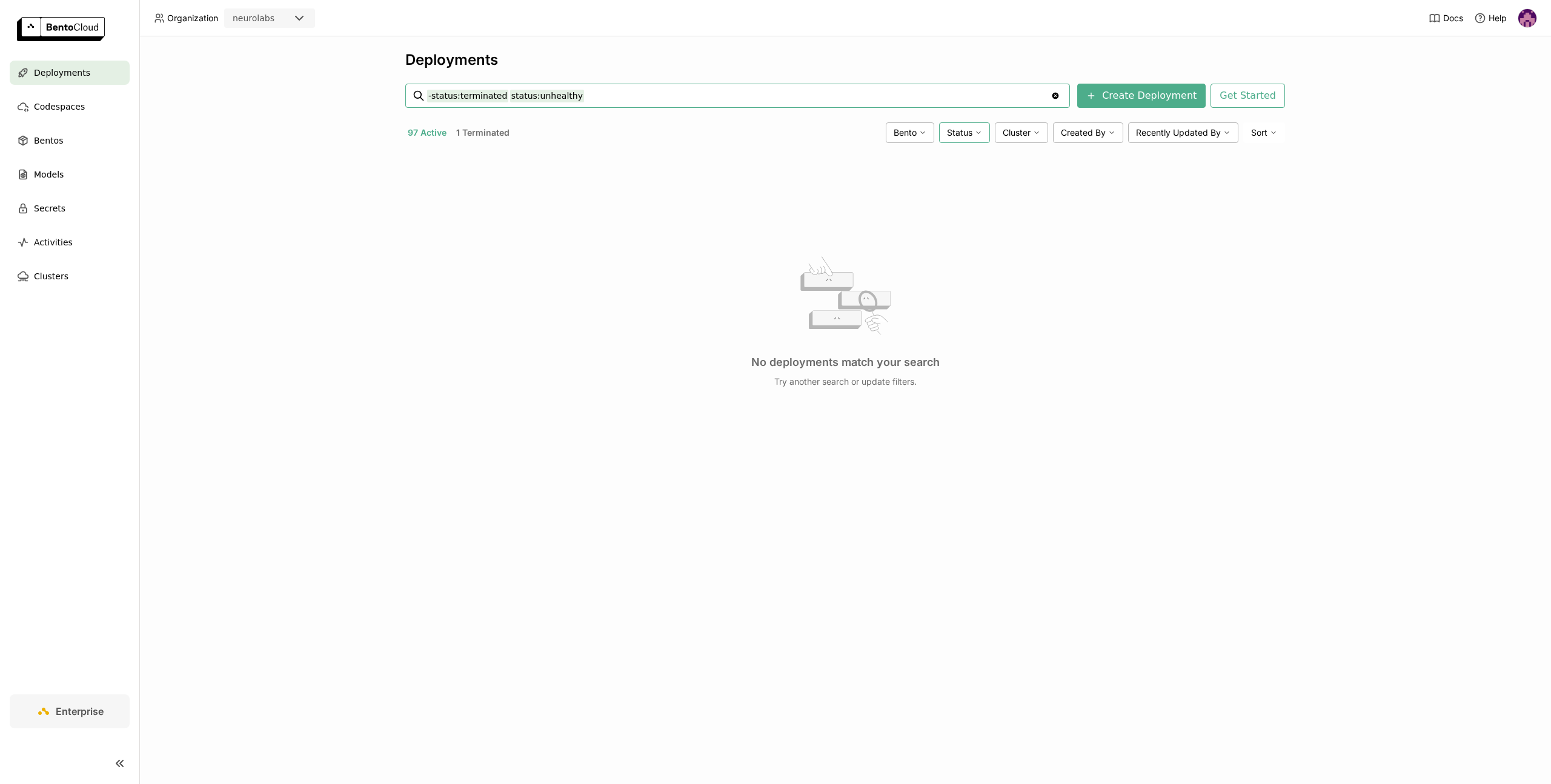
click at [972, 135] on div "Status" at bounding box center [964, 133] width 51 height 20
click at [899, 304] on div "Failed" at bounding box center [917, 307] width 131 height 15
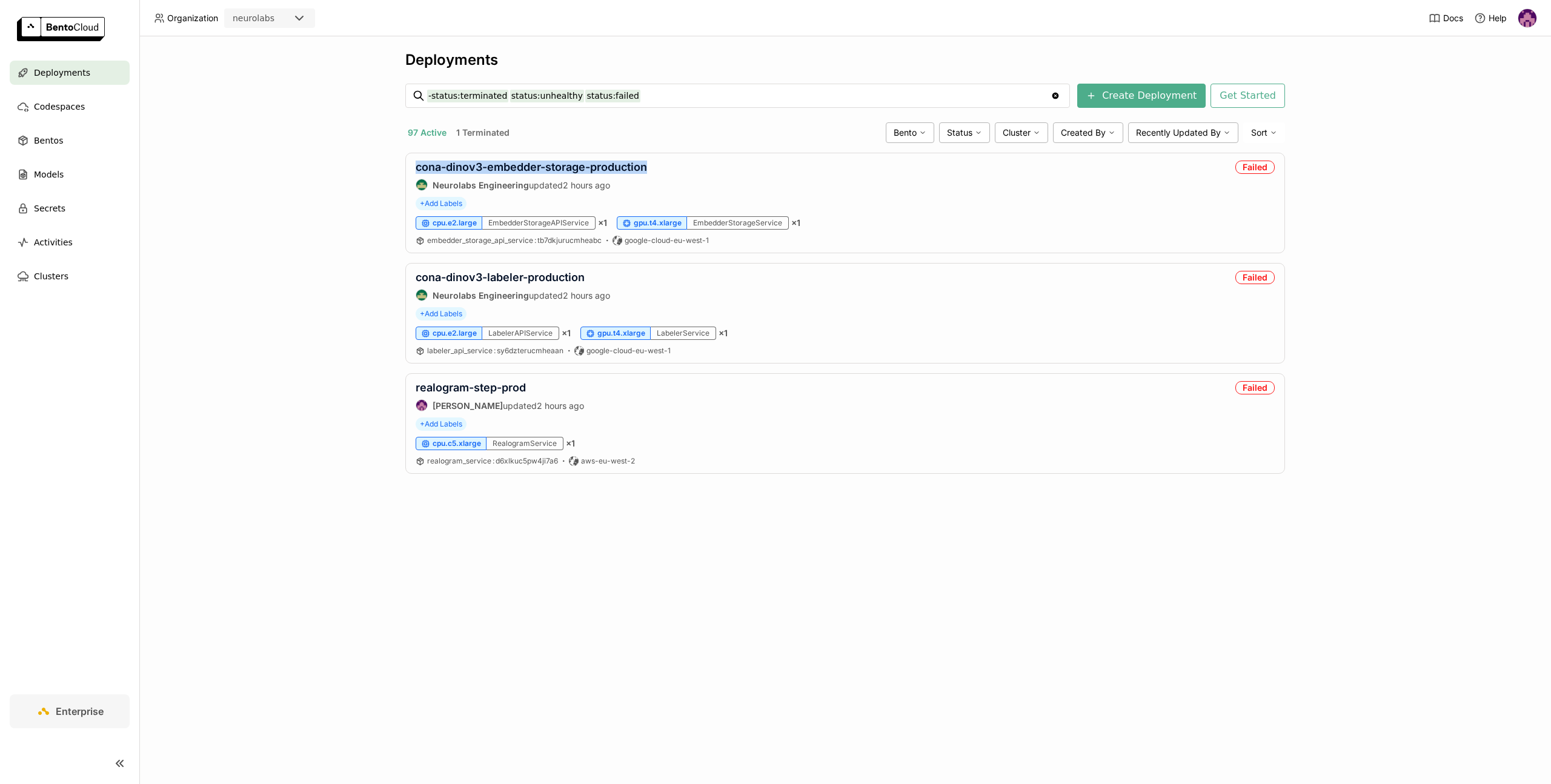
drag, startPoint x: 591, startPoint y: 163, endPoint x: 385, endPoint y: 165, distance: 206.0
click at [385, 165] on div "Deployments -status:terminated status:unhealthy status:failed -status:terminate…" at bounding box center [845, 410] width 1411 height 747
copy link "cona-dinov3-embedder-storage-production"
click at [598, 170] on link "cona-dinov3-embedder-storage-production" at bounding box center [531, 167] width 232 height 12
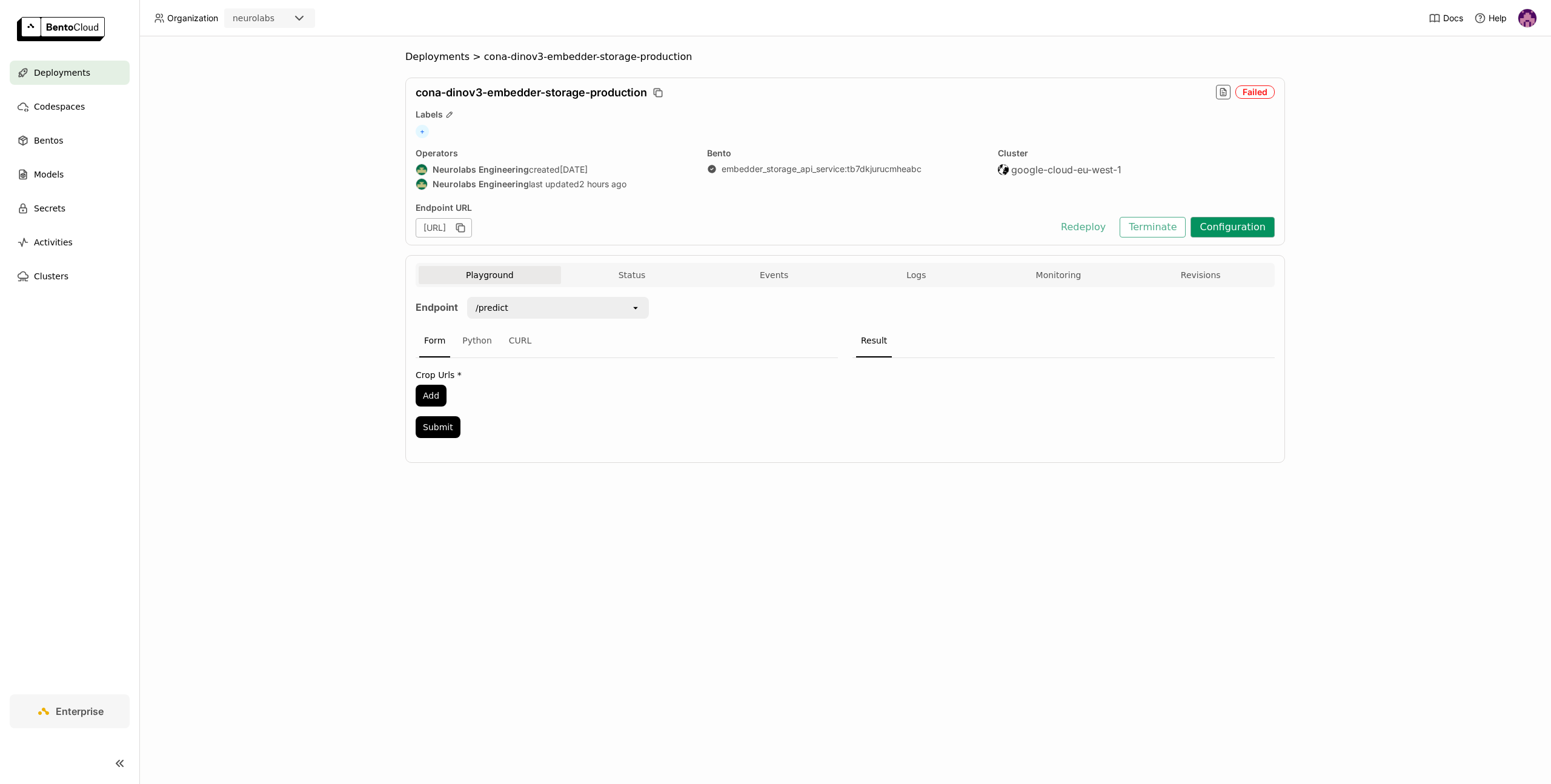
click at [1246, 218] on button "Configuration" at bounding box center [1233, 227] width 84 height 20
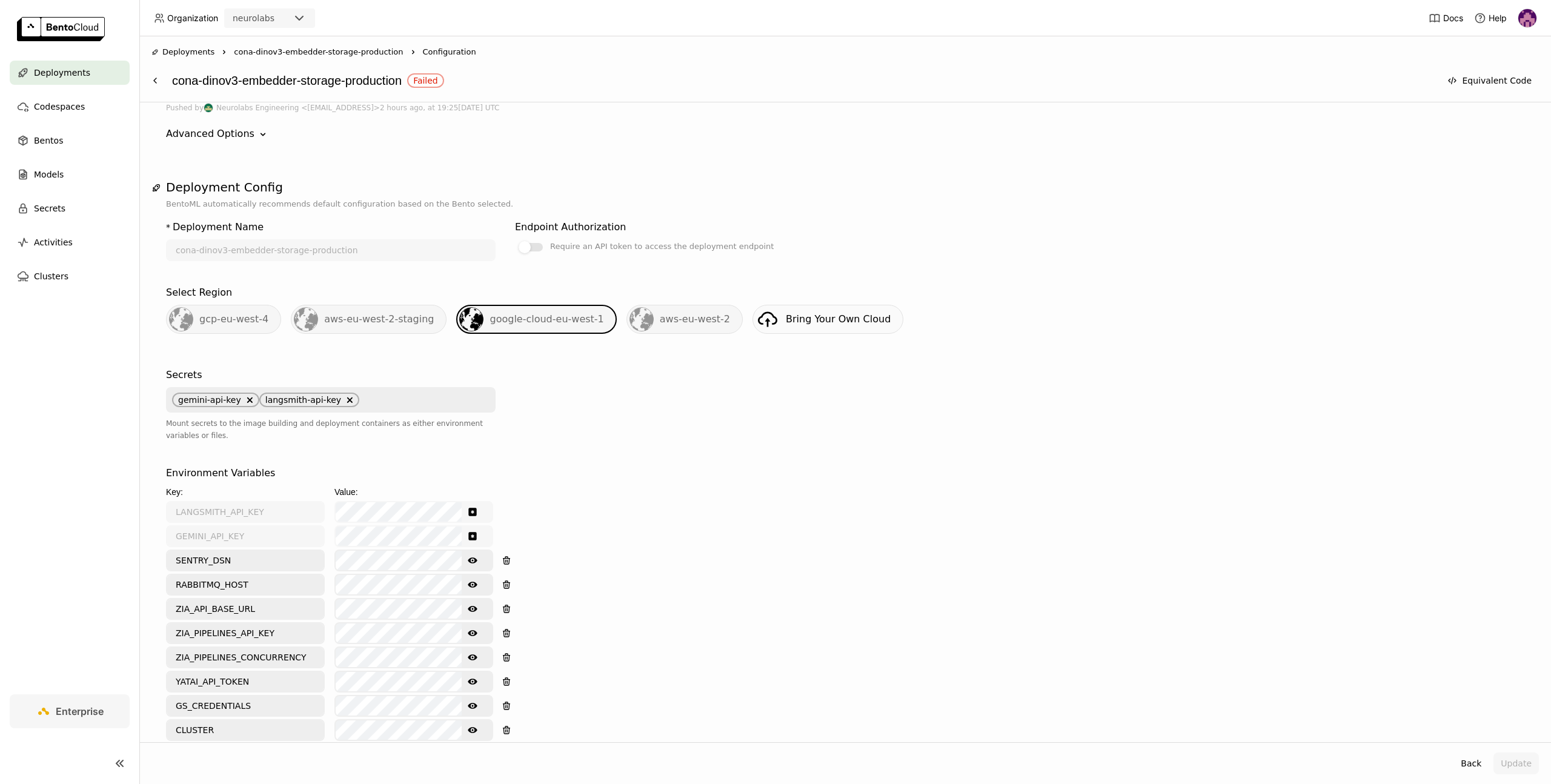
scroll to position [256, 0]
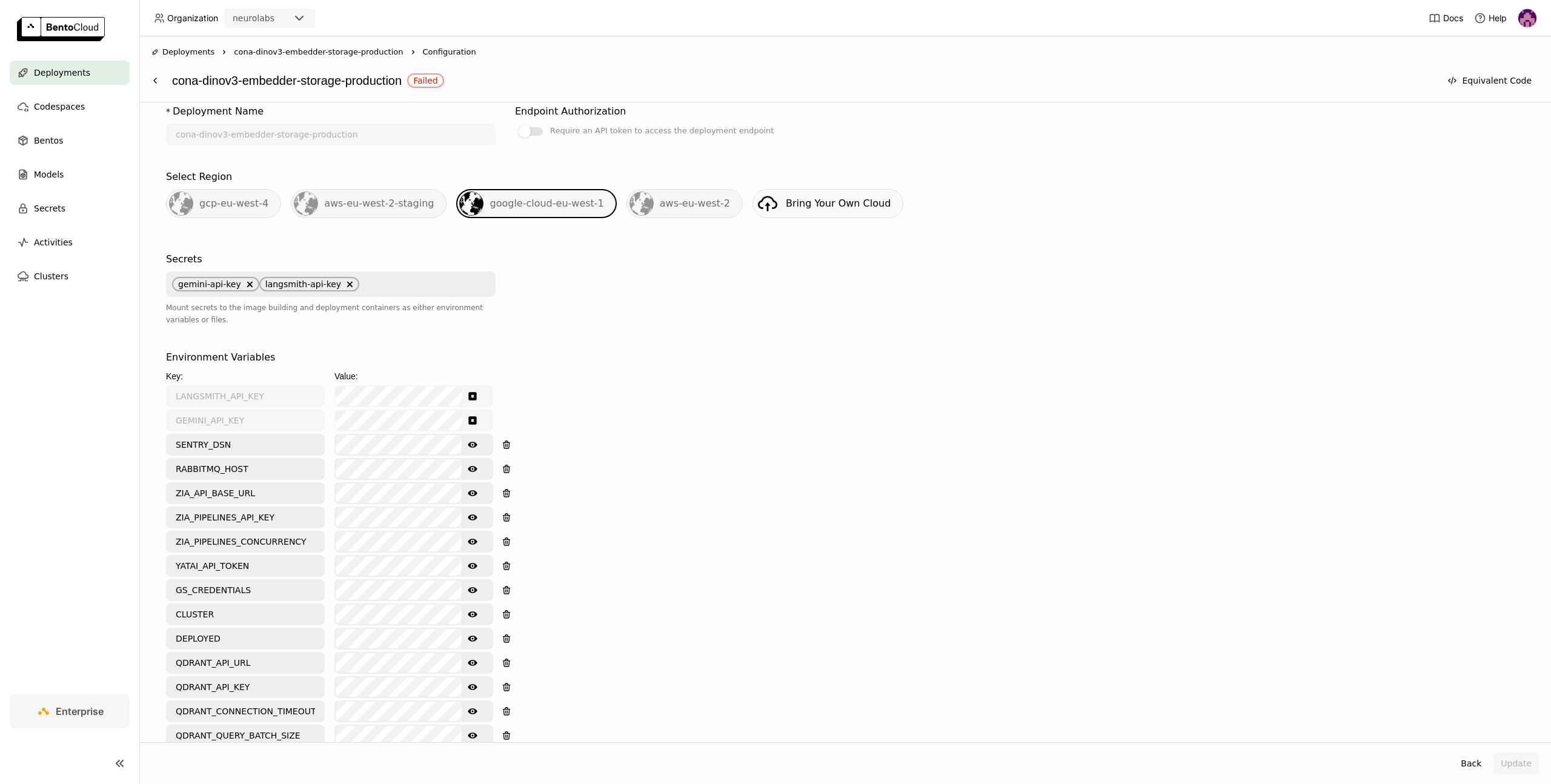
click at [474, 470] on icon "Show password text" at bounding box center [472, 469] width 9 height 9
click at [1535, 758] on button "Update" at bounding box center [1516, 763] width 45 height 22
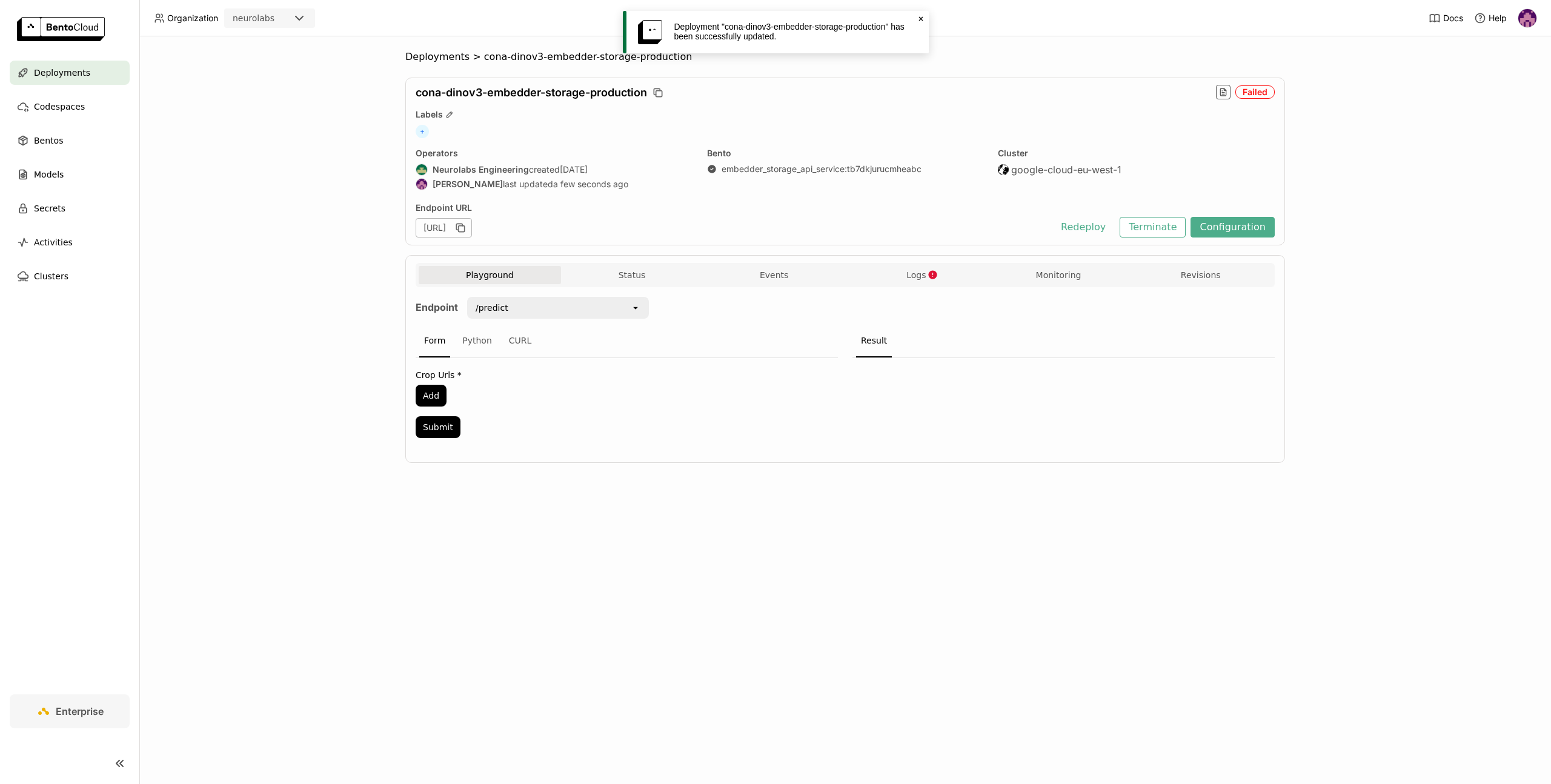
click at [923, 16] on icon "Close" at bounding box center [921, 19] width 9 height 9
click at [611, 275] on button "Status" at bounding box center [632, 275] width 142 height 18
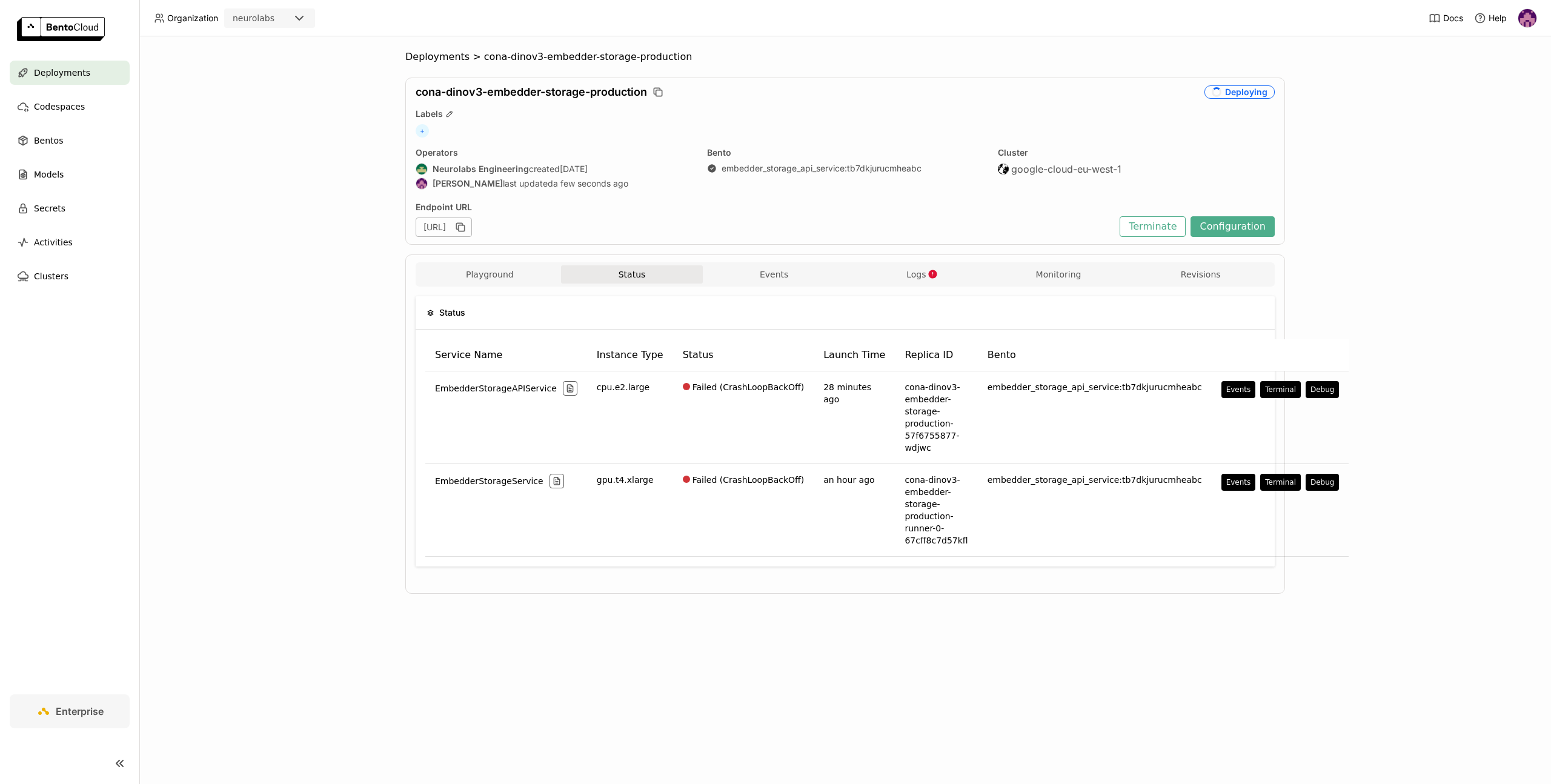
click at [625, 274] on button "Status" at bounding box center [632, 274] width 142 height 18
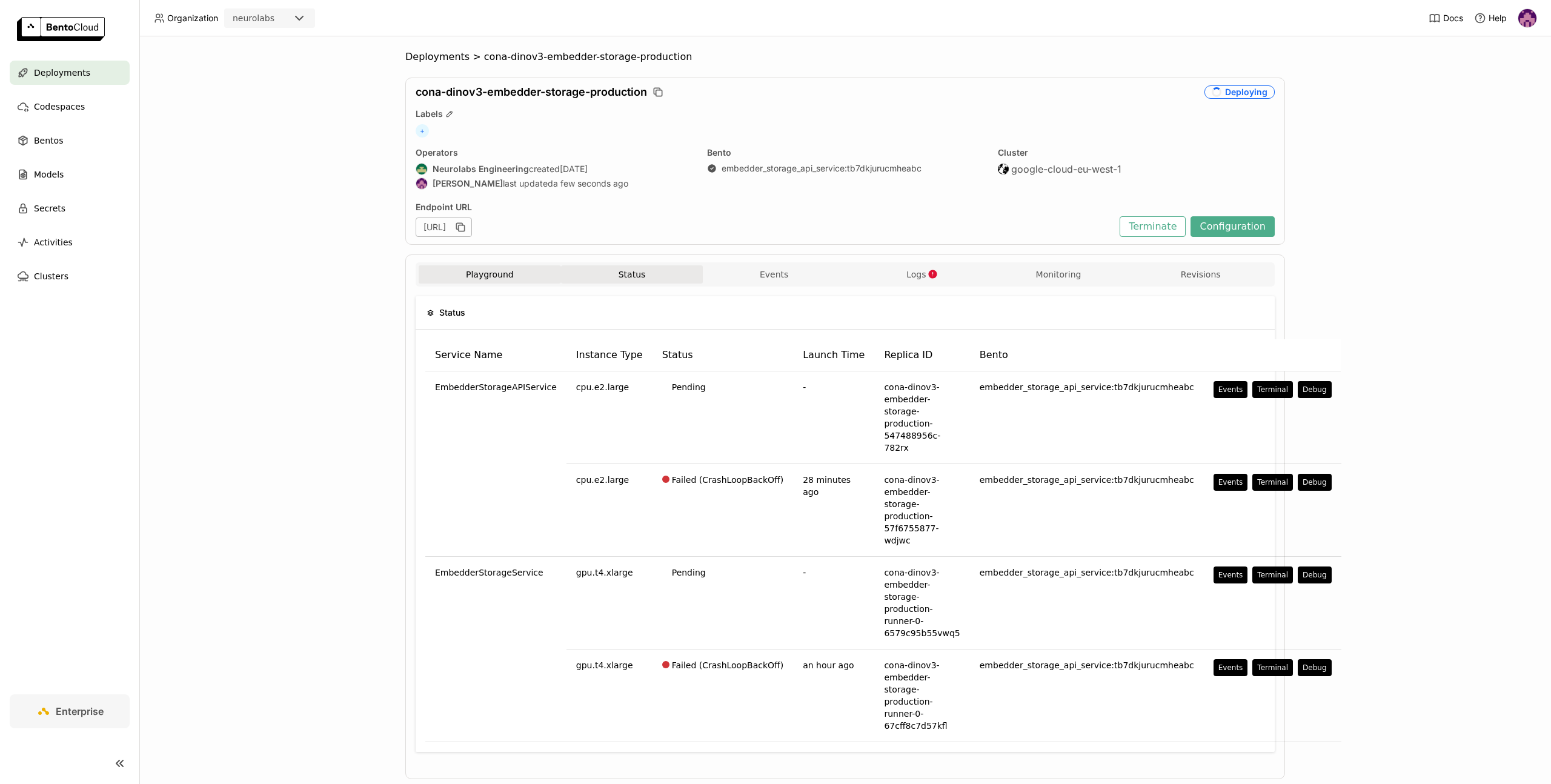
drag, startPoint x: 508, startPoint y: 275, endPoint x: 550, endPoint y: 273, distance: 42.0
click at [508, 275] on button "Playground" at bounding box center [489, 274] width 142 height 18
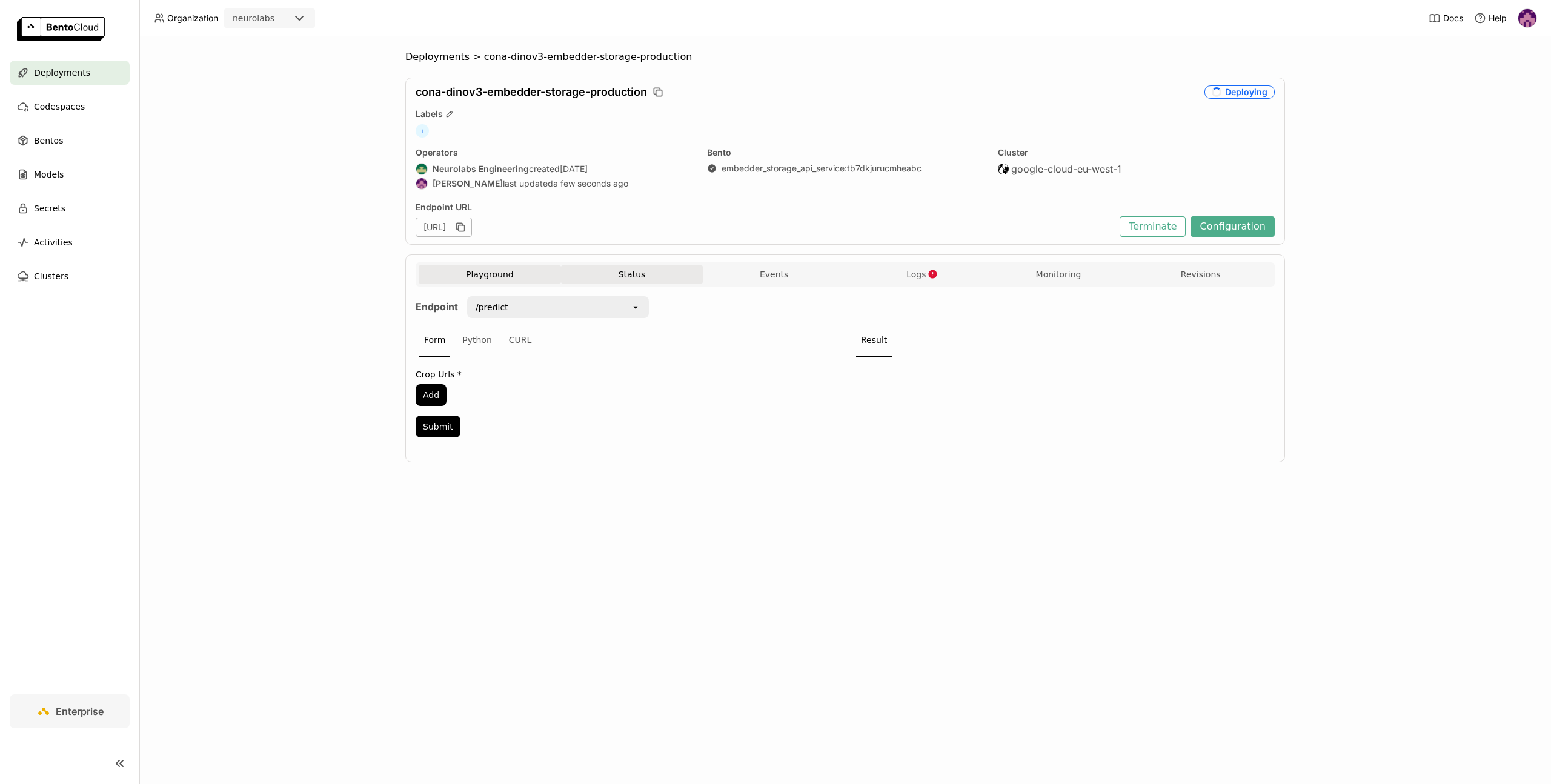
click at [594, 271] on button "Status" at bounding box center [632, 274] width 142 height 18
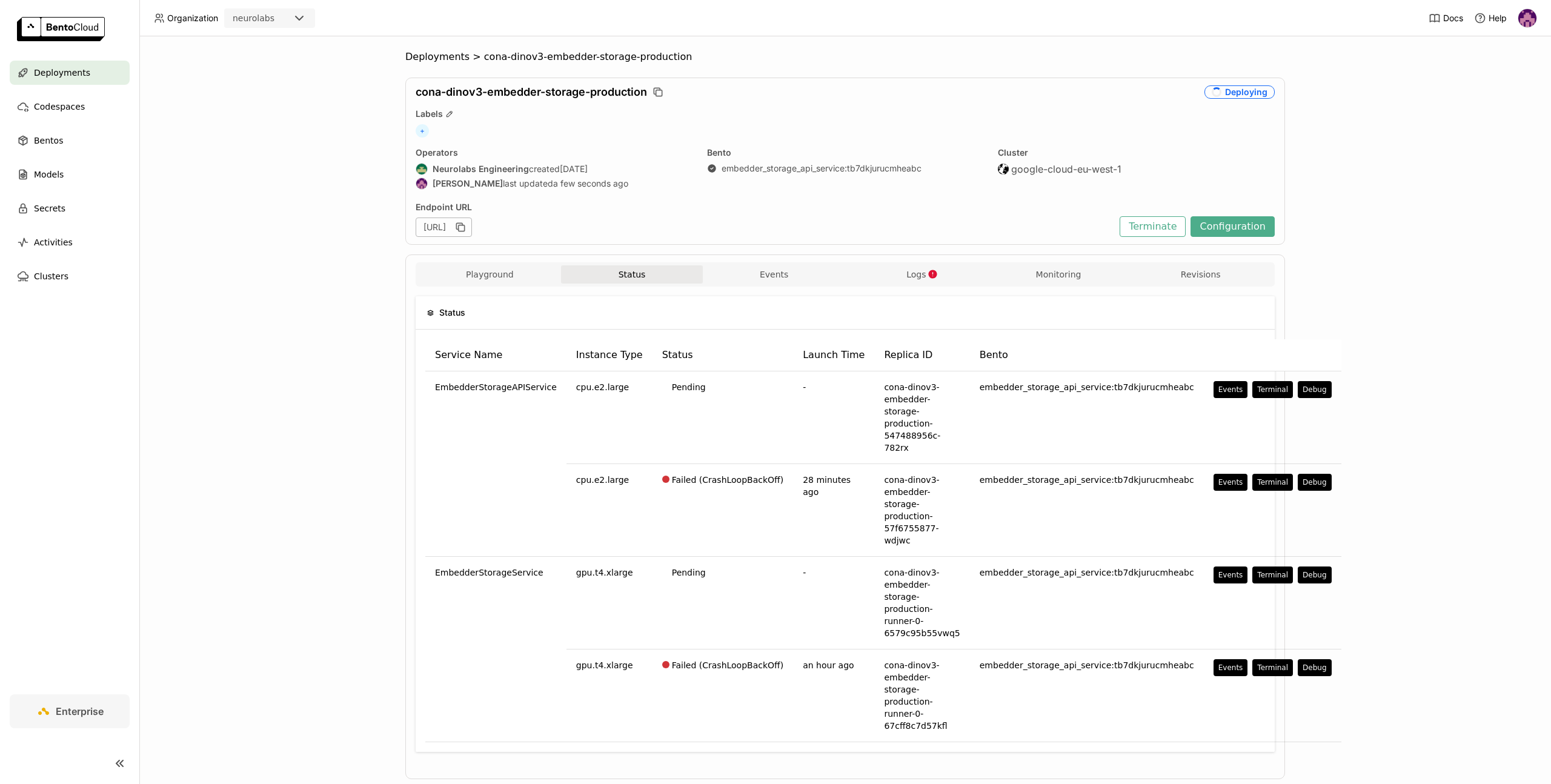
click at [273, 348] on div "Deployments > cona-dinov3-embedder-storage-production cona-dinov3-embedder-stor…" at bounding box center [845, 410] width 1411 height 747
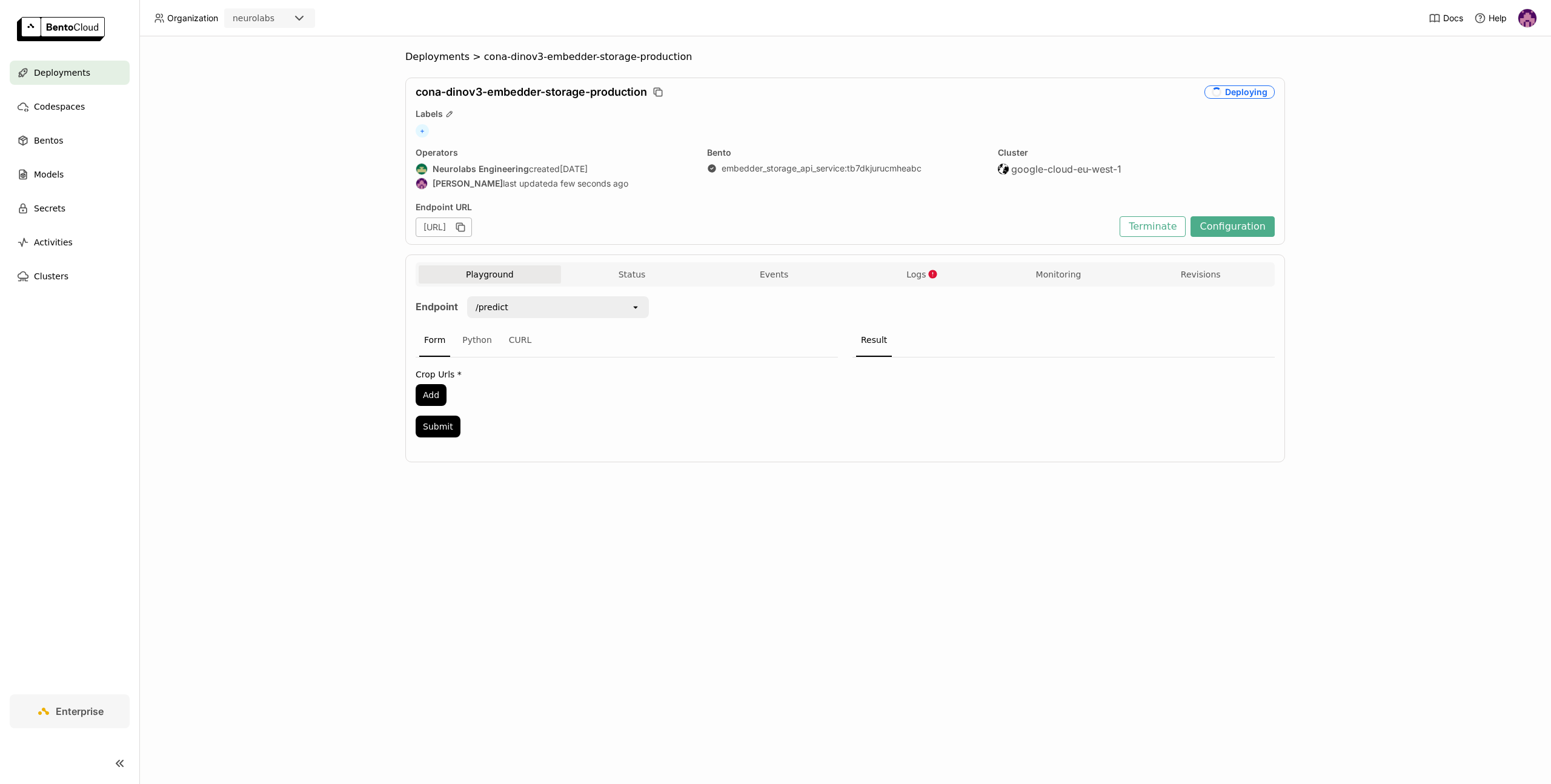
drag, startPoint x: 294, startPoint y: 392, endPoint x: 291, endPoint y: 354, distance: 38.1
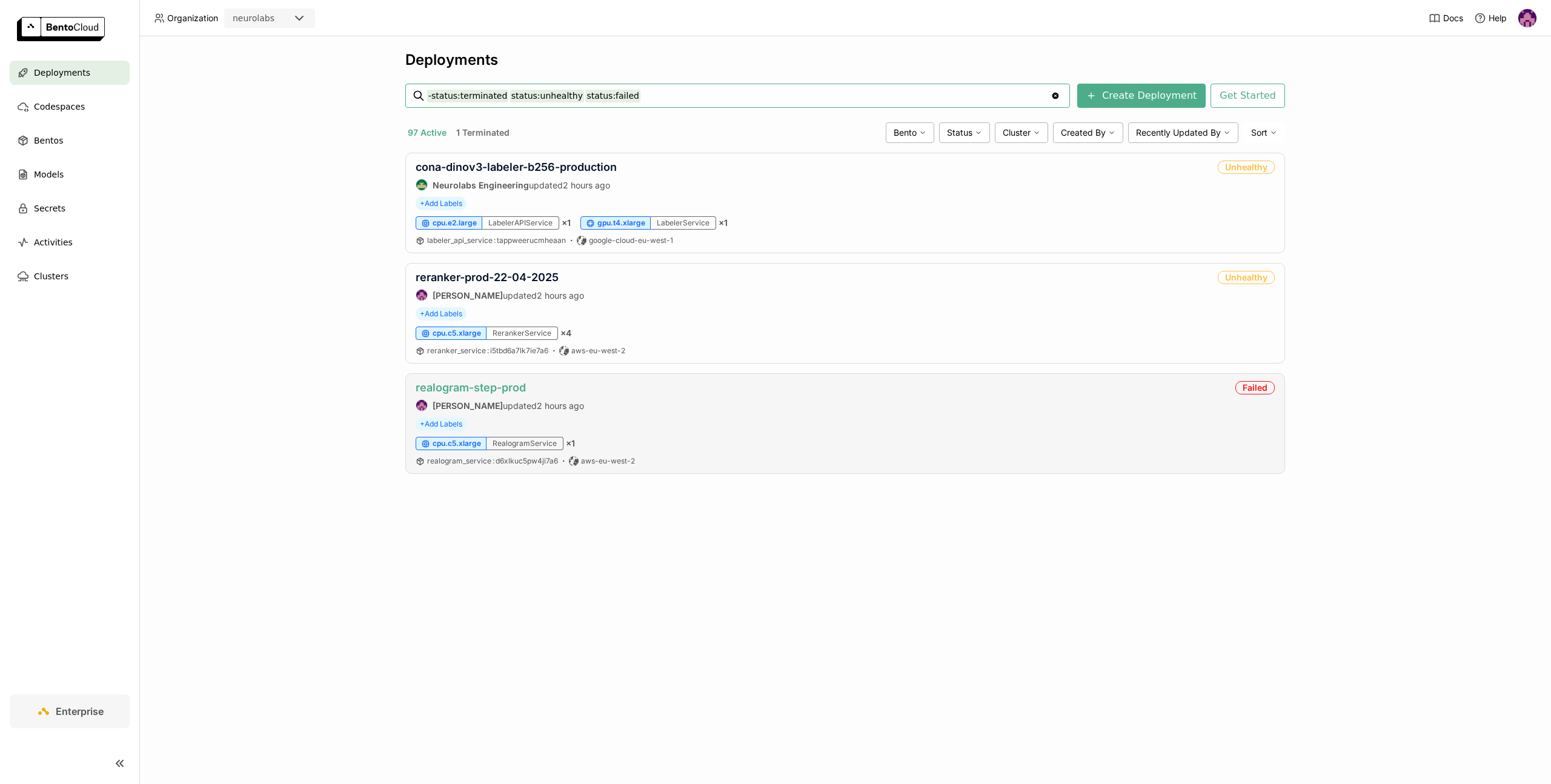
click at [493, 384] on link "realogram-step-prod" at bounding box center [470, 387] width 110 height 12
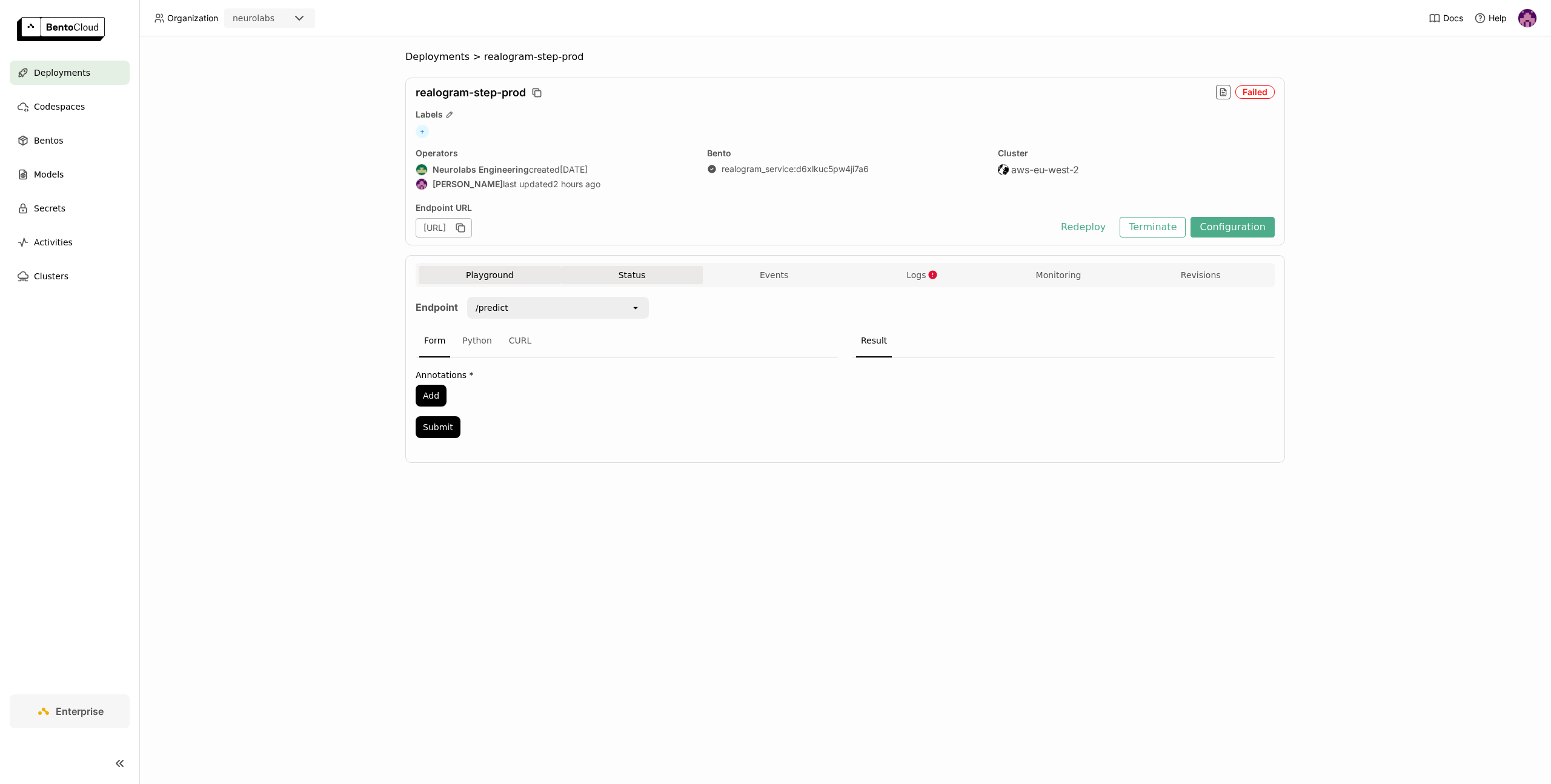
click at [638, 274] on button "Status" at bounding box center [632, 275] width 142 height 18
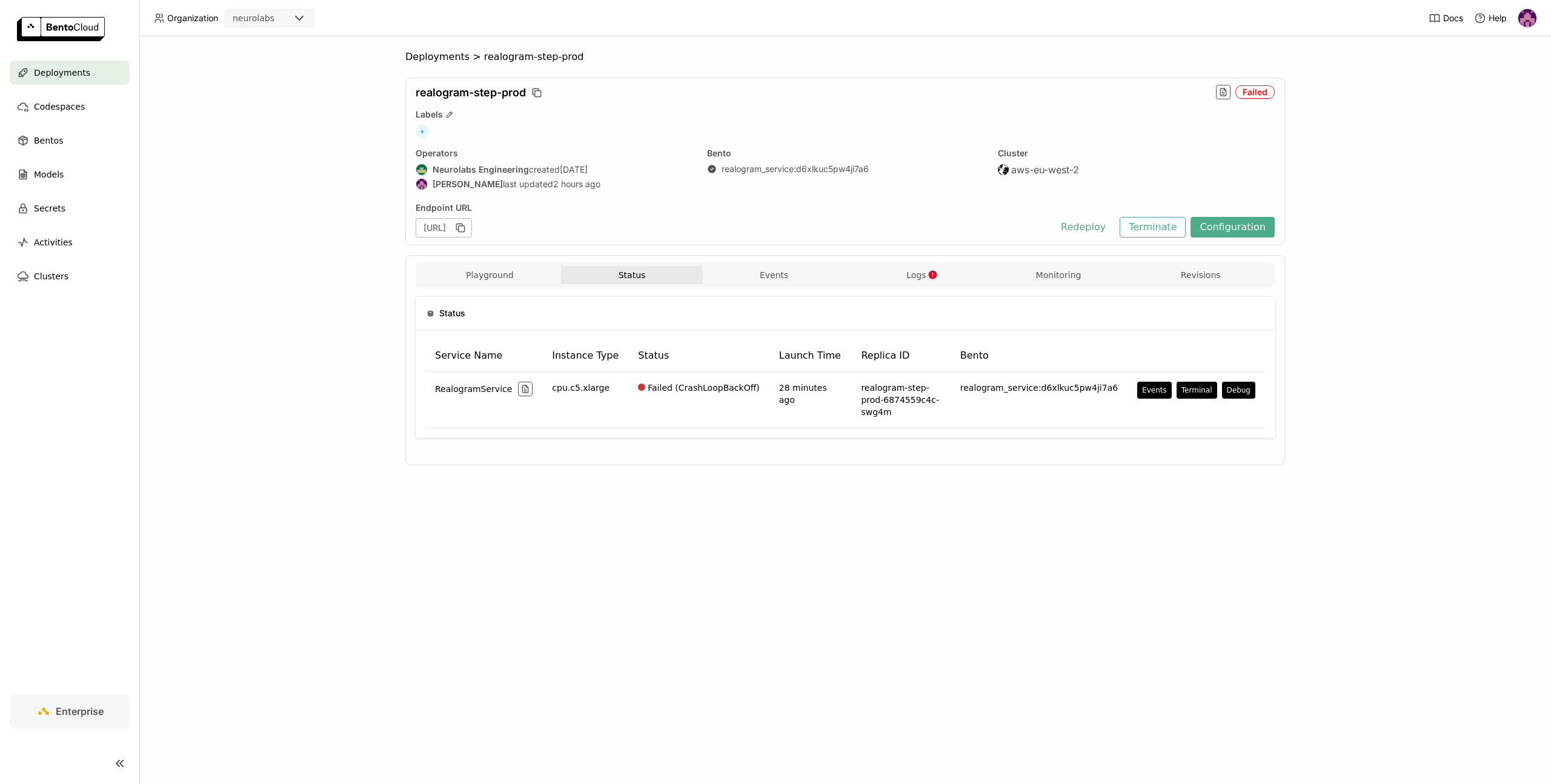
click at [800, 499] on div "Deployments > realogram-step-prod realogram-step-prod Failed Labels + Operators…" at bounding box center [845, 410] width 1411 height 747
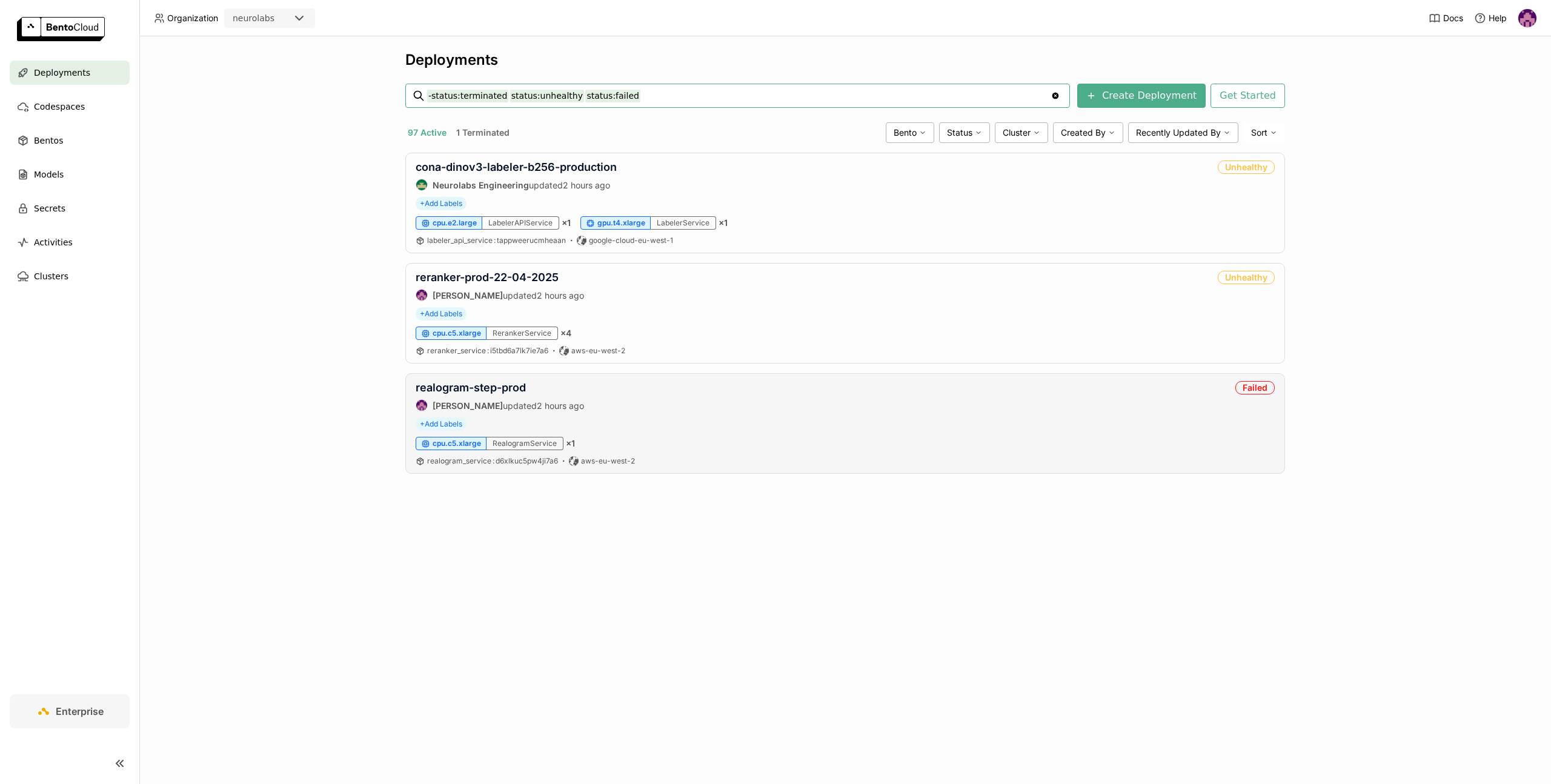
click at [486, 397] on div "realogram-step-prod Mathew Robinson updated 2 hours ago" at bounding box center [500, 396] width 169 height 30
click at [484, 392] on link "realogram-step-prod" at bounding box center [470, 387] width 110 height 12
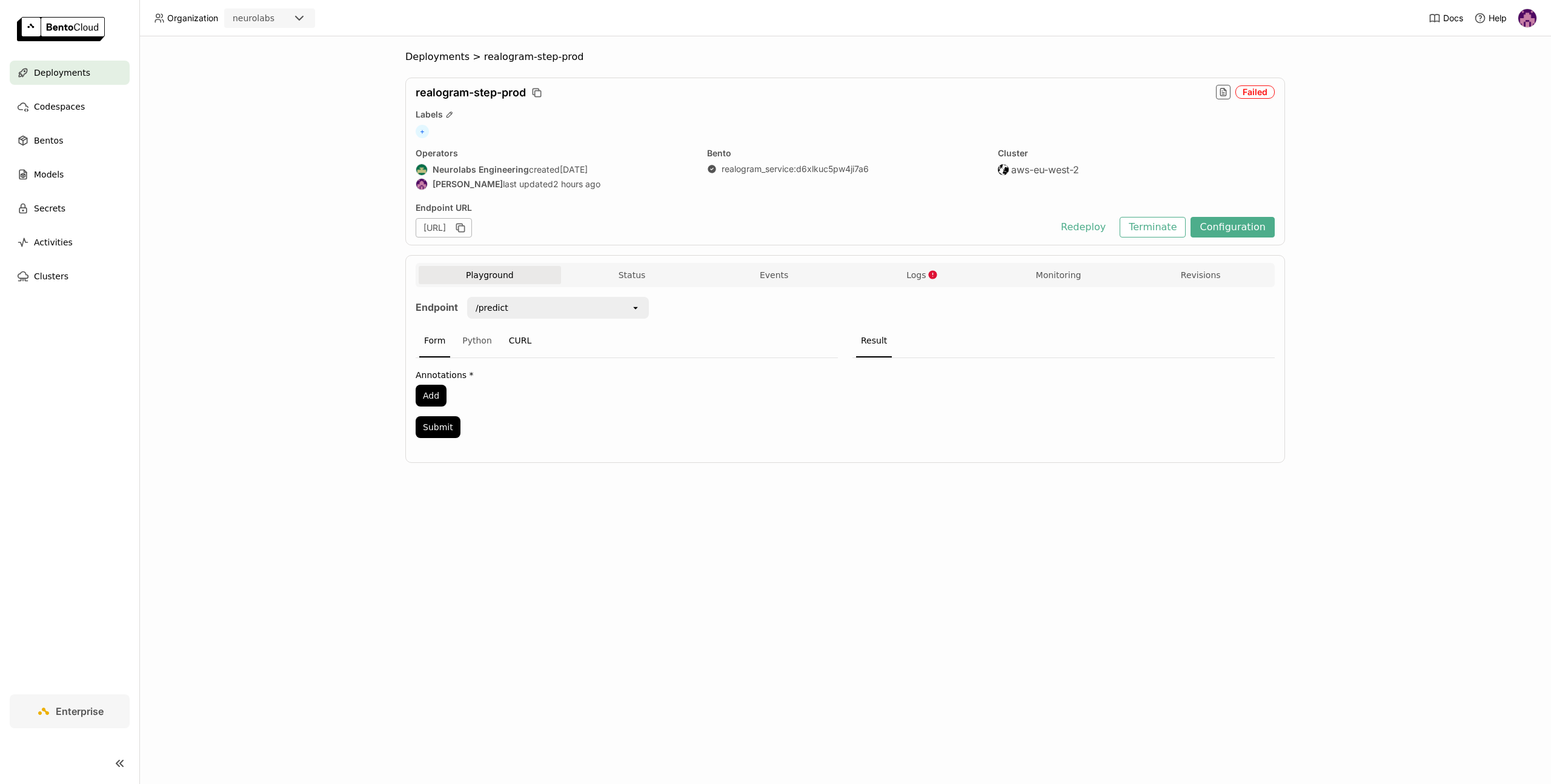
click at [514, 340] on div "CURL" at bounding box center [520, 341] width 33 height 33
click at [430, 59] on span "Deployments" at bounding box center [437, 57] width 64 height 12
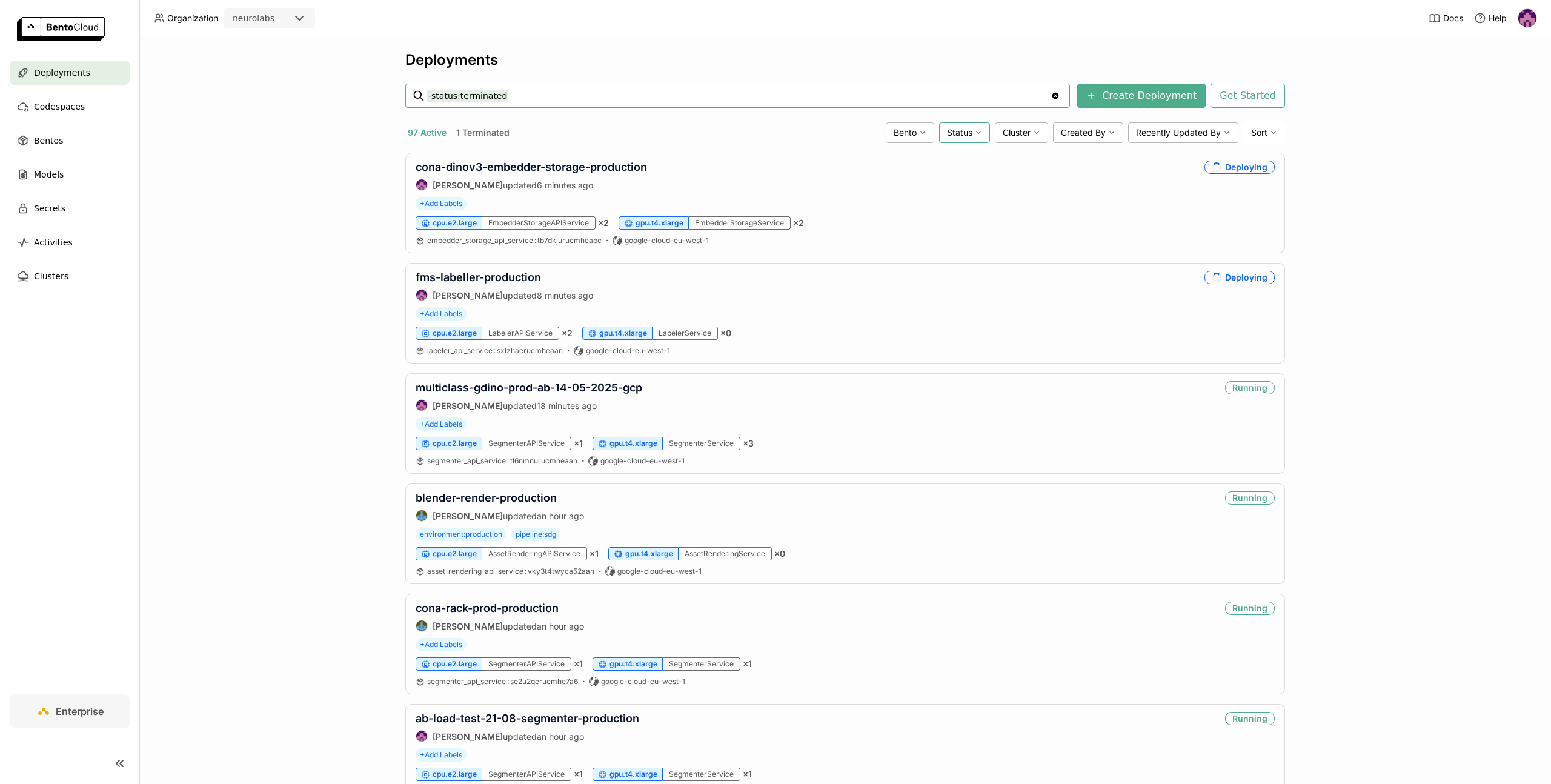
click at [967, 133] on span "Status" at bounding box center [959, 133] width 26 height 11
click at [910, 286] on li "Unhealthy" at bounding box center [917, 278] width 145 height 29
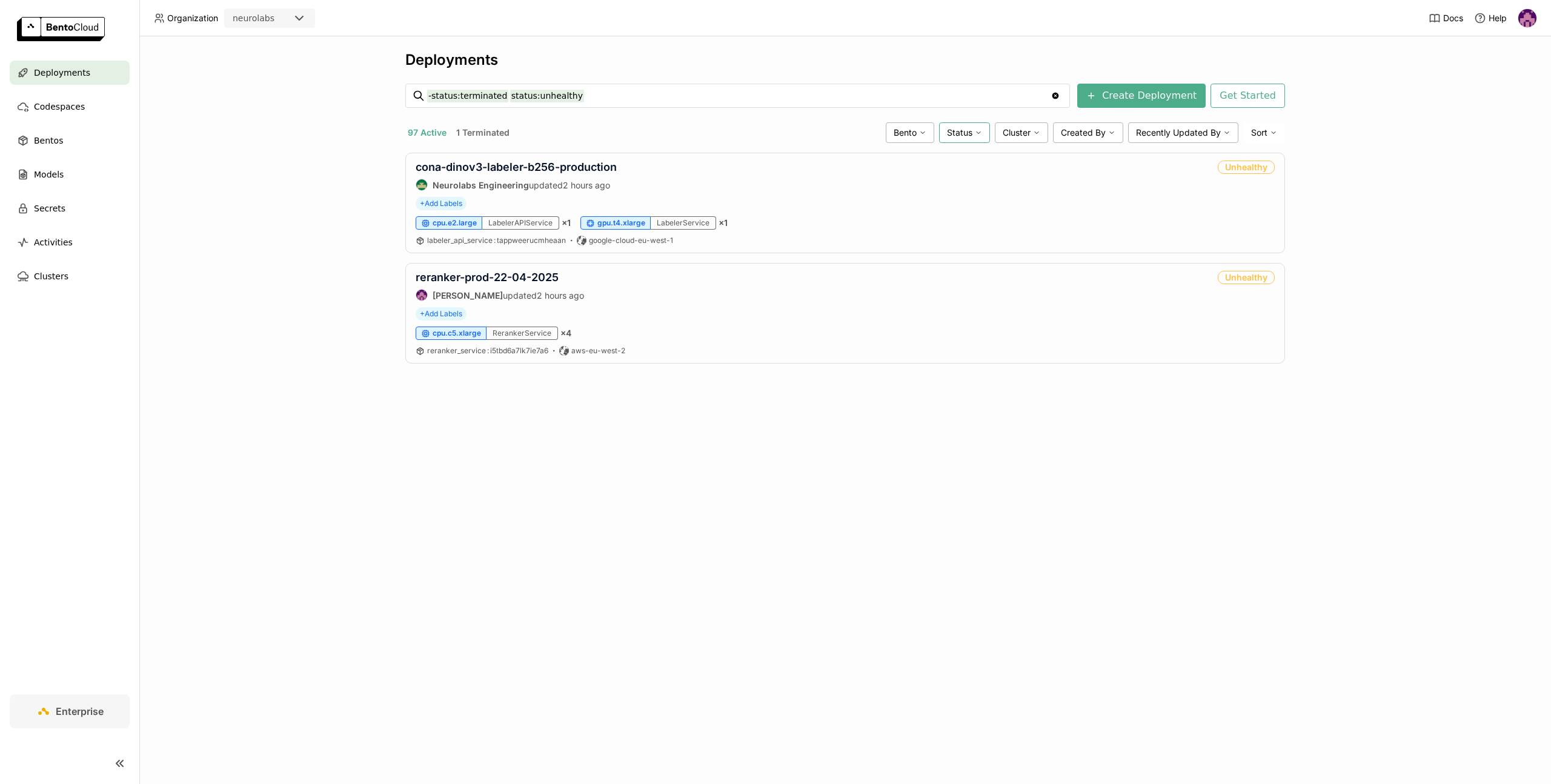
click at [975, 134] on icon at bounding box center [978, 132] width 7 height 7
click at [886, 310] on div "Failed" at bounding box center [917, 307] width 131 height 15
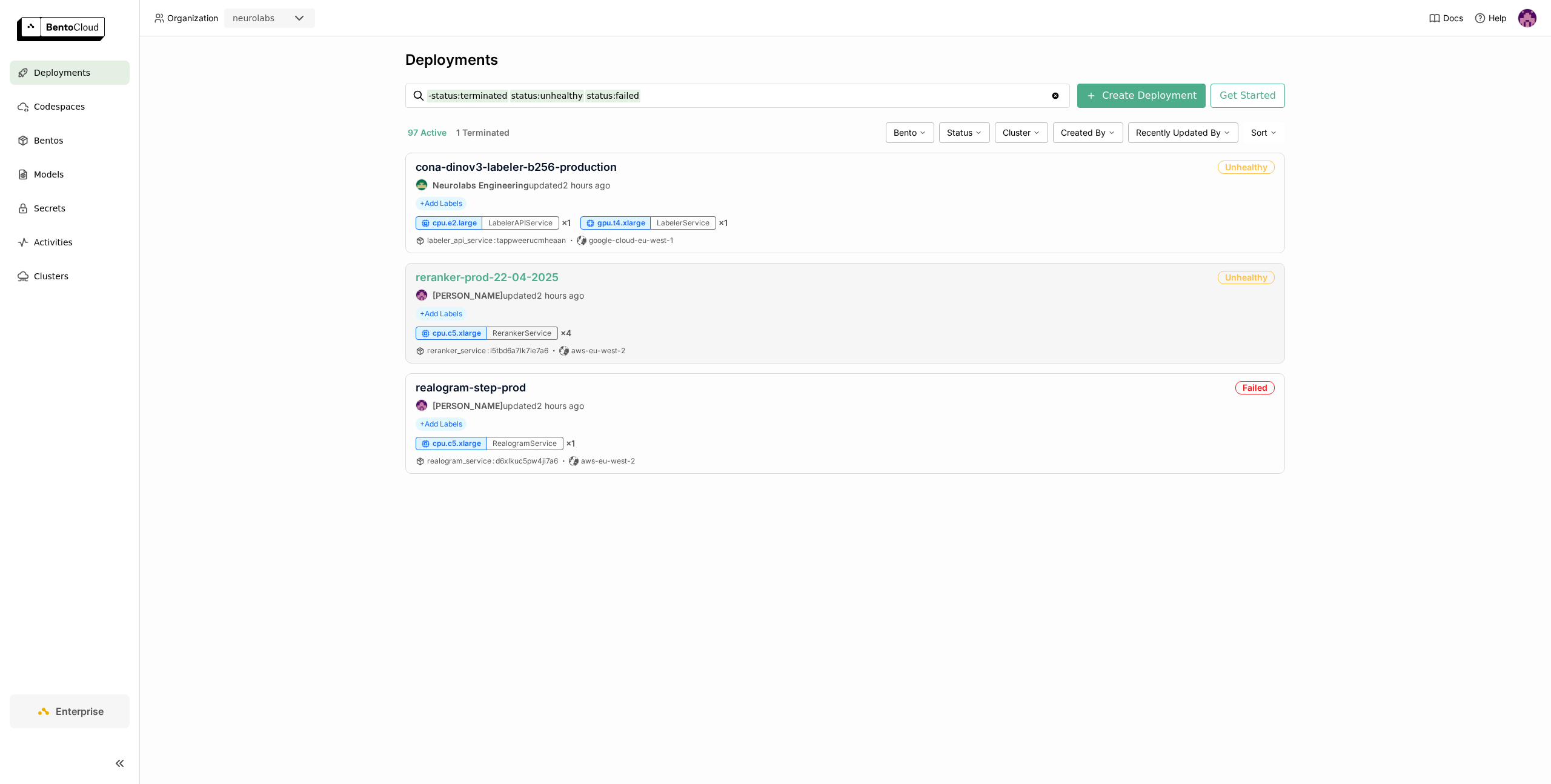
click at [492, 277] on link "reranker-prod-22-04-2025" at bounding box center [487, 277] width 143 height 12
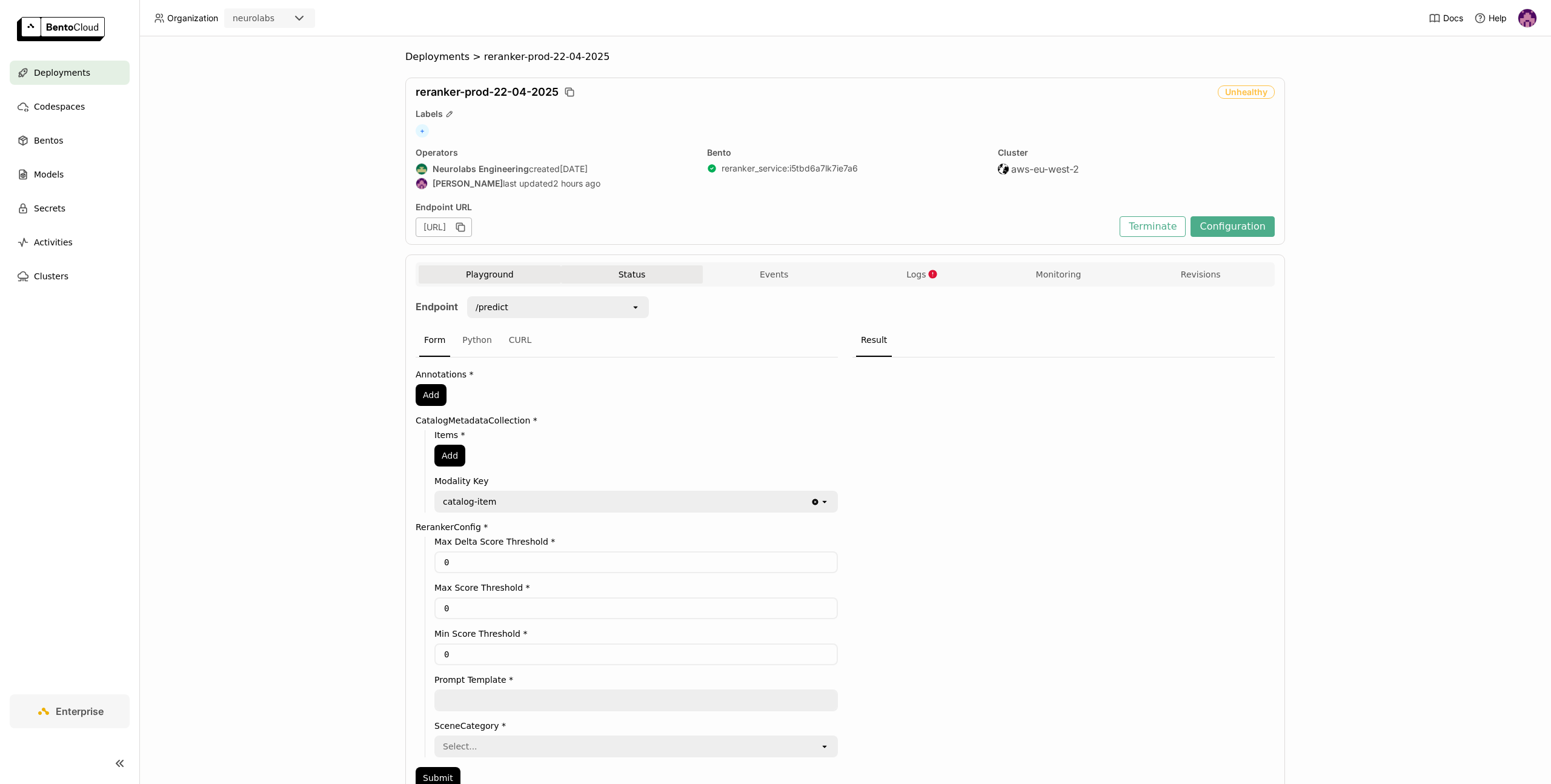
click at [622, 276] on button "Status" at bounding box center [632, 274] width 142 height 18
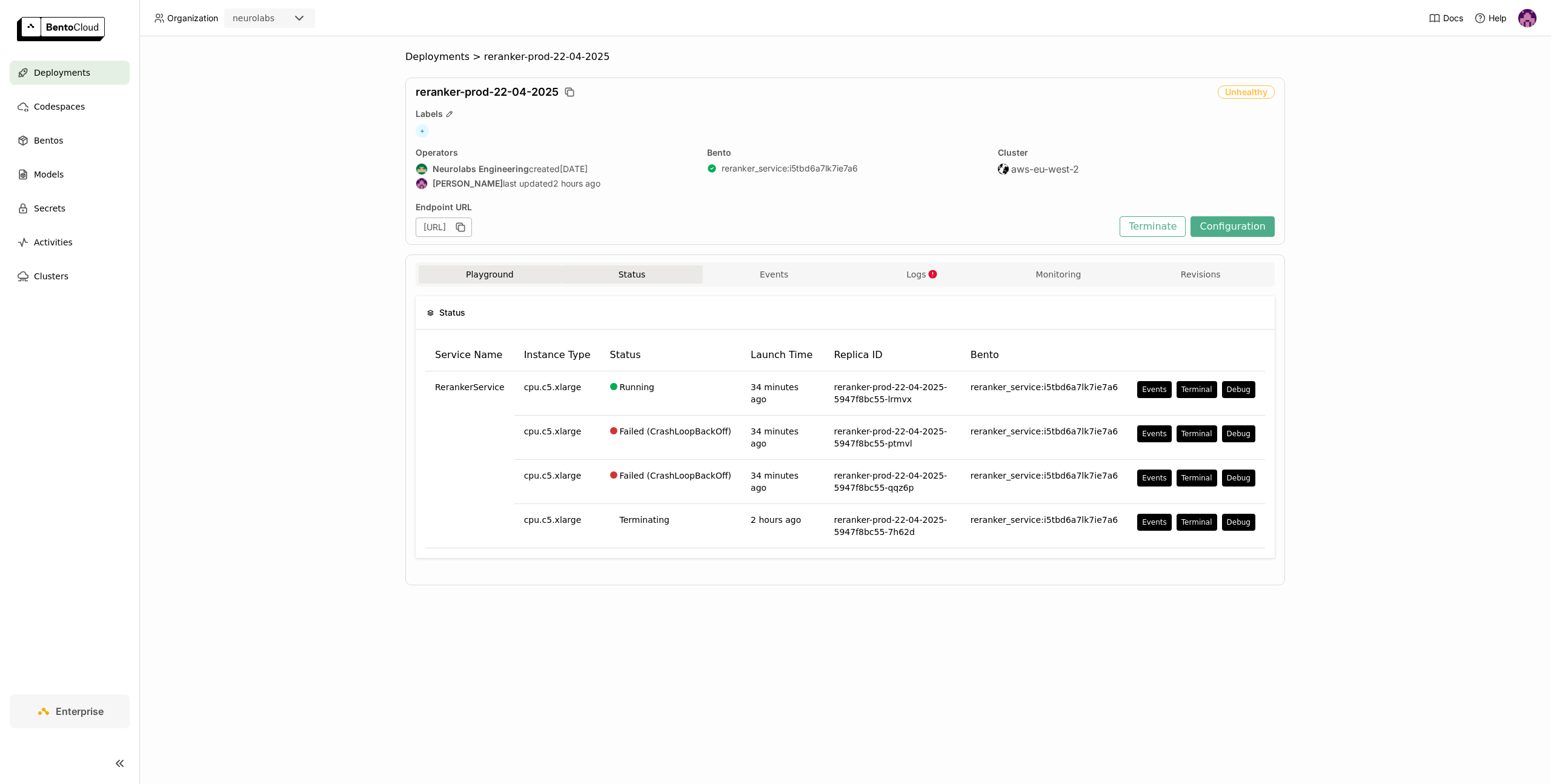
click at [511, 277] on button "Playground" at bounding box center [489, 274] width 142 height 18
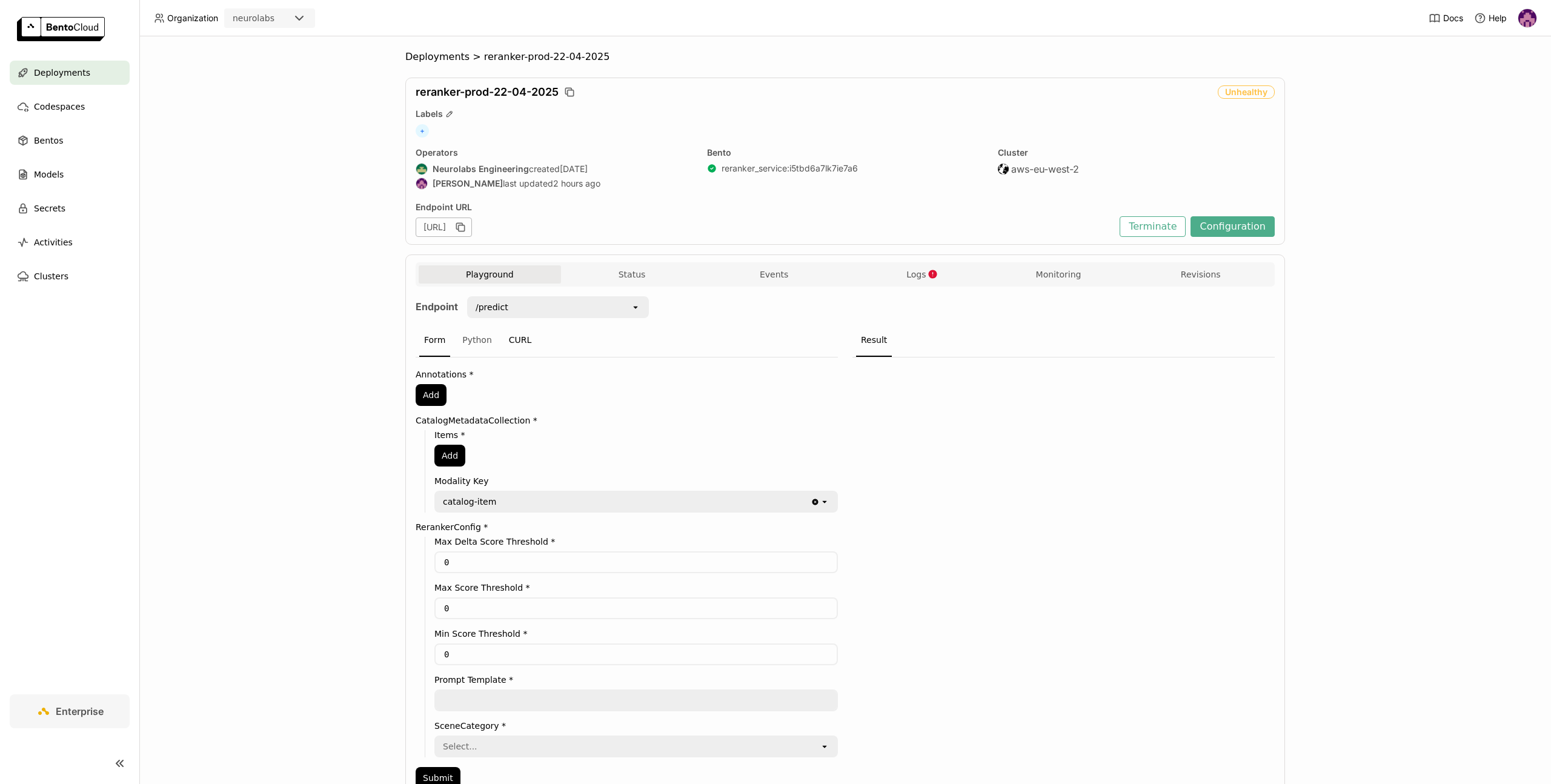
click at [510, 337] on div "CURL" at bounding box center [520, 340] width 33 height 33
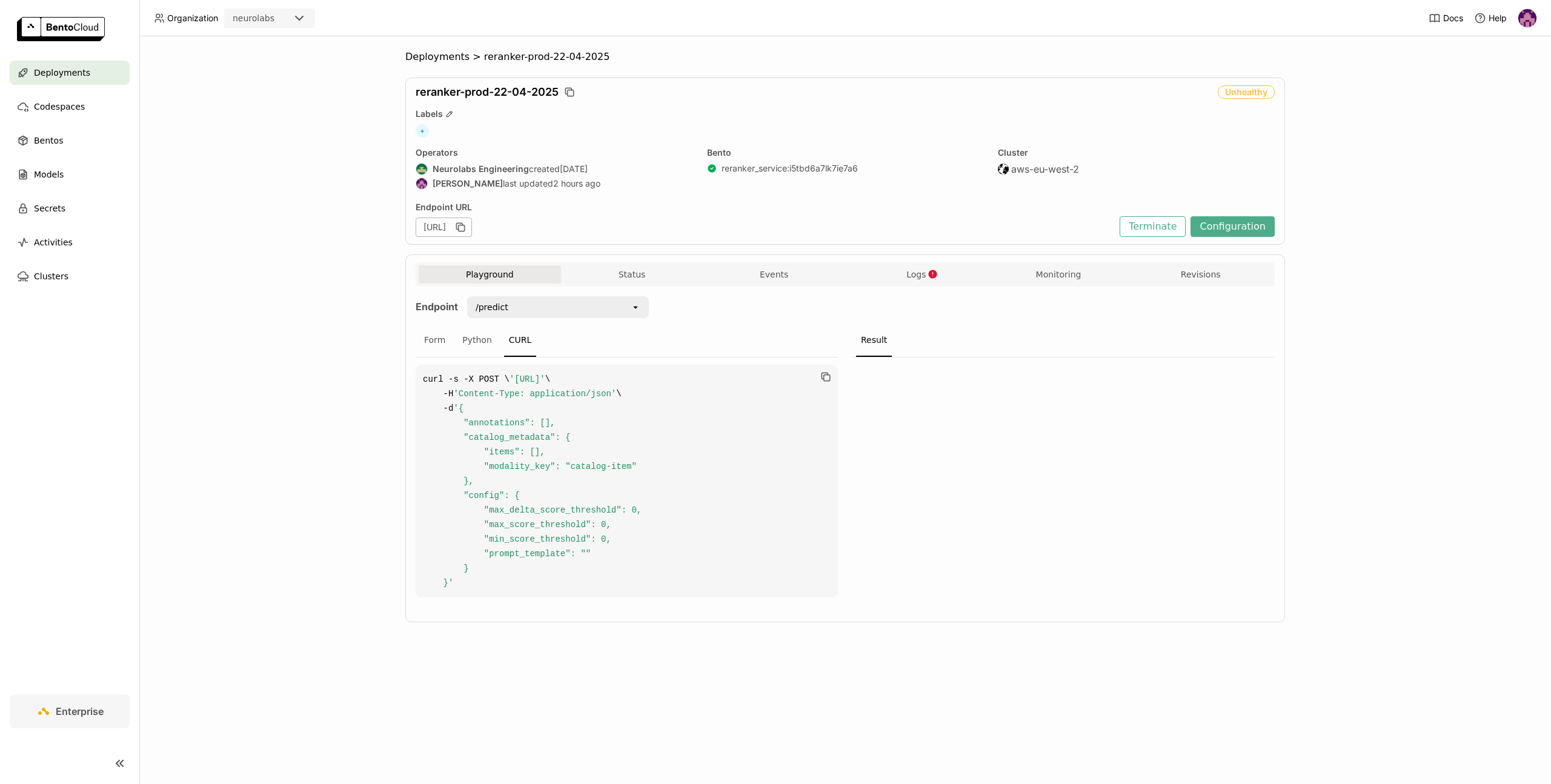
drag, startPoint x: 451, startPoint y: 393, endPoint x: 806, endPoint y: 391, distance: 355.0
click at [545, 384] on span "'https://reranker-prod-22-04-2025-e6d7a6c9.neurolabs.bentoml.ai/predict'" at bounding box center [527, 379] width 36 height 9
copy span "https://reranker-prod-22-04-2025-e6d7a6c9.neurolabs.bentoml.ai/predict"
click at [642, 274] on button "Status" at bounding box center [632, 274] width 142 height 18
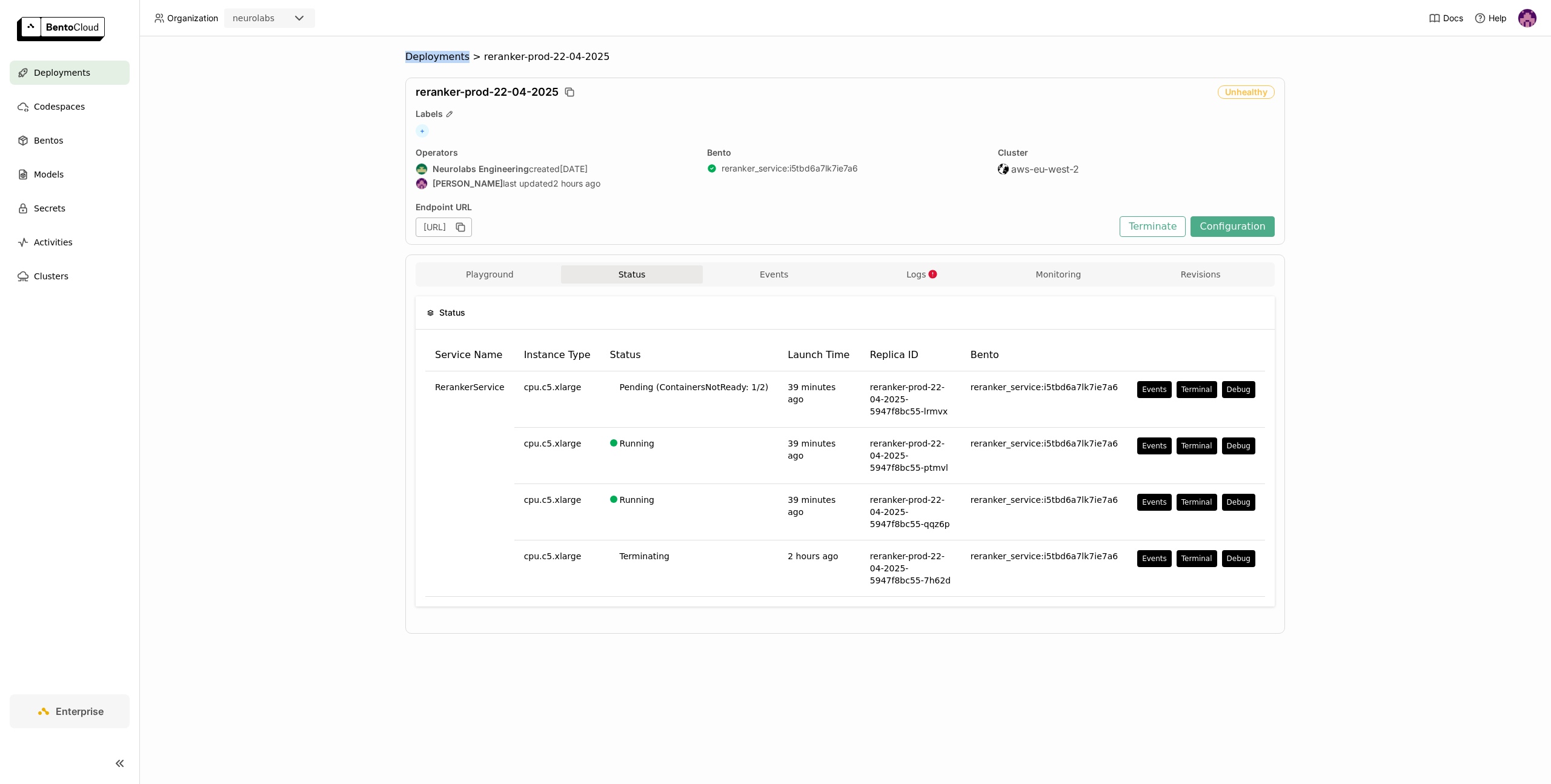
click at [342, 67] on div "Deployments > reranker-prod-22-04-2025 reranker-prod-22-04-2025 Unhealthy Label…" at bounding box center [845, 410] width 1411 height 747
click at [422, 55] on span "Deployments" at bounding box center [437, 57] width 64 height 12
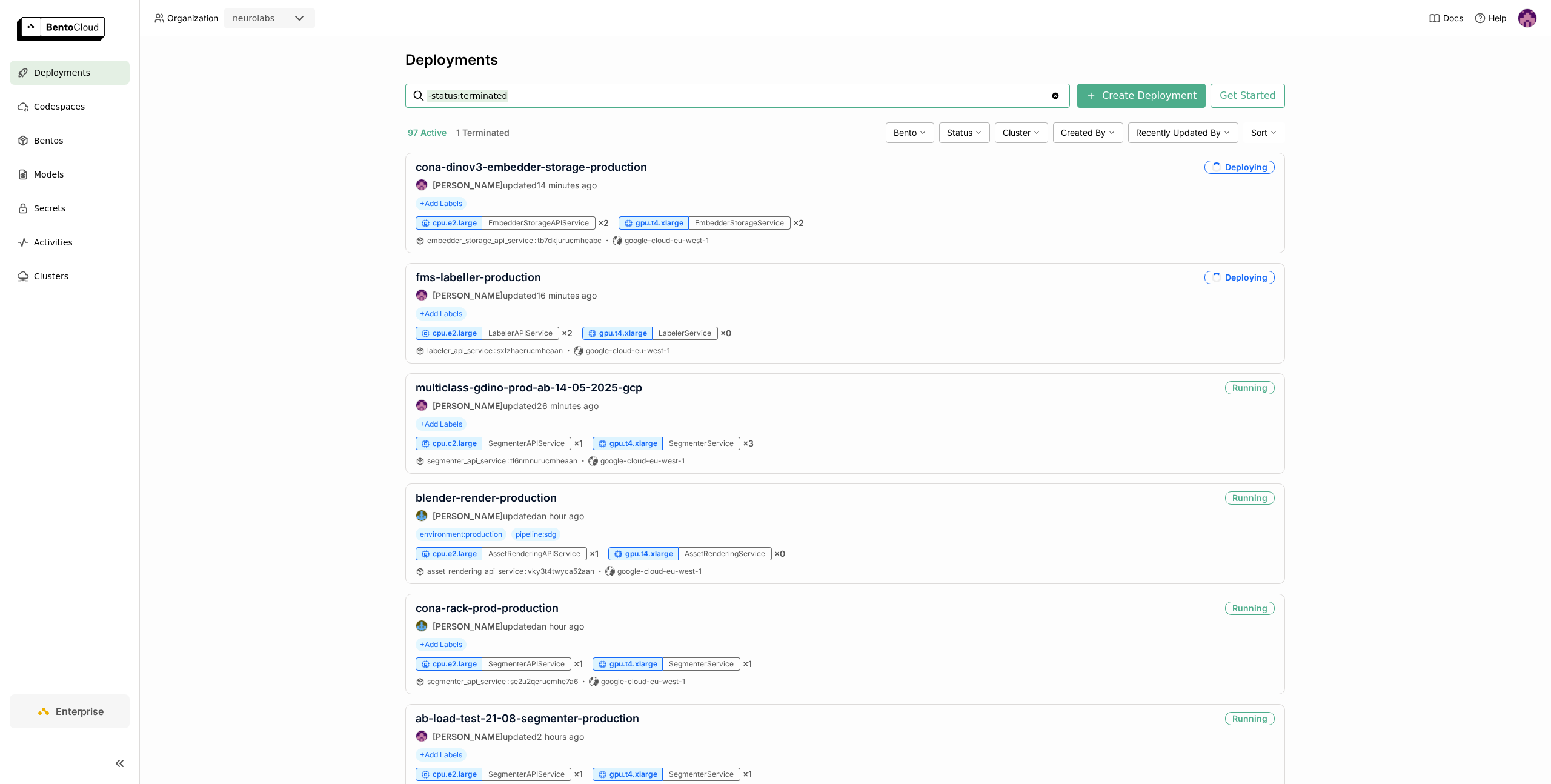
click at [711, 104] on input "-status:terminated" at bounding box center [738, 95] width 623 height 20
click at [502, 95] on input "-status:terminated ealogram-yolo-v2-prod" at bounding box center [738, 95] width 623 height 20
type input "-status:terminated realogram-yolo-v2-prod"
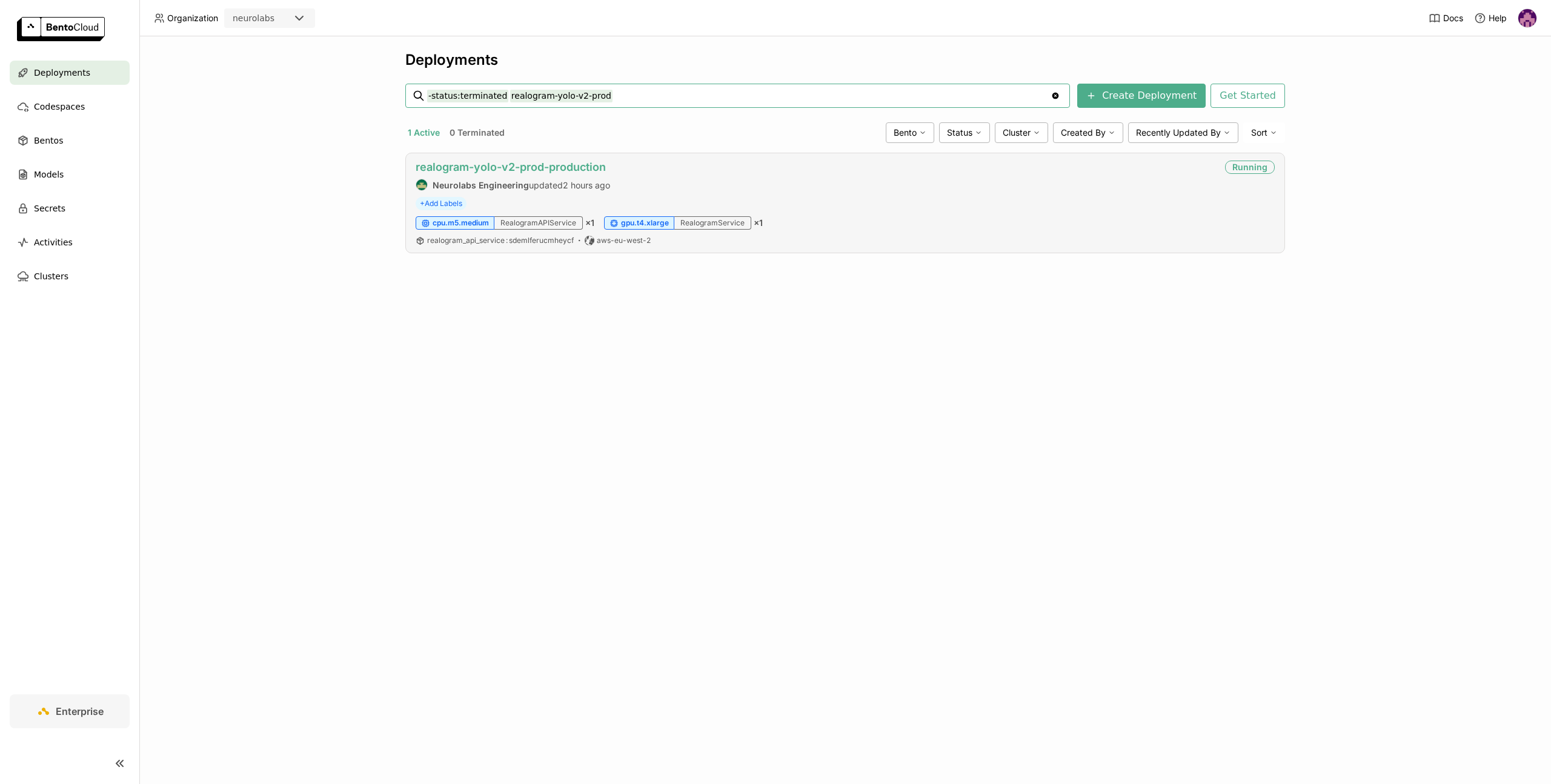
click at [534, 169] on link "realogram-yolo-v2-prod-production" at bounding box center [511, 167] width 190 height 12
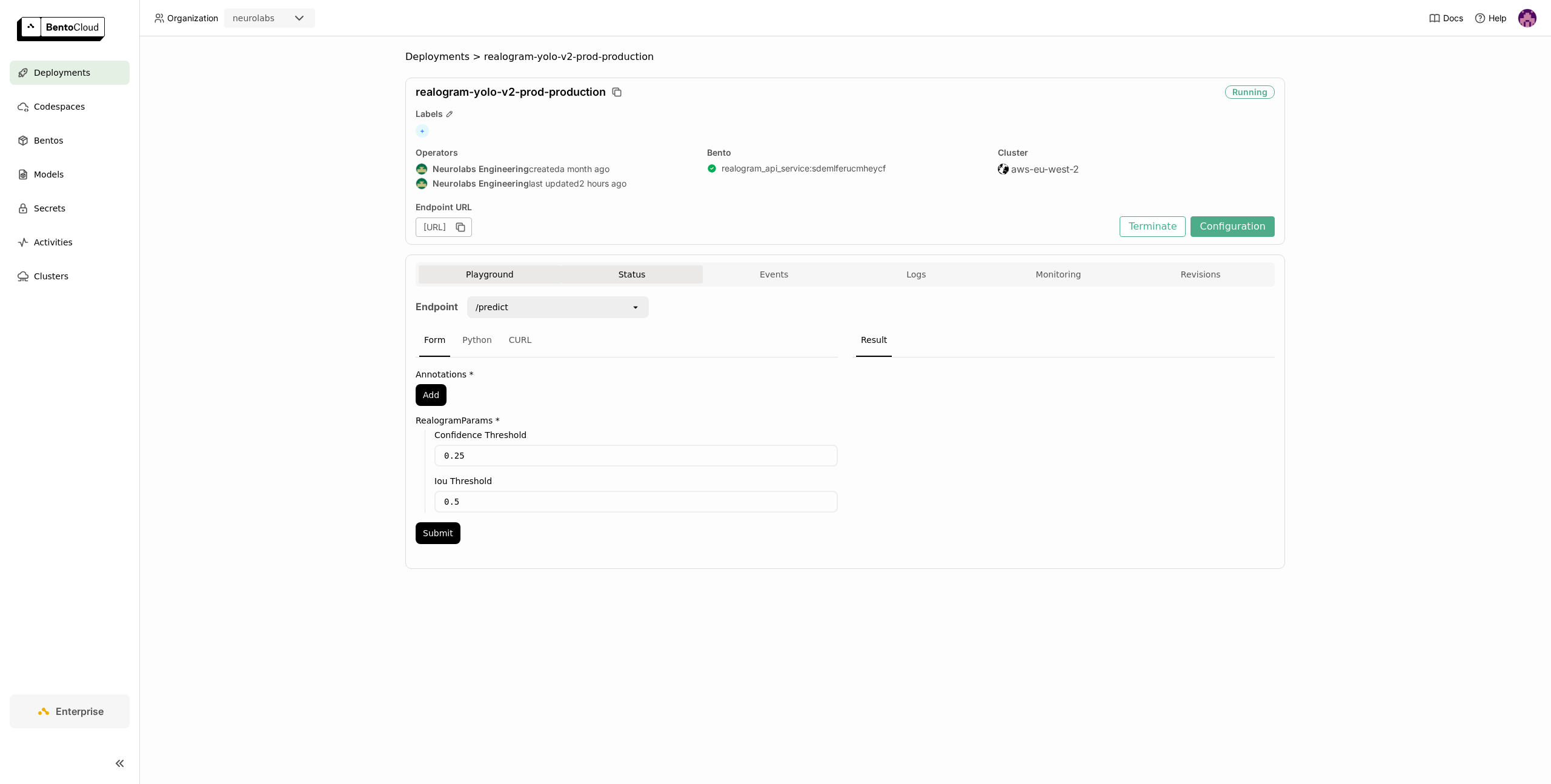
click at [623, 272] on button "Status" at bounding box center [632, 274] width 142 height 18
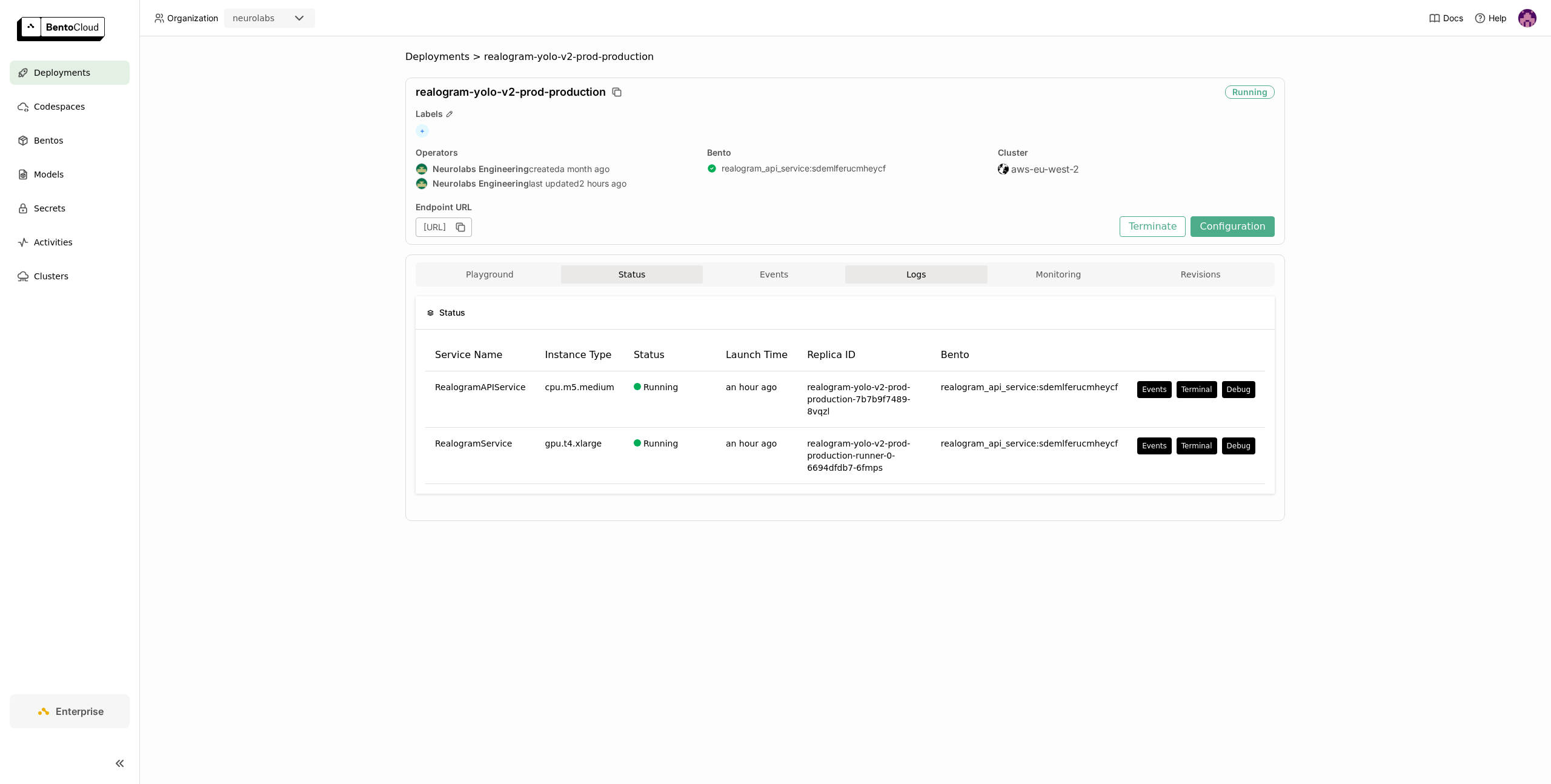
click at [917, 272] on span "Logs" at bounding box center [915, 275] width 20 height 11
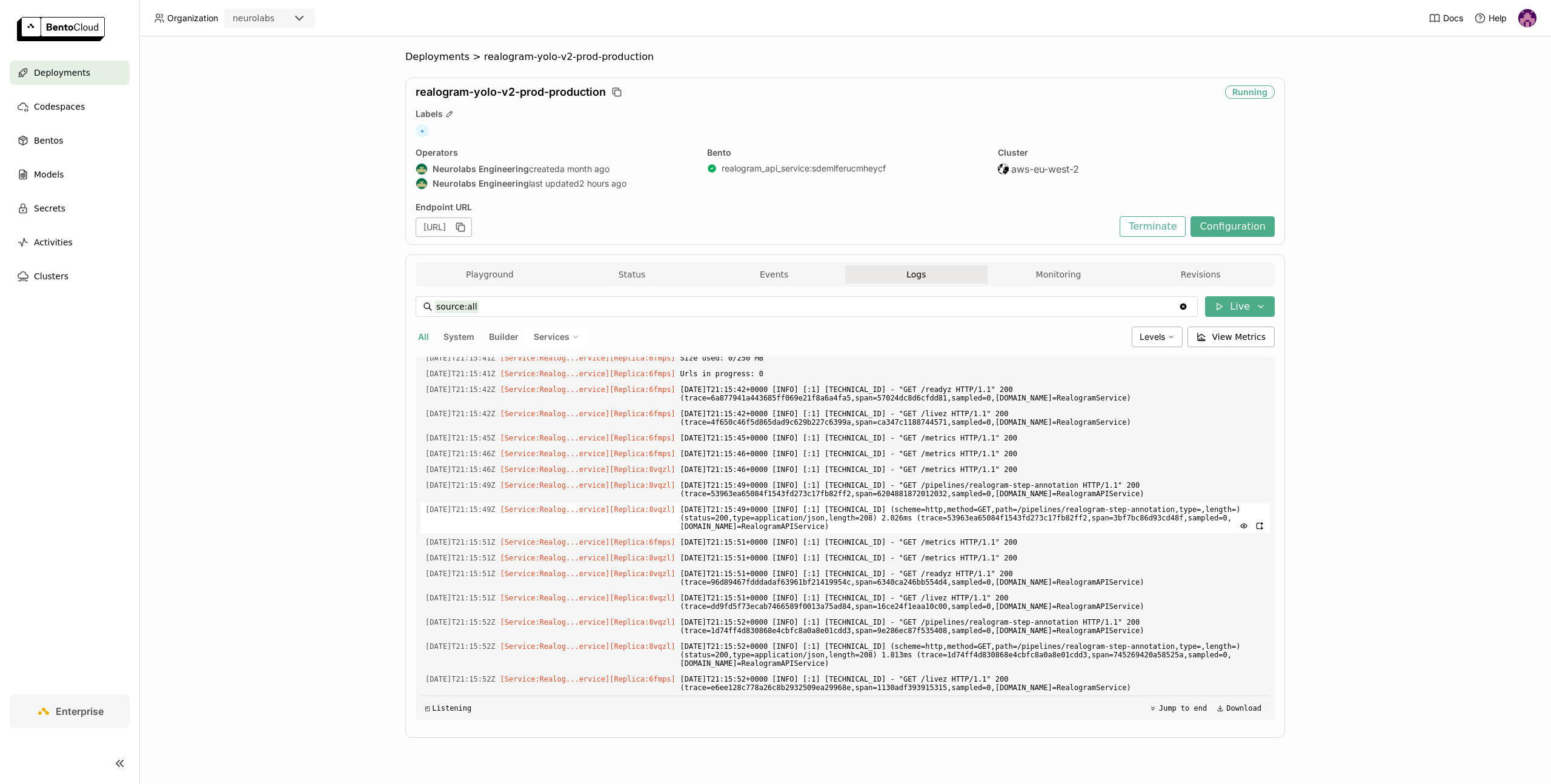
scroll to position [2098, 0]
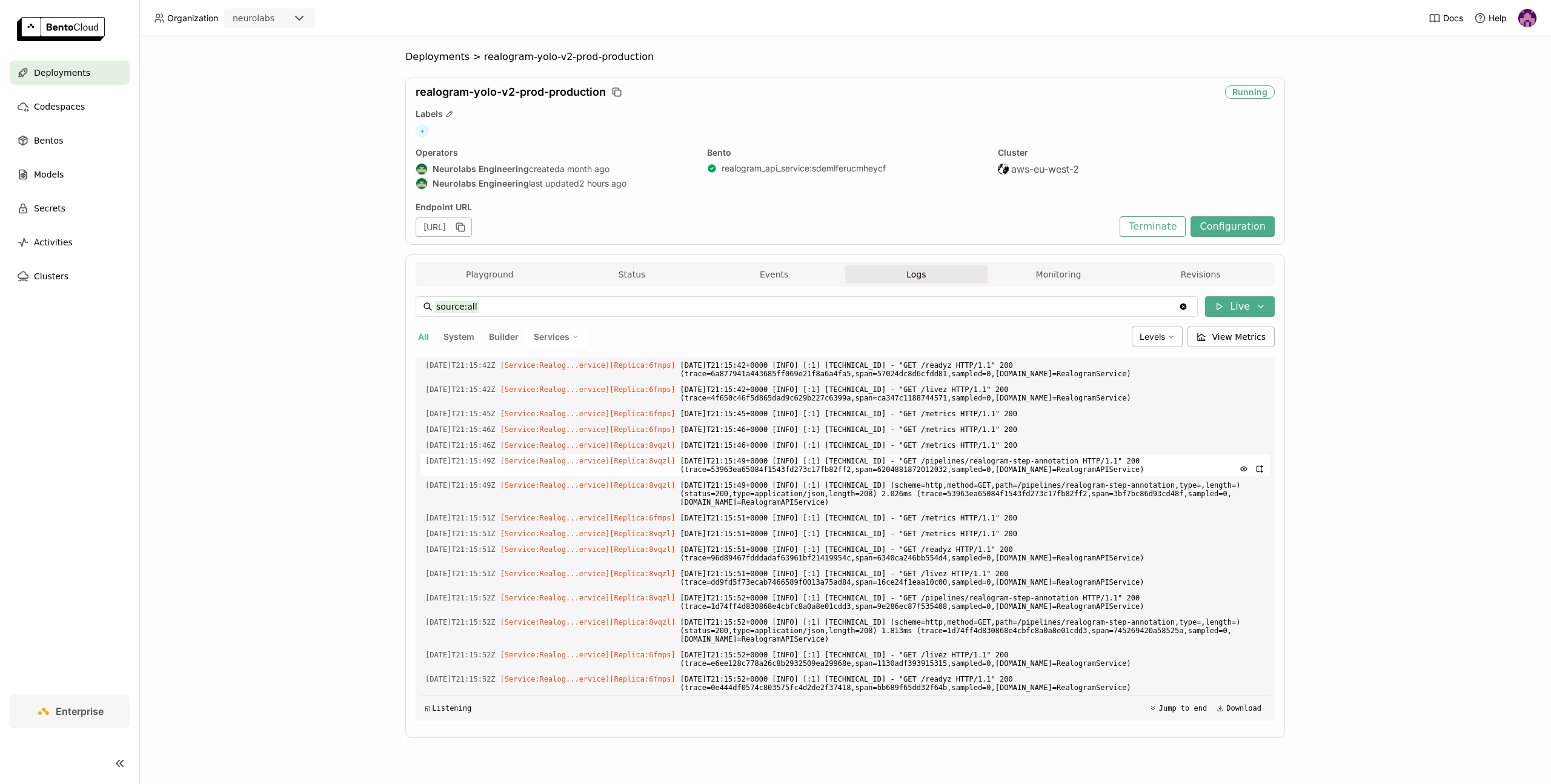
drag, startPoint x: 811, startPoint y: 477, endPoint x: 1169, endPoint y: 470, distance: 358.1
click at [1170, 470] on div "Load older logs 2025-09-14T21:13:46Z [Service:Realog...ervice] [Replica: 8vqzl …" at bounding box center [845, 538] width 849 height 364
click at [1169, 470] on span "2025-09-14T21:15:49+0000 [INFO] [:1] 172.31.26.231:36616 - "GET /pipelines/real…" at bounding box center [972, 465] width 584 height 22
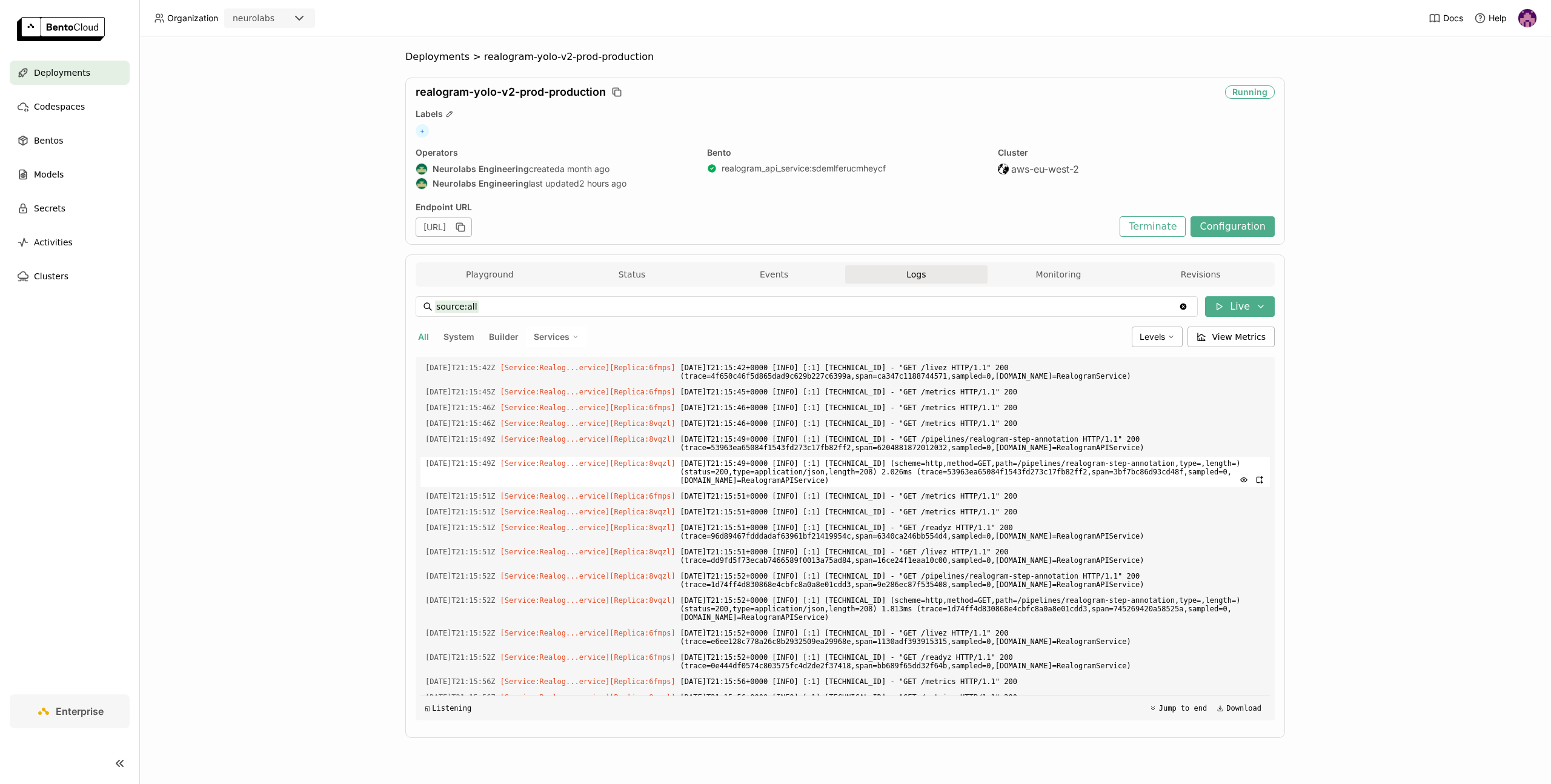
scroll to position [2106, 0]
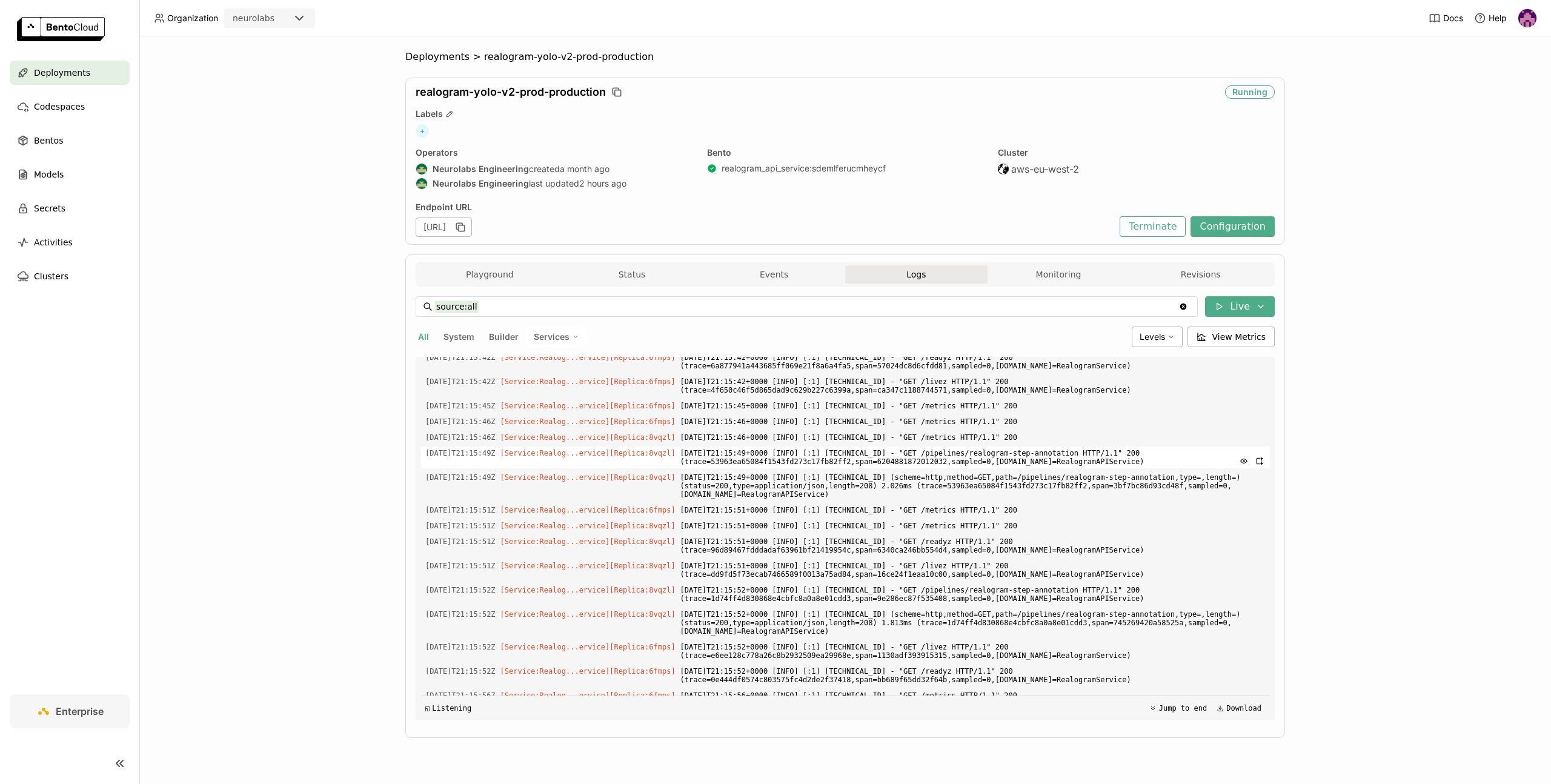
drag, startPoint x: 946, startPoint y: 445, endPoint x: 1209, endPoint y: 465, distance: 263.8
click at [1209, 465] on span "2025-09-14T21:15:49+0000 [INFO] [:1] 172.31.26.231:36616 - "GET /pipelines/real…" at bounding box center [972, 457] width 584 height 22
click at [1083, 467] on span "2025-09-14T21:15:49+0000 [INFO] [:1] 172.31.26.231:36616 - "GET /pipelines/real…" at bounding box center [972, 457] width 584 height 22
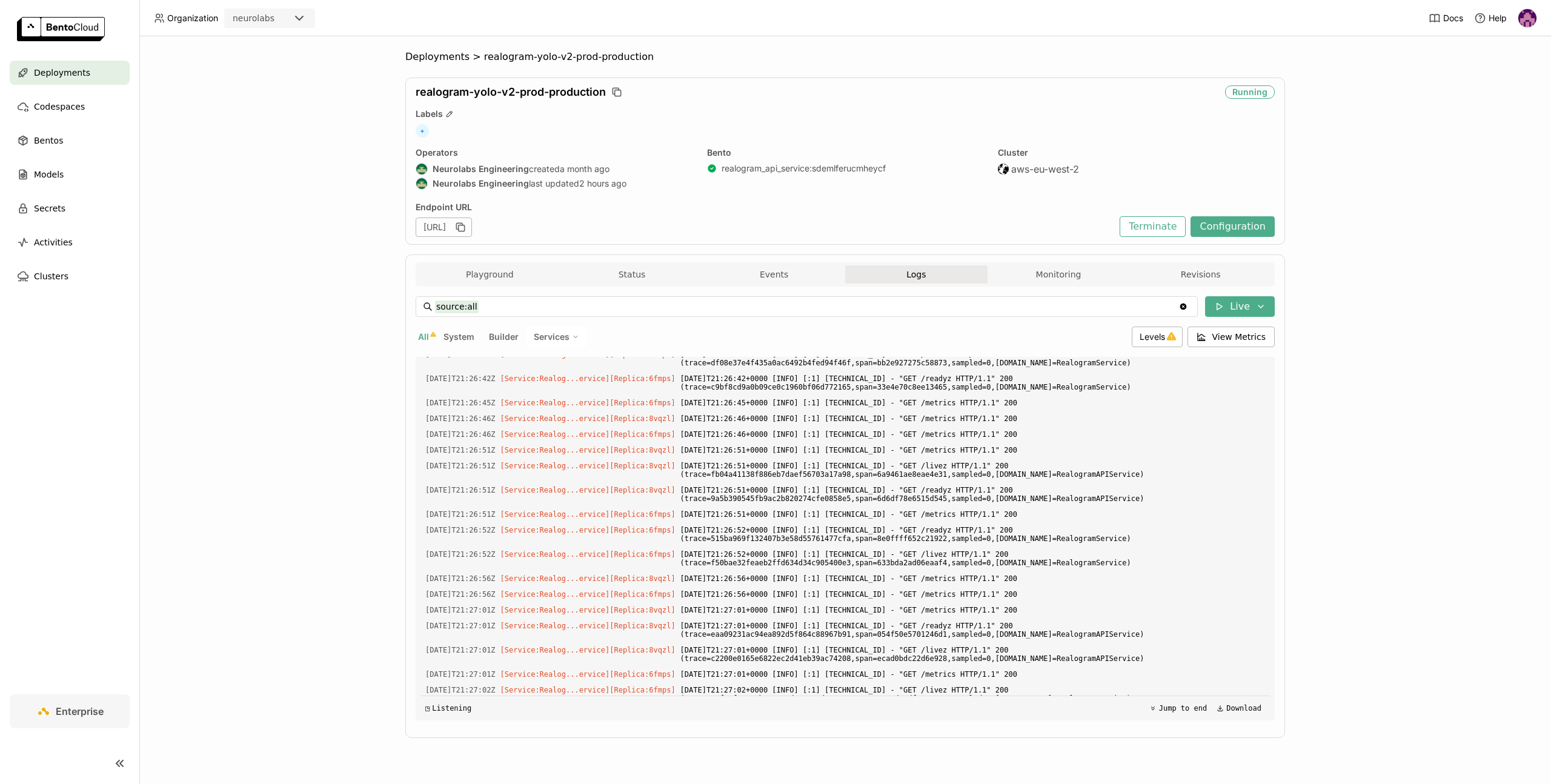
scroll to position [19197, 0]
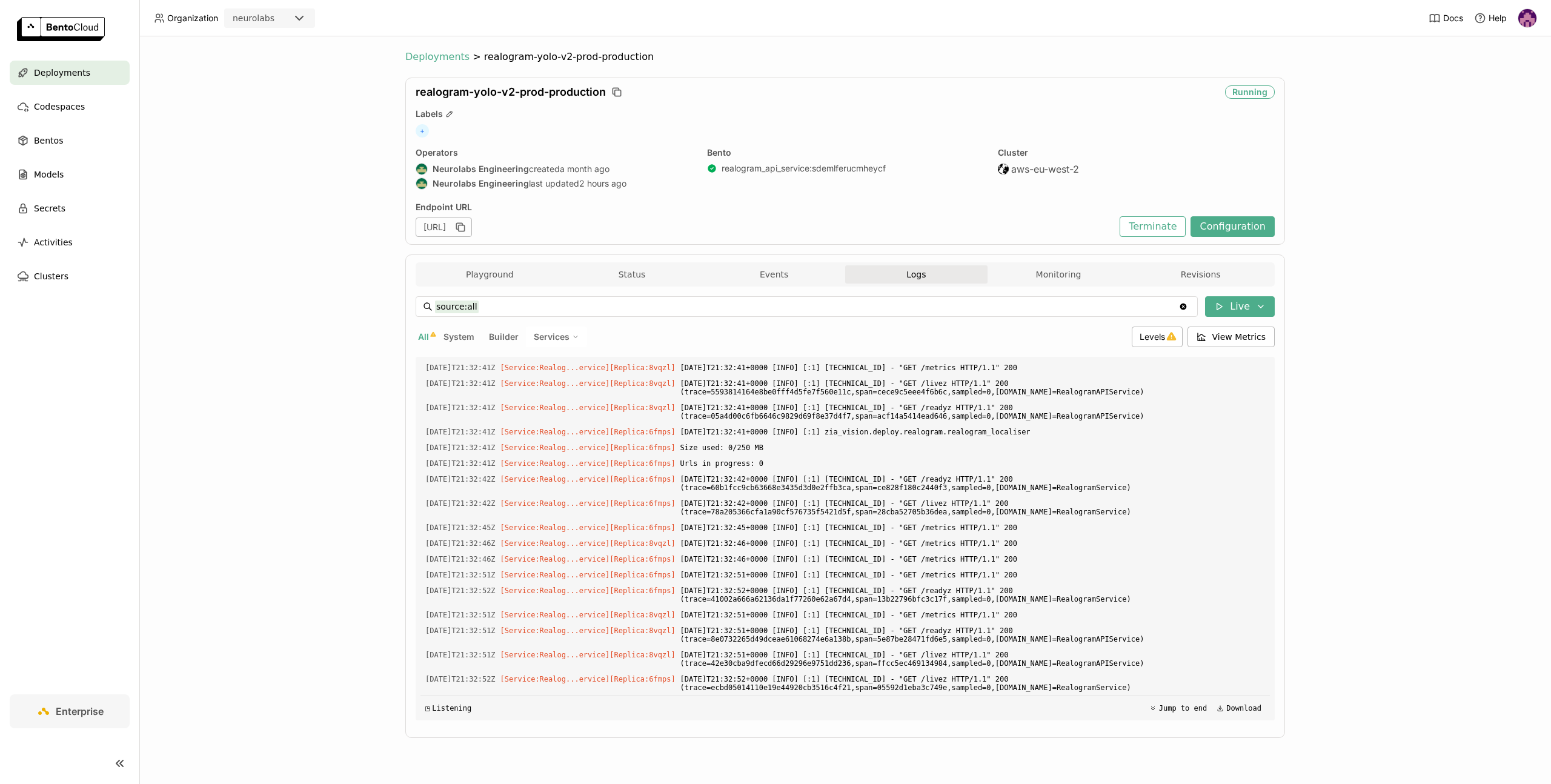
click at [449, 60] on span "Deployments" at bounding box center [437, 57] width 64 height 12
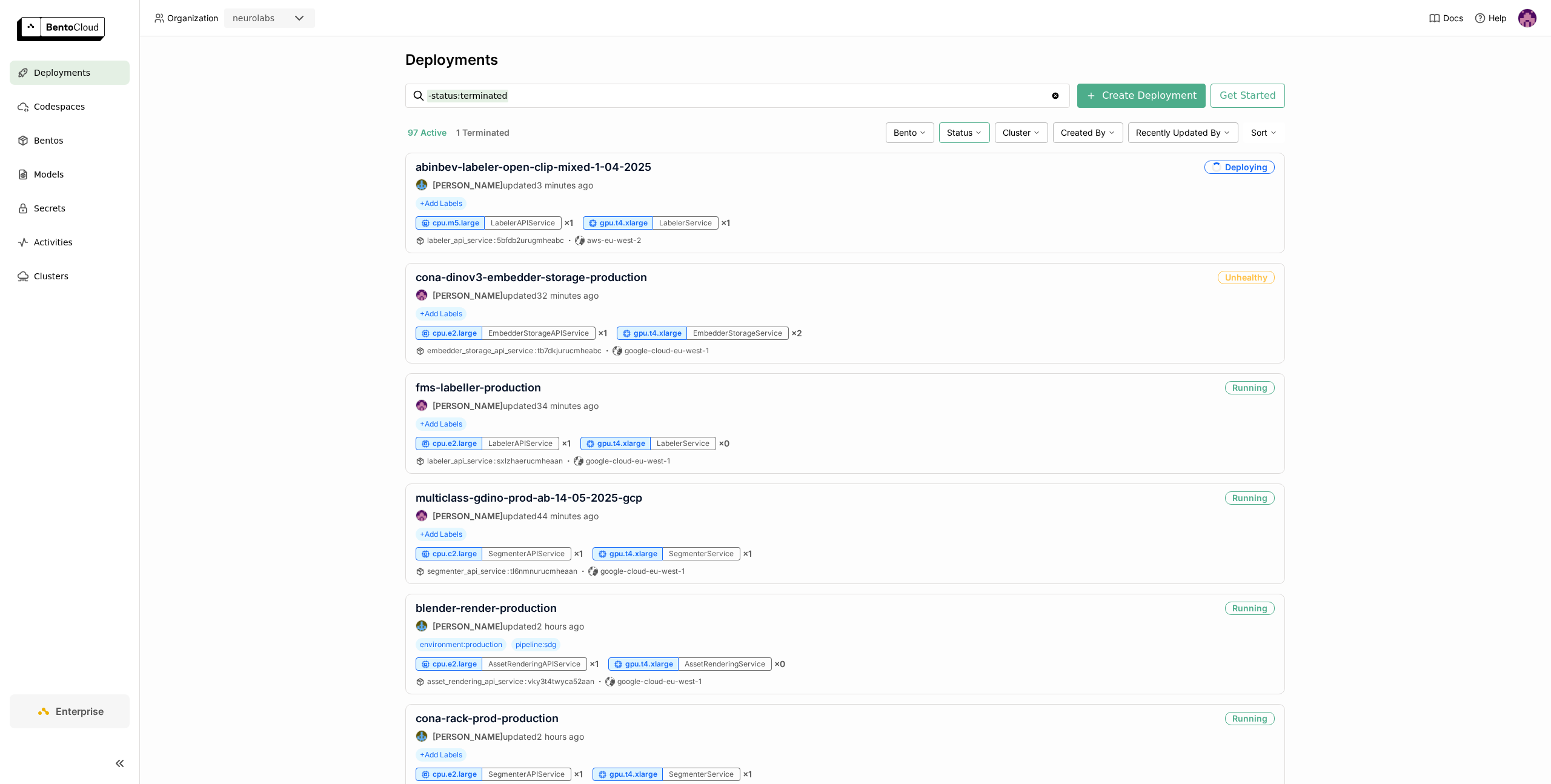
click at [974, 133] on icon at bounding box center [978, 132] width 7 height 7
click at [878, 276] on div "Unhealthy" at bounding box center [917, 278] width 131 height 15
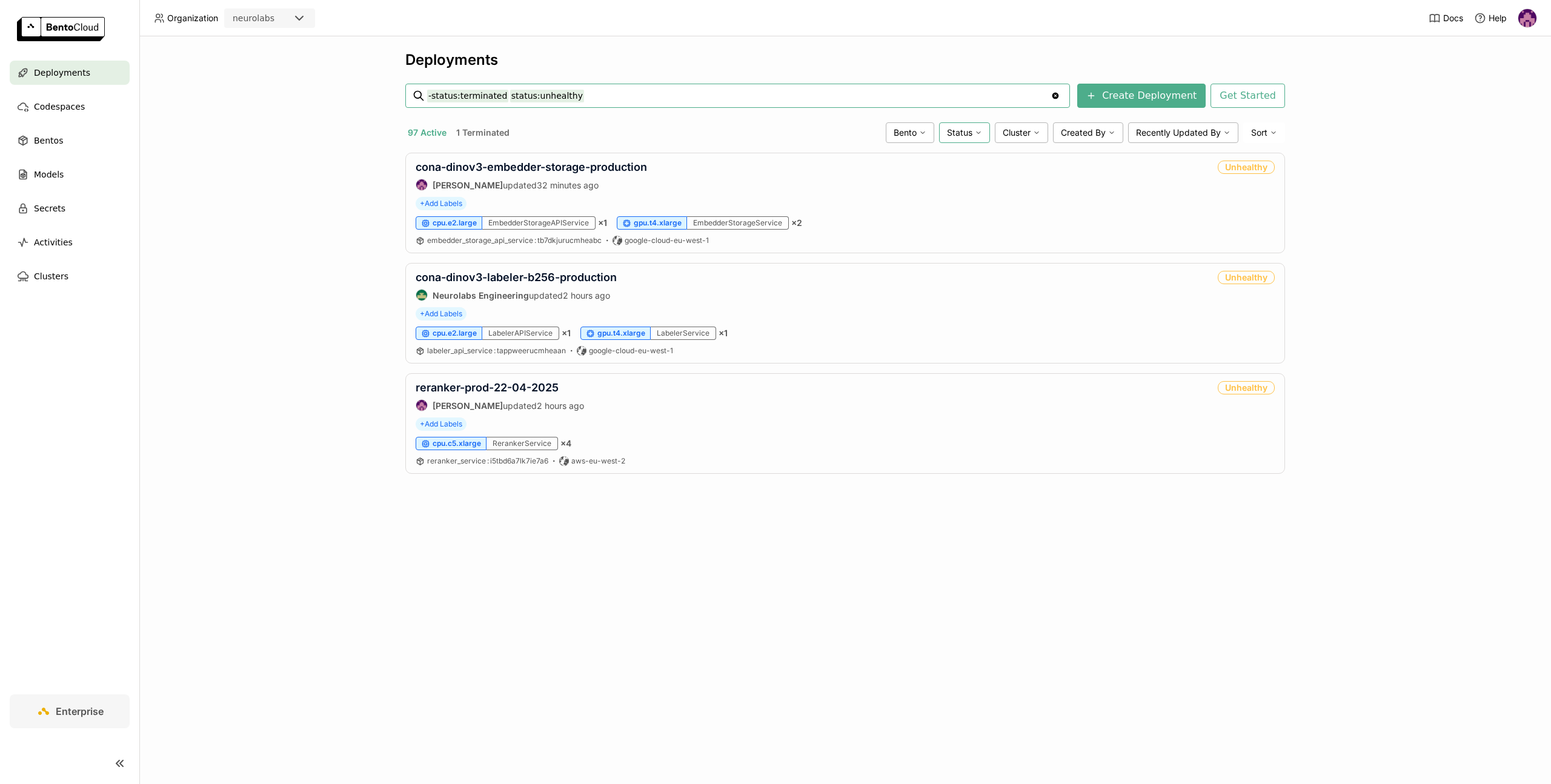
click at [966, 130] on span "Status" at bounding box center [959, 133] width 26 height 11
click at [907, 302] on div "Failed" at bounding box center [917, 307] width 131 height 15
click at [896, 597] on div "Deployments -status:terminated status:unhealthy status:failed -status:terminate…" at bounding box center [845, 410] width 1411 height 747
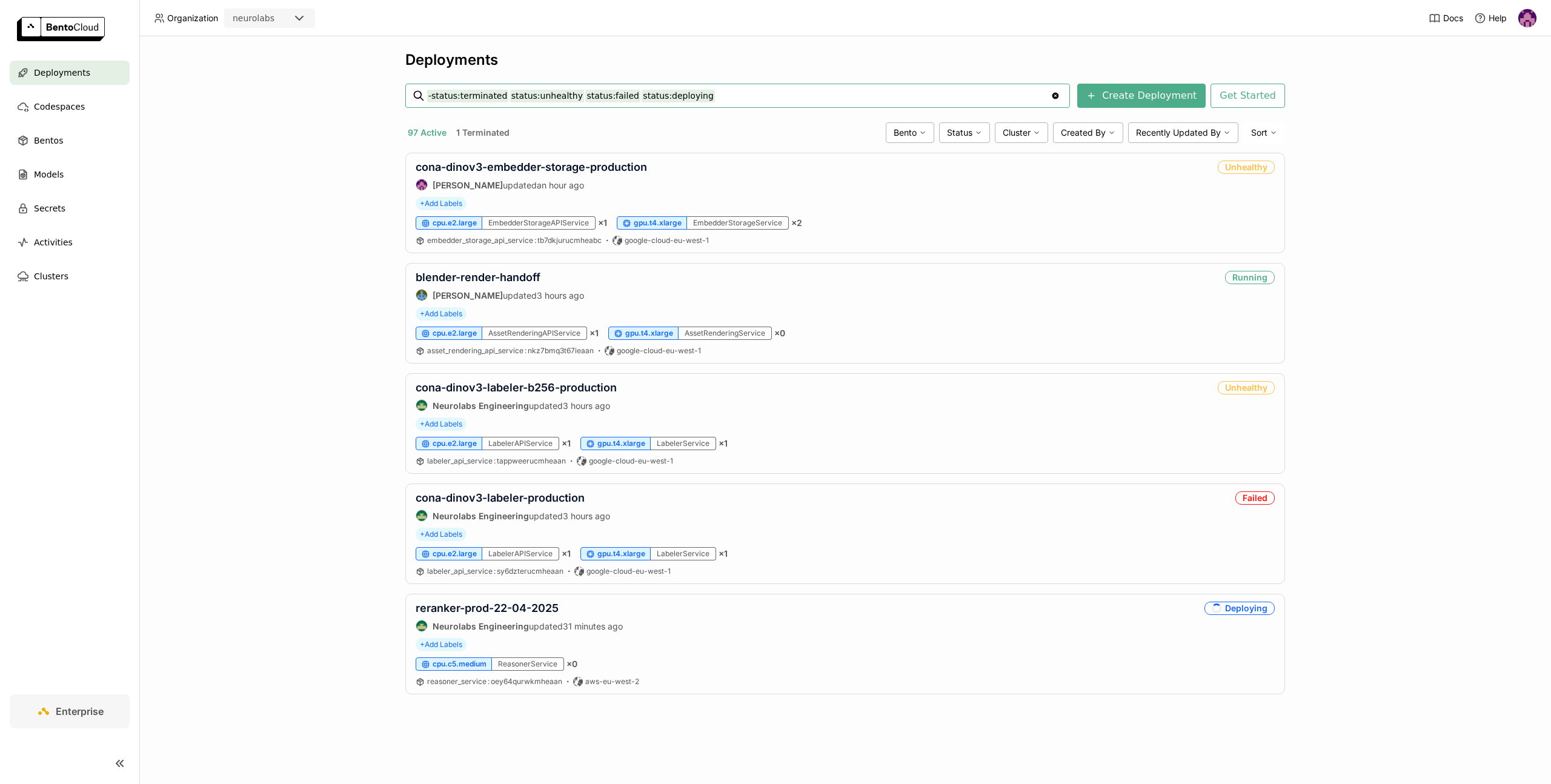
click at [303, 419] on div "Deployments -status:terminated status:unhealthy status:failed status:deploying …" at bounding box center [845, 410] width 1411 height 747
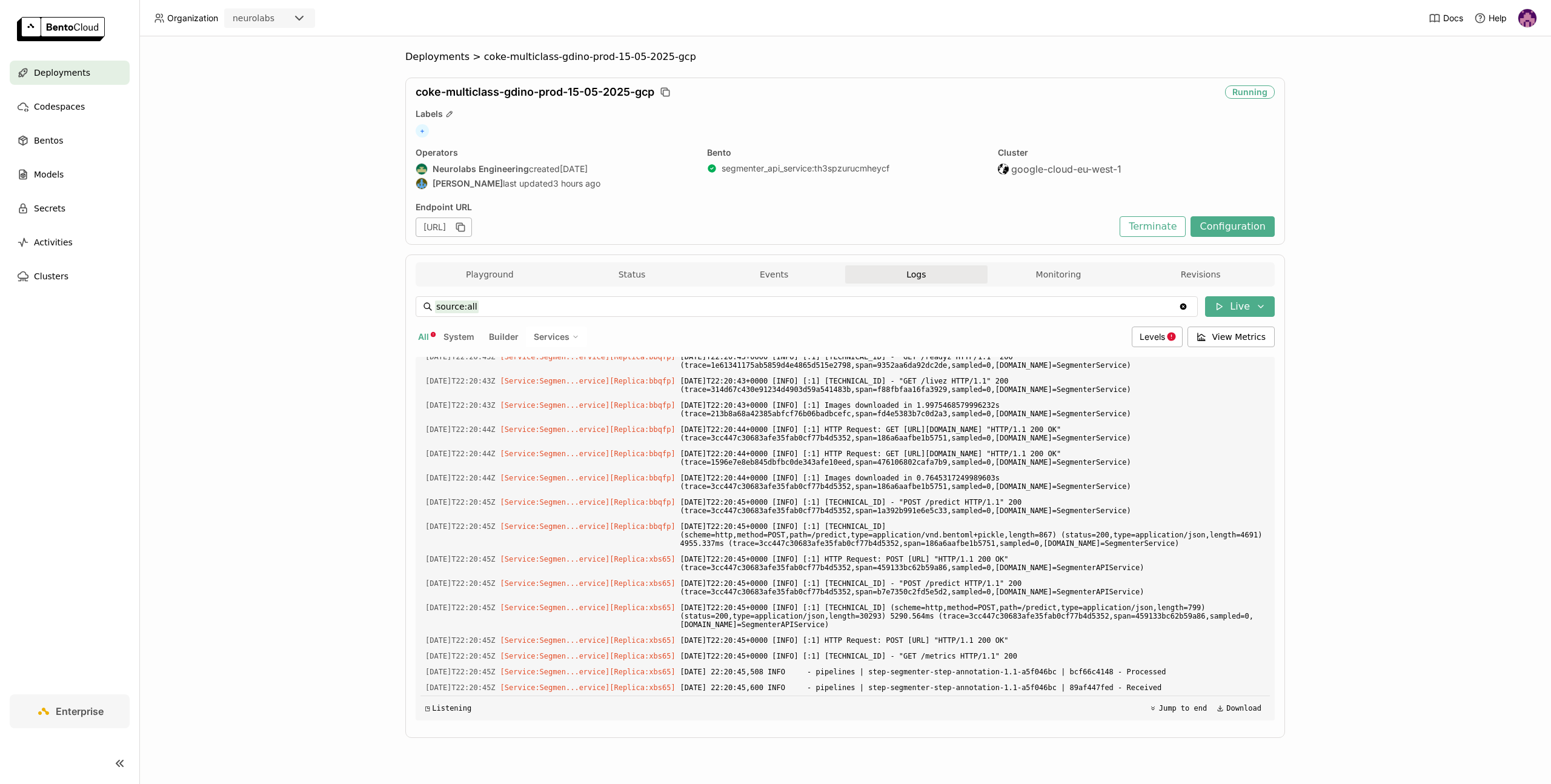
scroll to position [3923, 0]
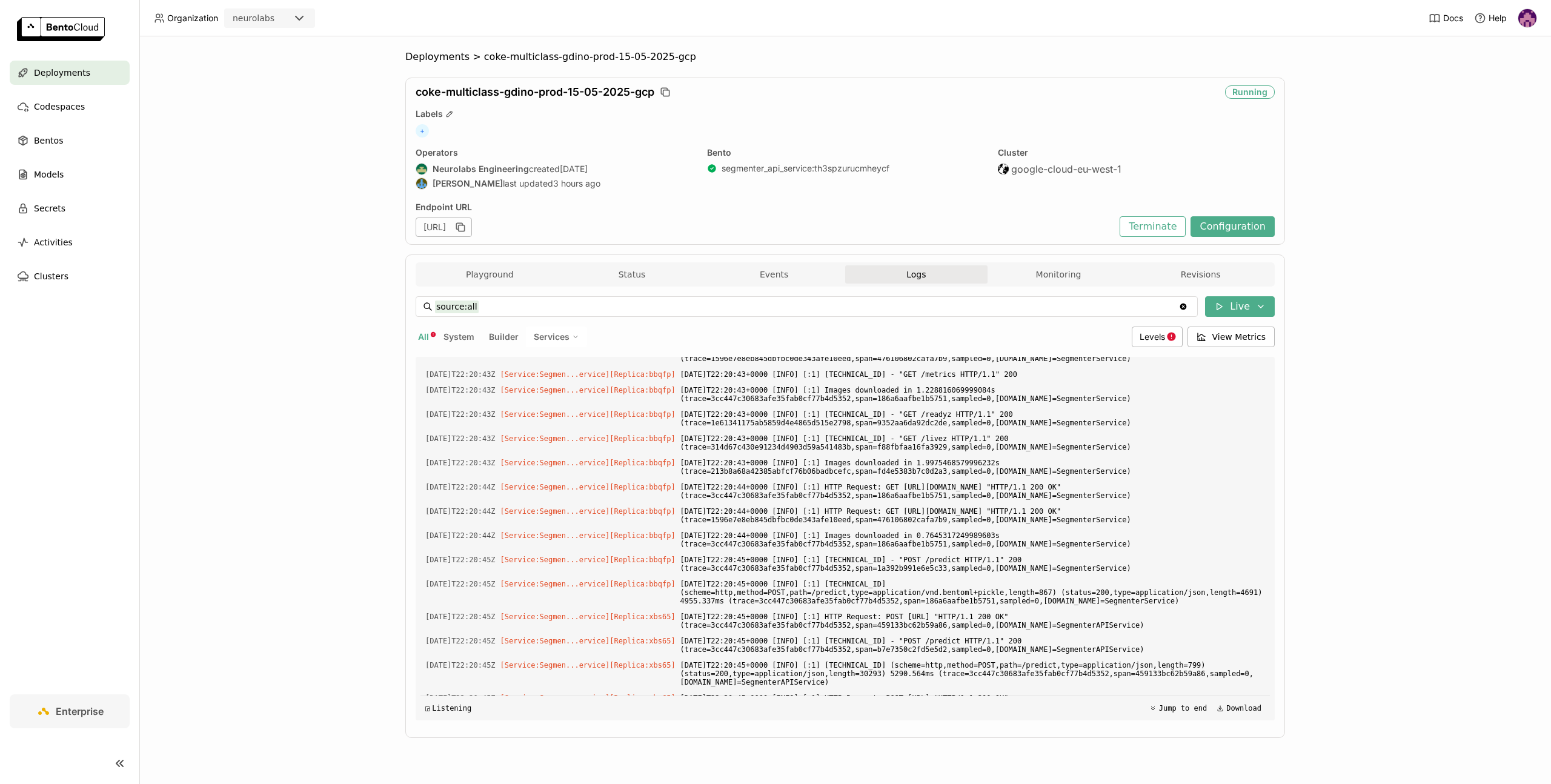
drag, startPoint x: 424, startPoint y: 540, endPoint x: 985, endPoint y: 635, distance: 569.0
click at [985, 635] on div "Load older logs [DATE]T22:20:20Z [Service:Segmen...ervice] [Replica: xbs65 ] [D…" at bounding box center [845, 538] width 849 height 364
copy div "[DATE]T22:20:41Z [Service:Segmen...ervice] [Replica: bbqfp ] [DATE]T22:20:41+00…"
click at [1183, 268] on button "Revisions" at bounding box center [1200, 274] width 142 height 18
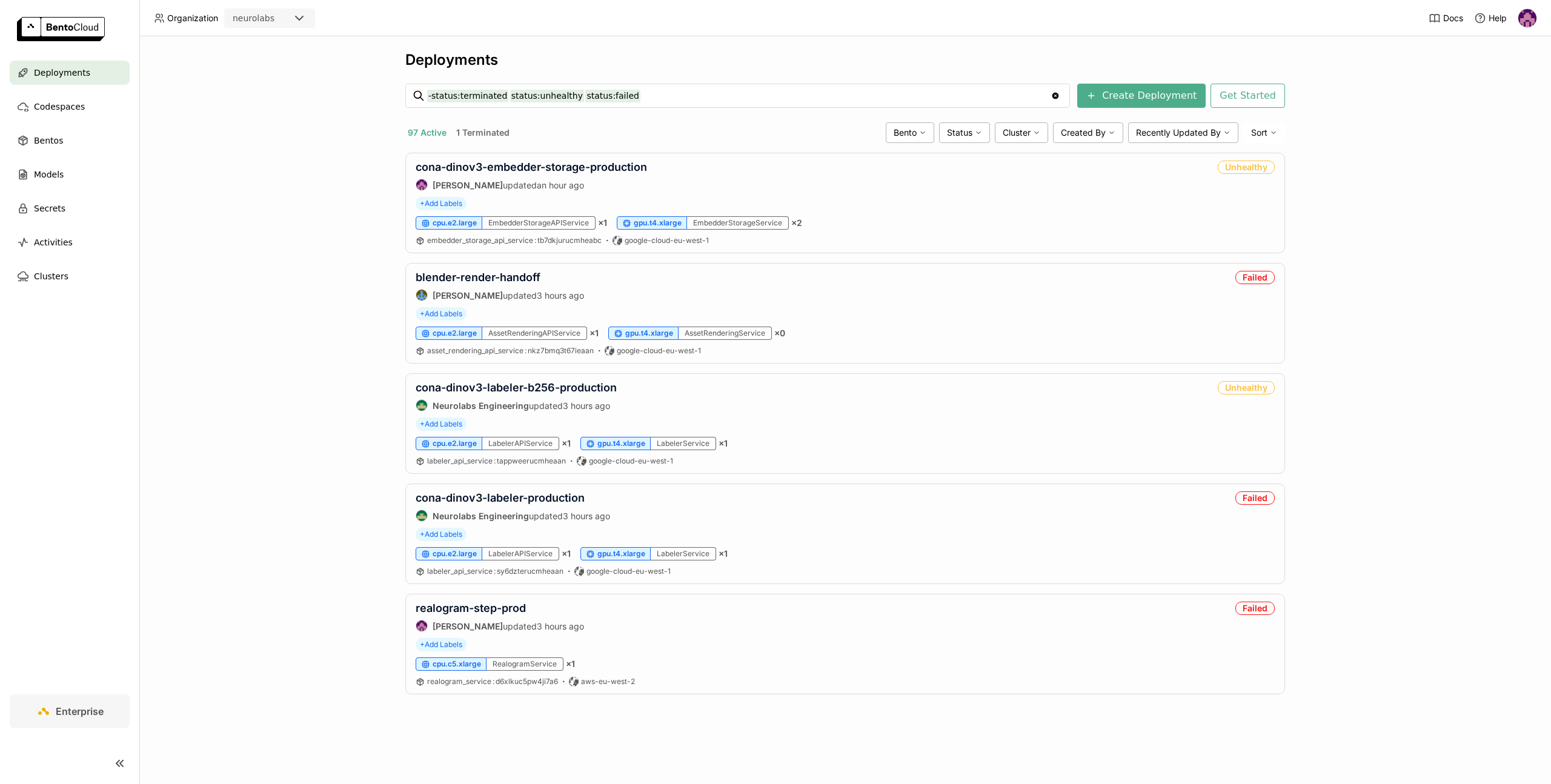
click at [298, 352] on div "Deployments -status:terminated status:unhealthy status:failed -status:terminate…" at bounding box center [845, 410] width 1411 height 747
click at [98, 80] on div "Deployments" at bounding box center [69, 73] width 120 height 24
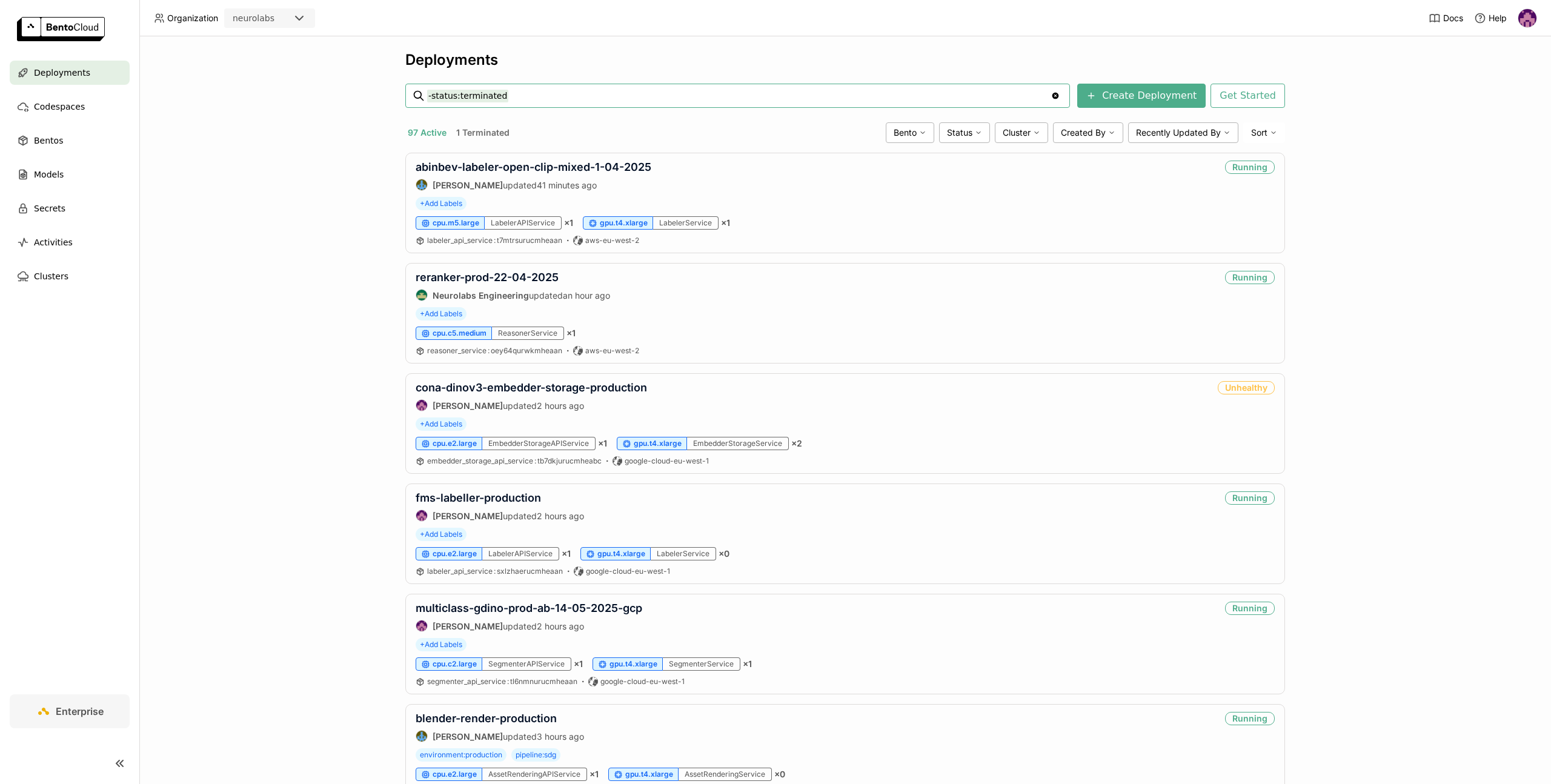
click at [618, 103] on input "-status:terminated" at bounding box center [738, 95] width 623 height 20
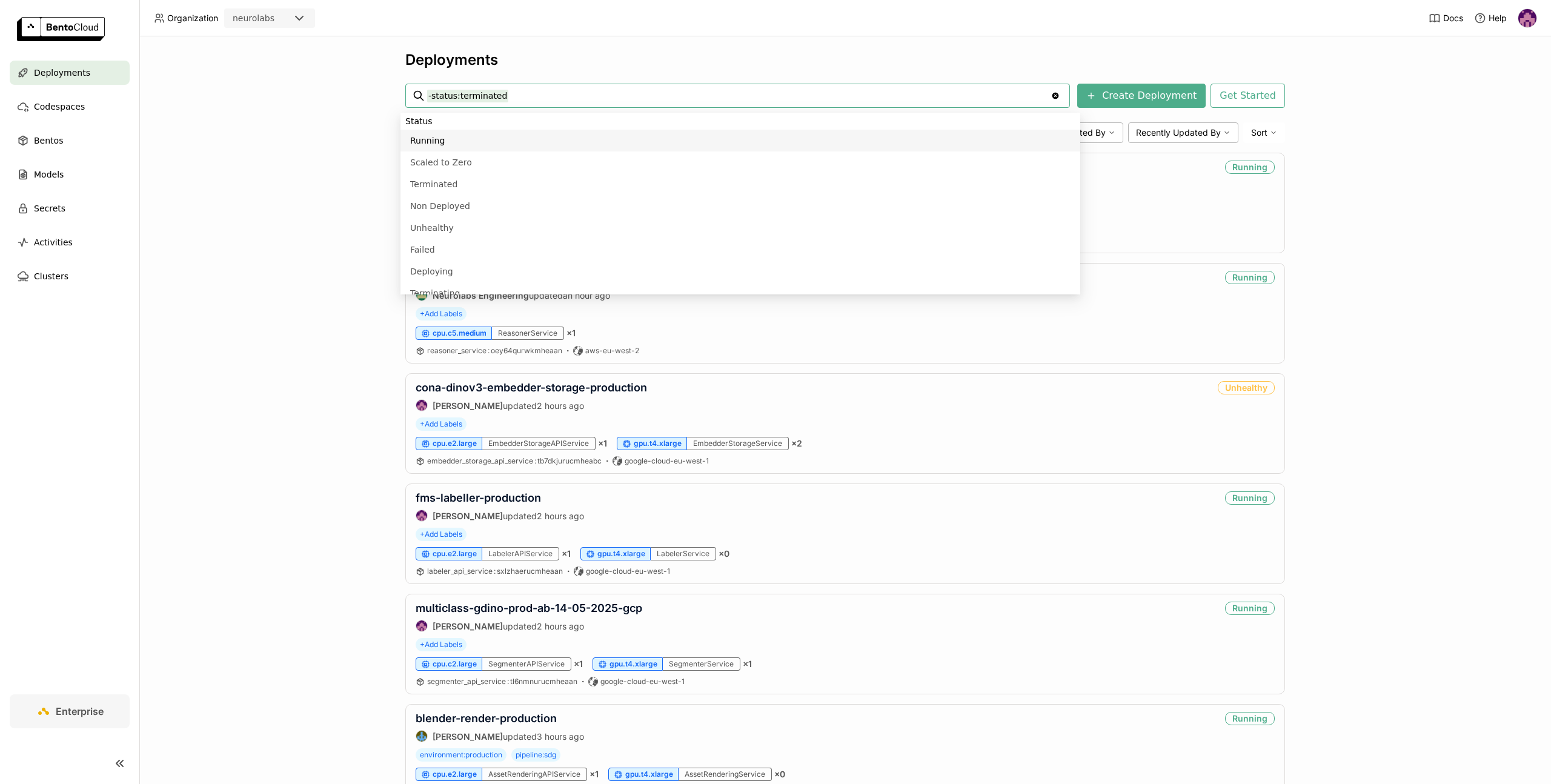
paste input "onedoor-localiser-may-v2-prod-async"
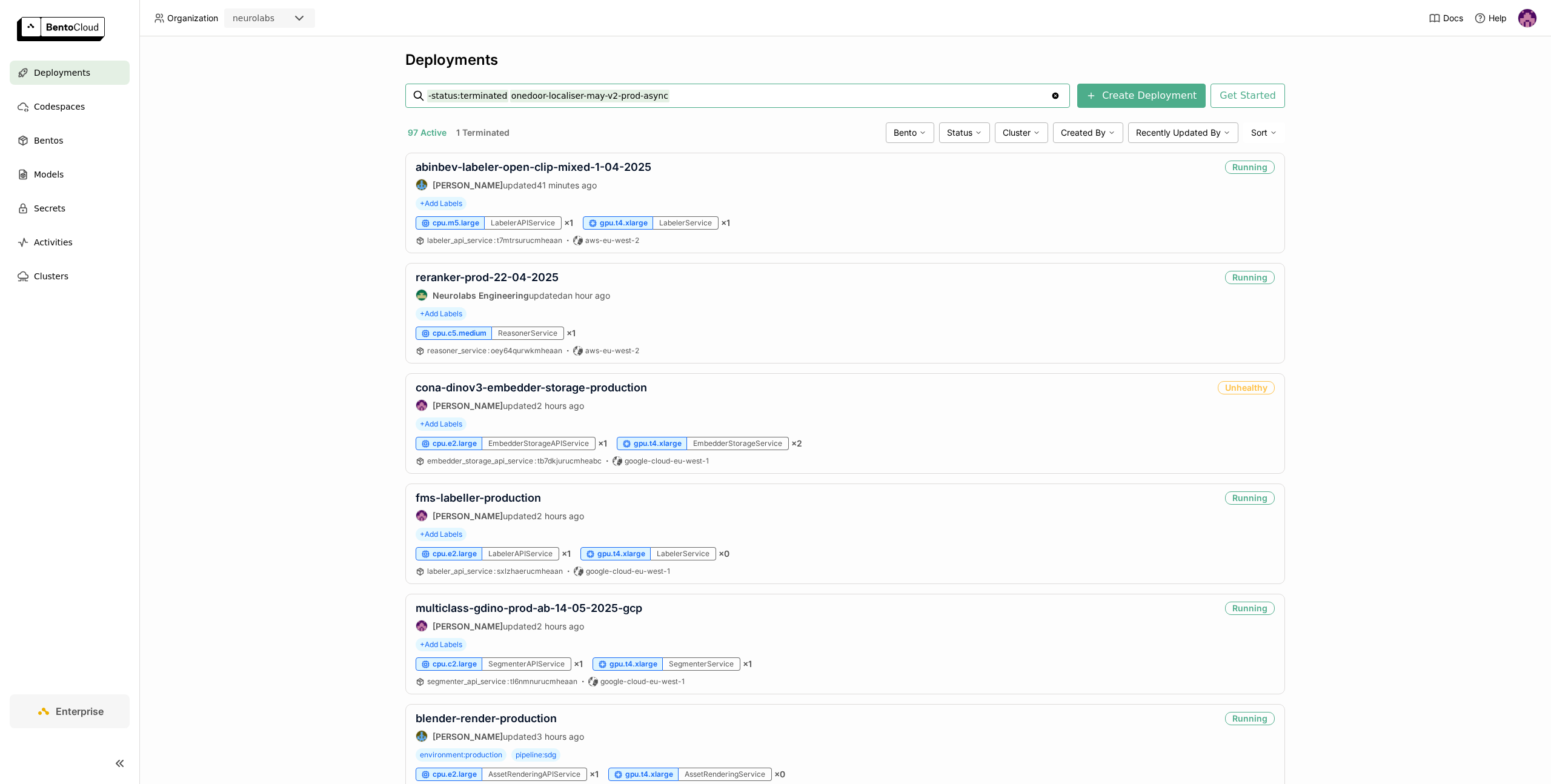
type input "-status:terminated onedoor-localiser-may-v2-prod-async"
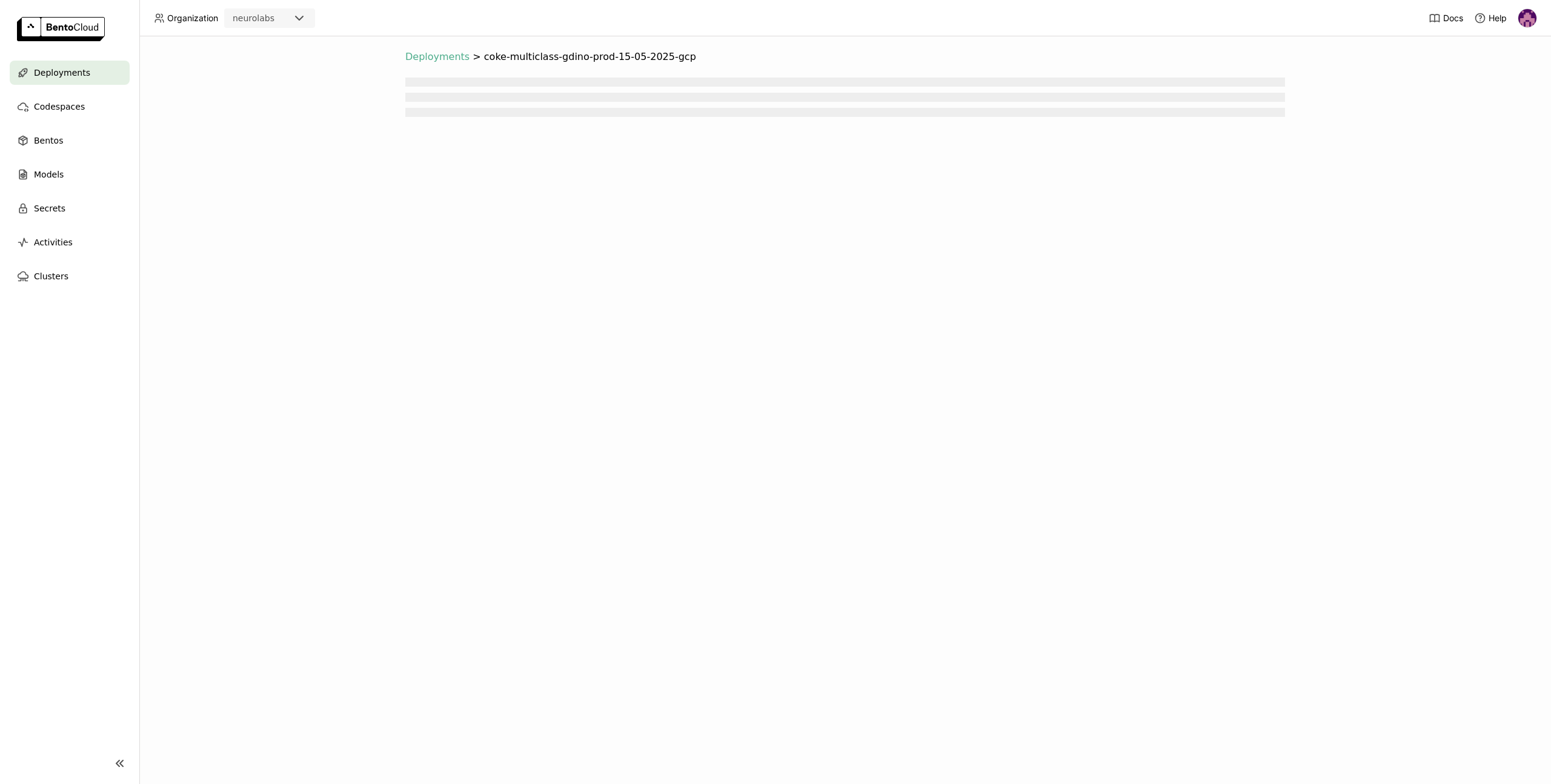
click at [421, 53] on span "Deployments" at bounding box center [437, 57] width 64 height 12
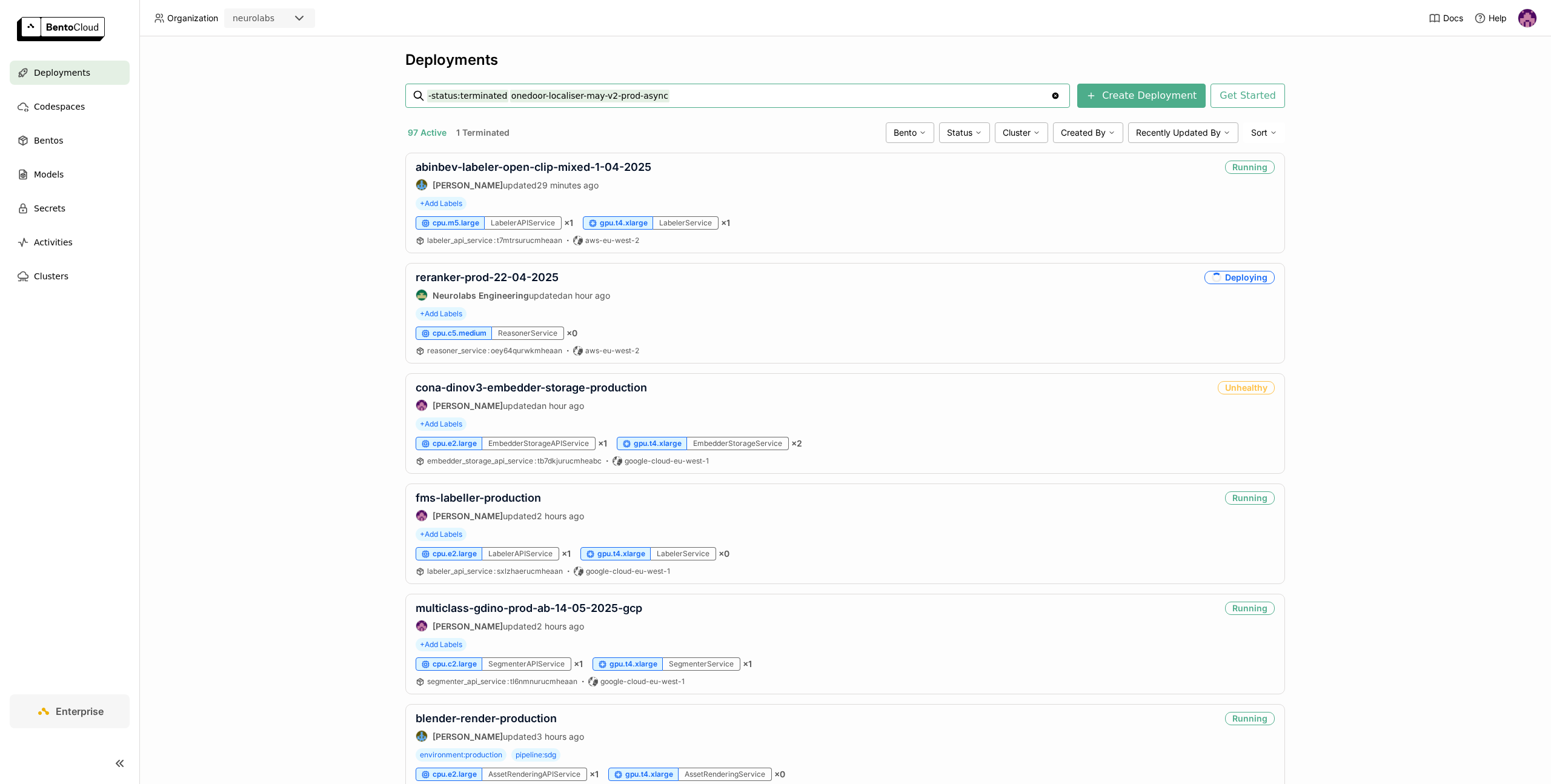
type input "-status:terminated onedoor-localiser-may-v2-prod-async"
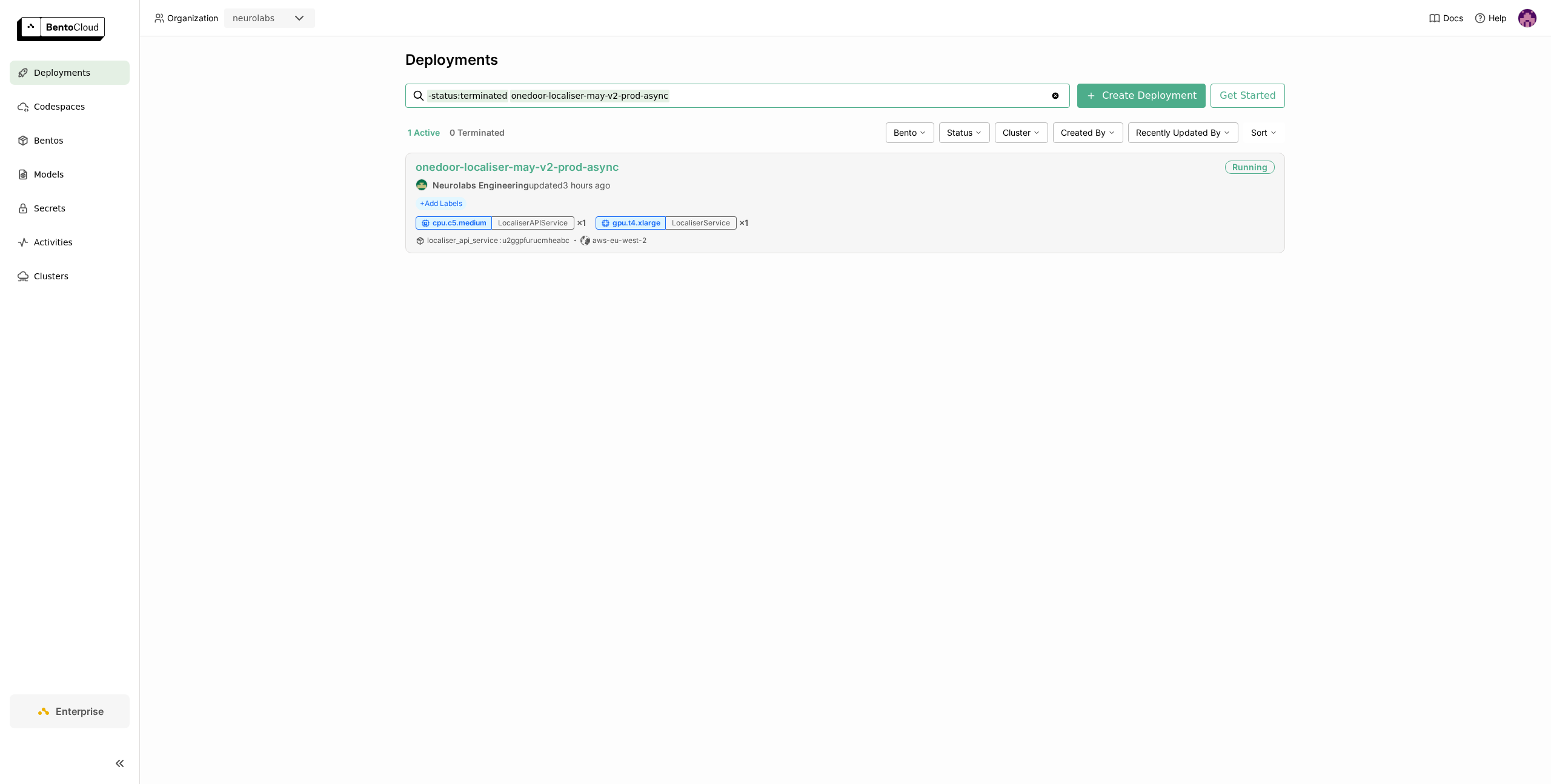
click at [573, 165] on link "onedoor-localiser-may-v2-prod-async" at bounding box center [517, 167] width 203 height 12
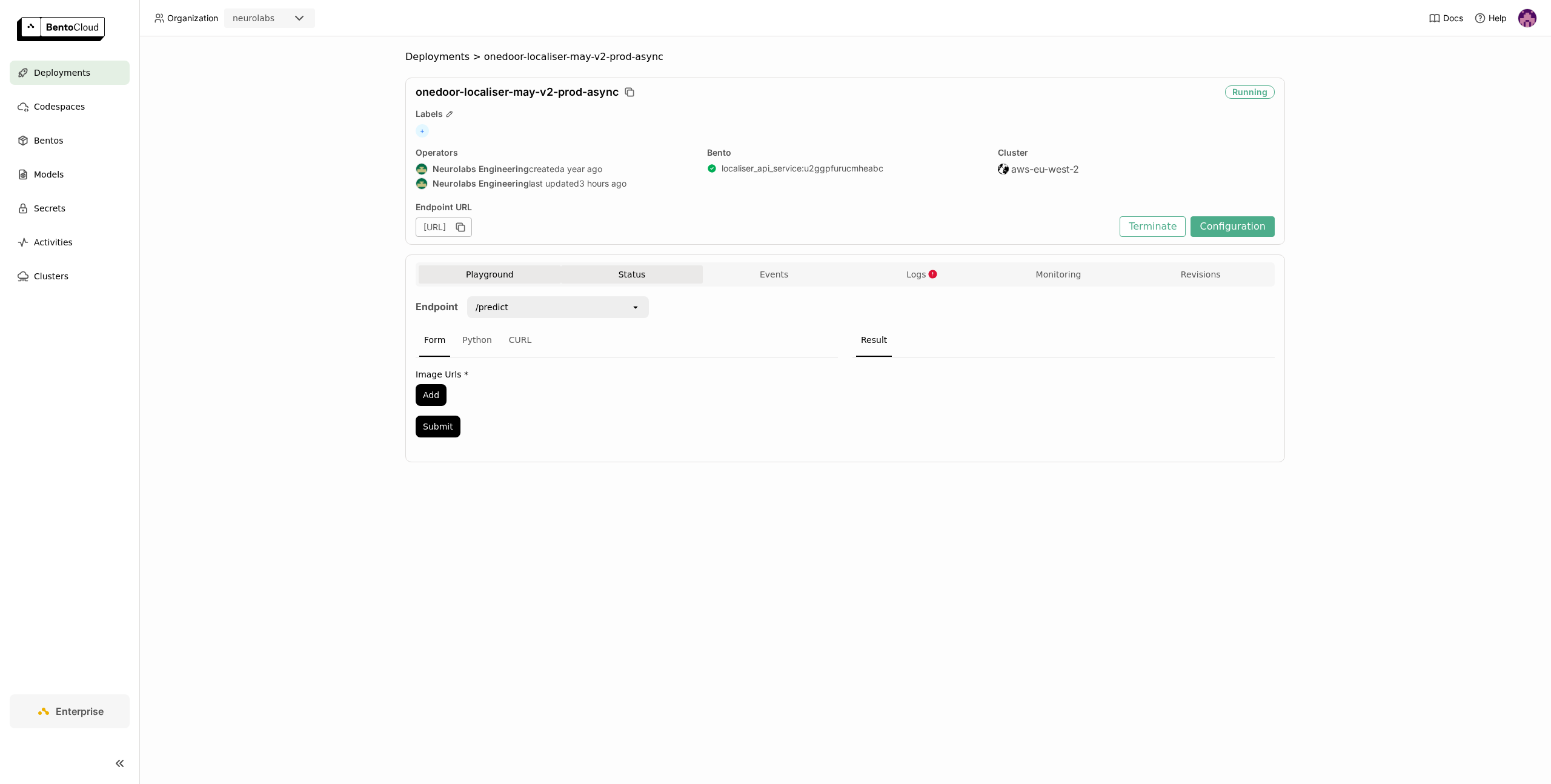
click at [632, 279] on button "Status" at bounding box center [632, 274] width 142 height 18
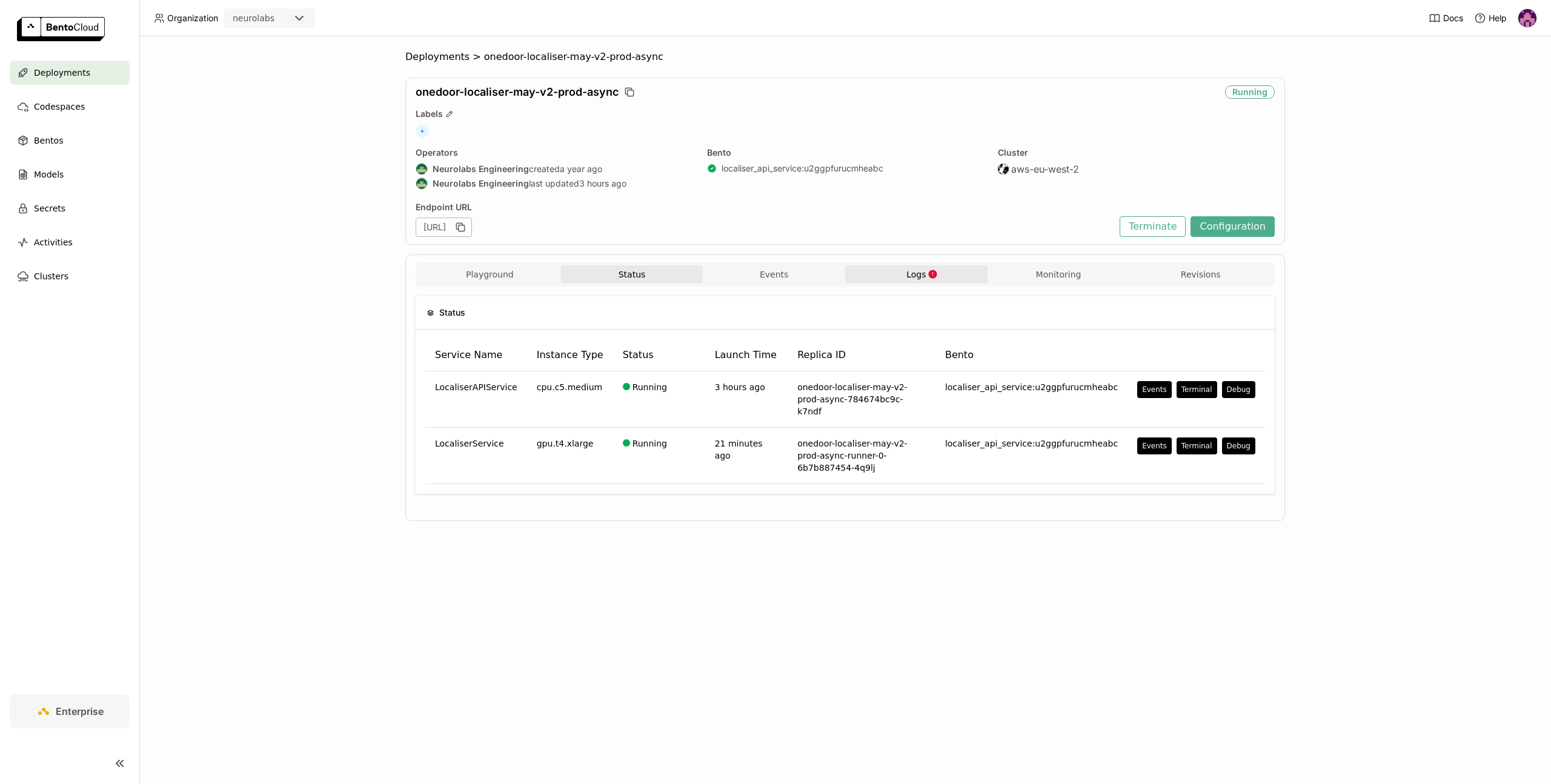
click at [924, 281] on button "Logs" at bounding box center [916, 274] width 142 height 18
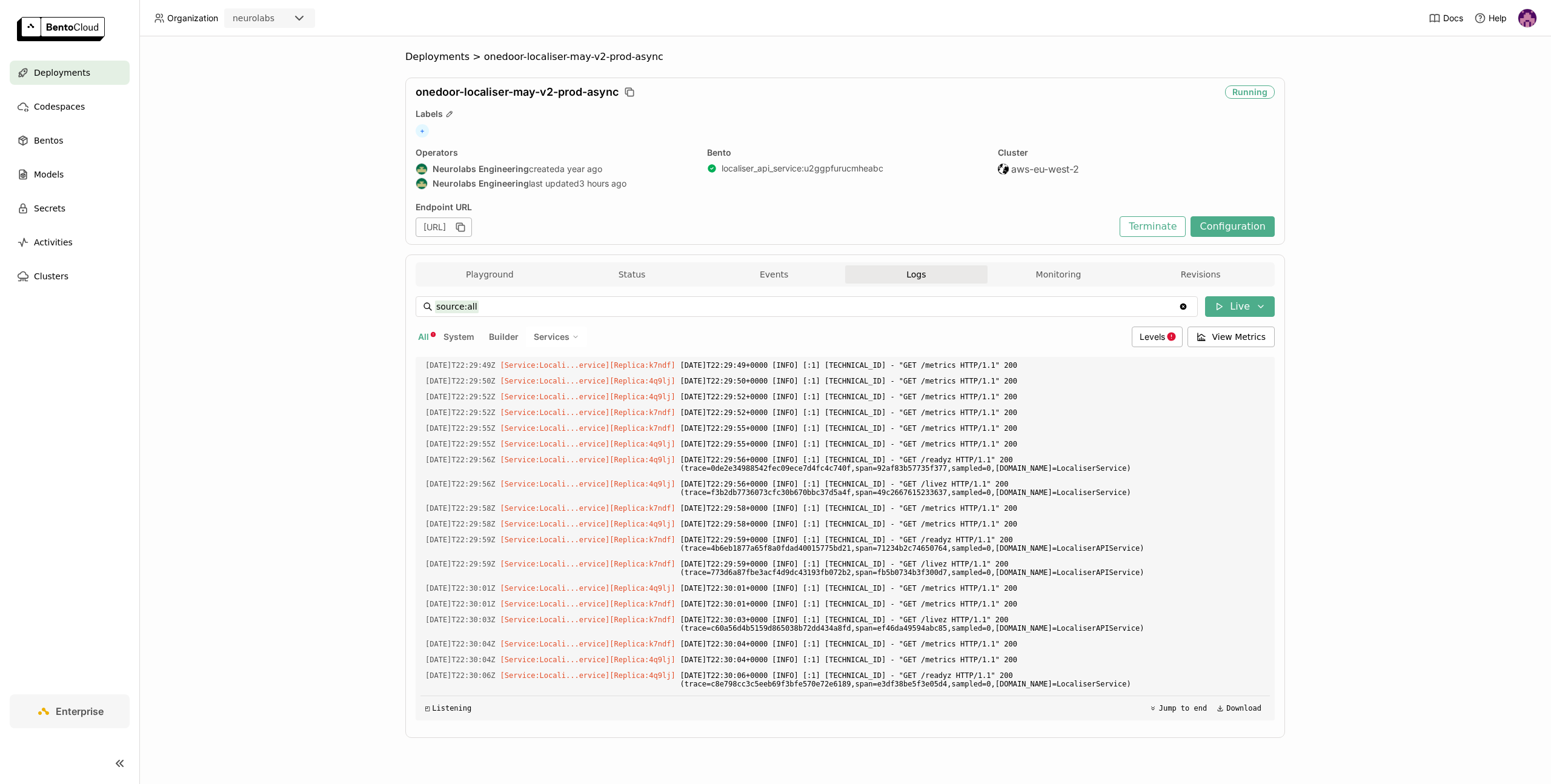
click at [924, 280] on button "Logs" at bounding box center [916, 274] width 142 height 18
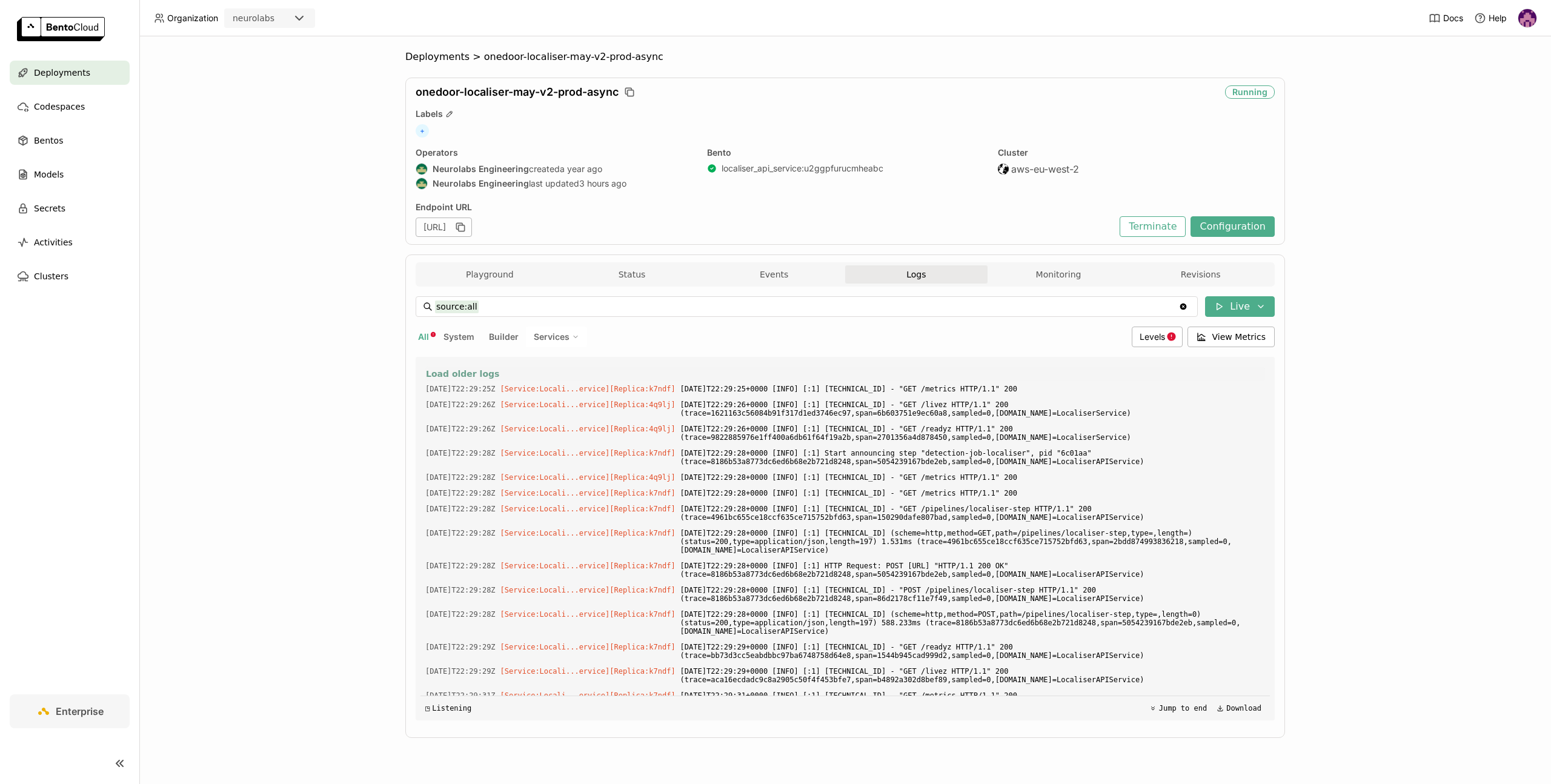
click at [443, 374] on span "Load older logs" at bounding box center [463, 374] width 73 height 11
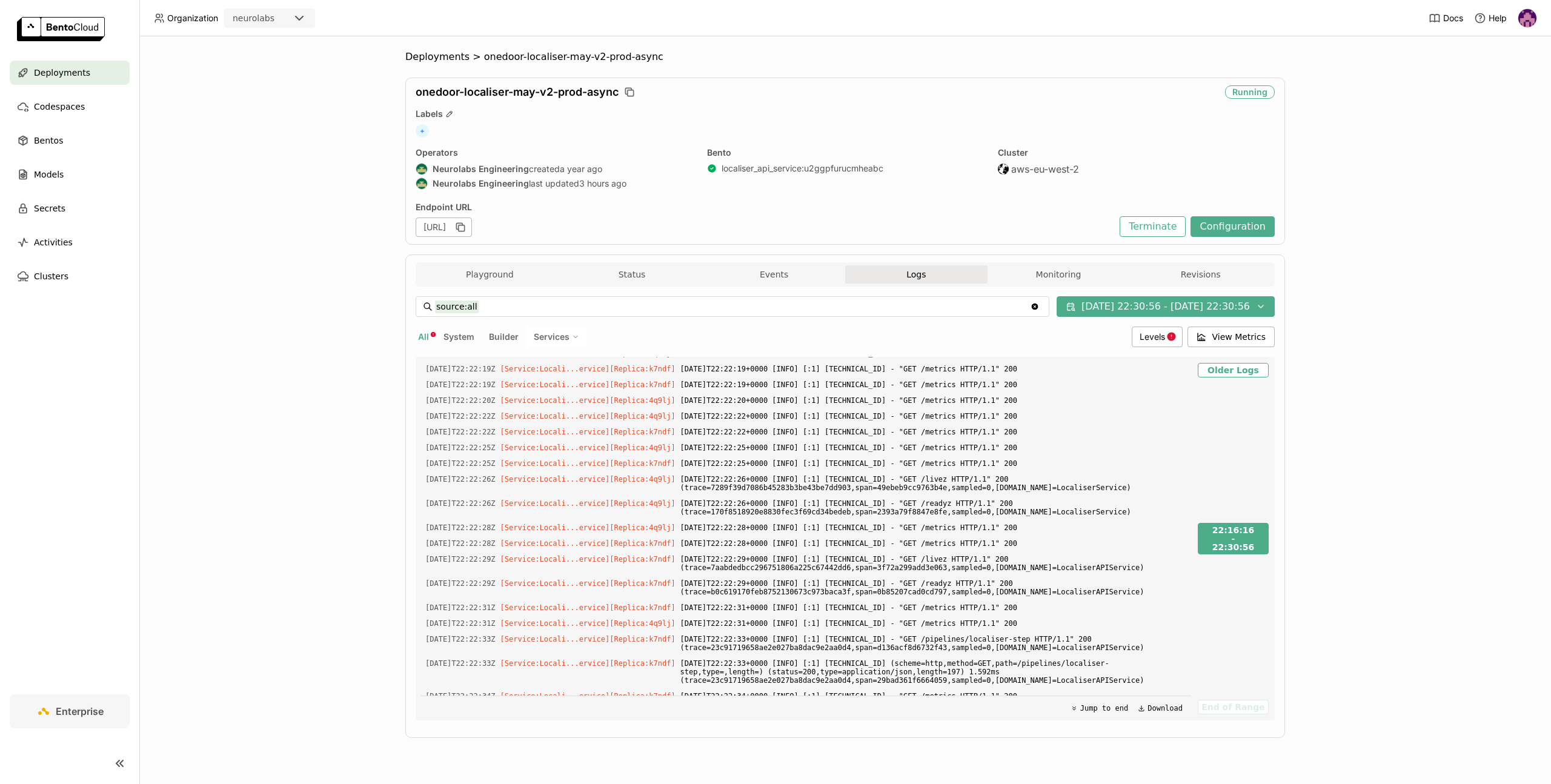
scroll to position [7951, 0]
click at [1221, 224] on button "Configuration" at bounding box center [1233, 226] width 84 height 20
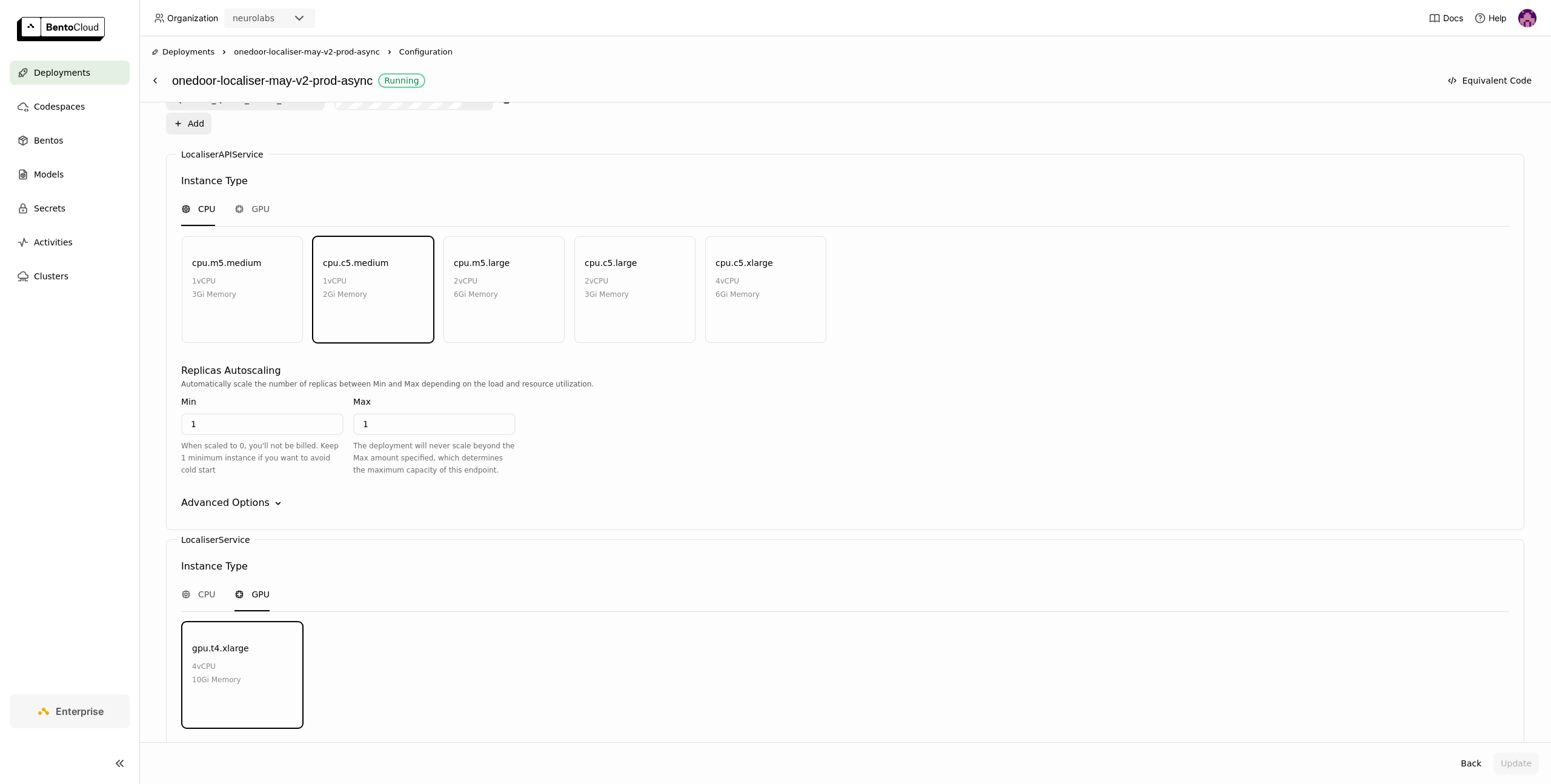
scroll to position [1101, 0]
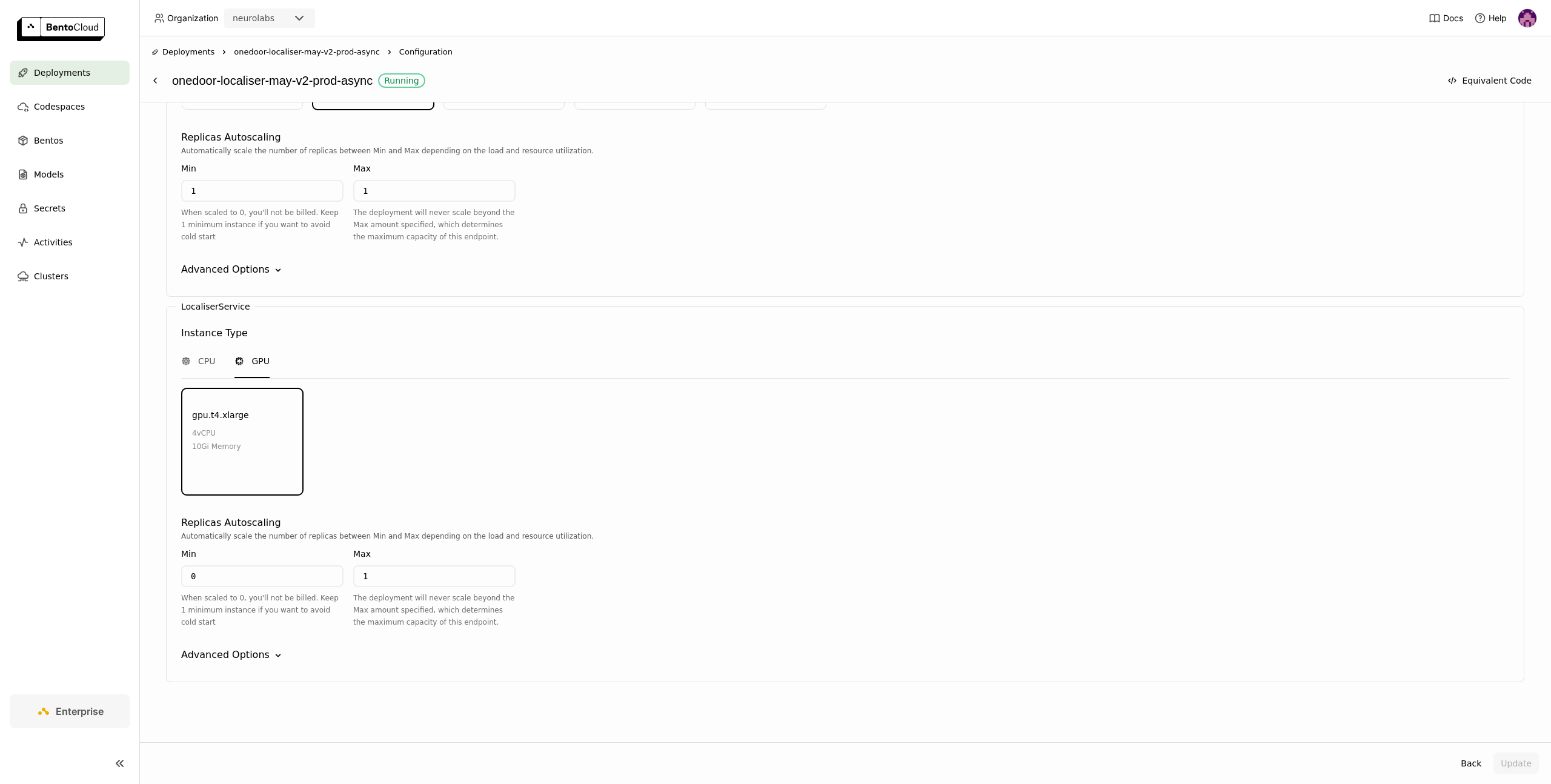
click at [202, 650] on div "Advanced Options" at bounding box center [225, 655] width 88 height 15
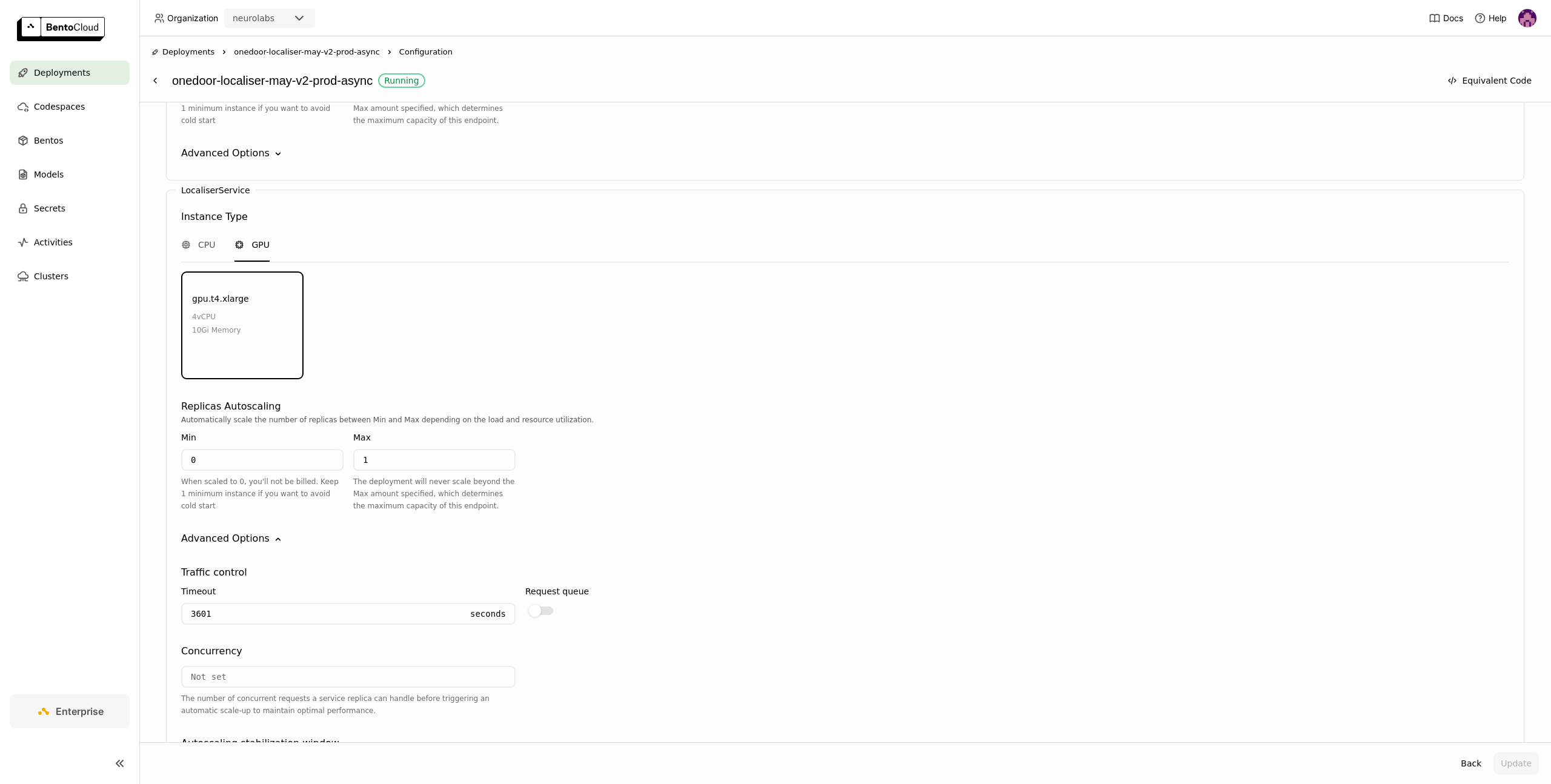
scroll to position [1424, 0]
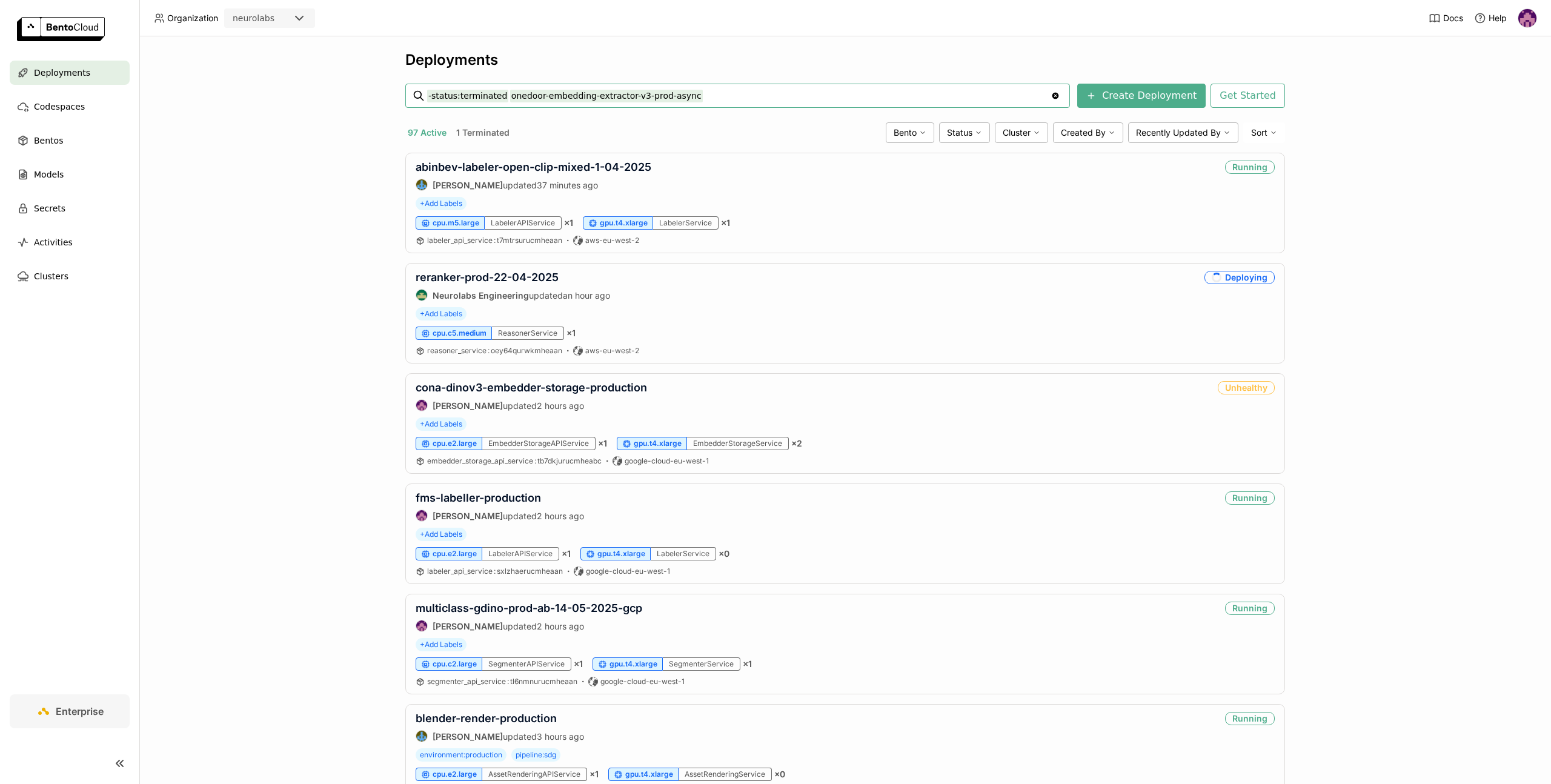
type input "-status:terminated onedoor-embedding-extractor-v3-prod-async"
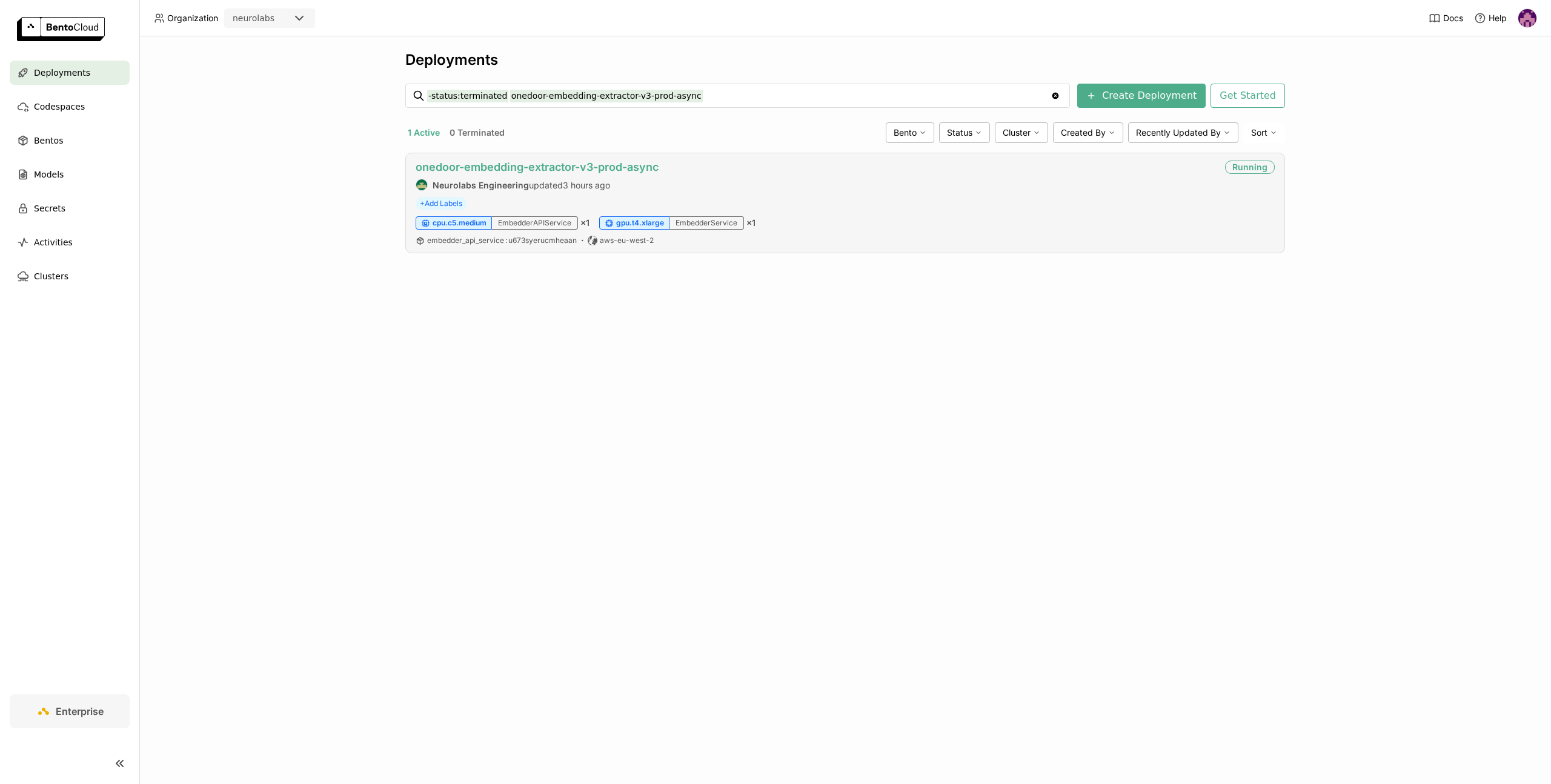
click at [572, 164] on link "onedoor-embedding-extractor-v3-prod-async" at bounding box center [537, 167] width 243 height 12
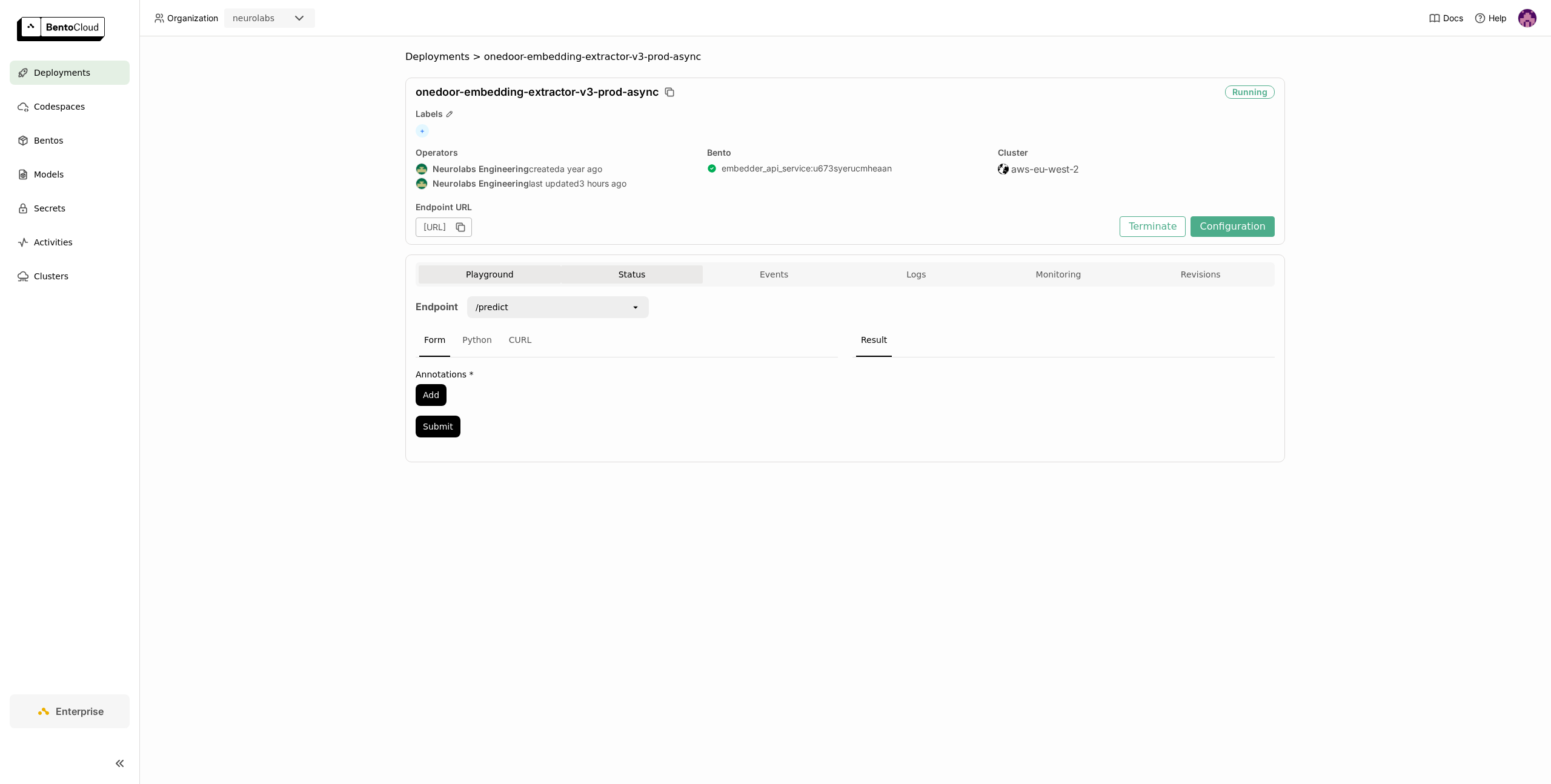
click at [608, 273] on button "Status" at bounding box center [632, 274] width 142 height 18
